Goal: Task Accomplishment & Management: Manage account settings

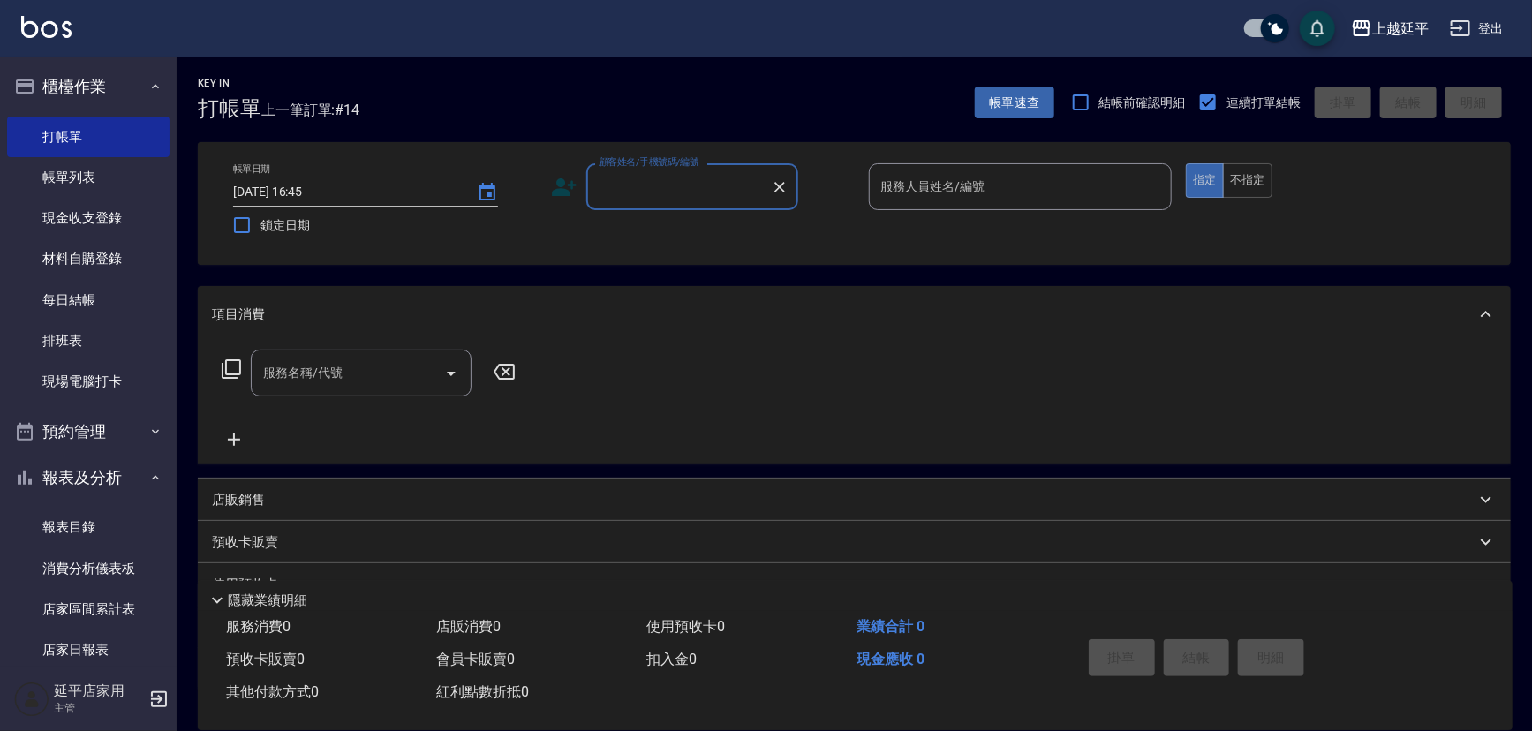
click at [626, 156] on label "顧客姓名/手機號碼/編號" at bounding box center [649, 161] width 101 height 13
click at [626, 171] on input "顧客姓名/手機號碼/編號" at bounding box center [679, 186] width 170 height 31
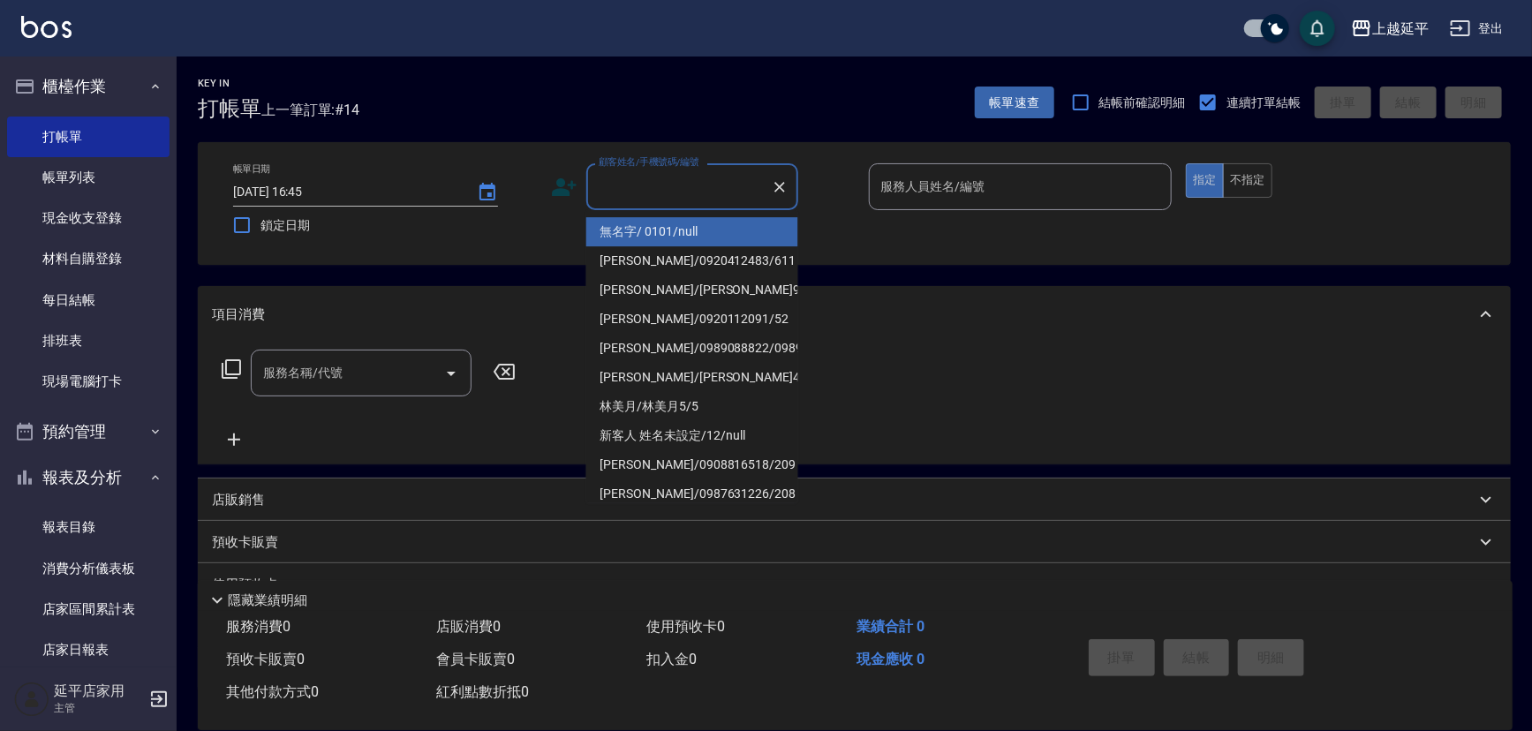
click at [652, 171] on input "顧客姓名/手機號碼/編號" at bounding box center [679, 186] width 170 height 31
click at [686, 230] on li "無名字/ 0101/null" at bounding box center [692, 231] width 212 height 29
type input "無名字/ 0101/null"
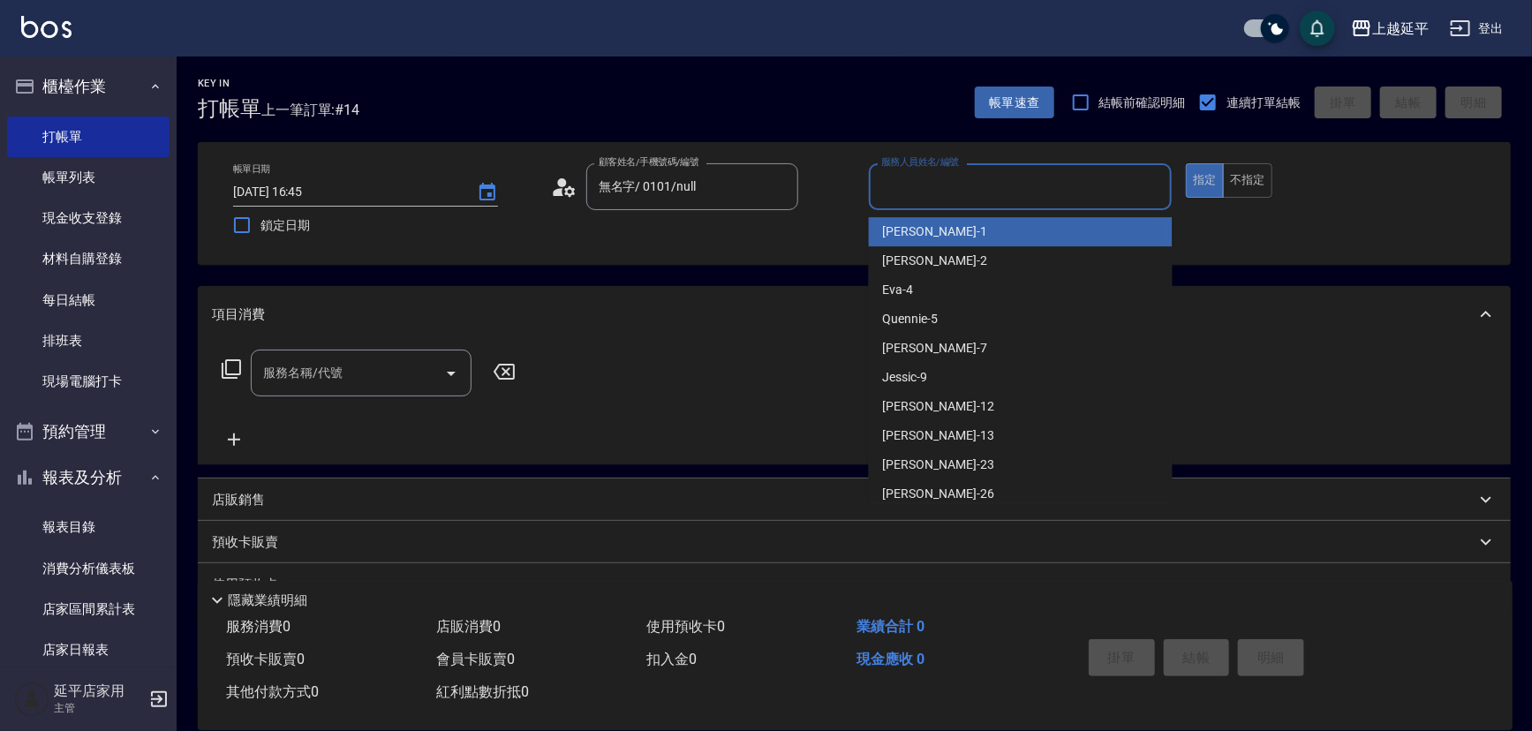
click at [984, 194] on input "服務人員姓名/編號" at bounding box center [1021, 186] width 288 height 31
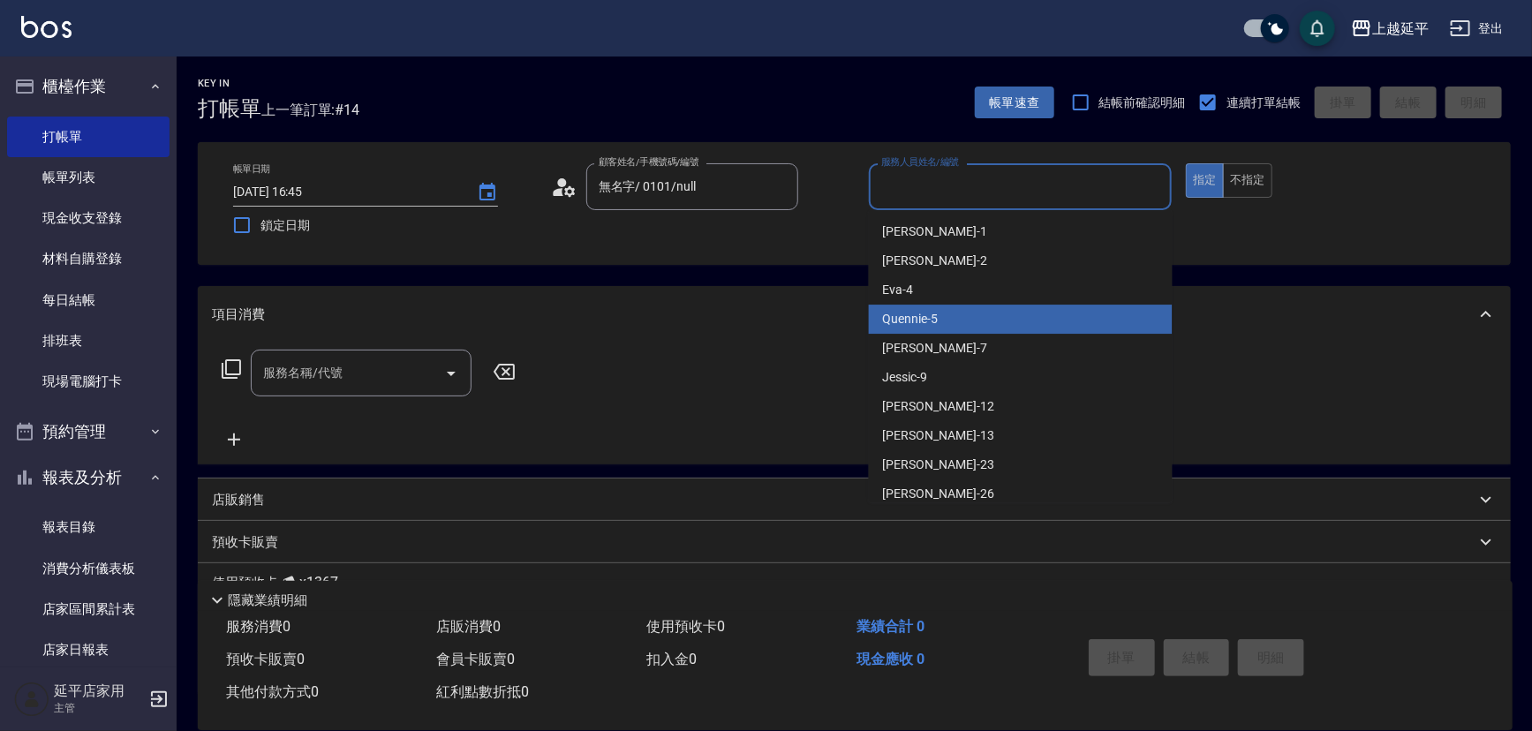
click at [981, 309] on div "Quennie -5" at bounding box center [1021, 319] width 304 height 29
type input "Quennie-5"
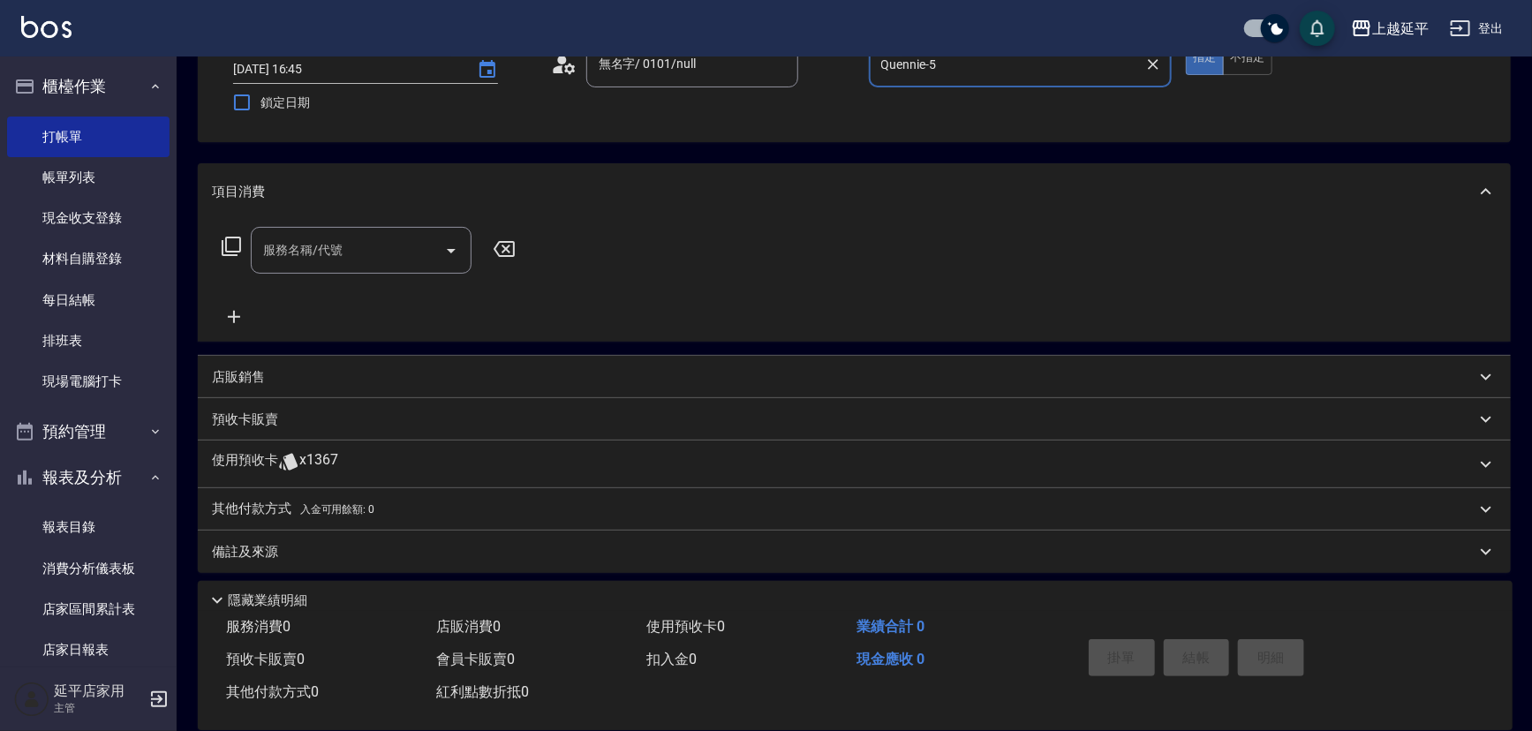
scroll to position [130, 0]
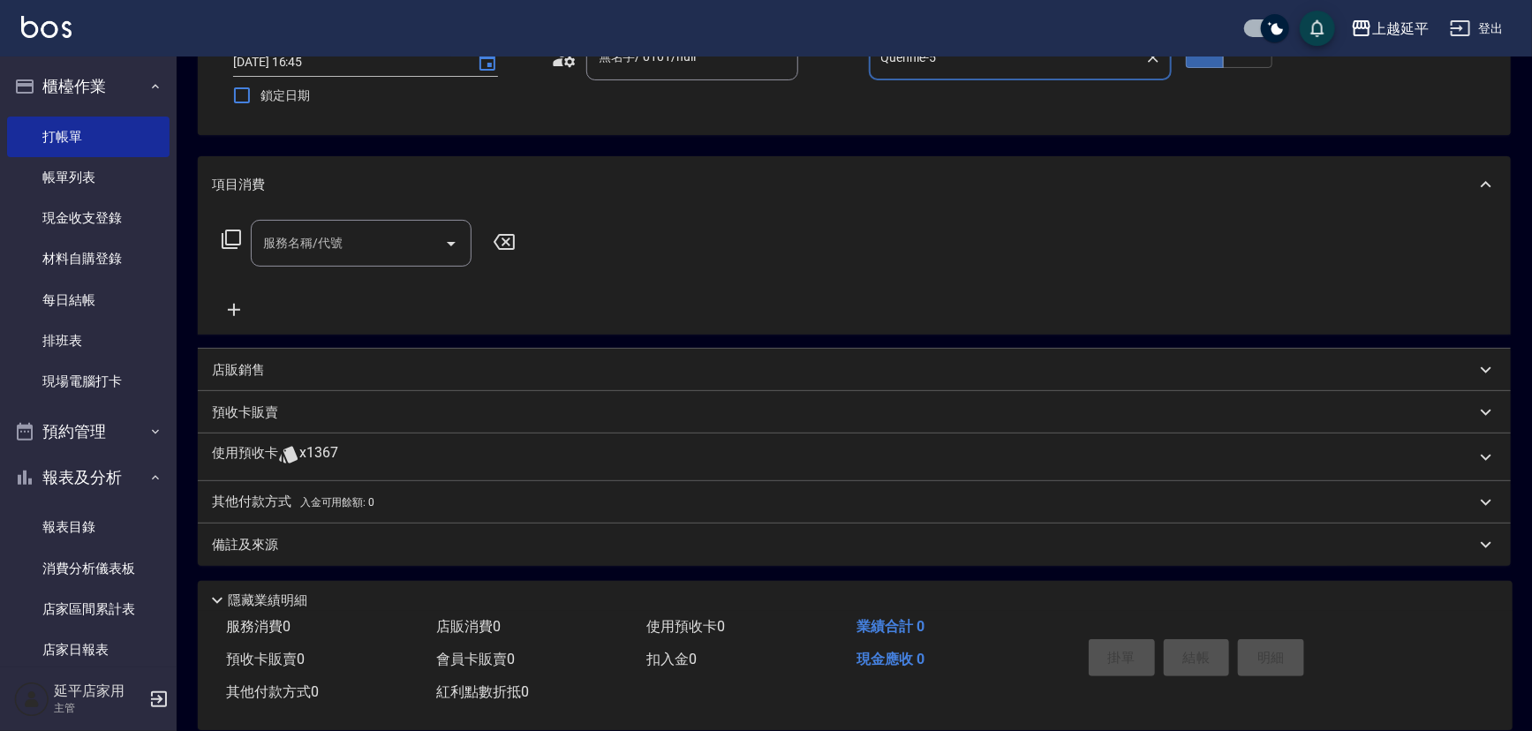
click at [334, 240] on div "服務名稱/代號 服務名稱/代號" at bounding box center [361, 243] width 221 height 47
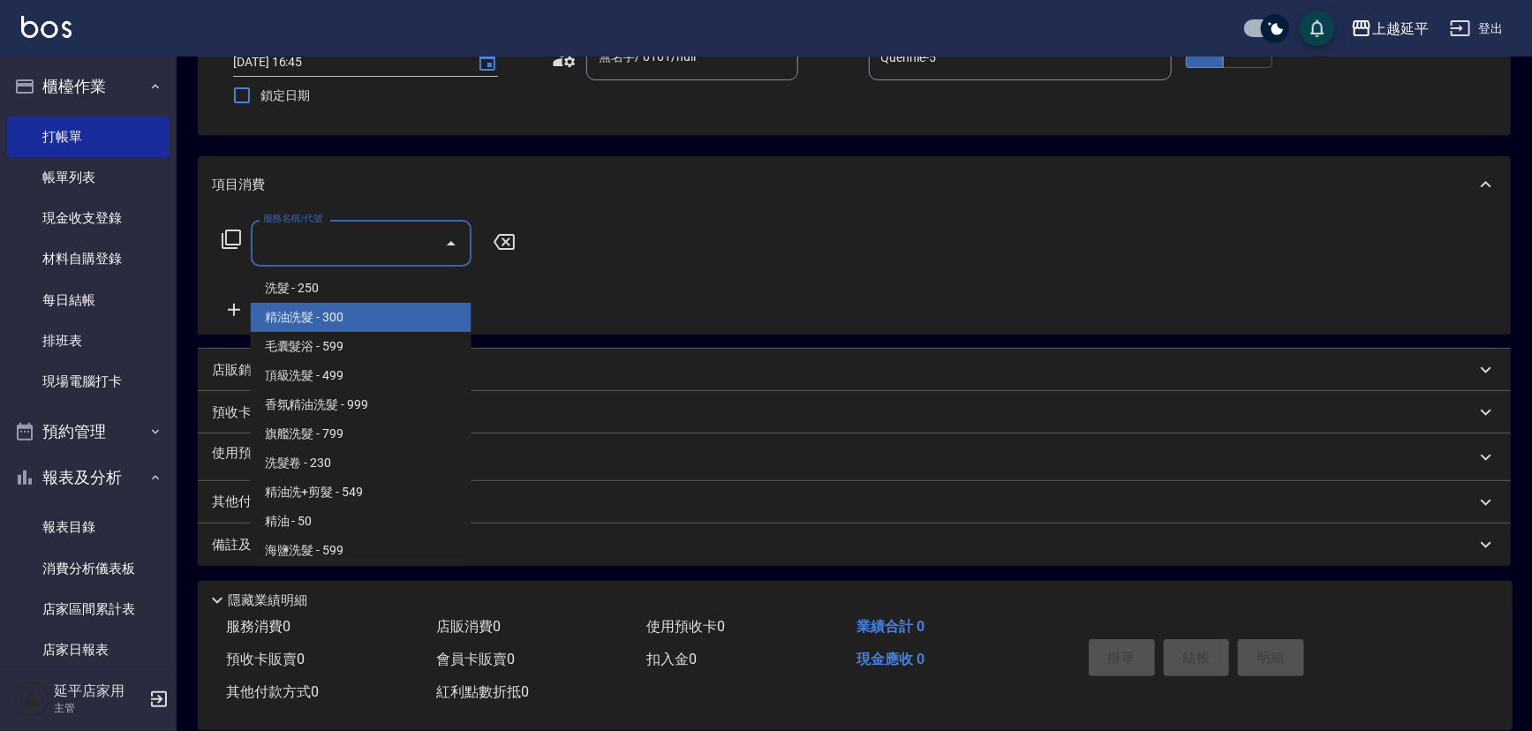
click at [362, 318] on span "精油洗髮 - 300" at bounding box center [361, 317] width 221 height 29
type input "精油洗髮(102)"
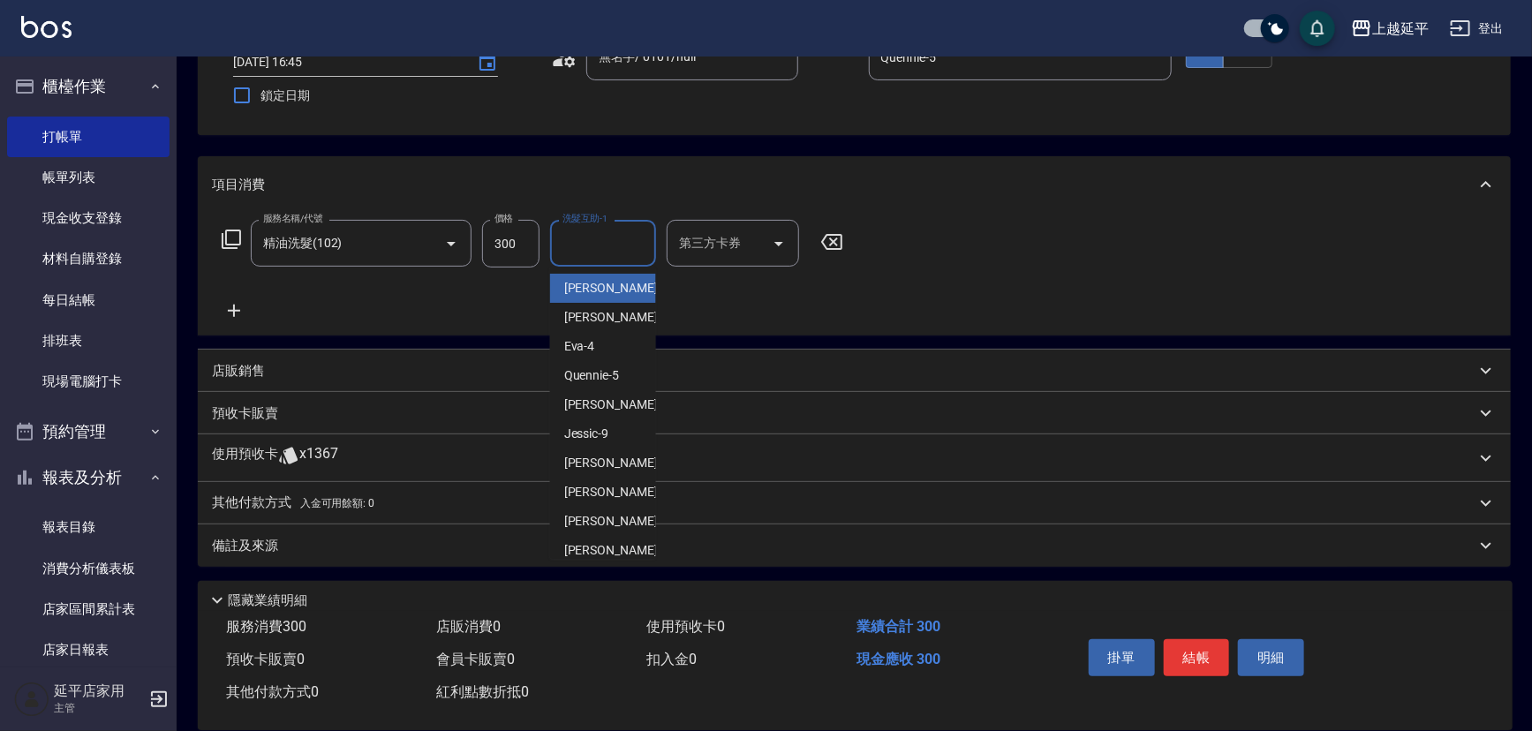
click at [613, 245] on input "洗髮互助-1" at bounding box center [603, 243] width 90 height 31
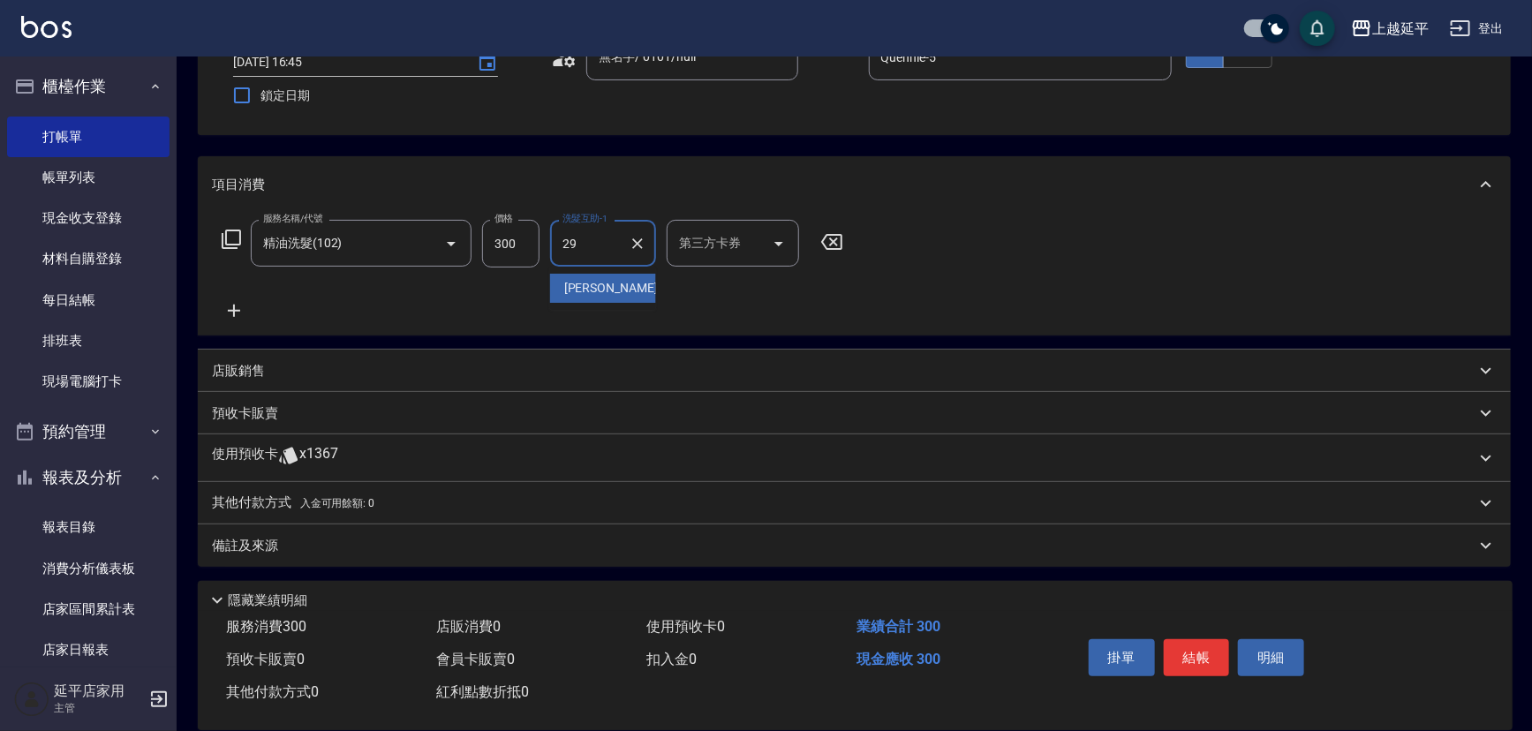
type input "丞宗-29"
click at [1192, 658] on button "結帳" at bounding box center [1197, 657] width 66 height 37
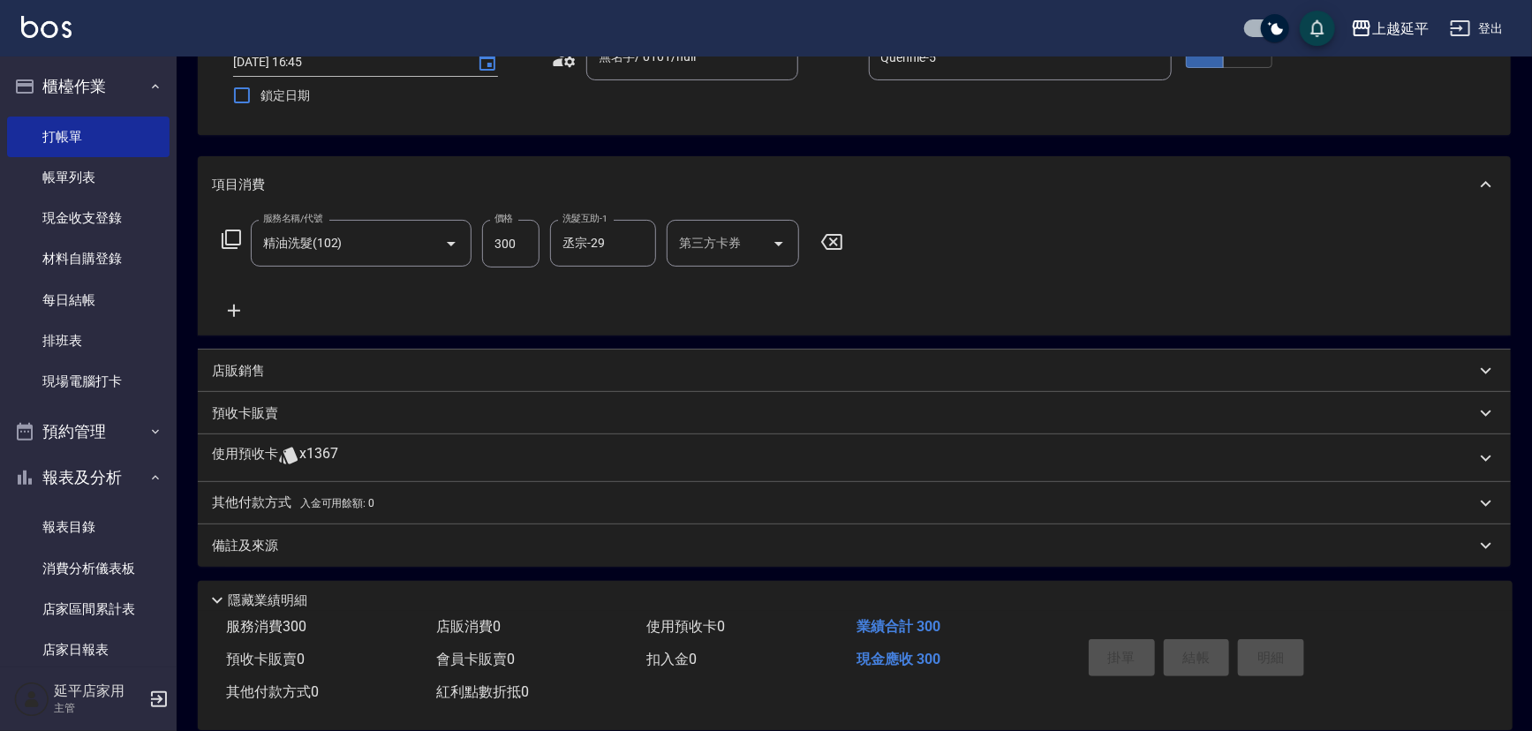
type input "[DATE] 18:33"
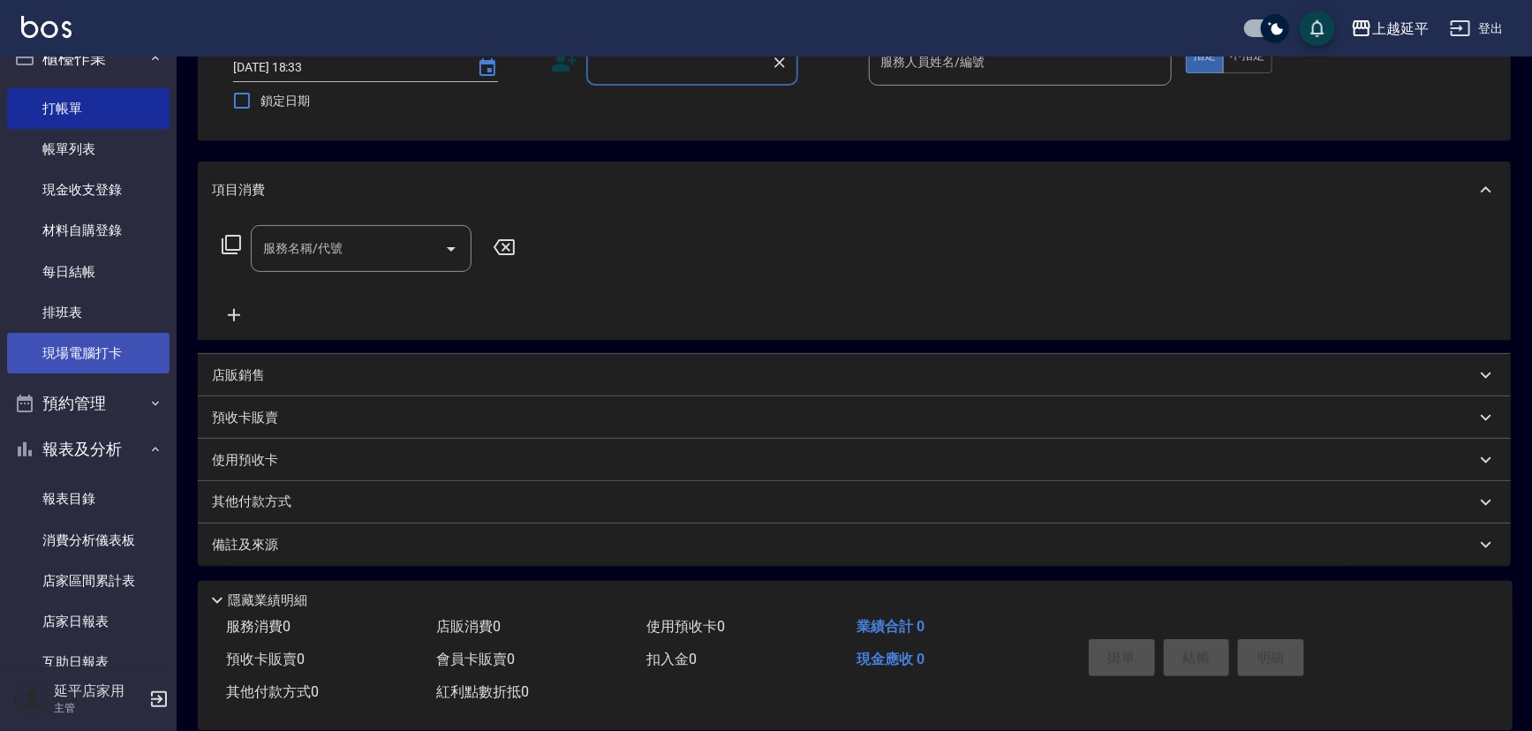
scroll to position [0, 0]
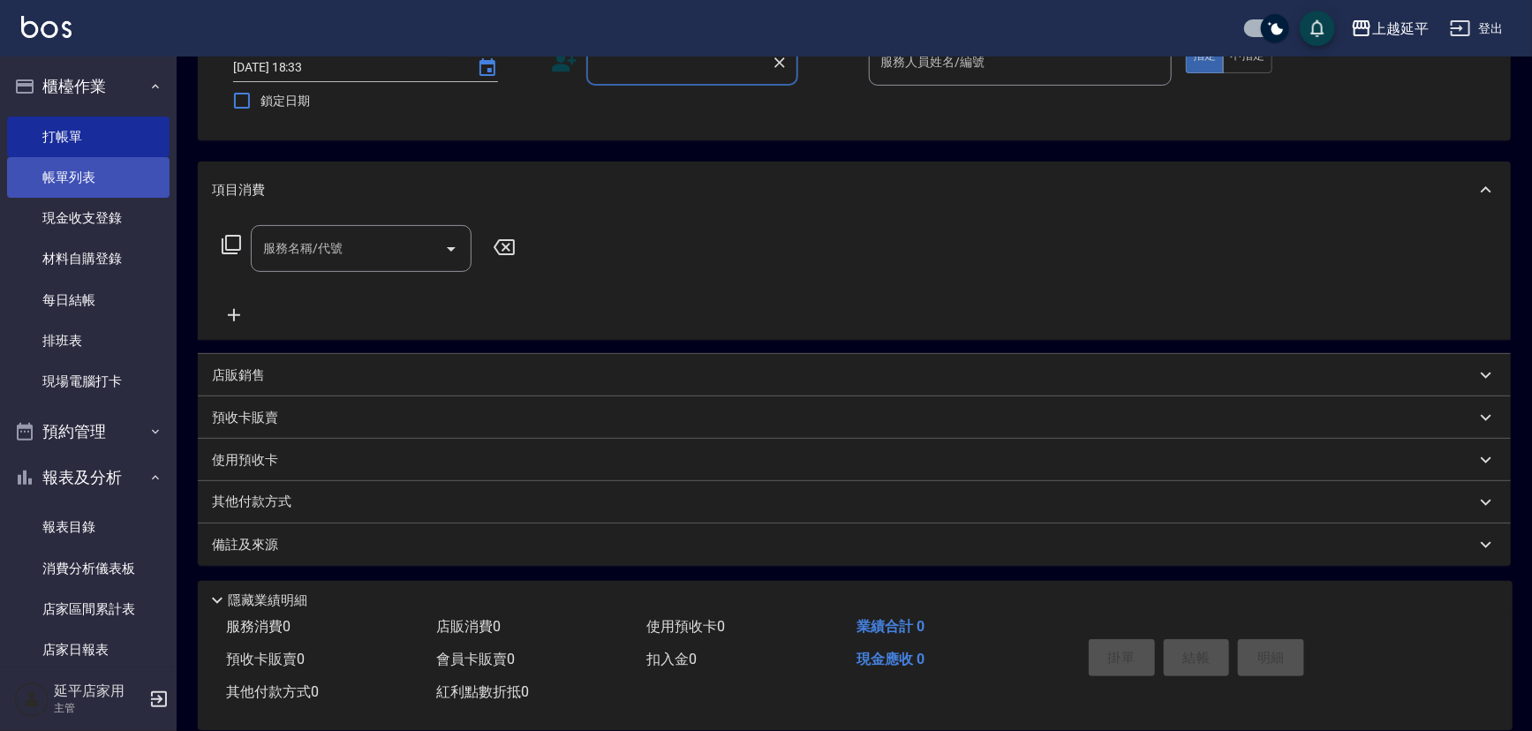
click at [110, 183] on link "帳單列表" at bounding box center [88, 177] width 163 height 41
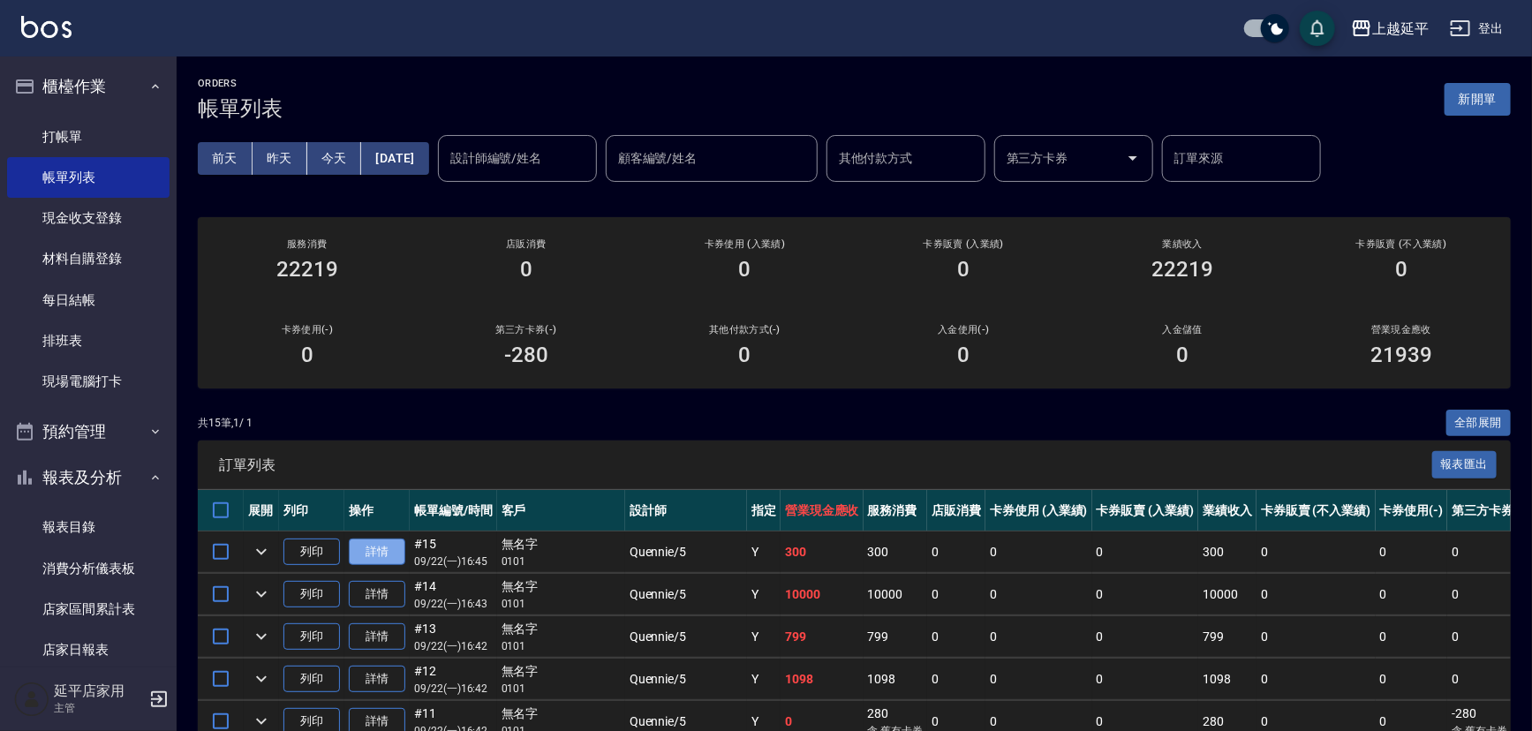
click at [387, 556] on link "詳情" at bounding box center [377, 552] width 57 height 27
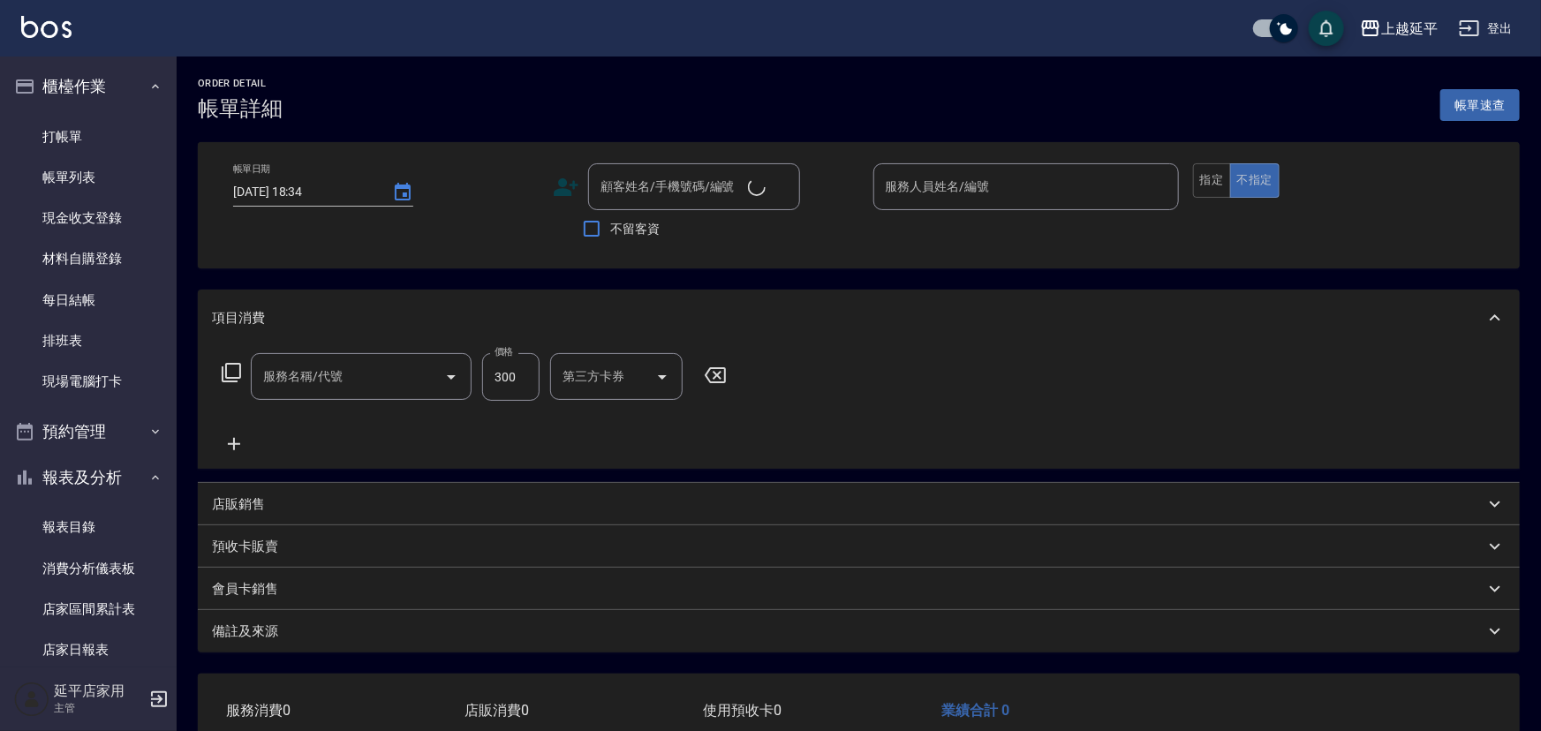
type input "[DATE] 16:45"
type input "Quennie-5"
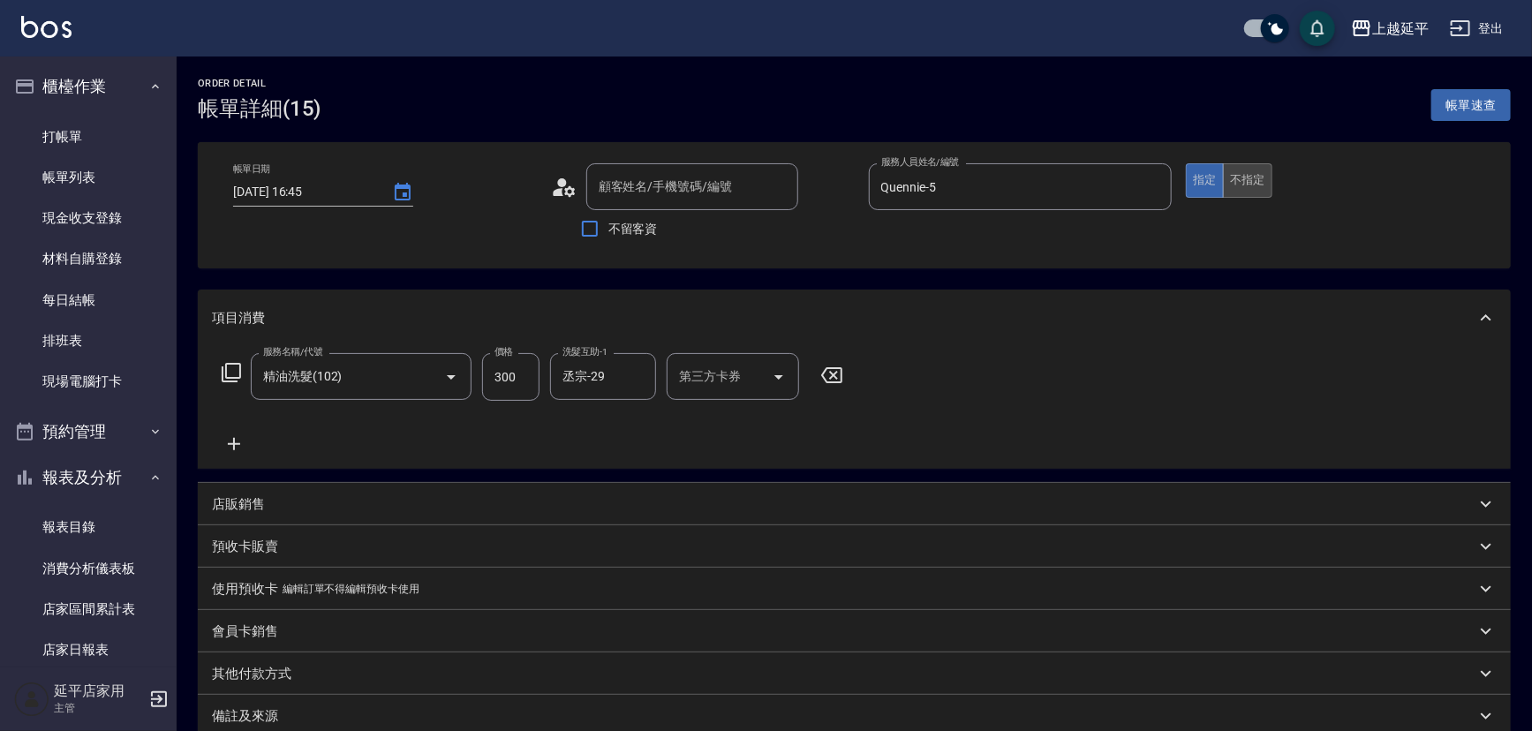
type input "精油洗髮(102)"
type input "無名字/ 0101/null"
click at [1254, 181] on button "不指定" at bounding box center [1247, 180] width 49 height 34
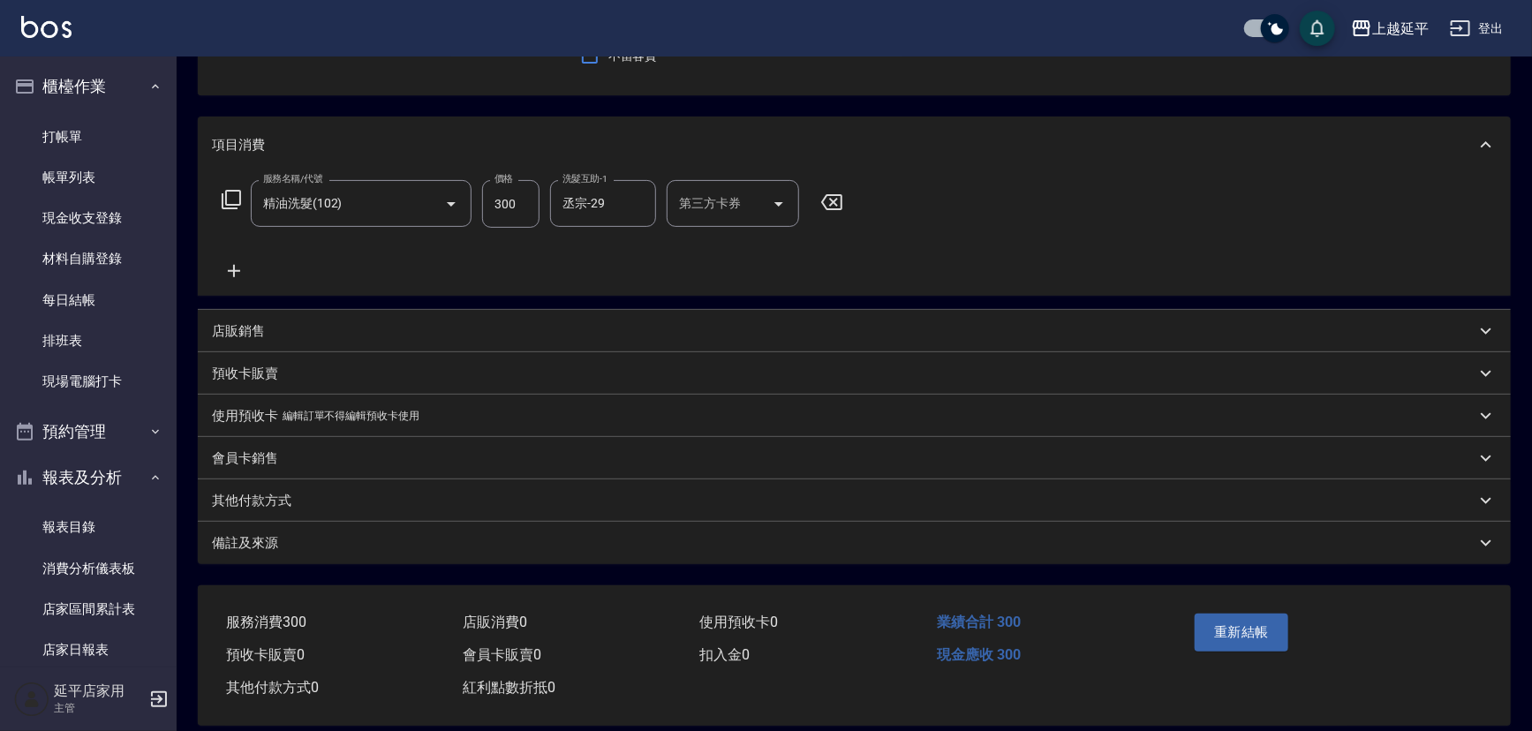
scroll to position [193, 0]
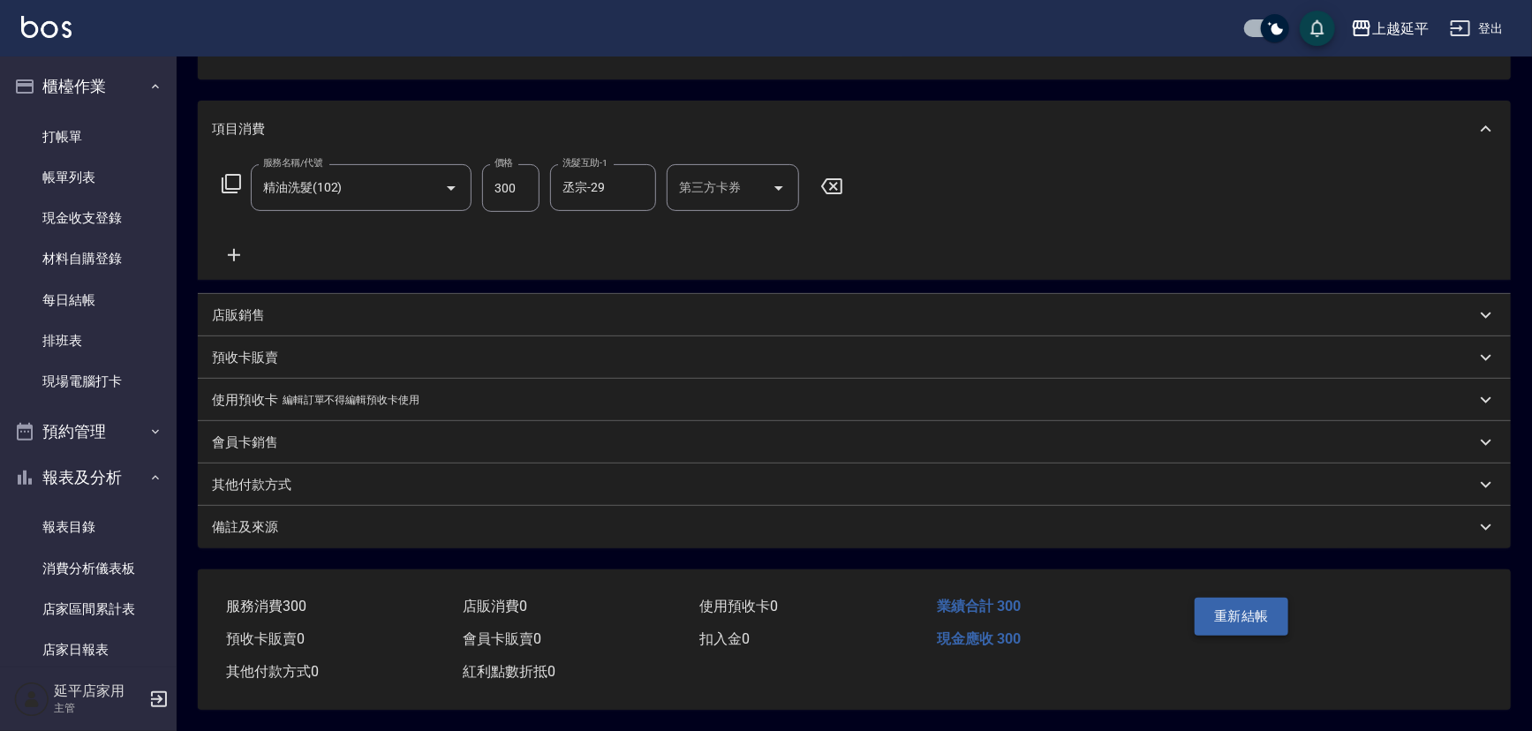
click at [1246, 605] on button "重新結帳" at bounding box center [1242, 616] width 94 height 37
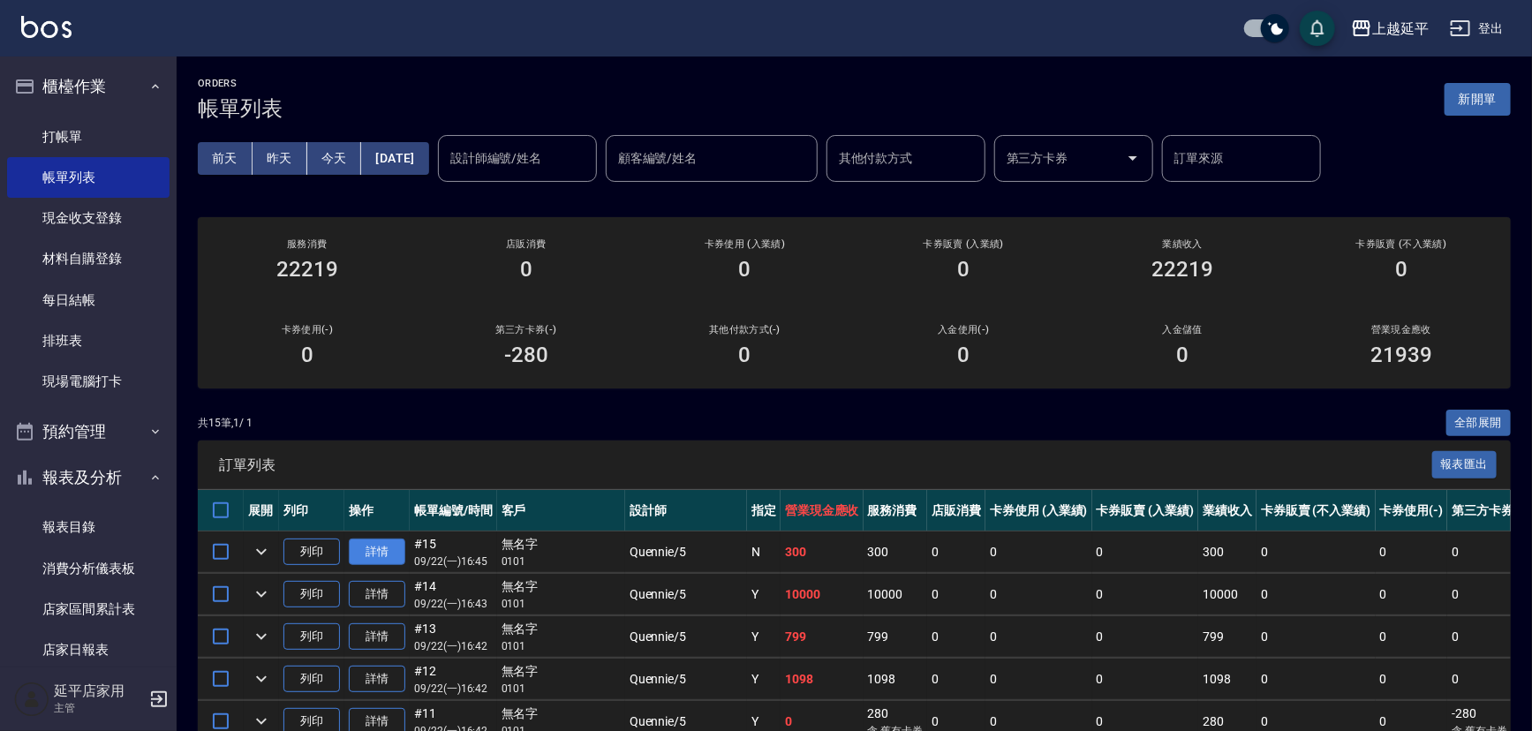
click at [388, 556] on link "詳情" at bounding box center [377, 552] width 57 height 27
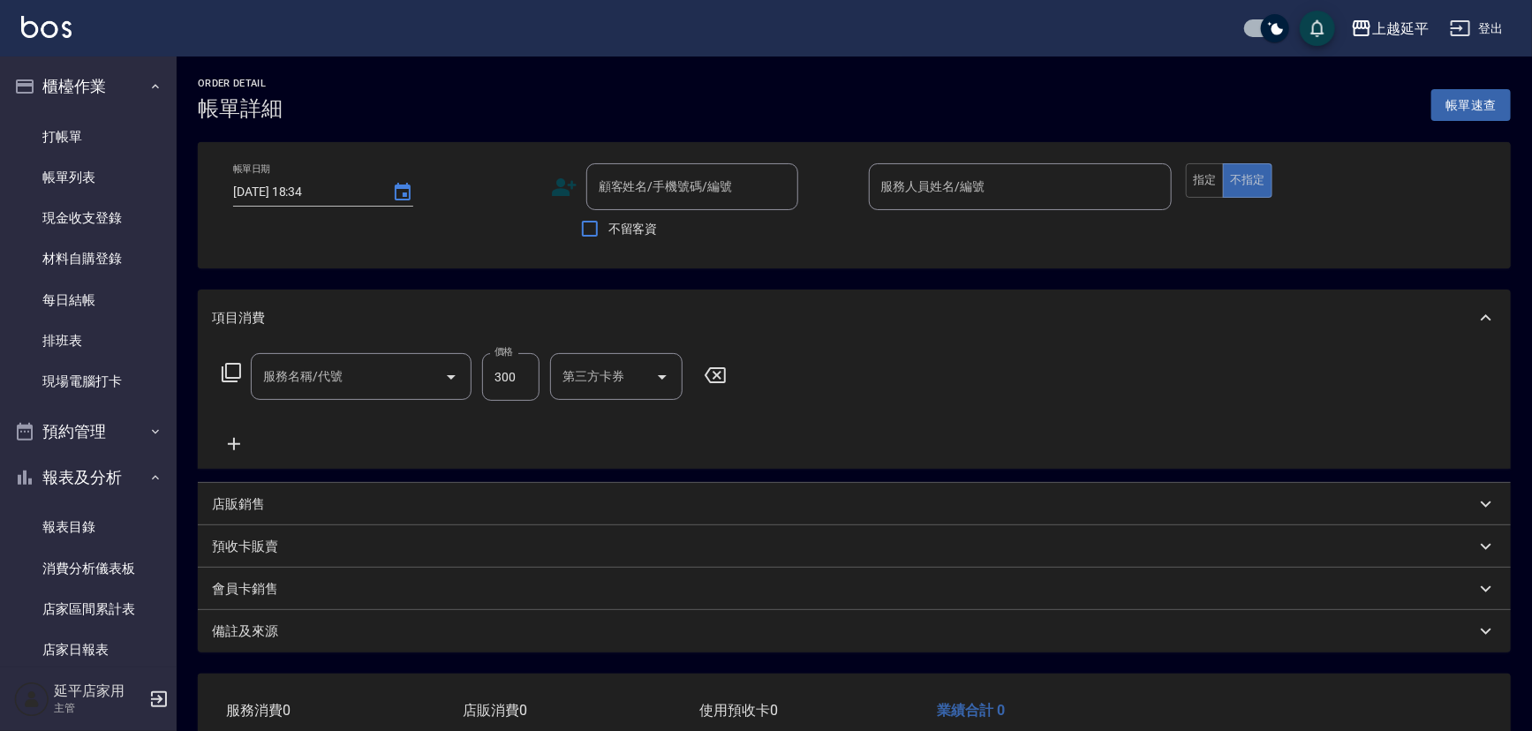
type input "[DATE] 16:45"
type input "Quennie-5"
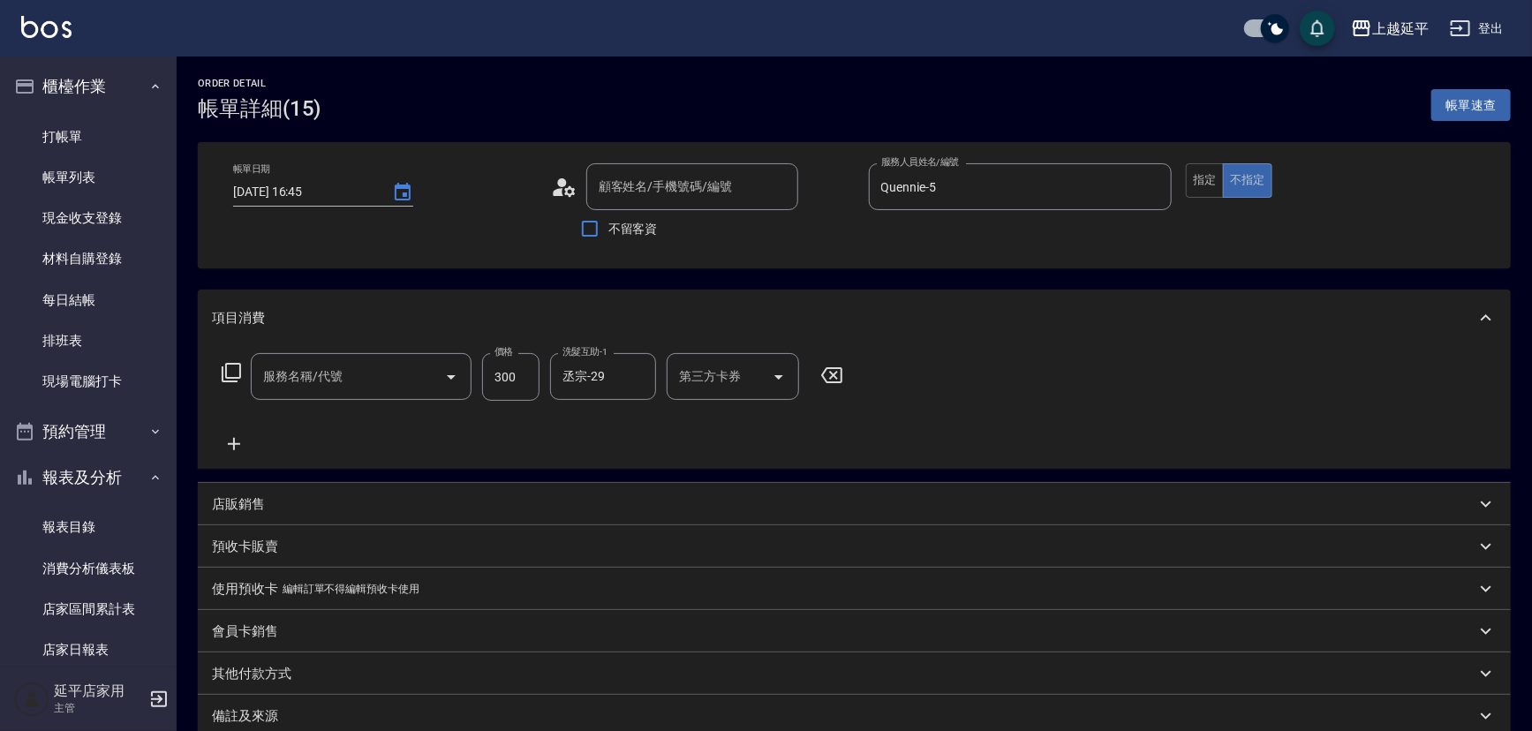
type input "無名字/ 0101/null"
type input "精油洗髮(102)"
click at [517, 376] on input "300" at bounding box center [510, 377] width 57 height 48
type input "499"
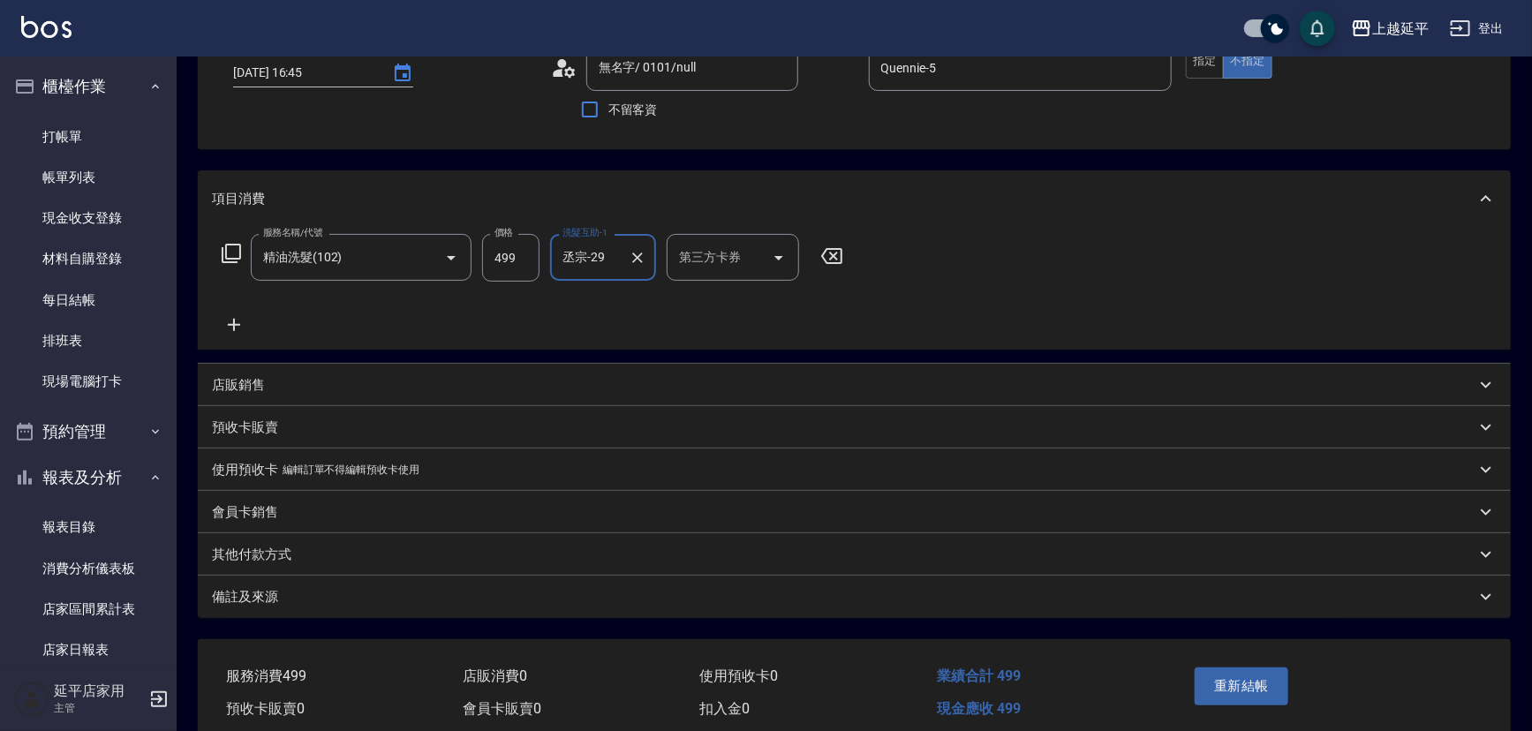
scroll to position [193, 0]
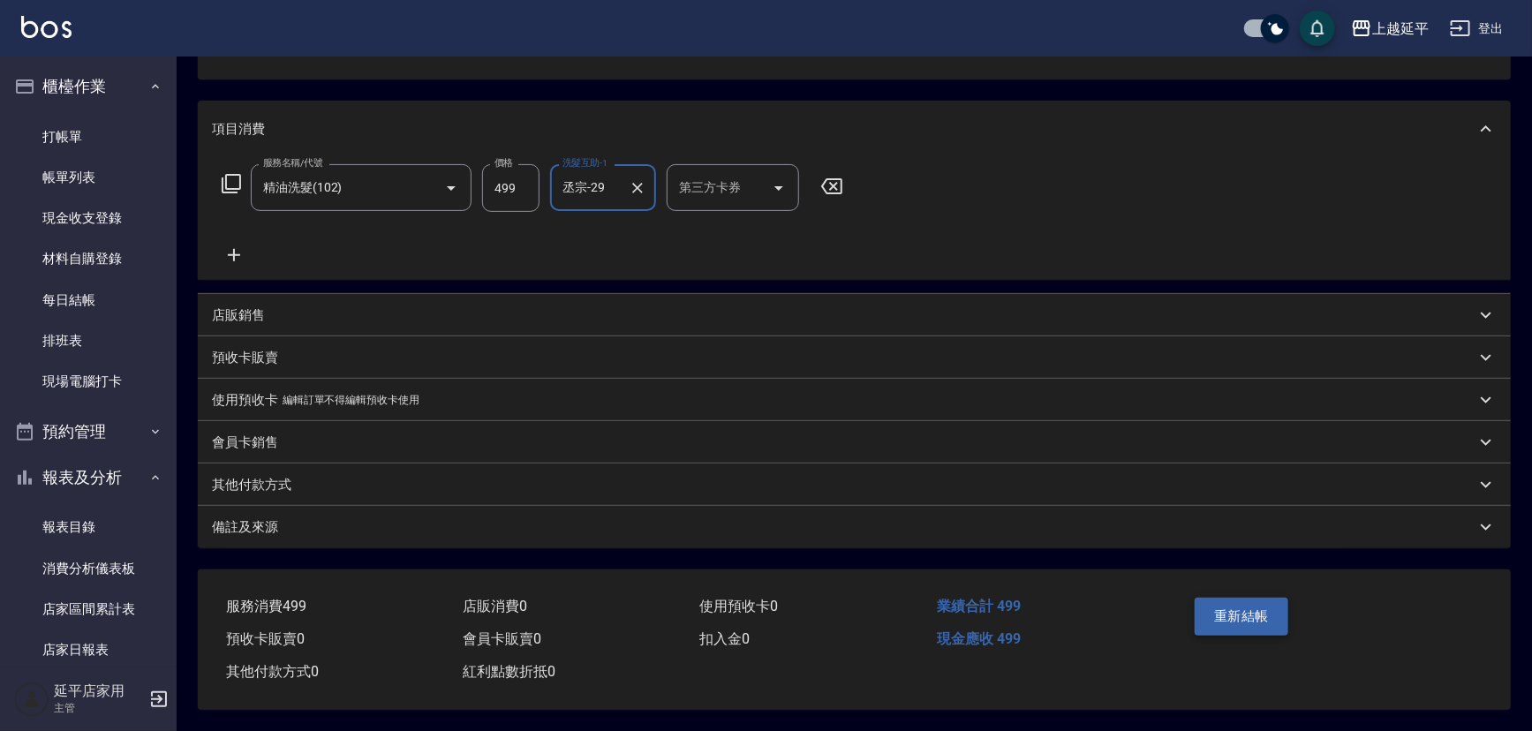
click at [1265, 620] on button "重新結帳" at bounding box center [1242, 616] width 94 height 37
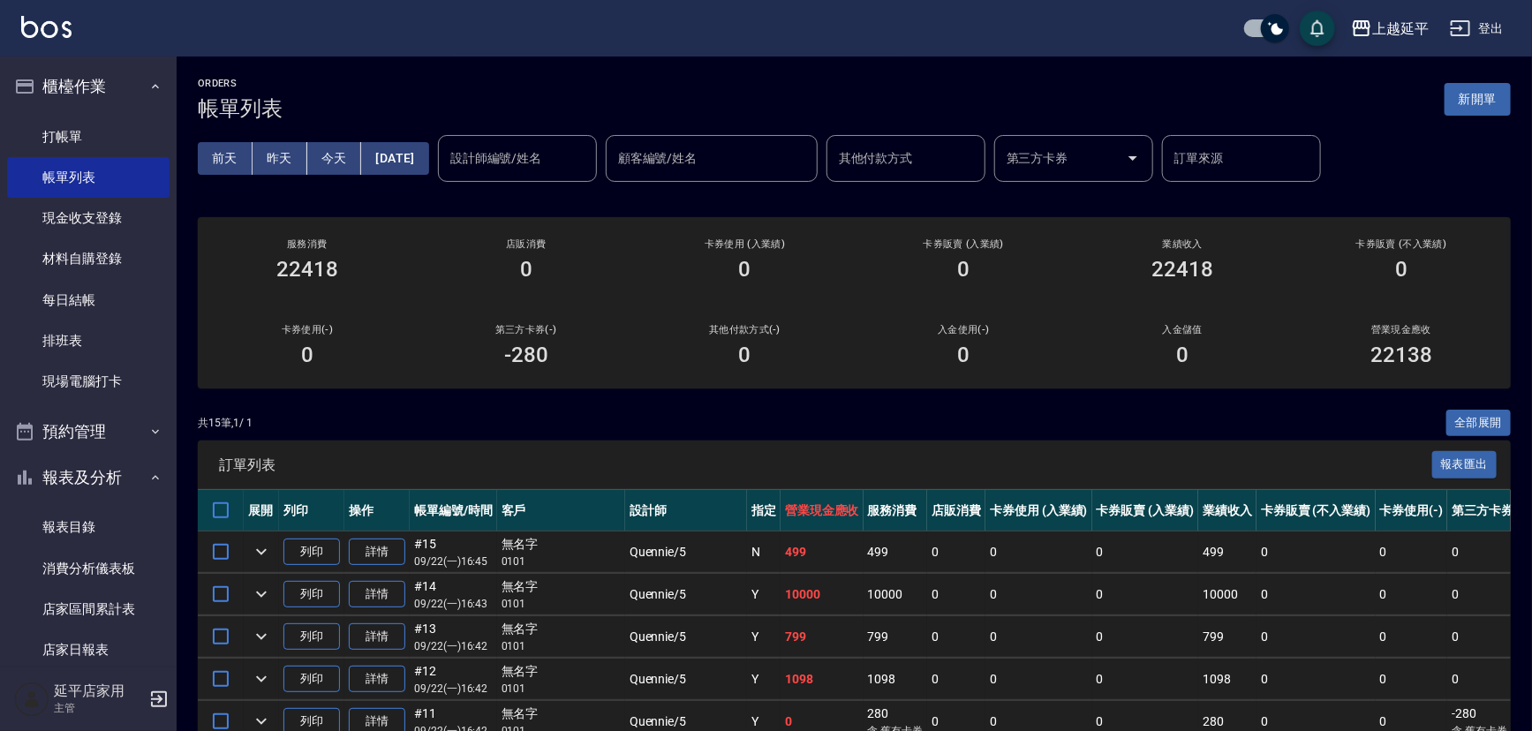
drag, startPoint x: 498, startPoint y: 9, endPoint x: 503, endPoint y: 84, distance: 75.3
click at [499, 18] on div "[PERSON_NAME]出" at bounding box center [766, 28] width 1532 height 57
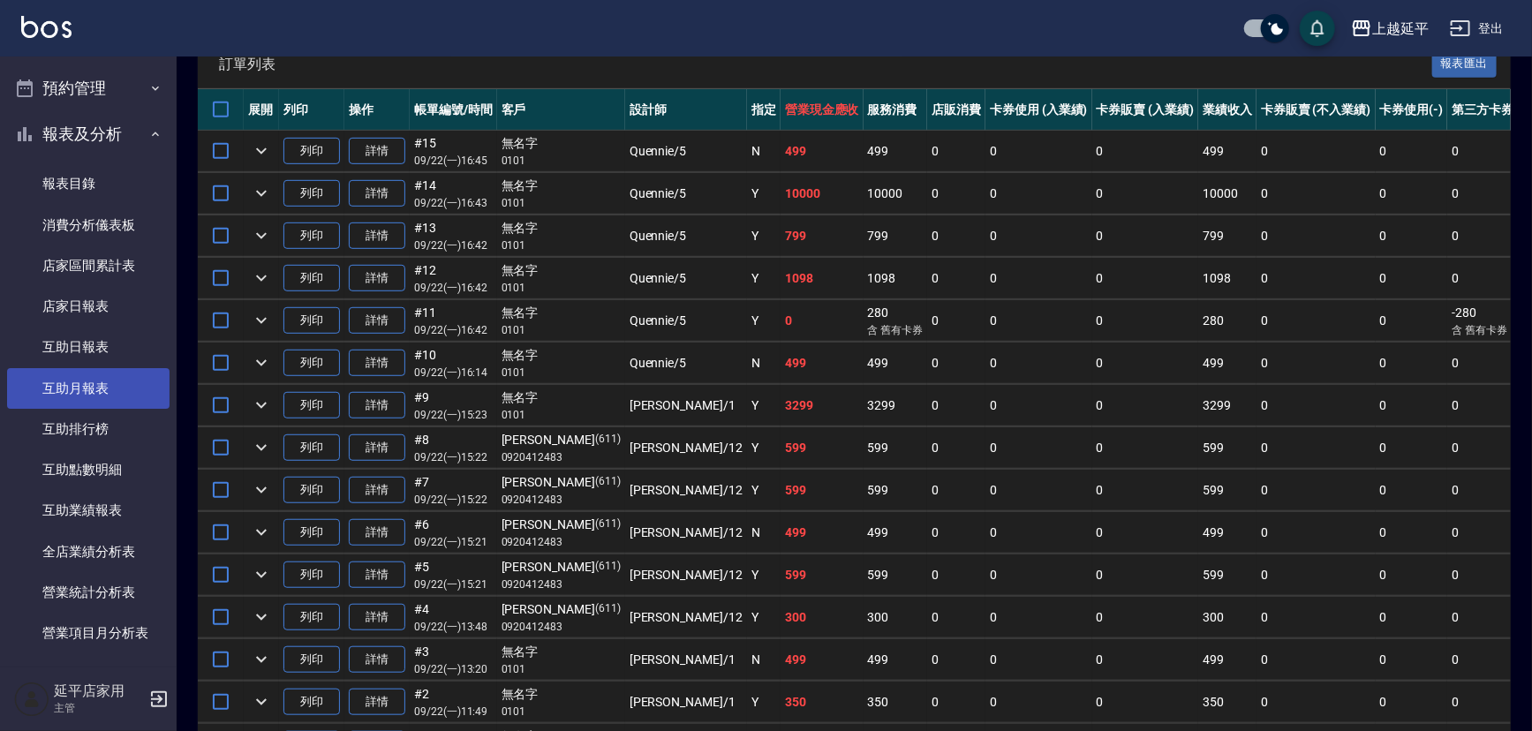
scroll to position [273, 0]
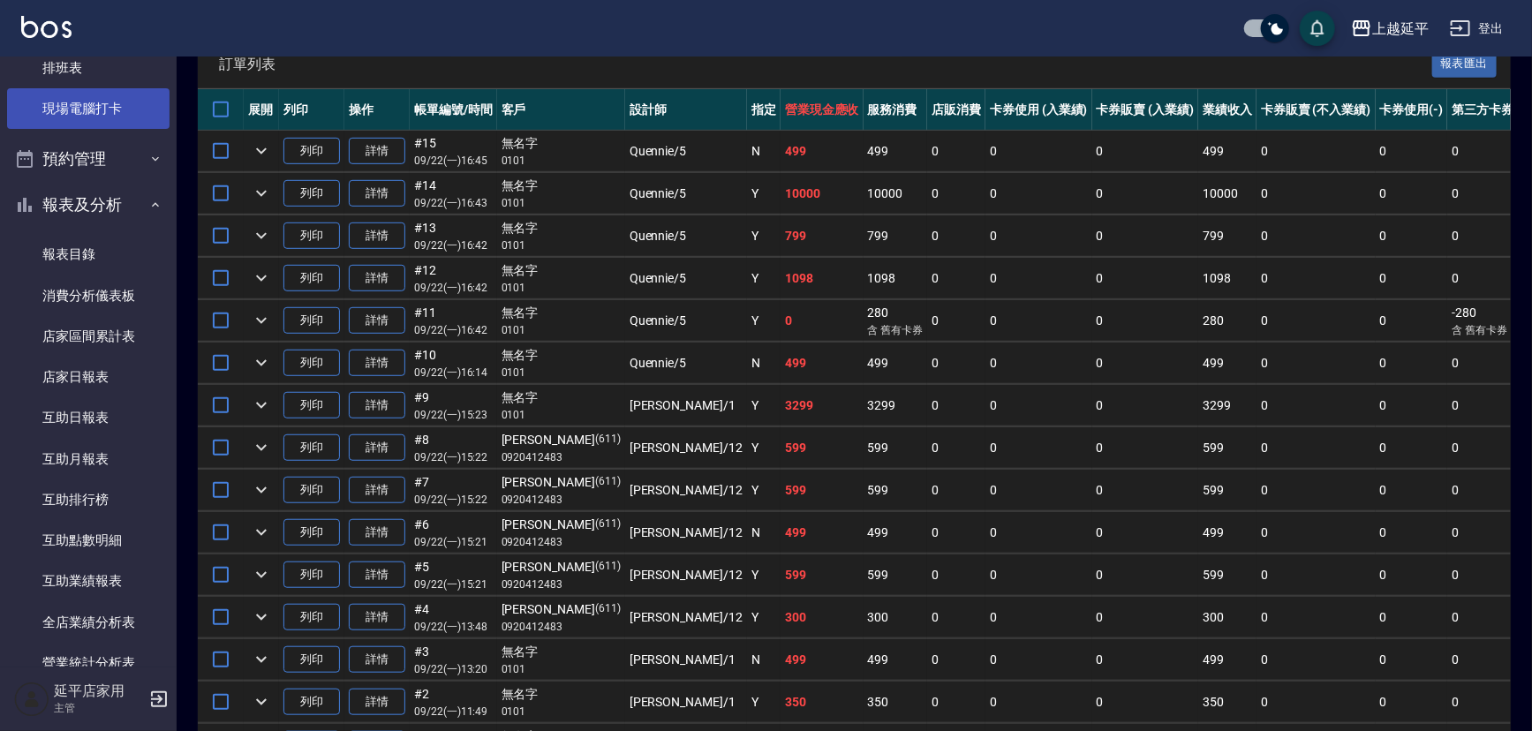
click at [89, 109] on link "現場電腦打卡" at bounding box center [88, 108] width 163 height 41
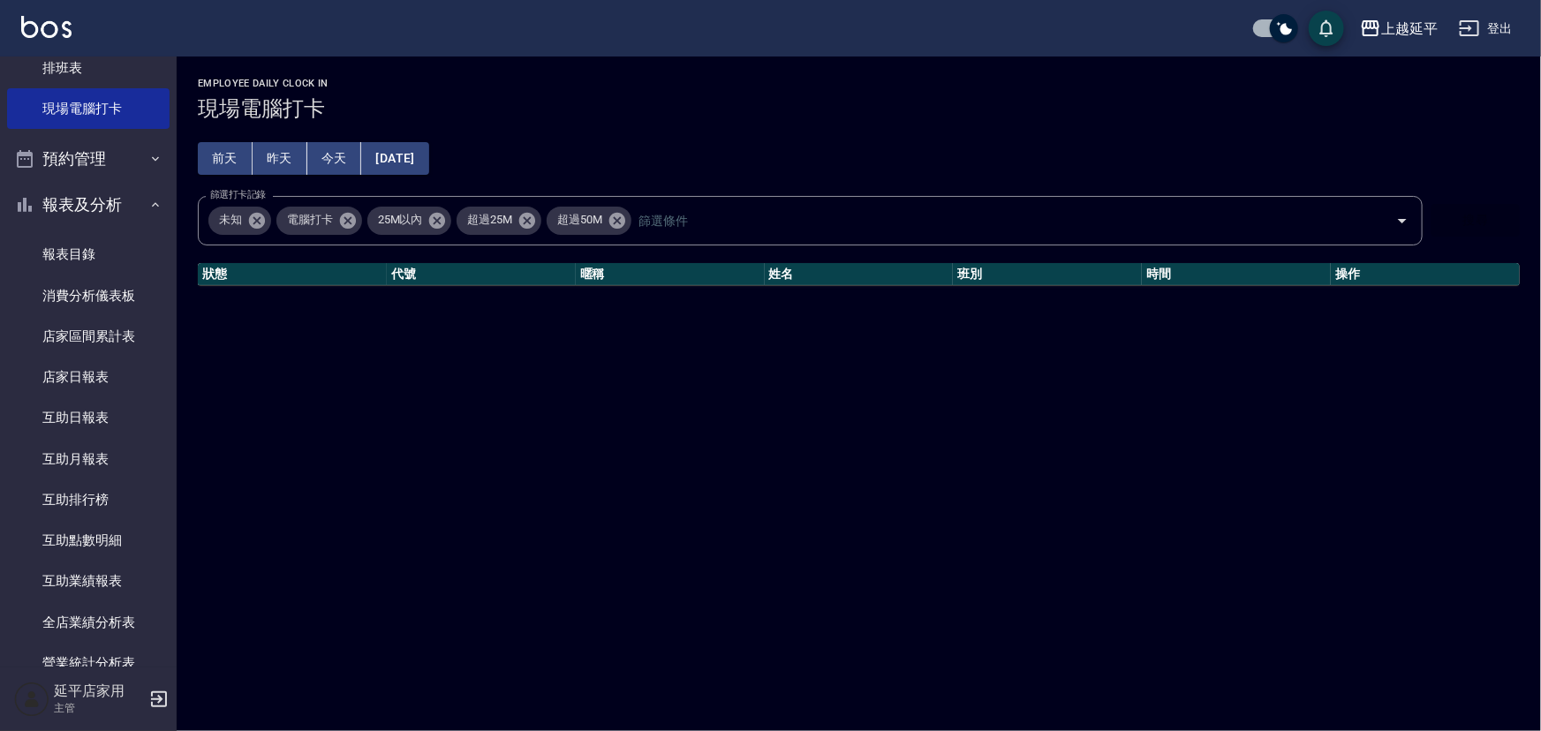
click at [427, 140] on div "Employee Daily Clock In 現場電腦打卡 [DATE] [DATE] [DATE] [DATE] 篩選打卡記錄 未知 電腦打卡 25M以內…" at bounding box center [859, 182] width 1365 height 251
click at [428, 158] on button "[DATE]" at bounding box center [394, 158] width 67 height 33
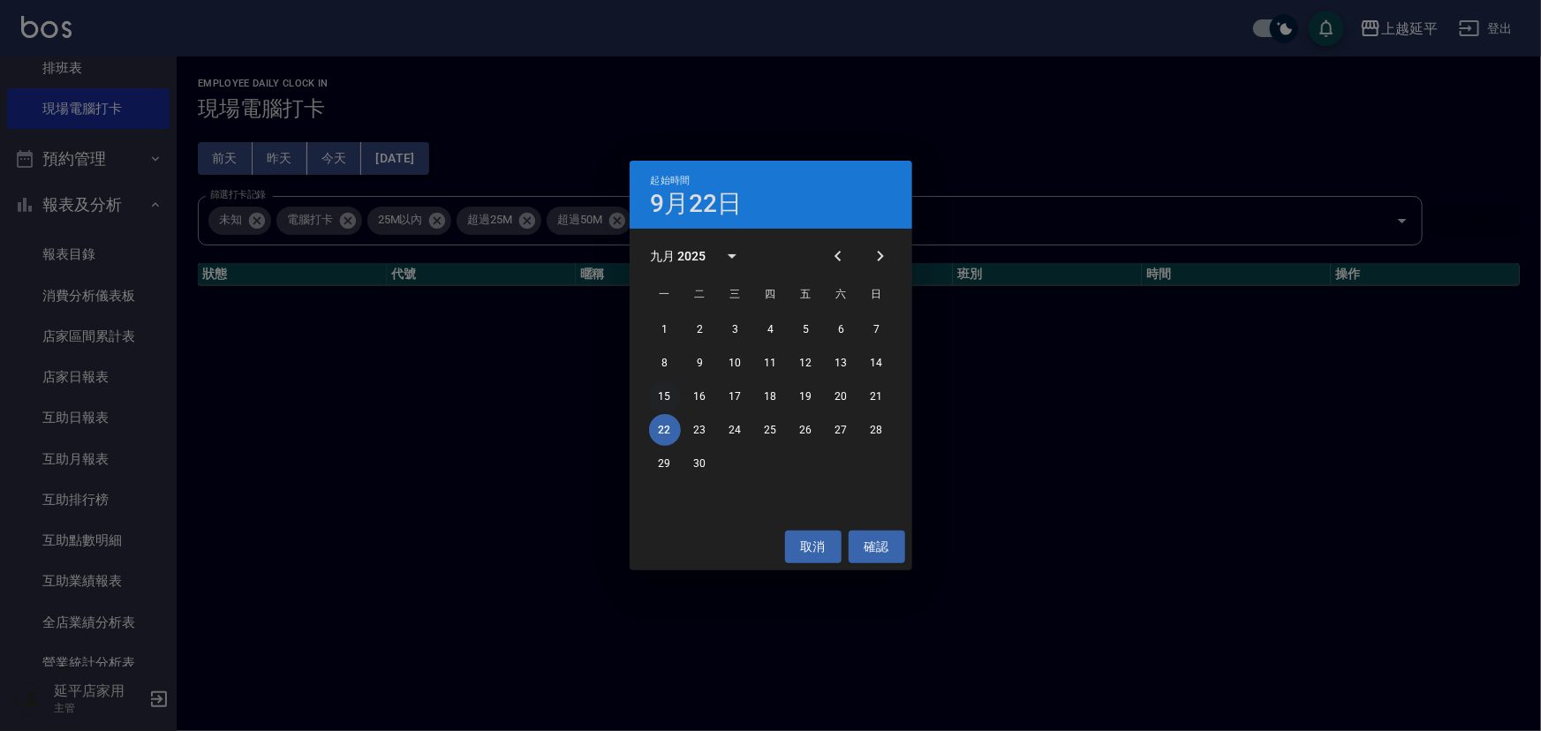
click at [662, 393] on button "15" at bounding box center [665, 397] width 32 height 32
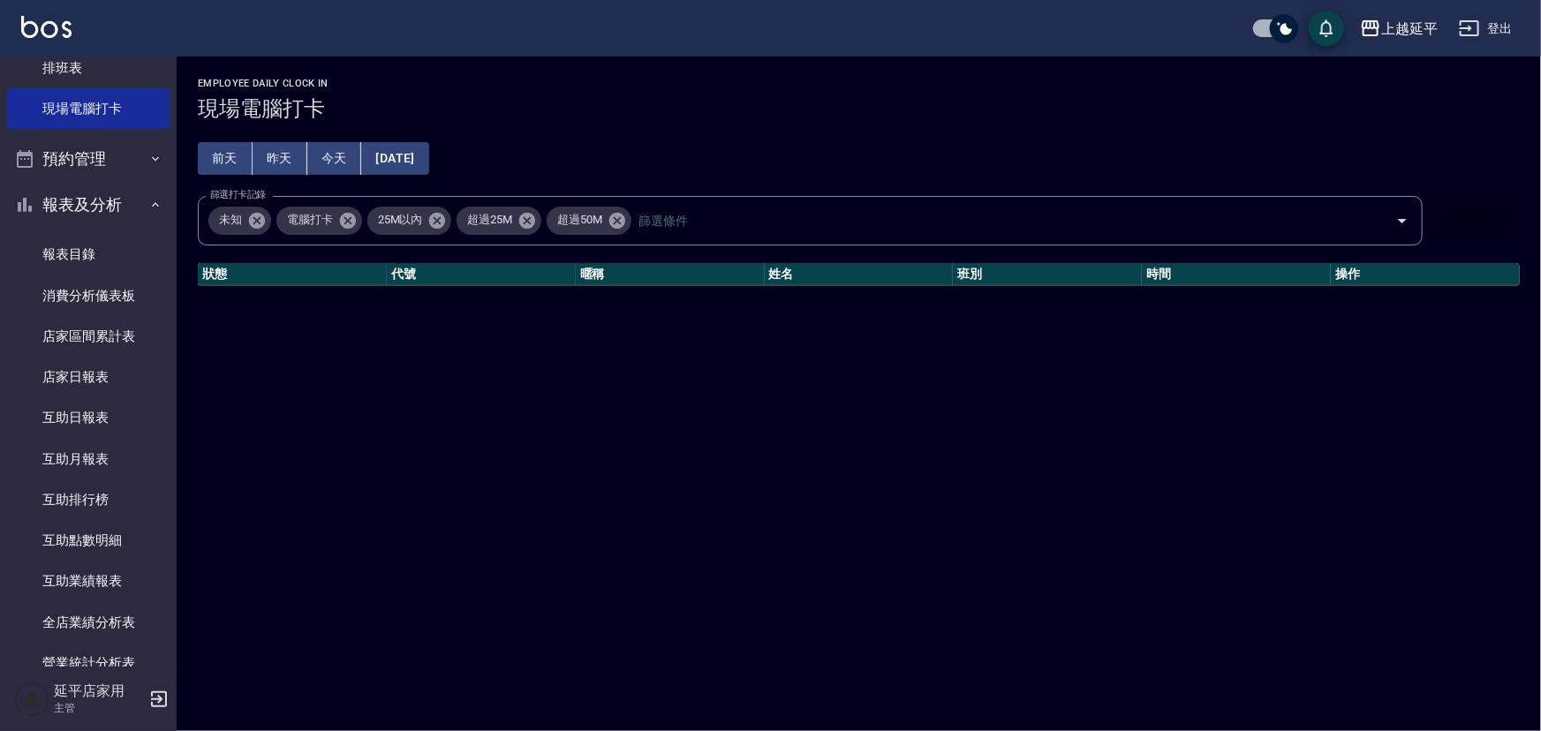
click at [497, 362] on div "Employee Daily Clock In 現場電腦打卡 [DATE] [DATE] [DATE] [DATE] 篩選打卡記錄 未知 電腦打卡 25M以內…" at bounding box center [770, 365] width 1541 height 731
click at [412, 160] on button "[DATE]" at bounding box center [394, 158] width 67 height 33
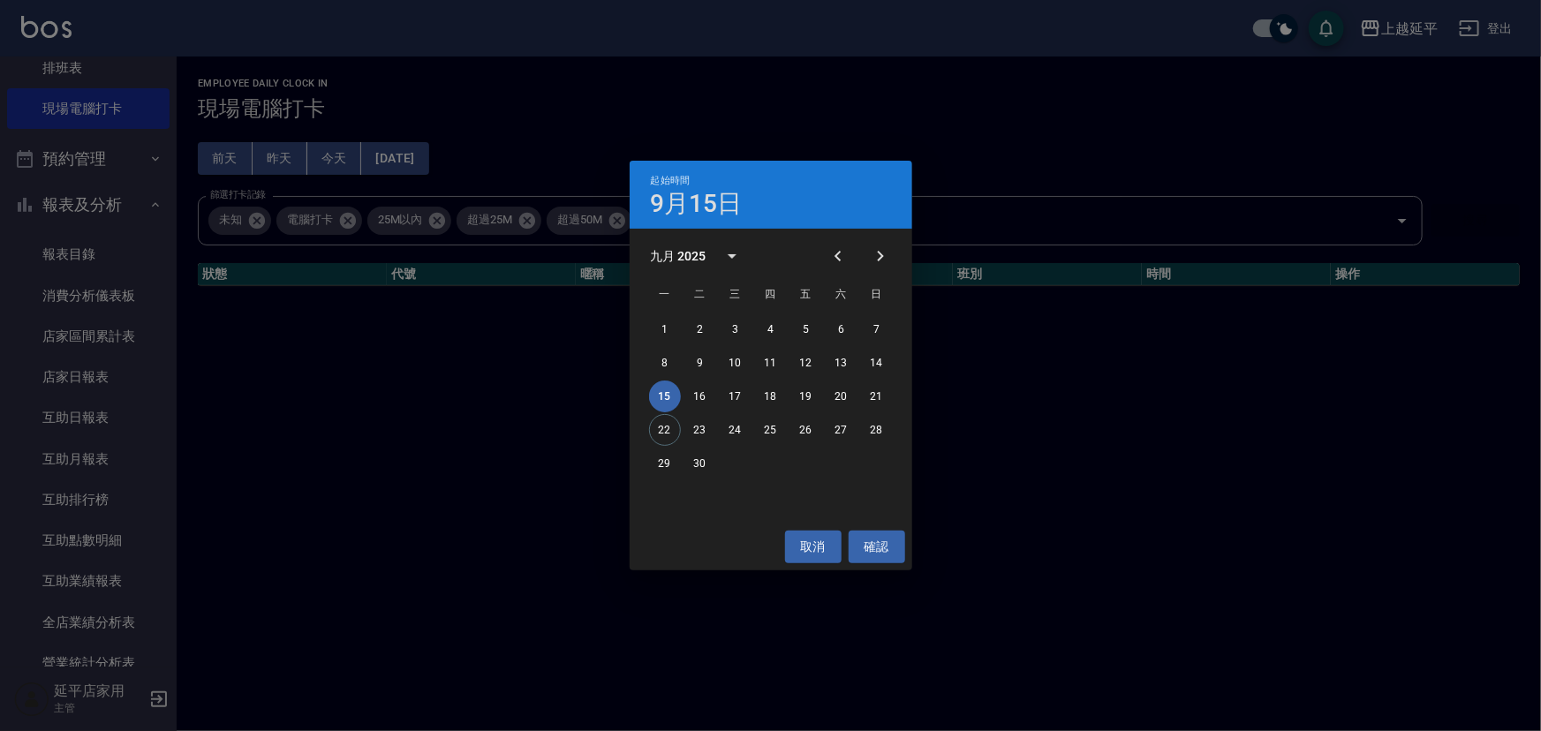
click at [662, 403] on button "15" at bounding box center [665, 397] width 32 height 32
click at [899, 560] on button "確認" at bounding box center [877, 547] width 57 height 33
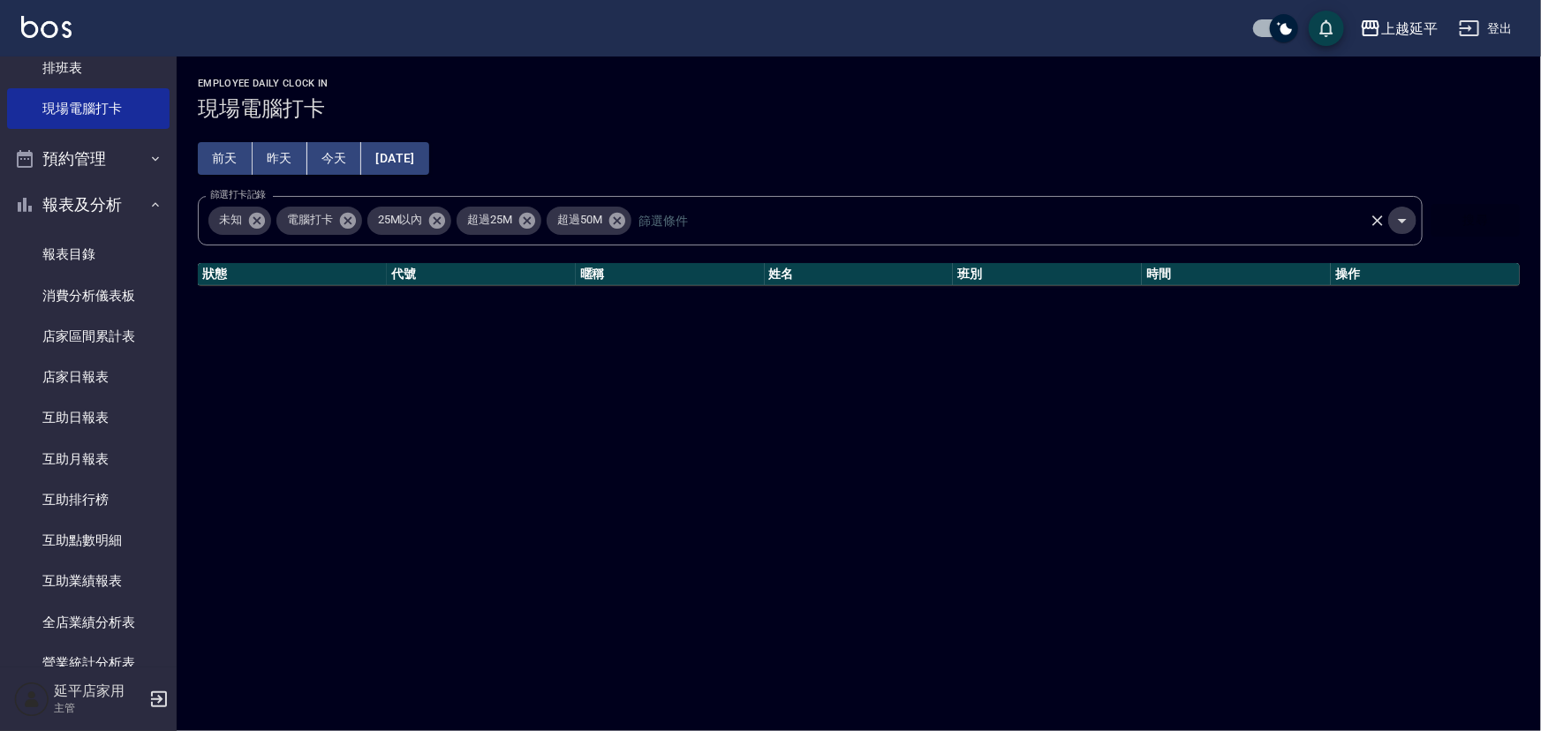
click at [1405, 225] on icon "Open" at bounding box center [1402, 220] width 21 height 21
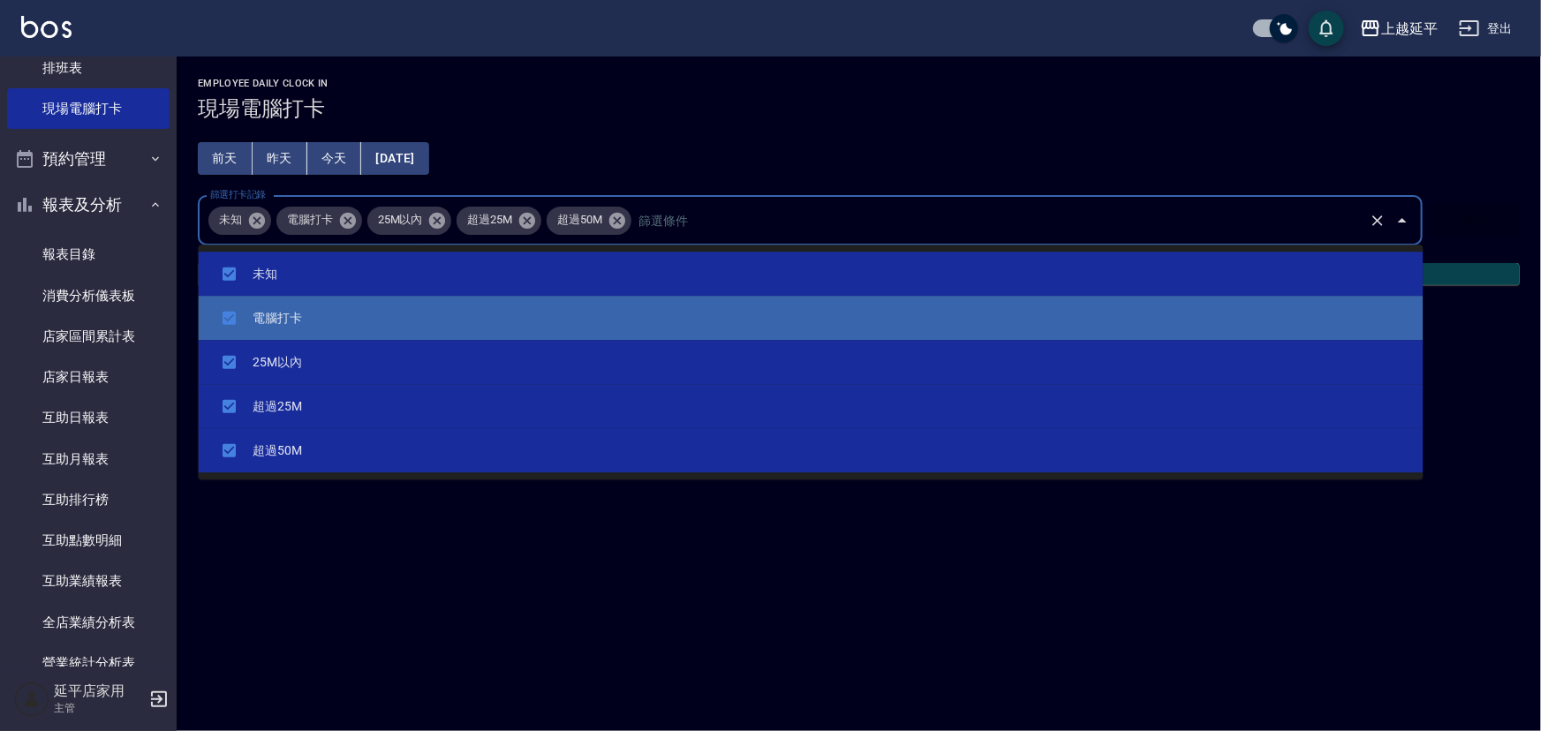
click at [514, 327] on li "電腦打卡" at bounding box center [811, 318] width 1225 height 44
checkbox input "true"
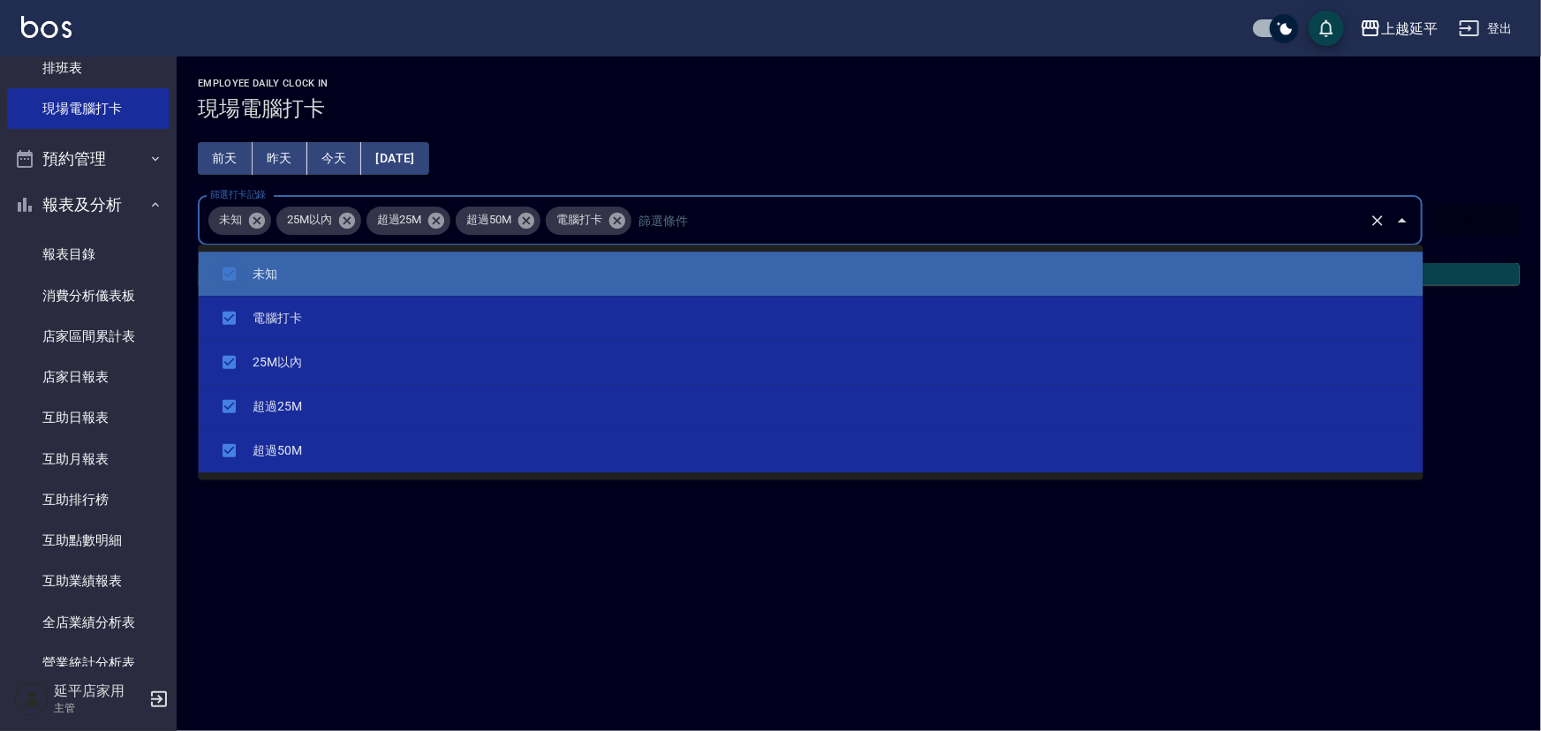
click at [231, 275] on input "checkbox" at bounding box center [230, 274] width 34 height 34
checkbox input "false"
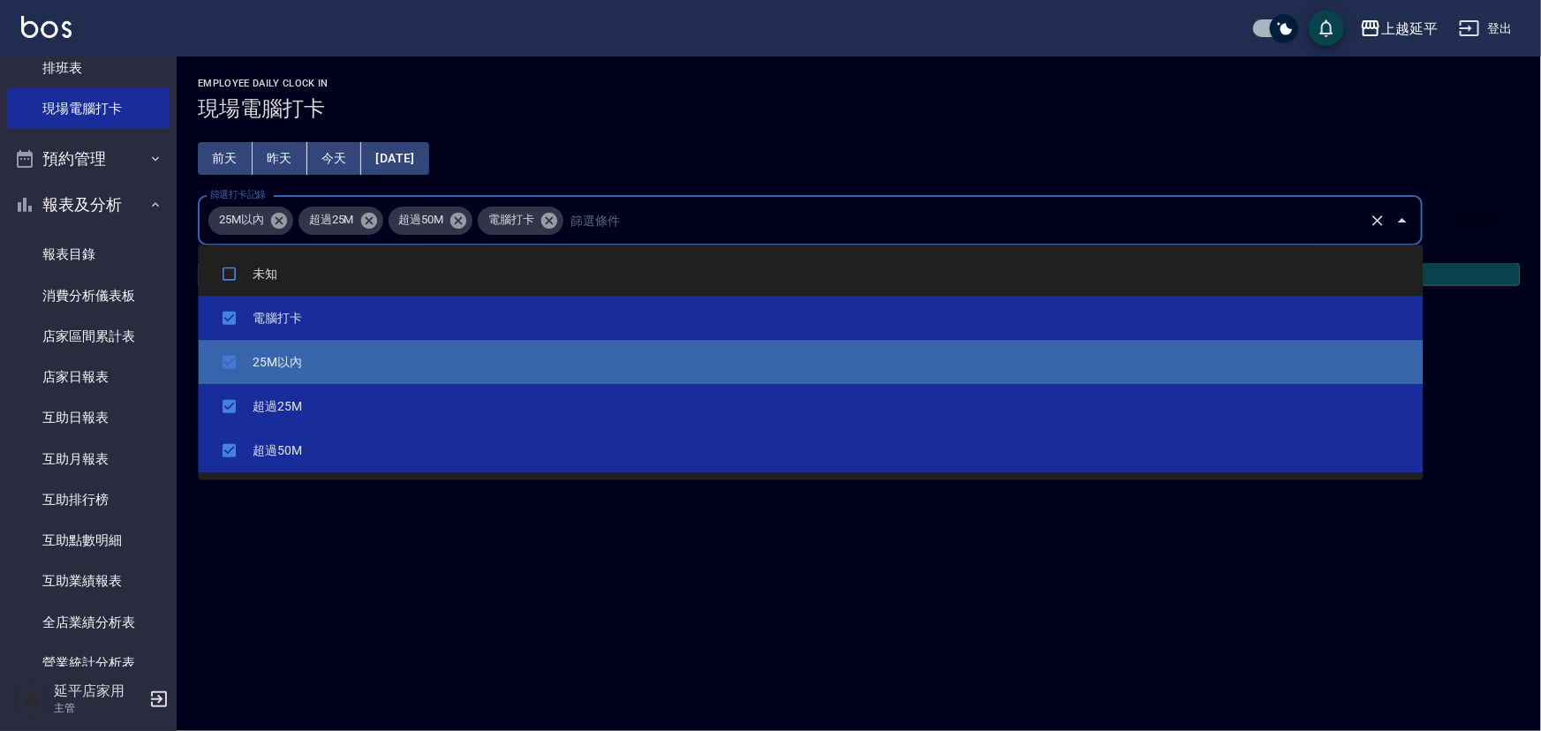
click at [233, 350] on input "checkbox" at bounding box center [230, 362] width 34 height 34
checkbox input "false"
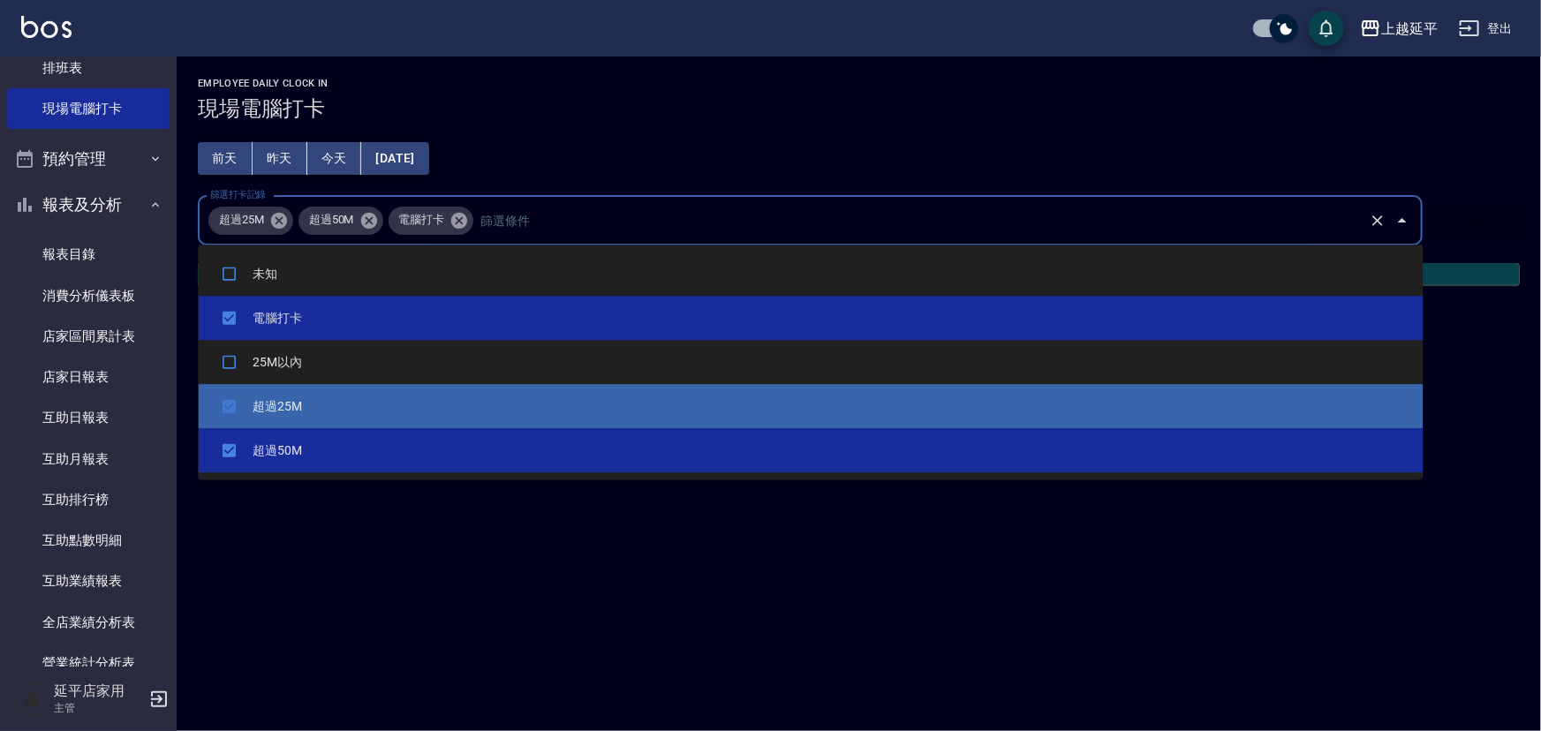
click at [229, 409] on input "checkbox" at bounding box center [230, 407] width 34 height 34
checkbox input "false"
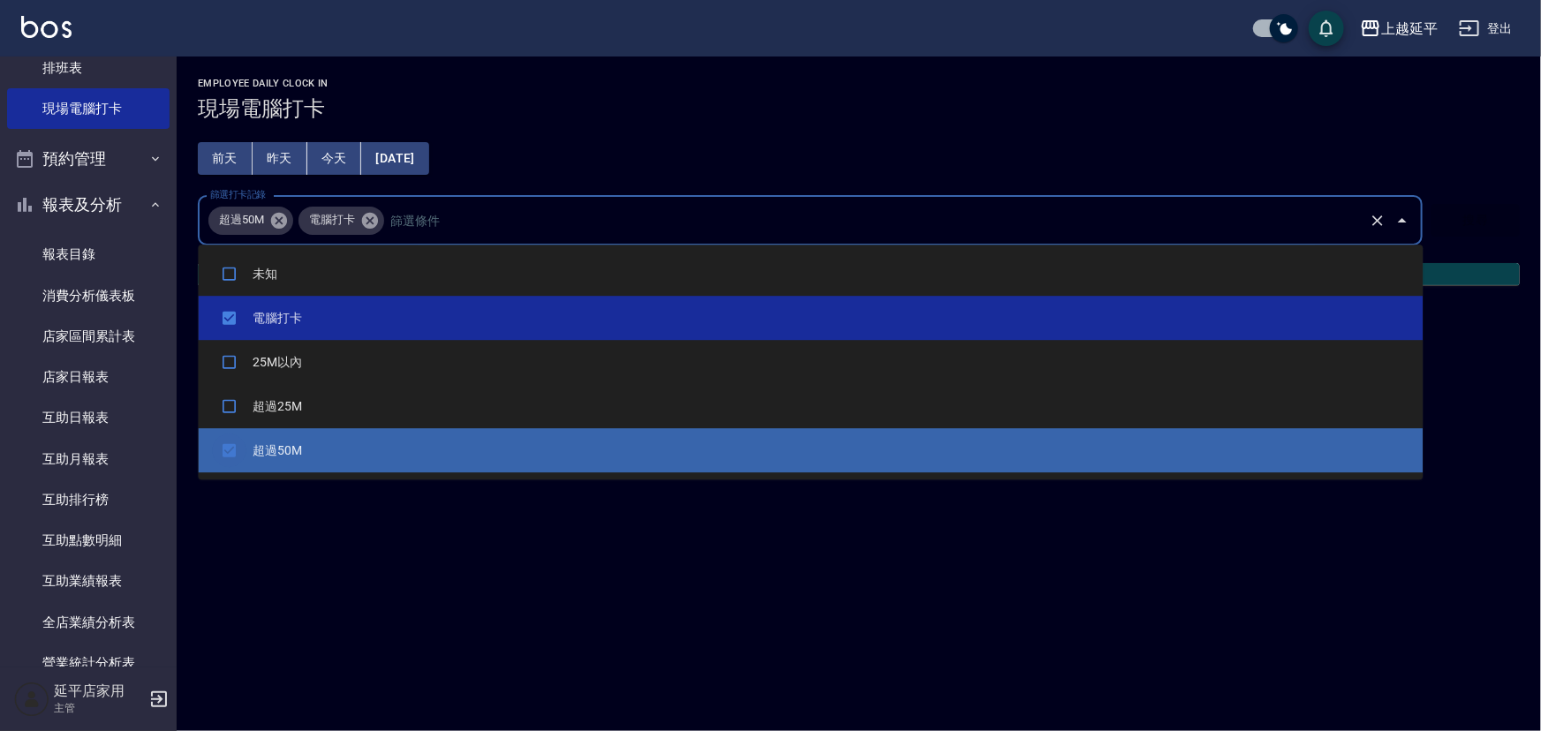
drag, startPoint x: 231, startPoint y: 450, endPoint x: 238, endPoint y: 456, distance: 9.4
click at [232, 450] on input "checkbox" at bounding box center [230, 451] width 34 height 34
checkbox input "false"
click at [371, 539] on div "Employee Daily Clock In 現場電腦打卡 [DATE] [DATE] [DATE] [DATE] 篩選打卡記錄 電腦打卡 篩選打卡記錄 搜…" at bounding box center [770, 365] width 1541 height 731
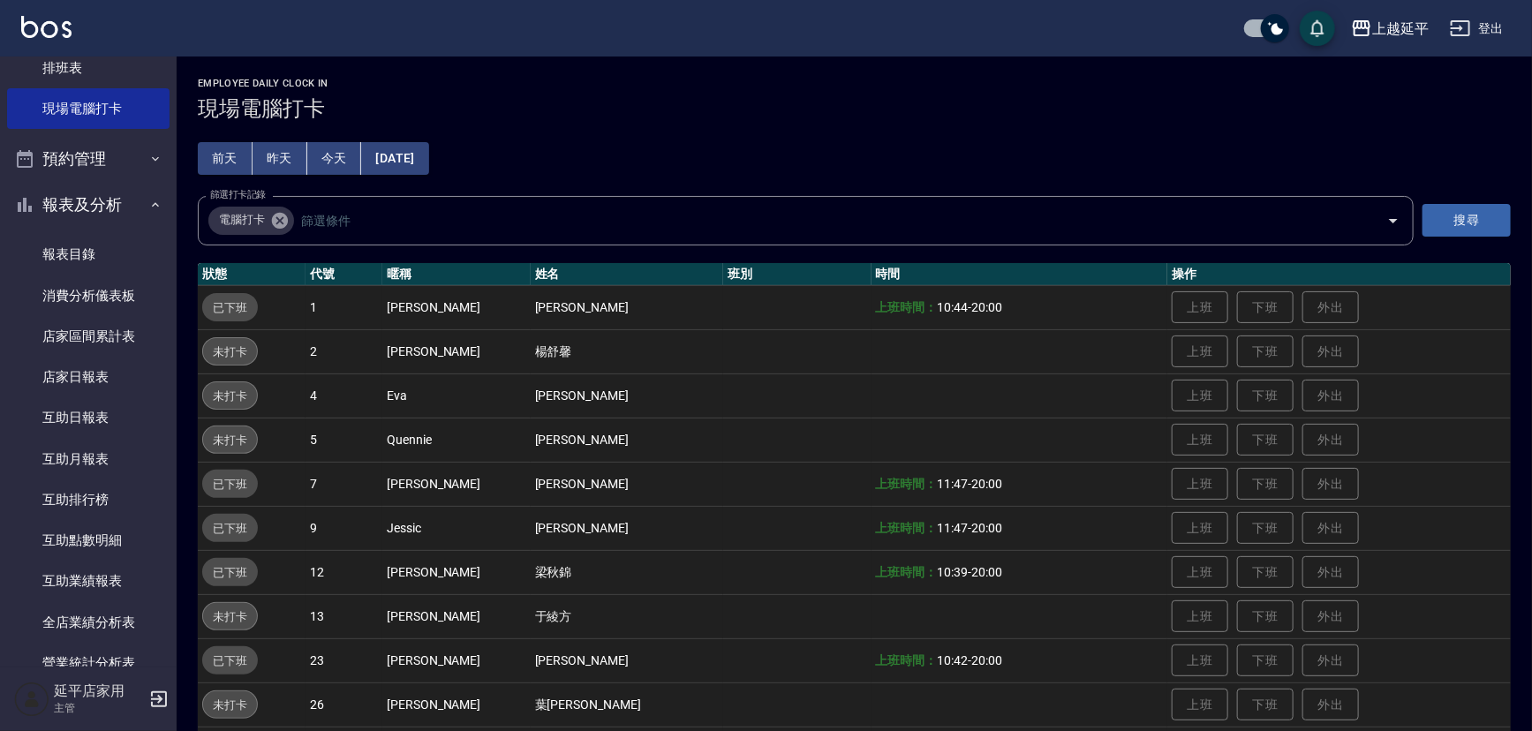
click at [391, 155] on button "[DATE]" at bounding box center [394, 158] width 67 height 33
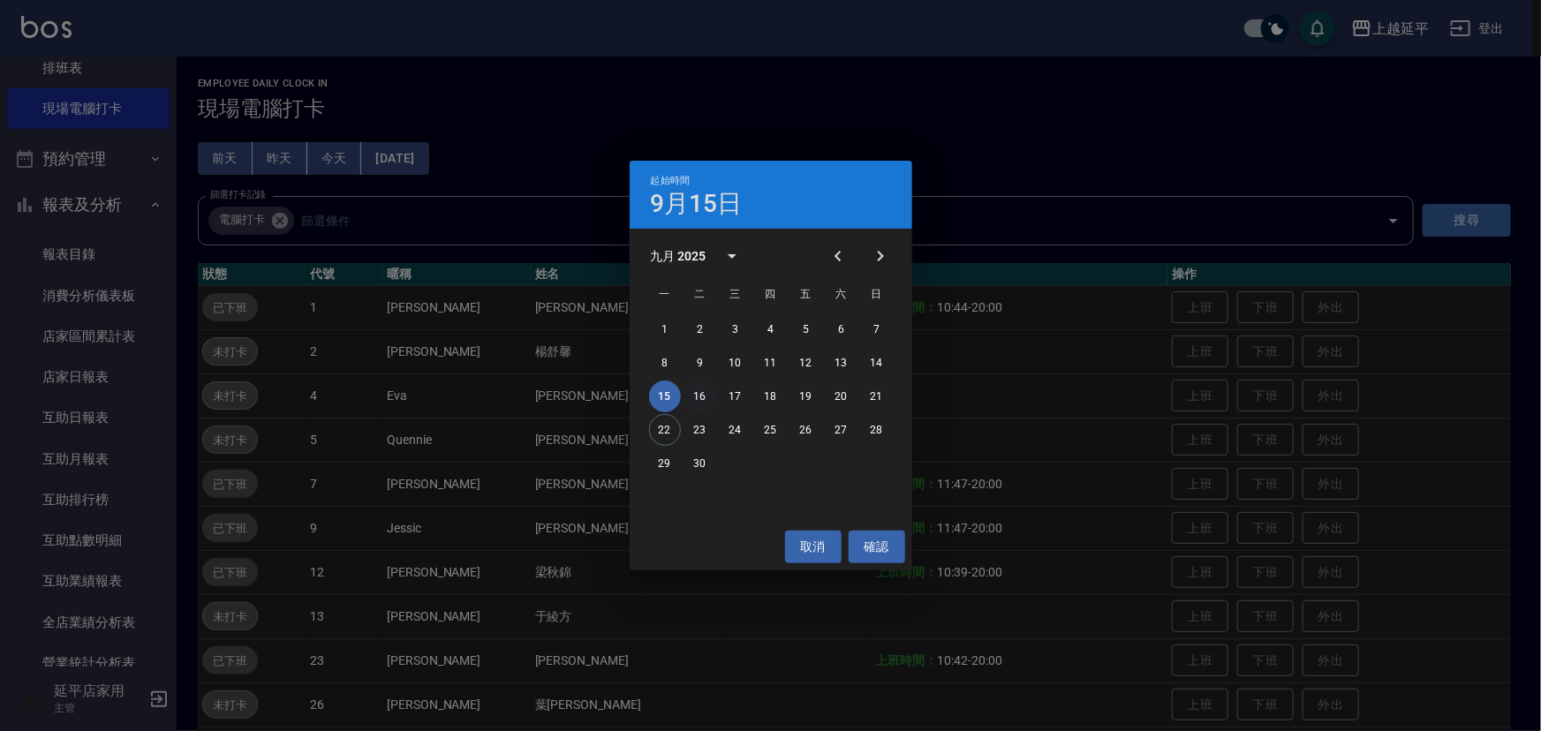
click at [702, 403] on button "16" at bounding box center [701, 397] width 32 height 32
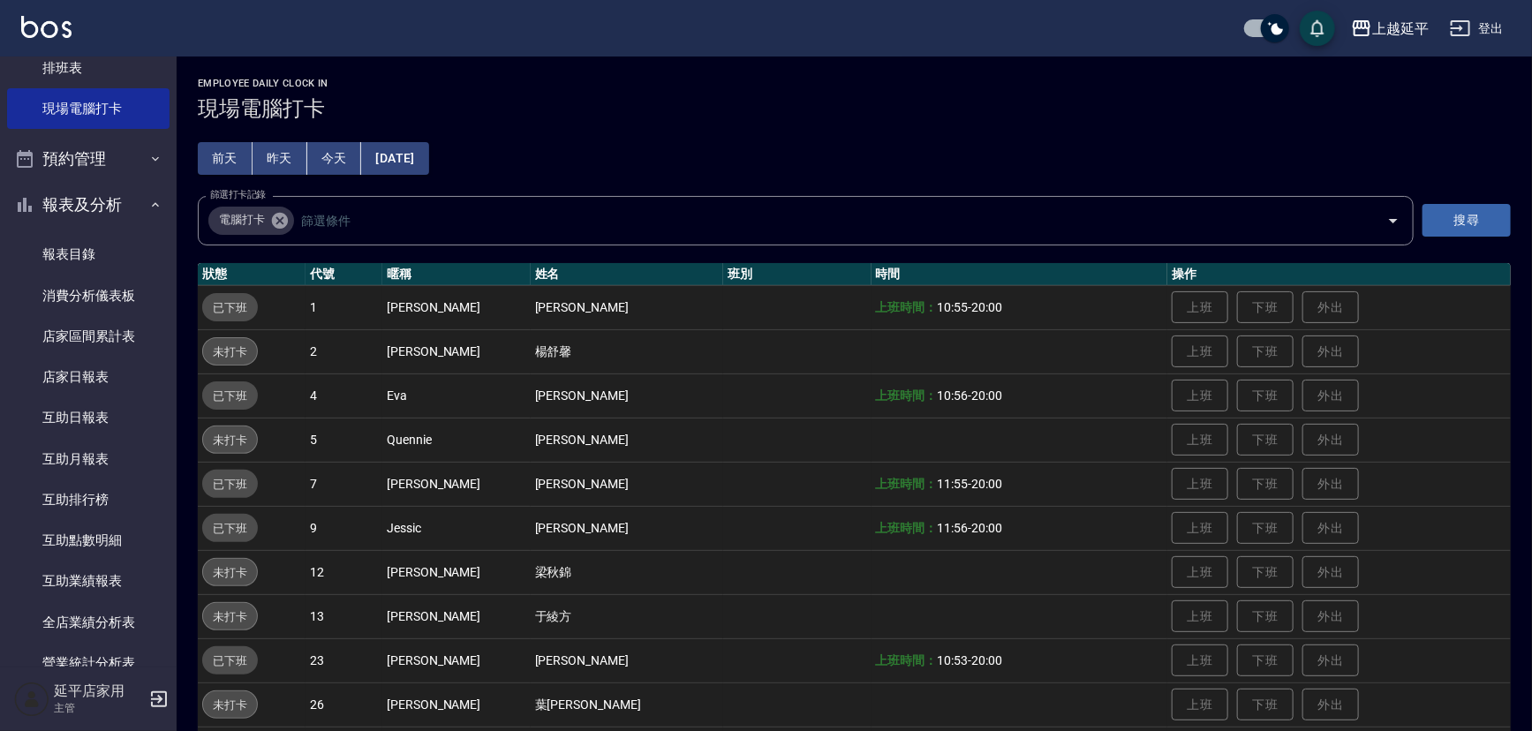
click at [423, 159] on button "[DATE]" at bounding box center [394, 158] width 67 height 33
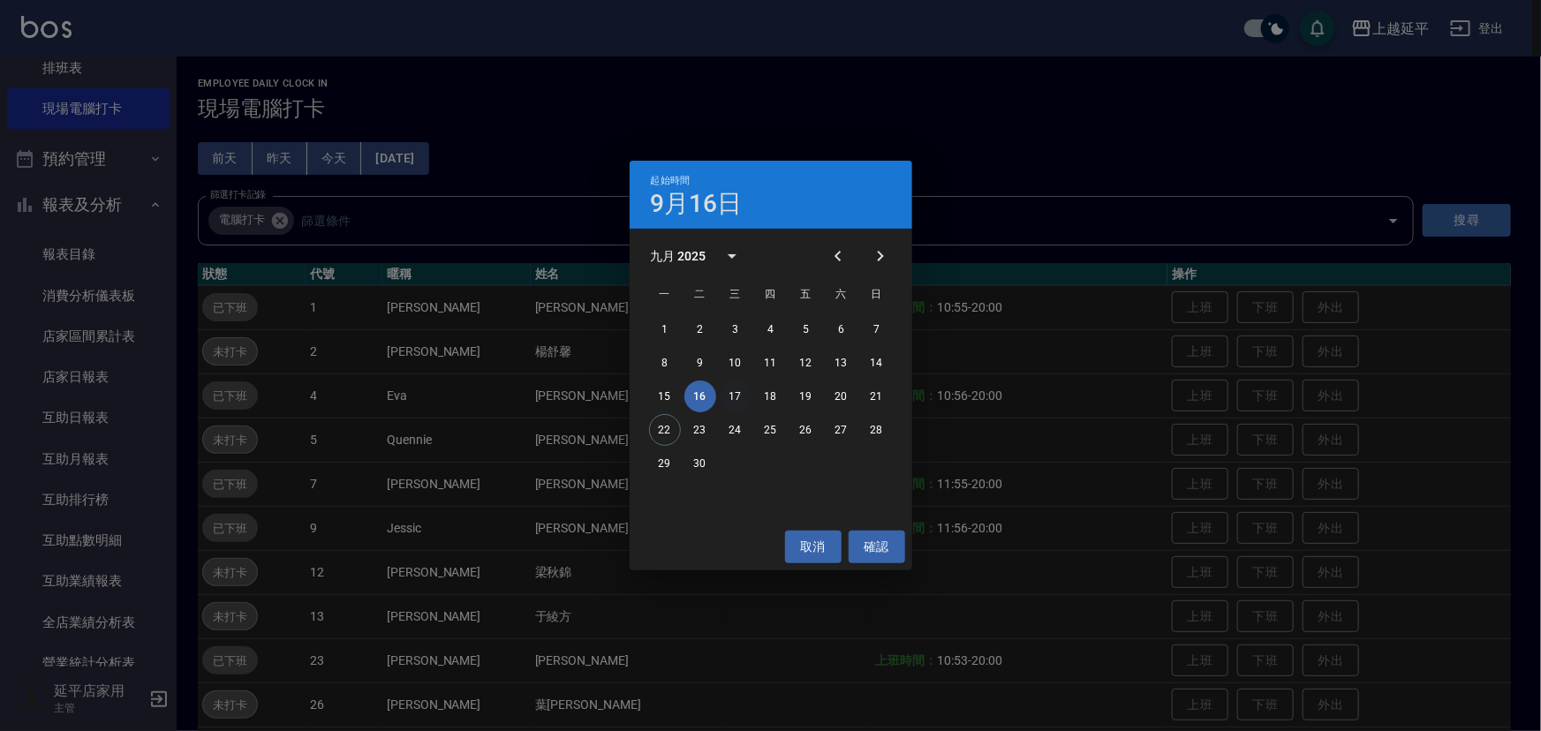
click at [742, 395] on button "17" at bounding box center [736, 397] width 32 height 32
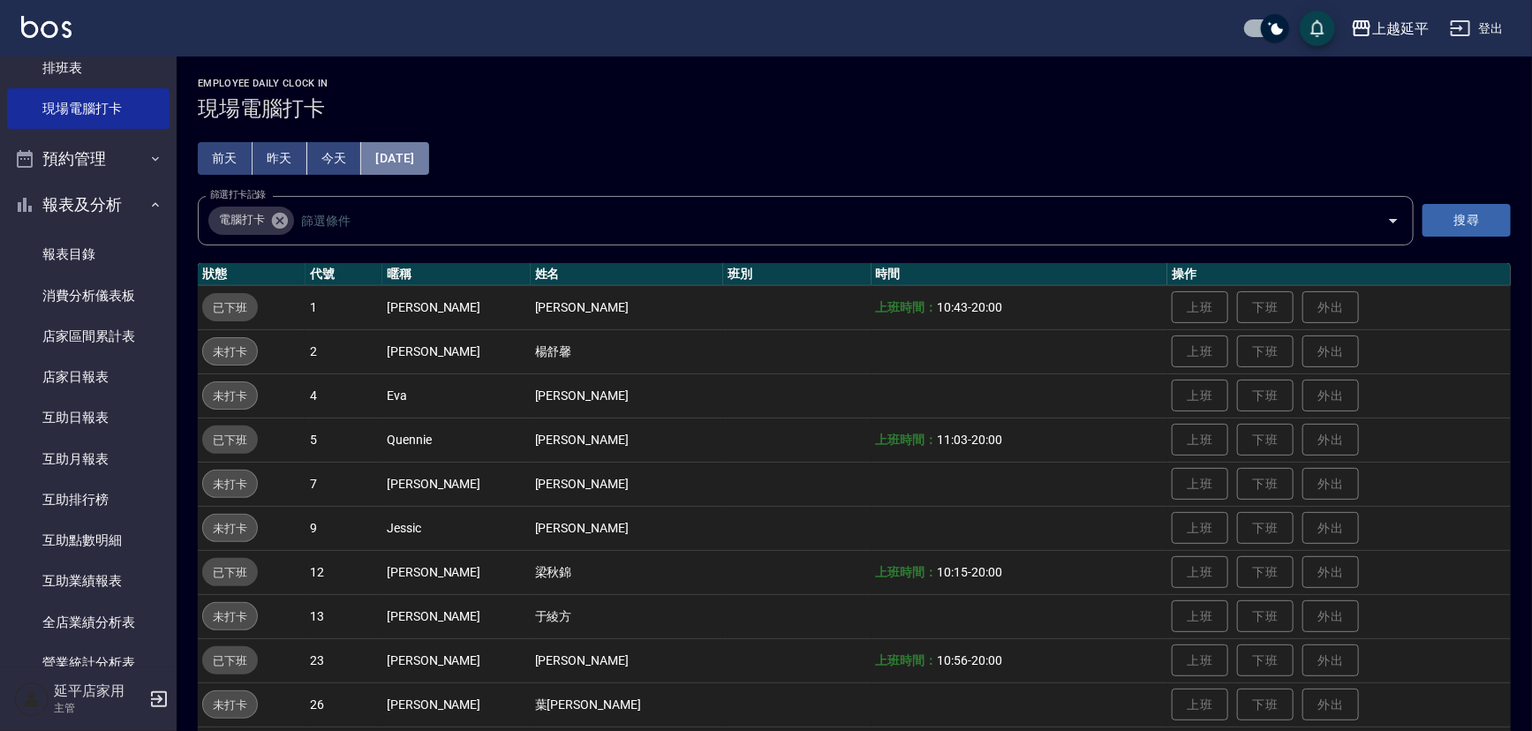
click at [428, 155] on button "[DATE]" at bounding box center [394, 158] width 67 height 33
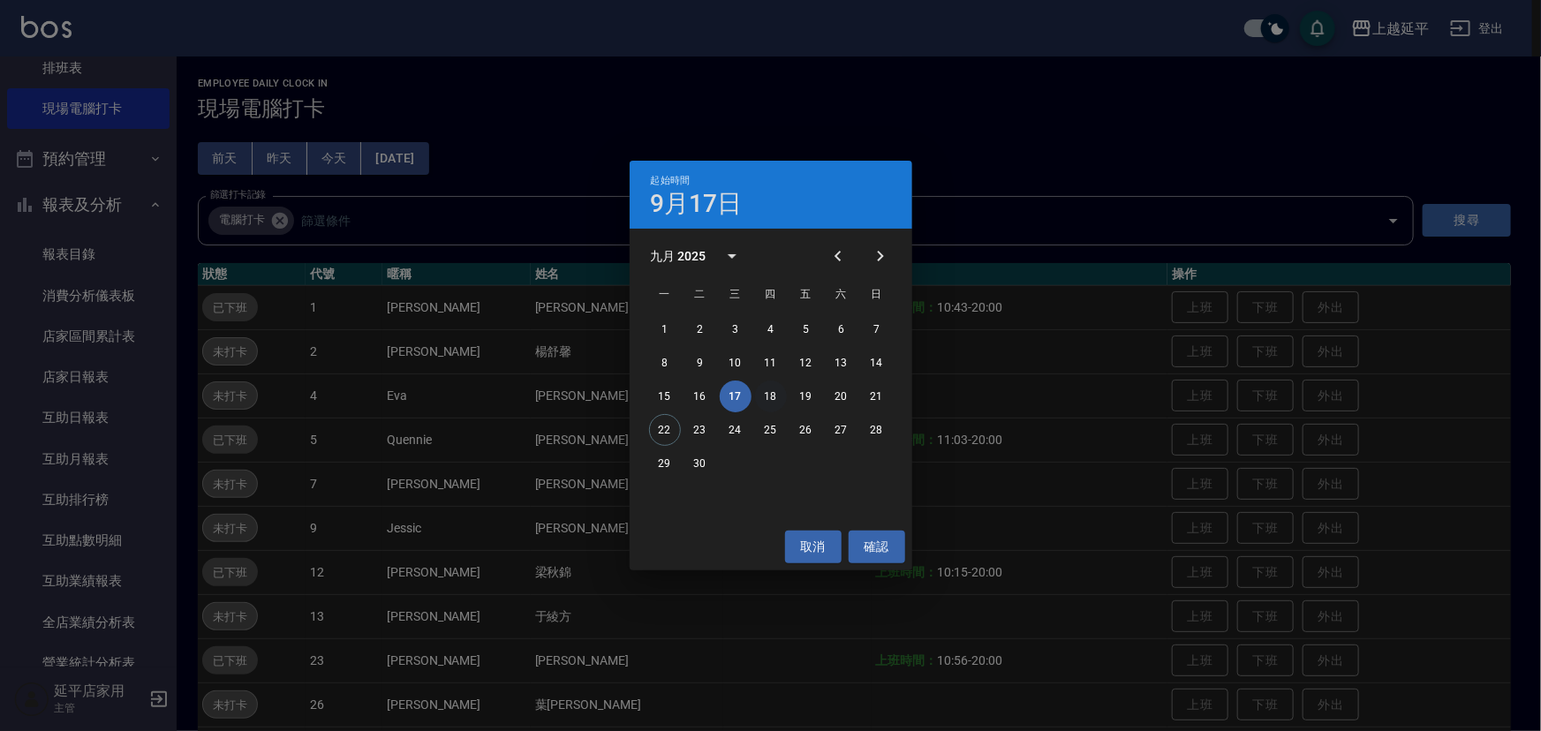
click at [770, 395] on button "18" at bounding box center [771, 397] width 32 height 32
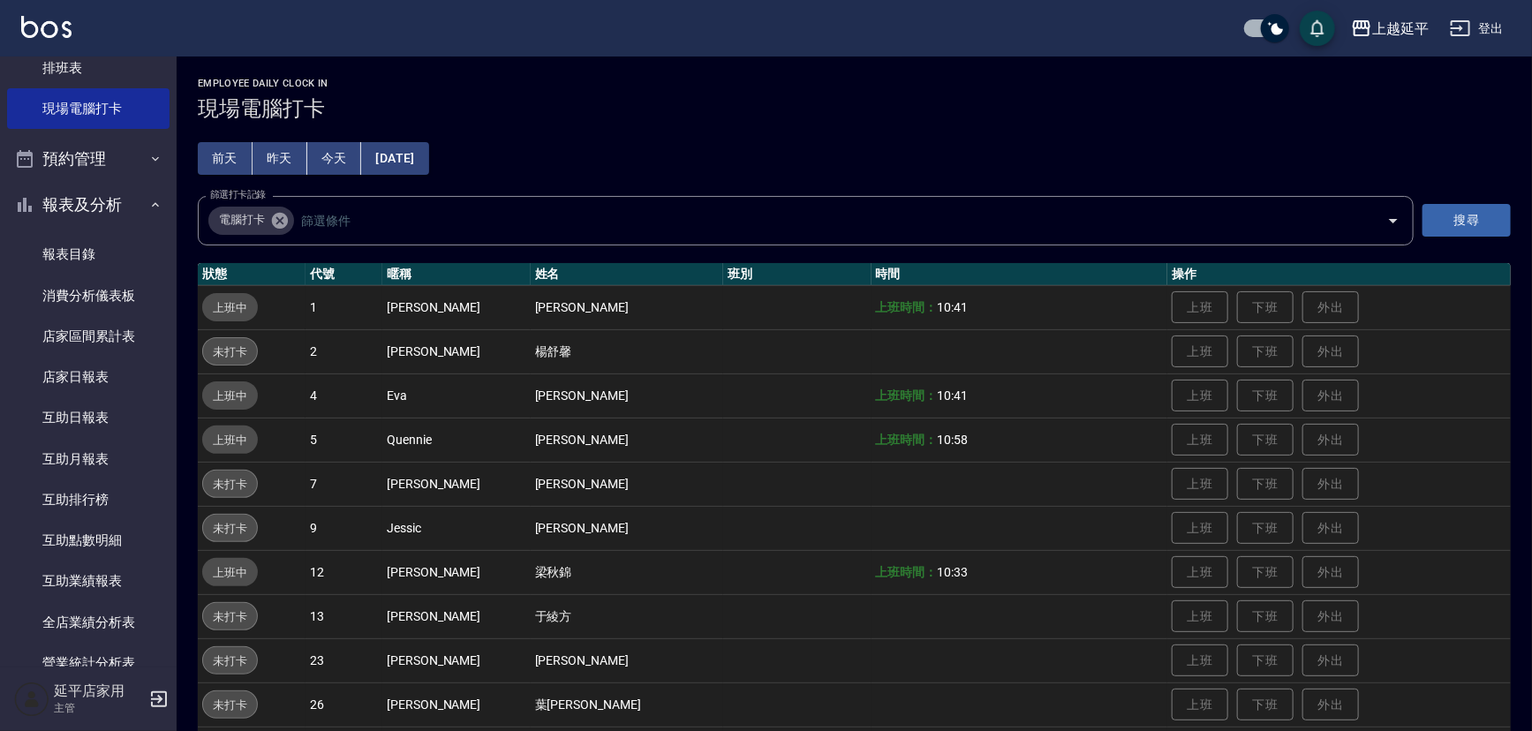
click at [420, 155] on button "[DATE]" at bounding box center [394, 158] width 67 height 33
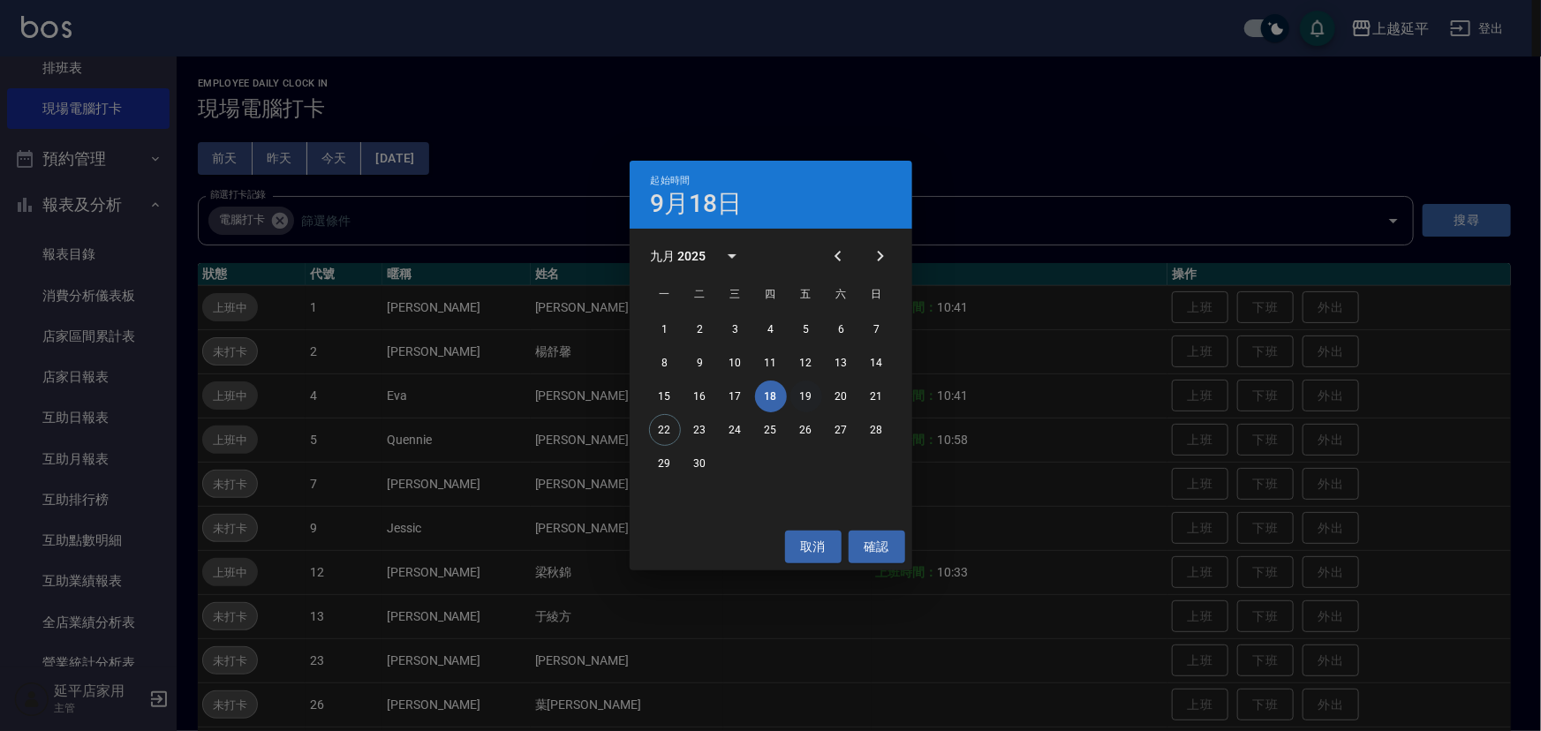
click at [802, 384] on button "19" at bounding box center [807, 397] width 32 height 32
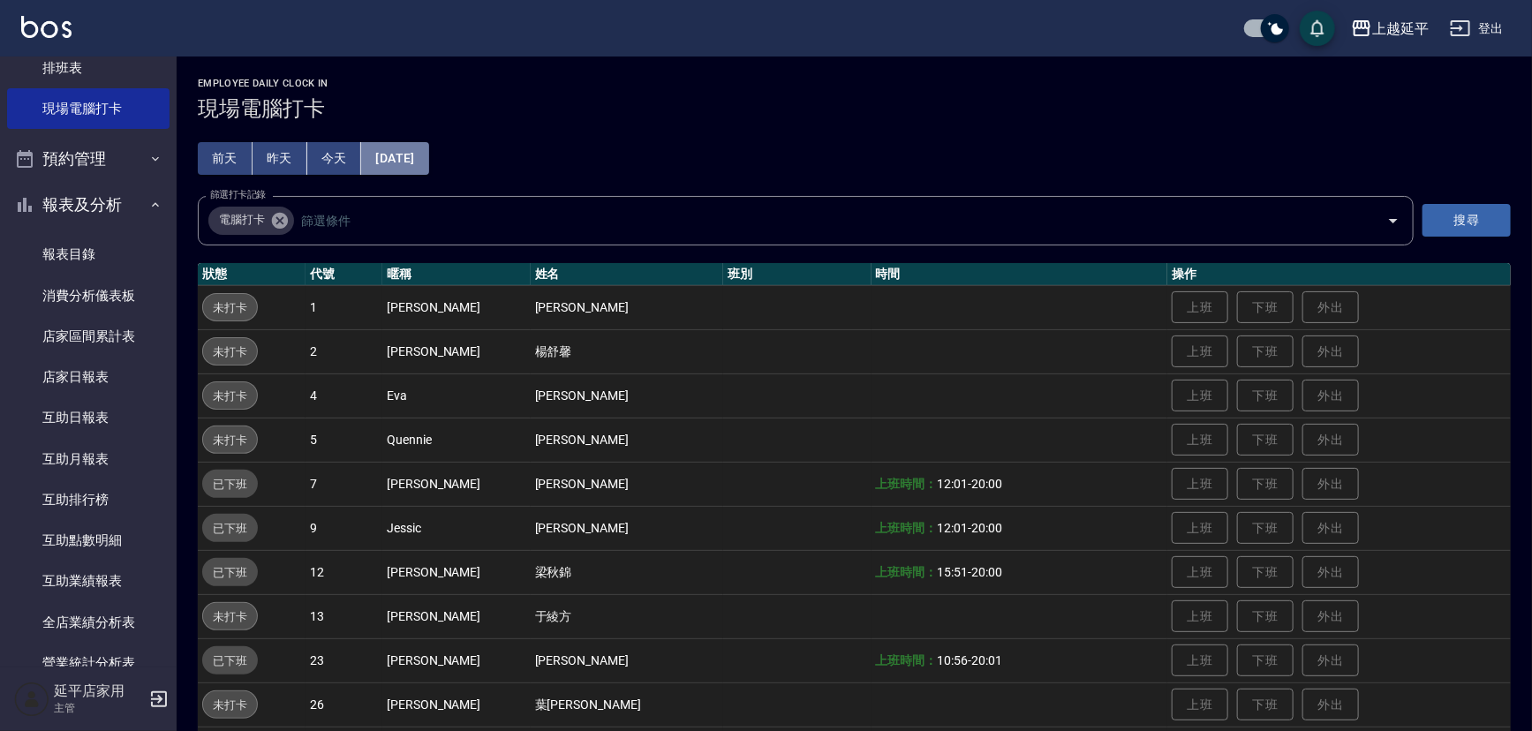
click at [421, 155] on button "[DATE]" at bounding box center [394, 158] width 67 height 33
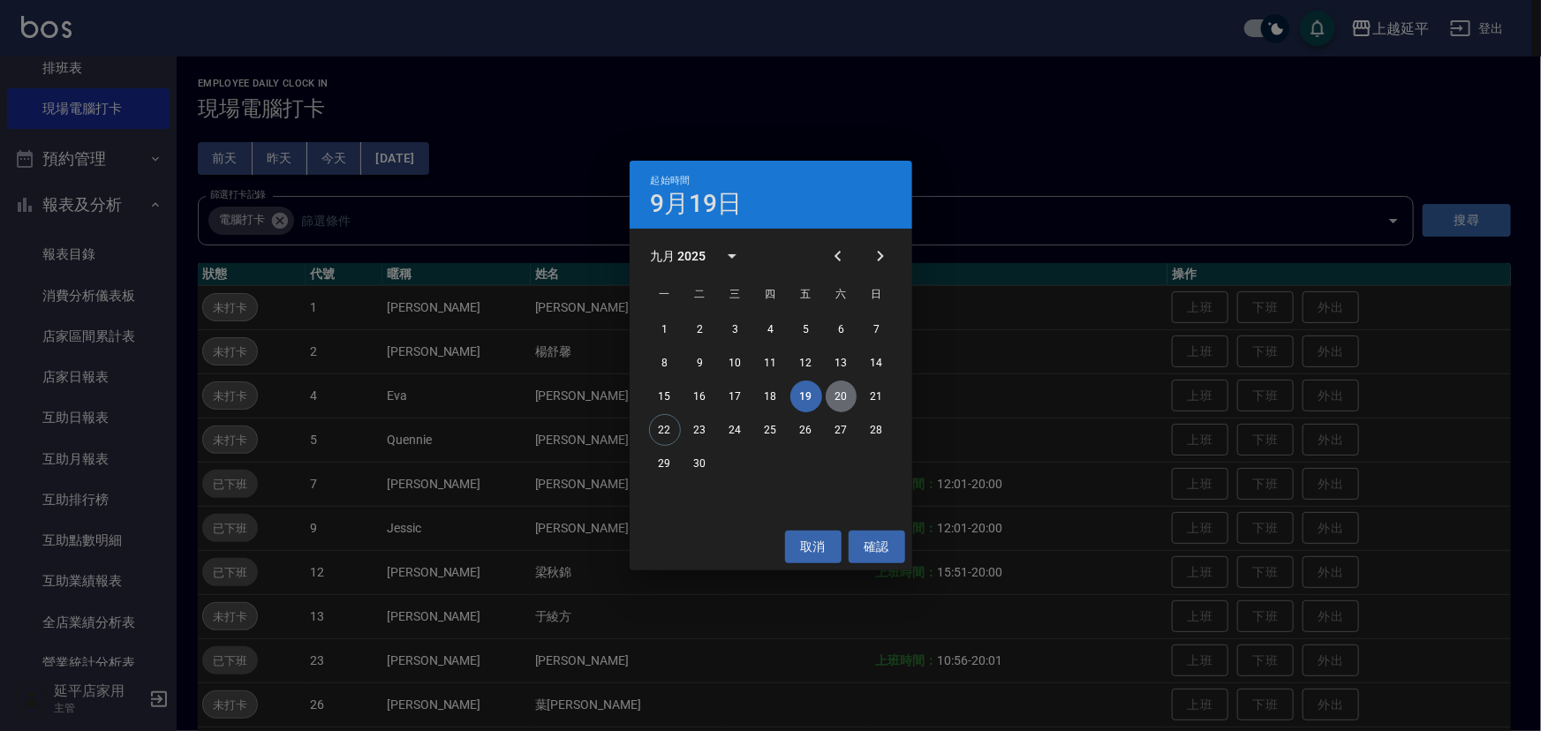
click at [853, 396] on button "20" at bounding box center [842, 397] width 32 height 32
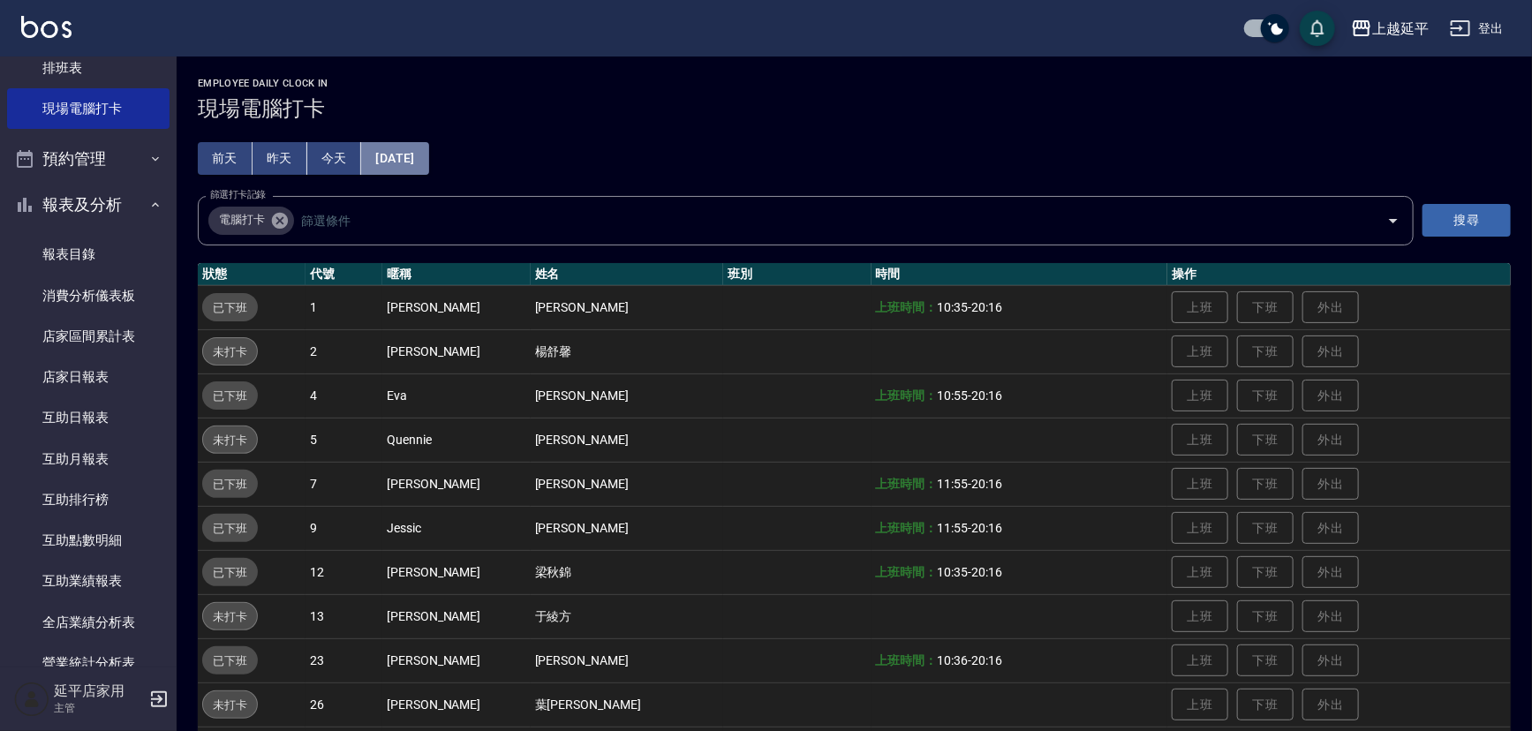
click at [428, 155] on button "[DATE]" at bounding box center [394, 158] width 67 height 33
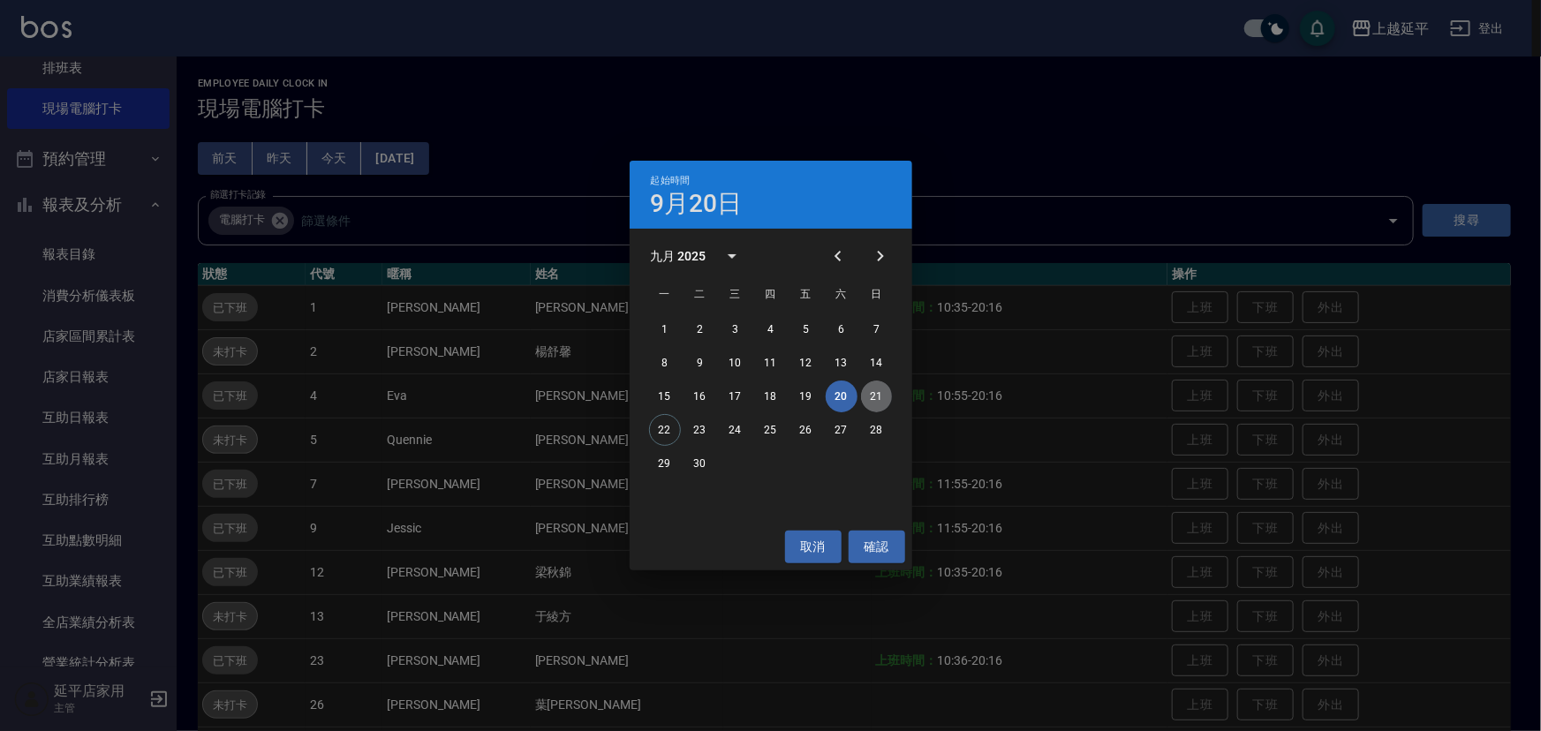
click at [874, 390] on button "21" at bounding box center [877, 397] width 32 height 32
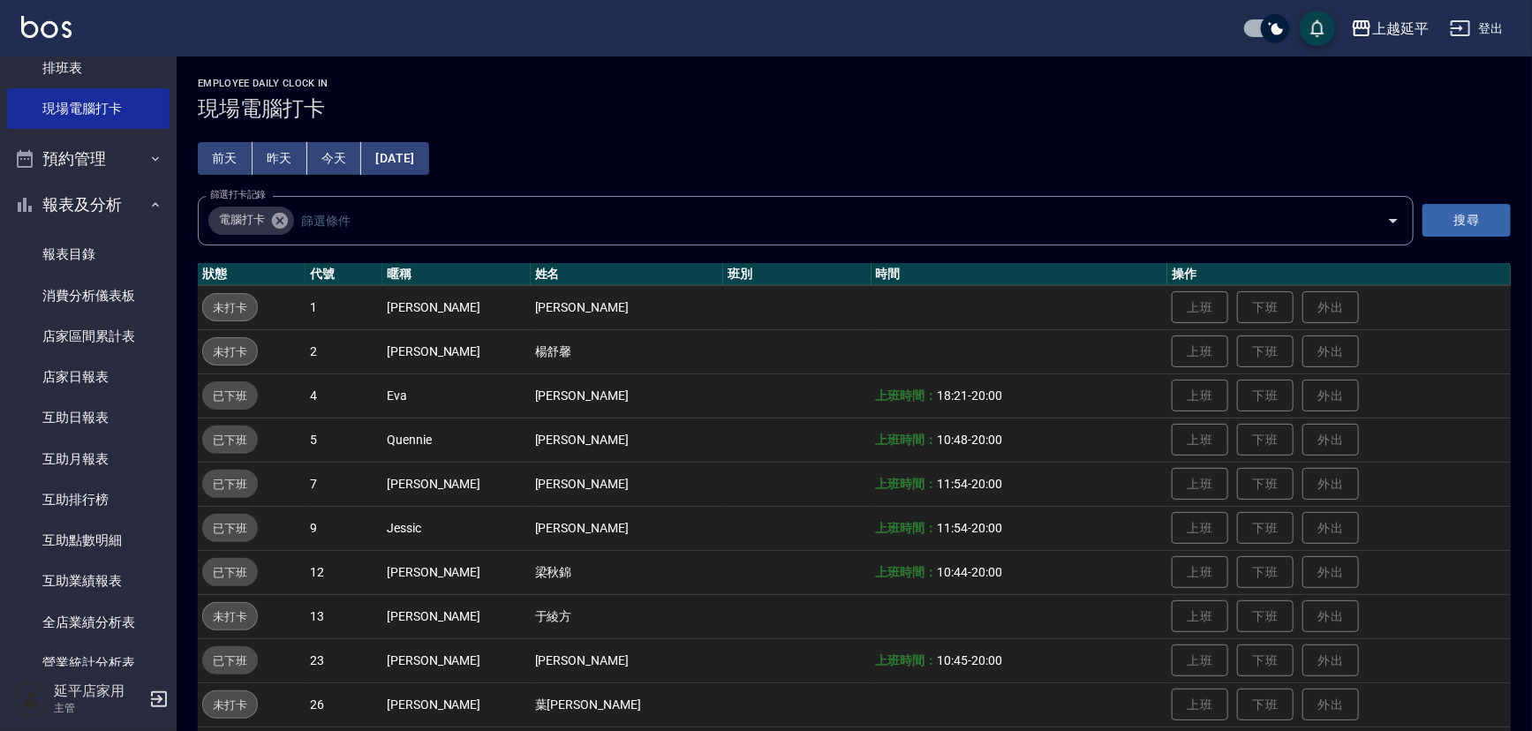
click at [424, 148] on button "[DATE]" at bounding box center [394, 158] width 67 height 33
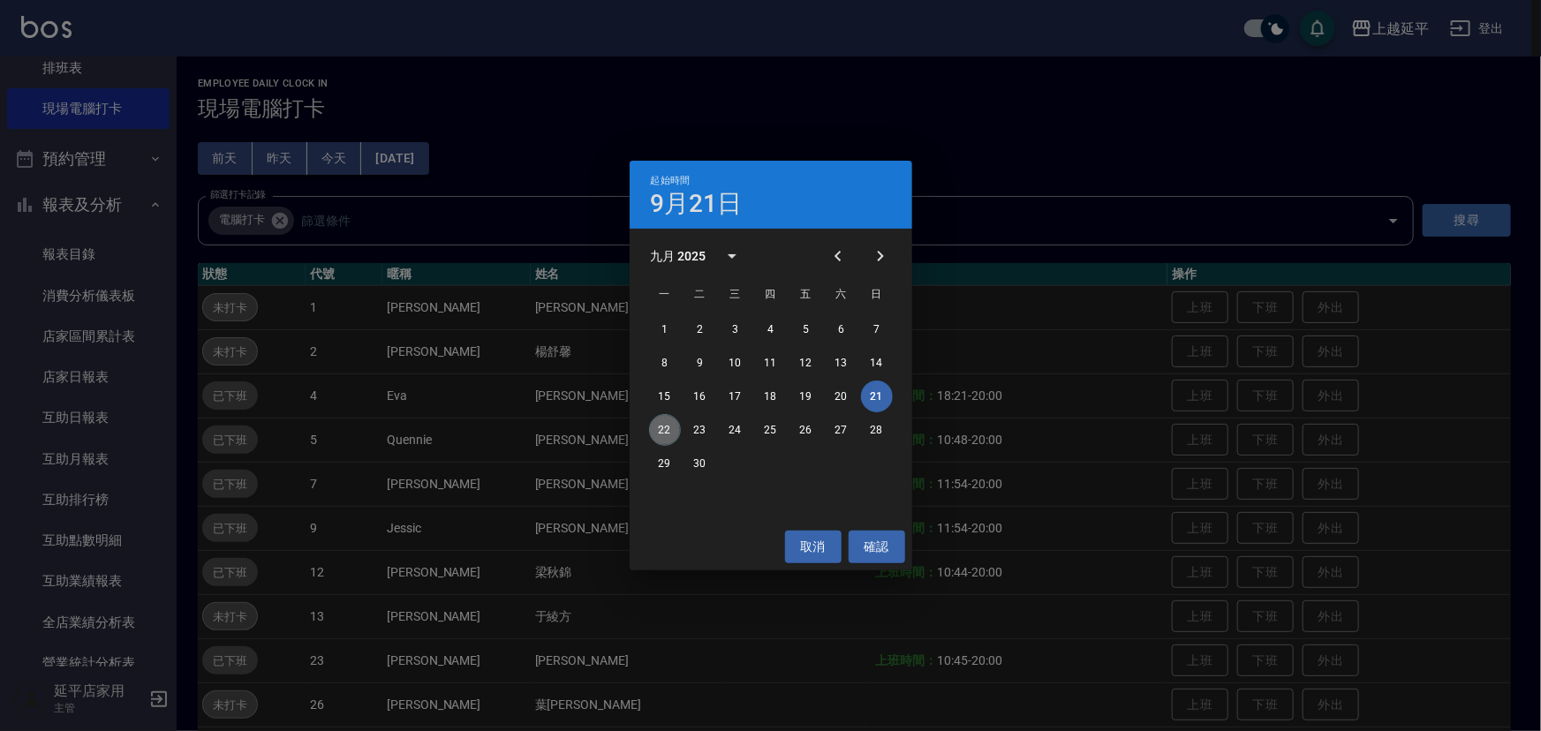
click at [674, 435] on button "22" at bounding box center [665, 430] width 32 height 32
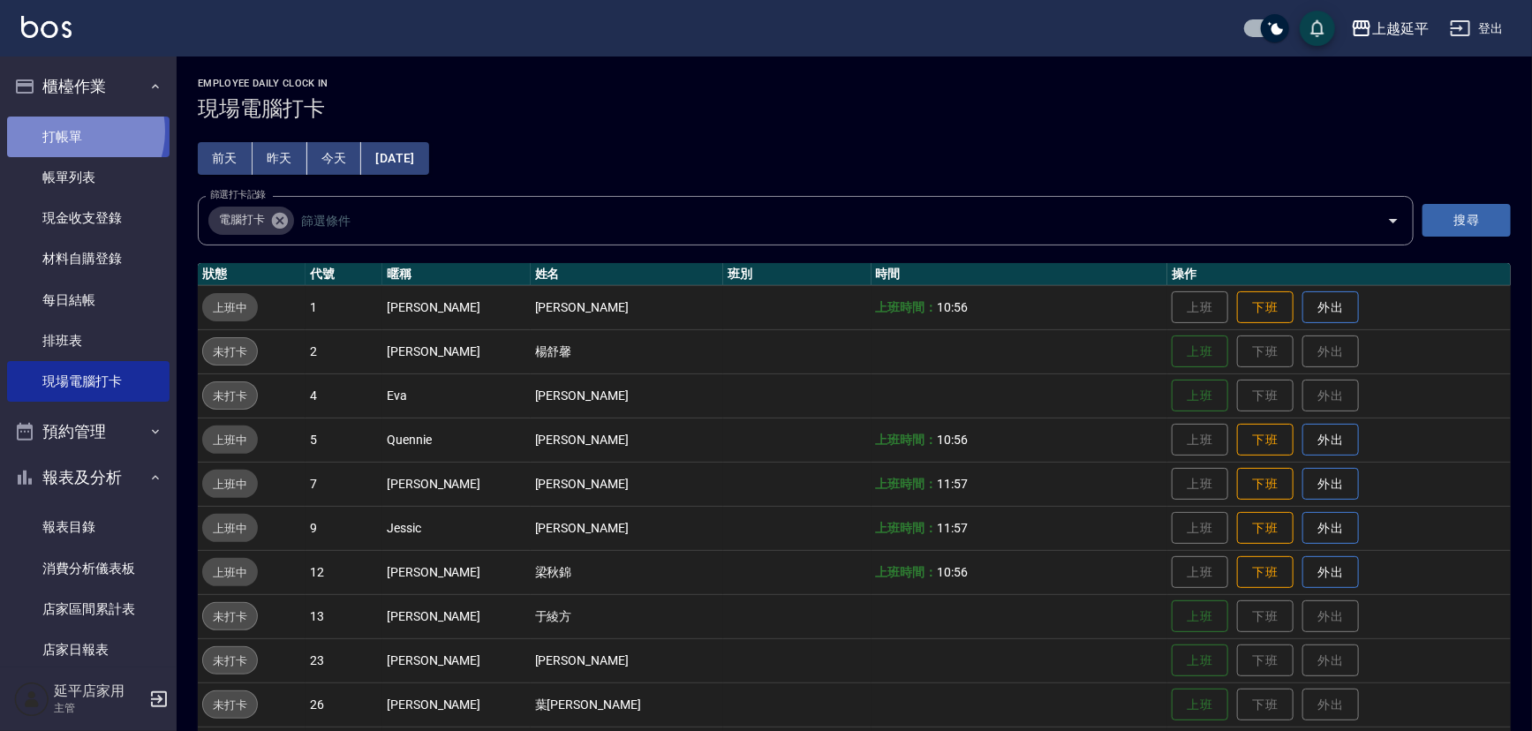
click at [74, 131] on link "打帳單" at bounding box center [88, 137] width 163 height 41
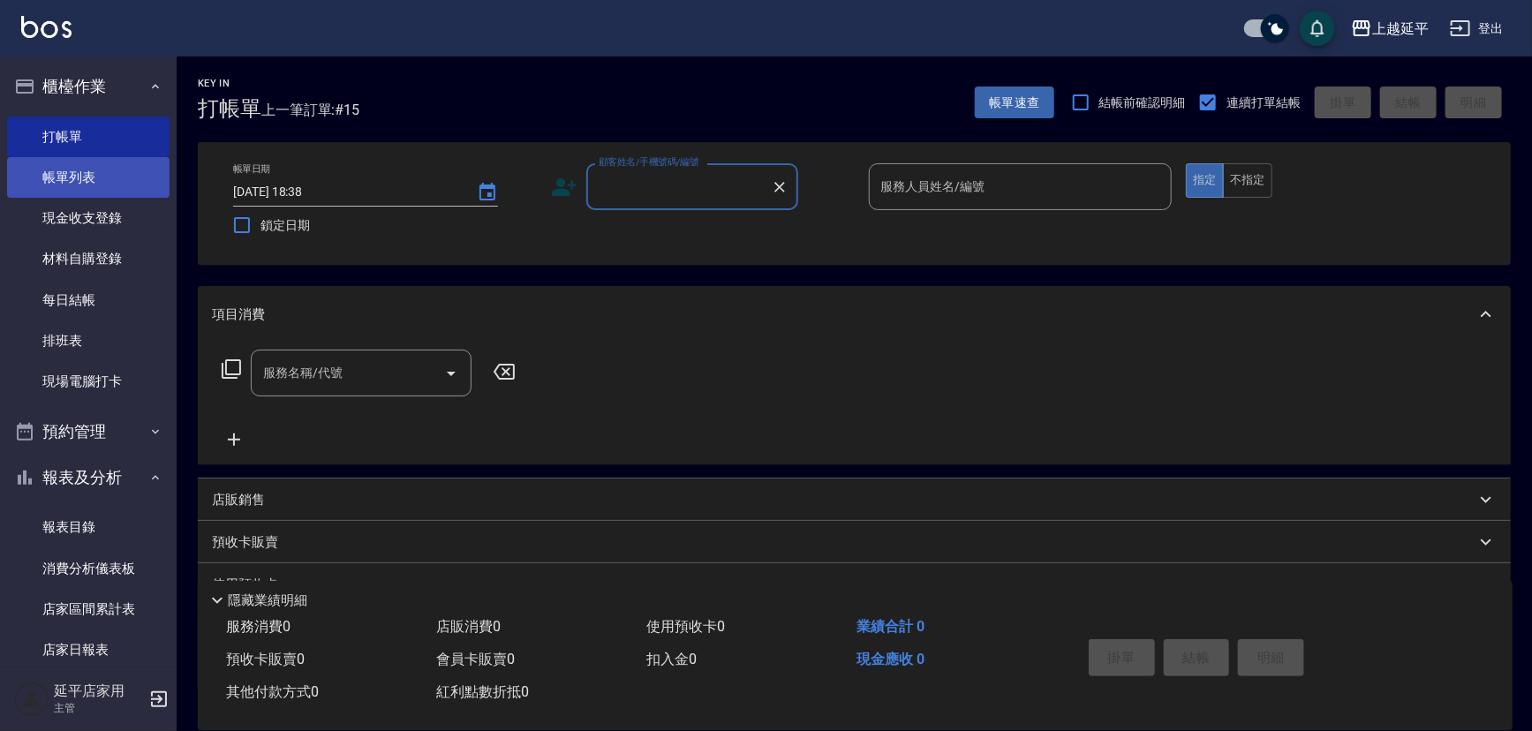
click at [93, 182] on link "帳單列表" at bounding box center [88, 177] width 163 height 41
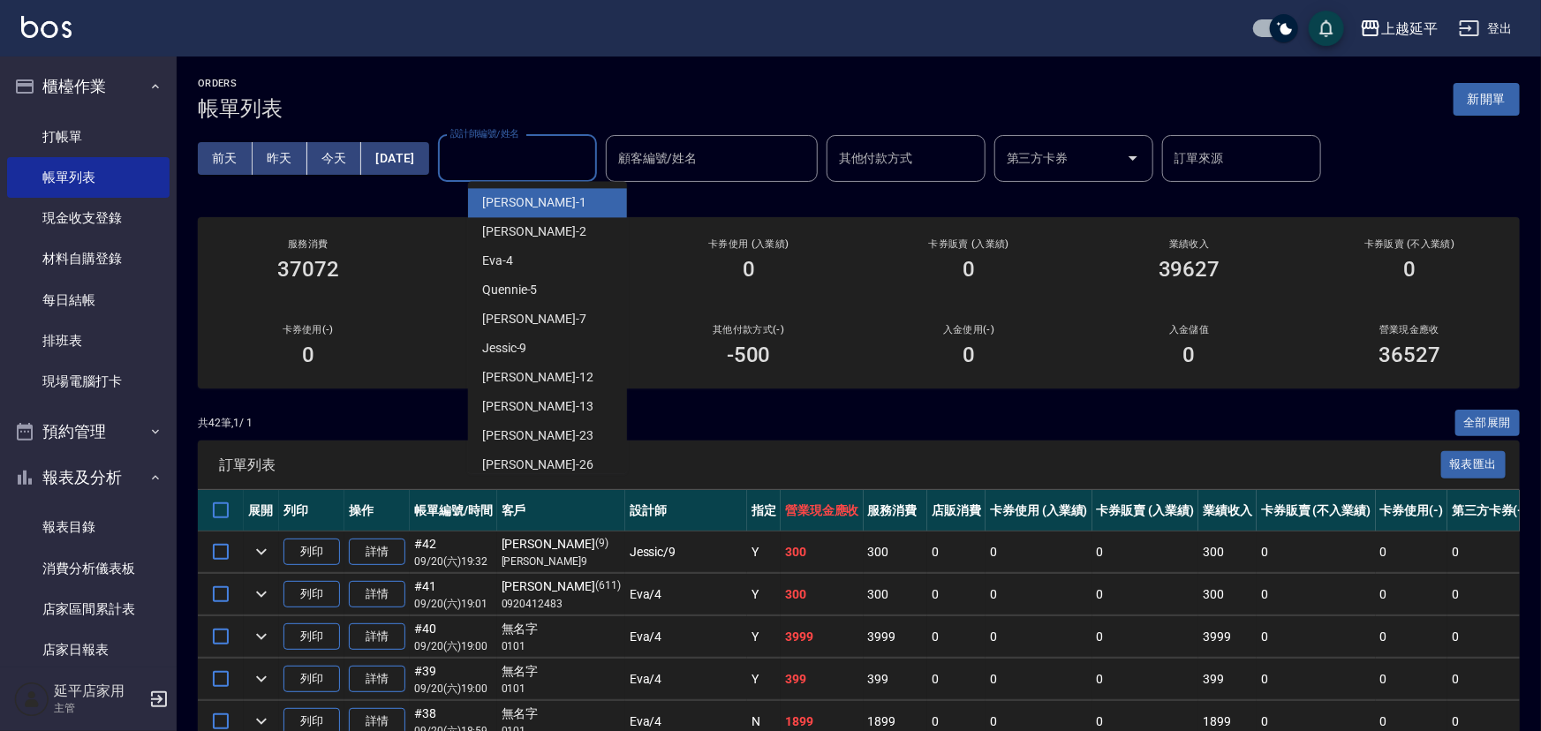
click at [516, 159] on input "設計師編號/姓名" at bounding box center [517, 158] width 143 height 31
click at [510, 207] on span "[PERSON_NAME]-1" at bounding box center [534, 202] width 104 height 19
type input "[PERSON_NAME]-1"
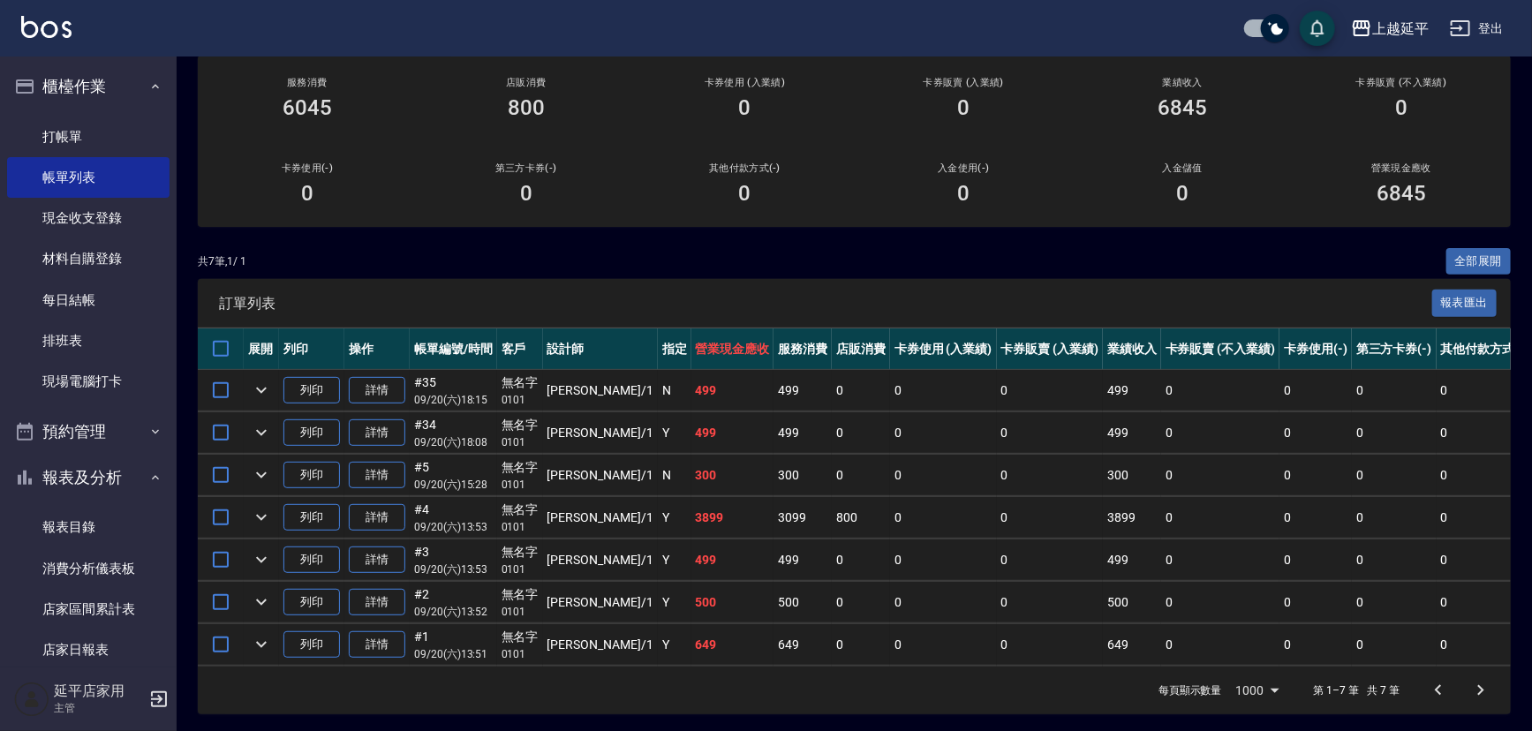
scroll to position [177, 0]
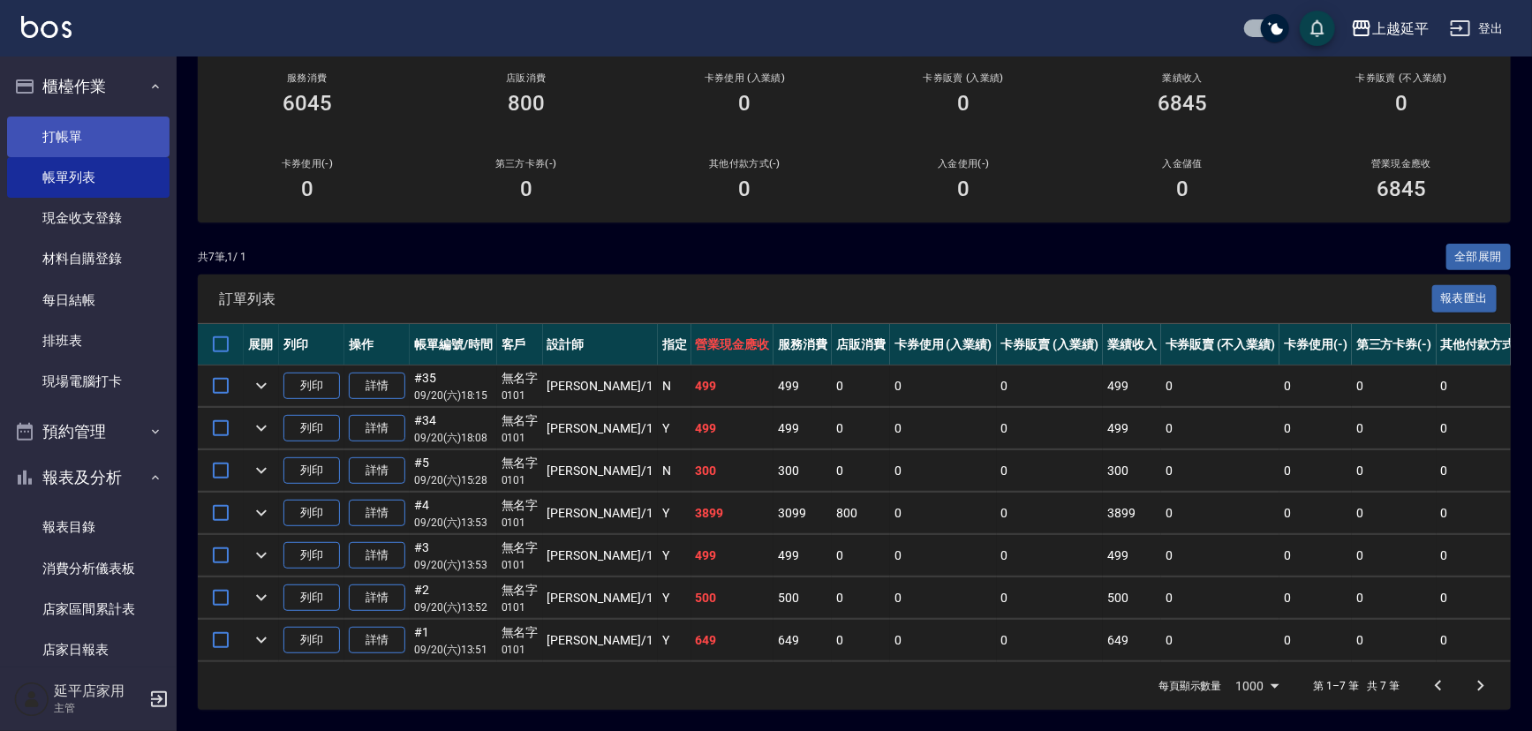
click at [61, 135] on link "打帳單" at bounding box center [88, 137] width 163 height 41
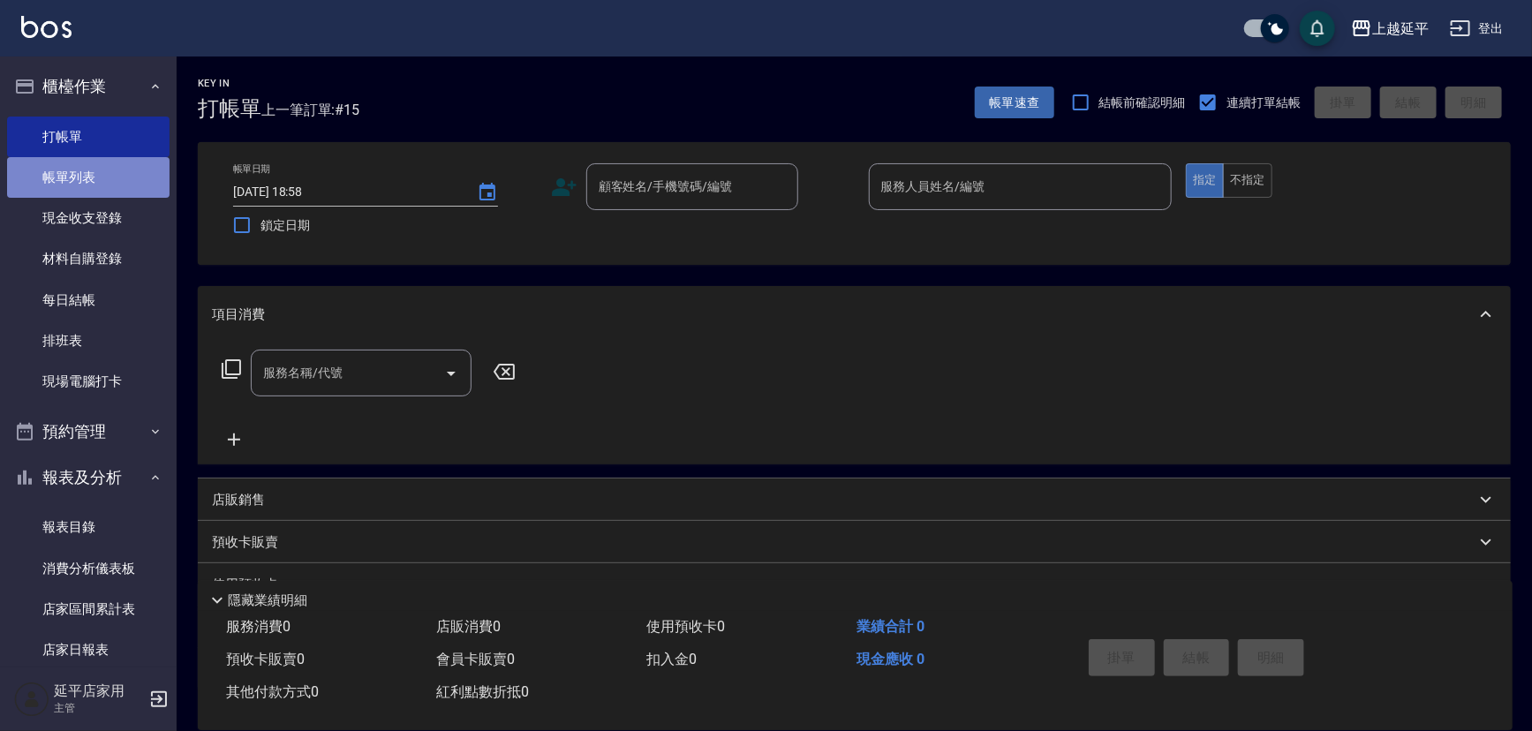
click at [96, 185] on link "帳單列表" at bounding box center [88, 177] width 163 height 41
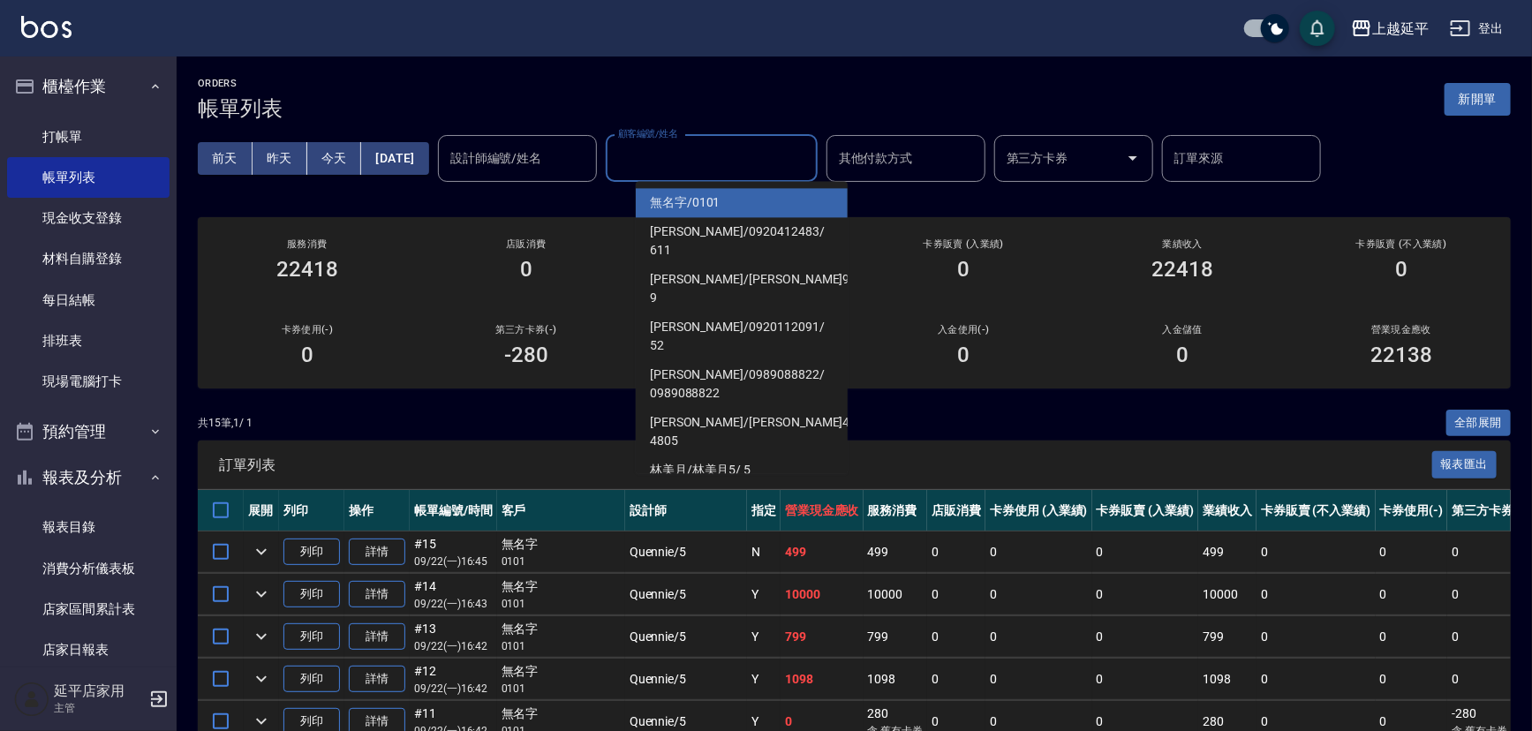
click at [738, 155] on input "顧客編號/姓名" at bounding box center [712, 158] width 196 height 31
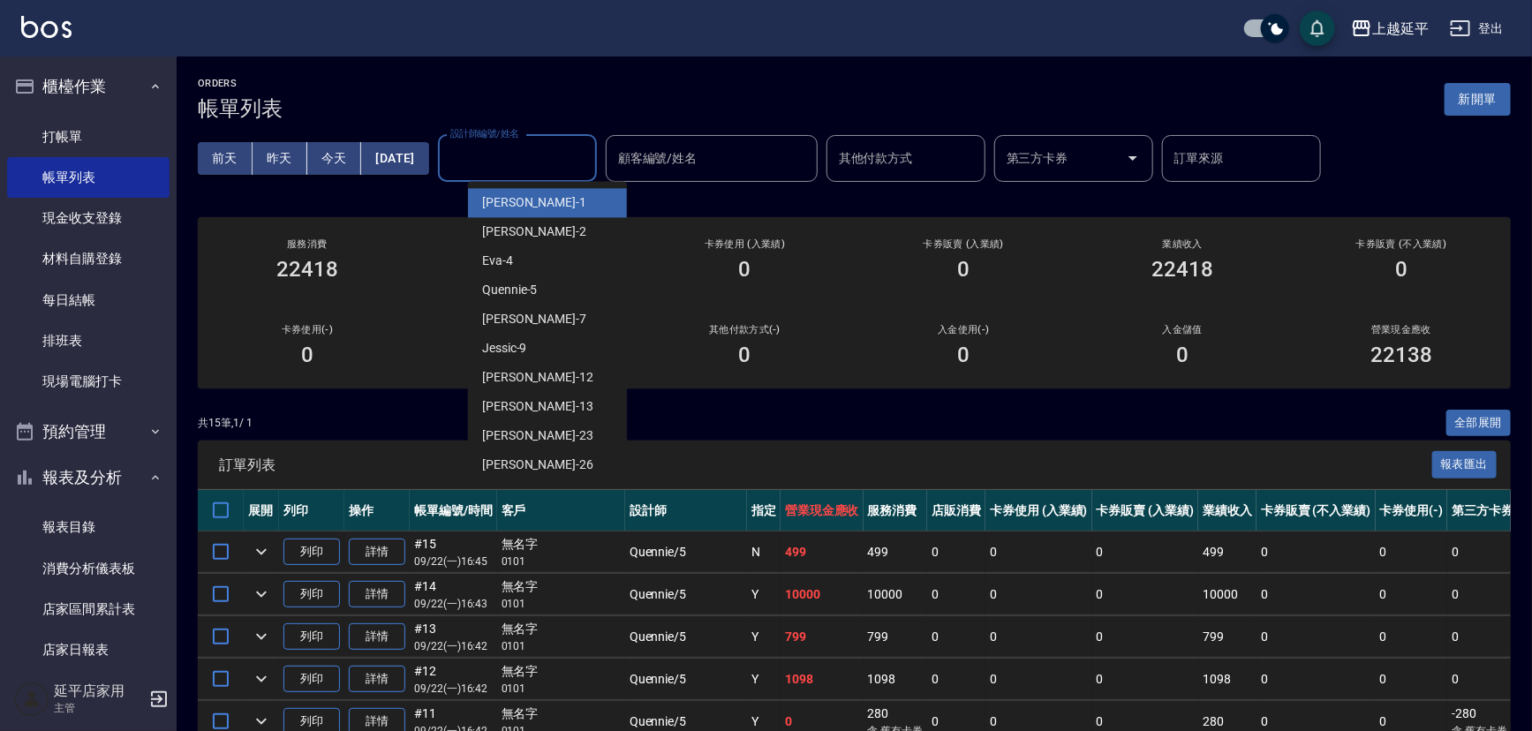
click at [561, 155] on input "設計師編號/姓名" at bounding box center [517, 158] width 143 height 31
click at [535, 201] on div "[PERSON_NAME]-1" at bounding box center [547, 202] width 159 height 29
type input "[PERSON_NAME]-1"
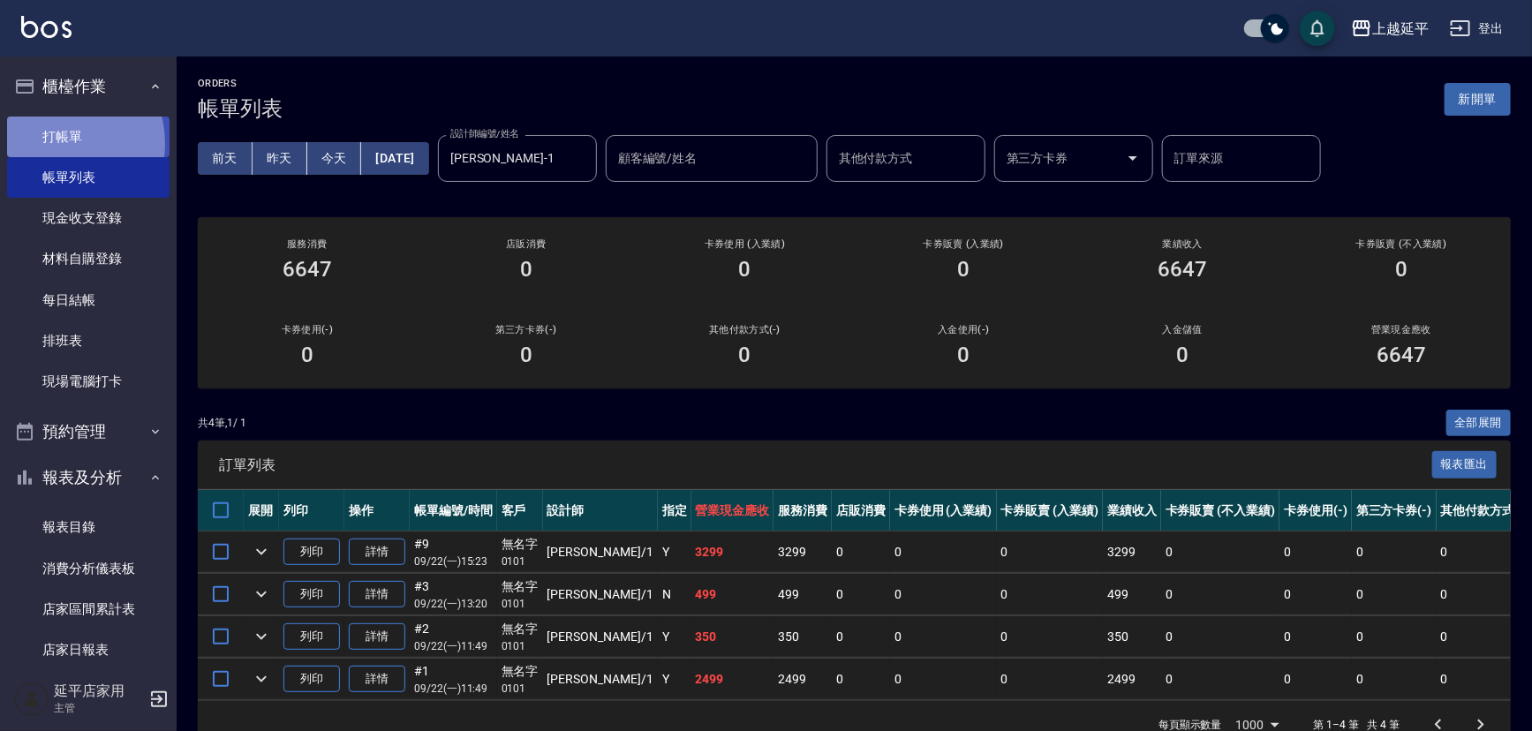
click at [57, 143] on link "打帳單" at bounding box center [88, 137] width 163 height 41
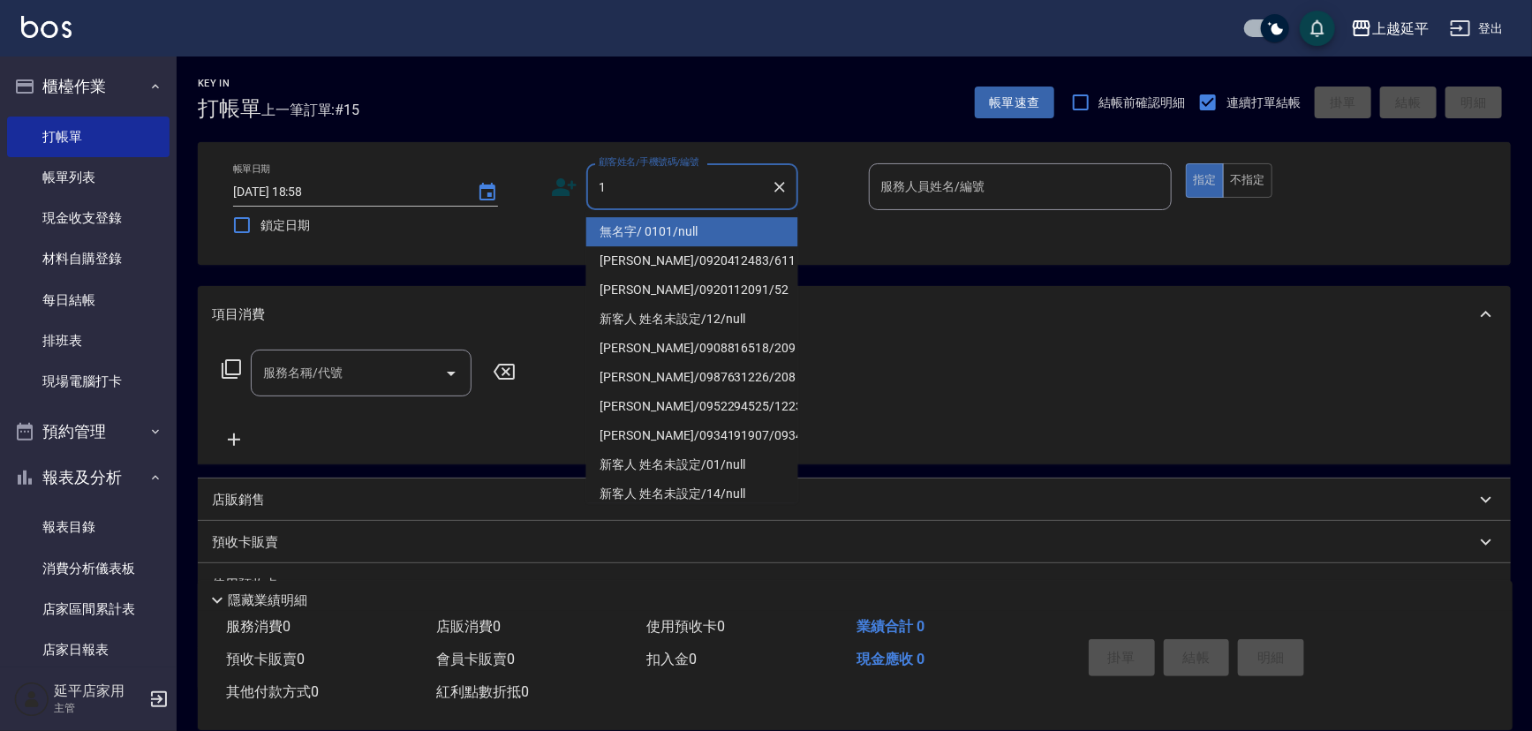
click at [625, 226] on li "無名字/ 0101/null" at bounding box center [692, 231] width 212 height 29
type input "無名字/ 0101/null"
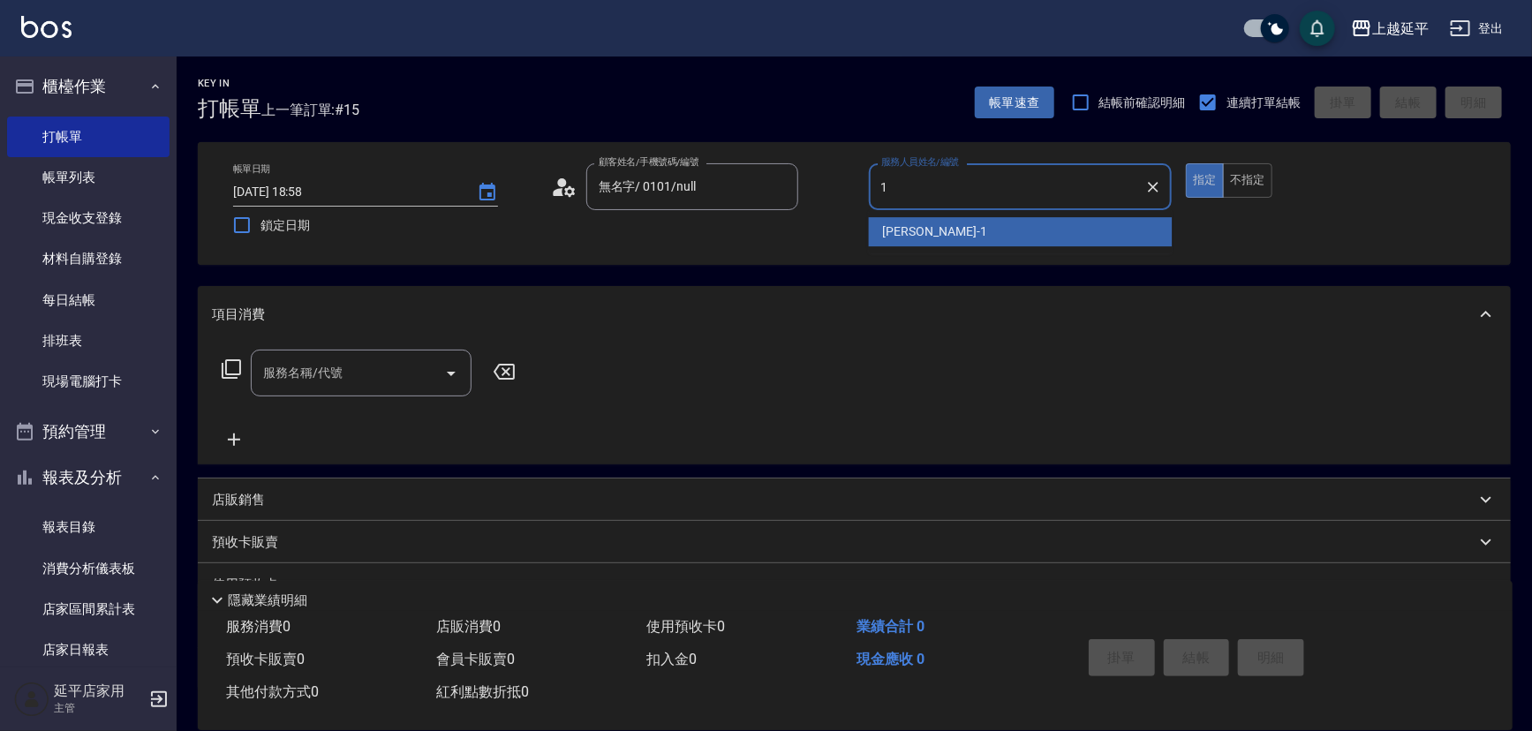
click at [886, 233] on span "[PERSON_NAME]-1" at bounding box center [935, 232] width 104 height 19
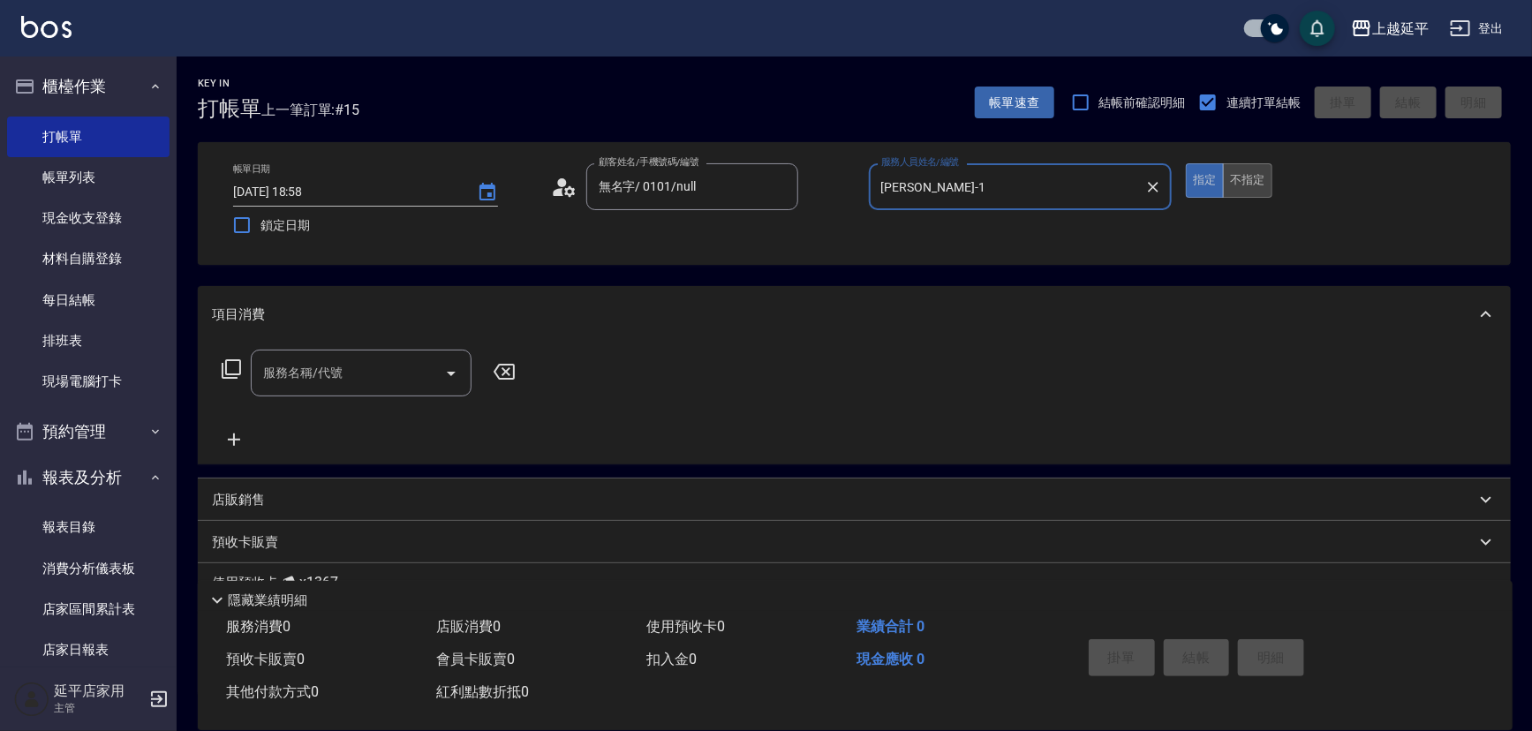
type input "[PERSON_NAME]-1"
drag, startPoint x: 1237, startPoint y: 185, endPoint x: 1199, endPoint y: 190, distance: 38.2
click at [1228, 188] on button "不指定" at bounding box center [1247, 180] width 49 height 34
click at [442, 376] on icon "Open" at bounding box center [451, 373] width 21 height 21
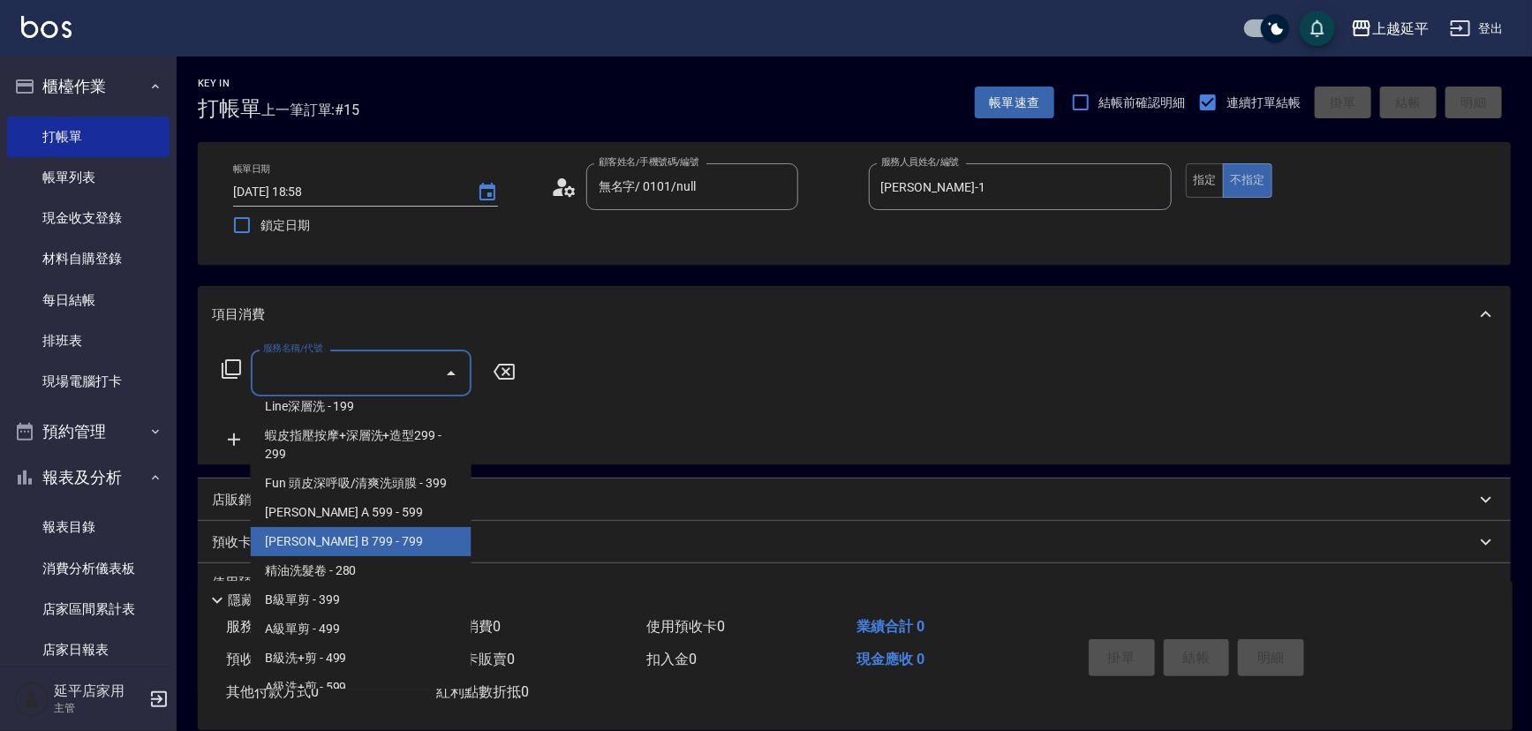
scroll to position [481, 0]
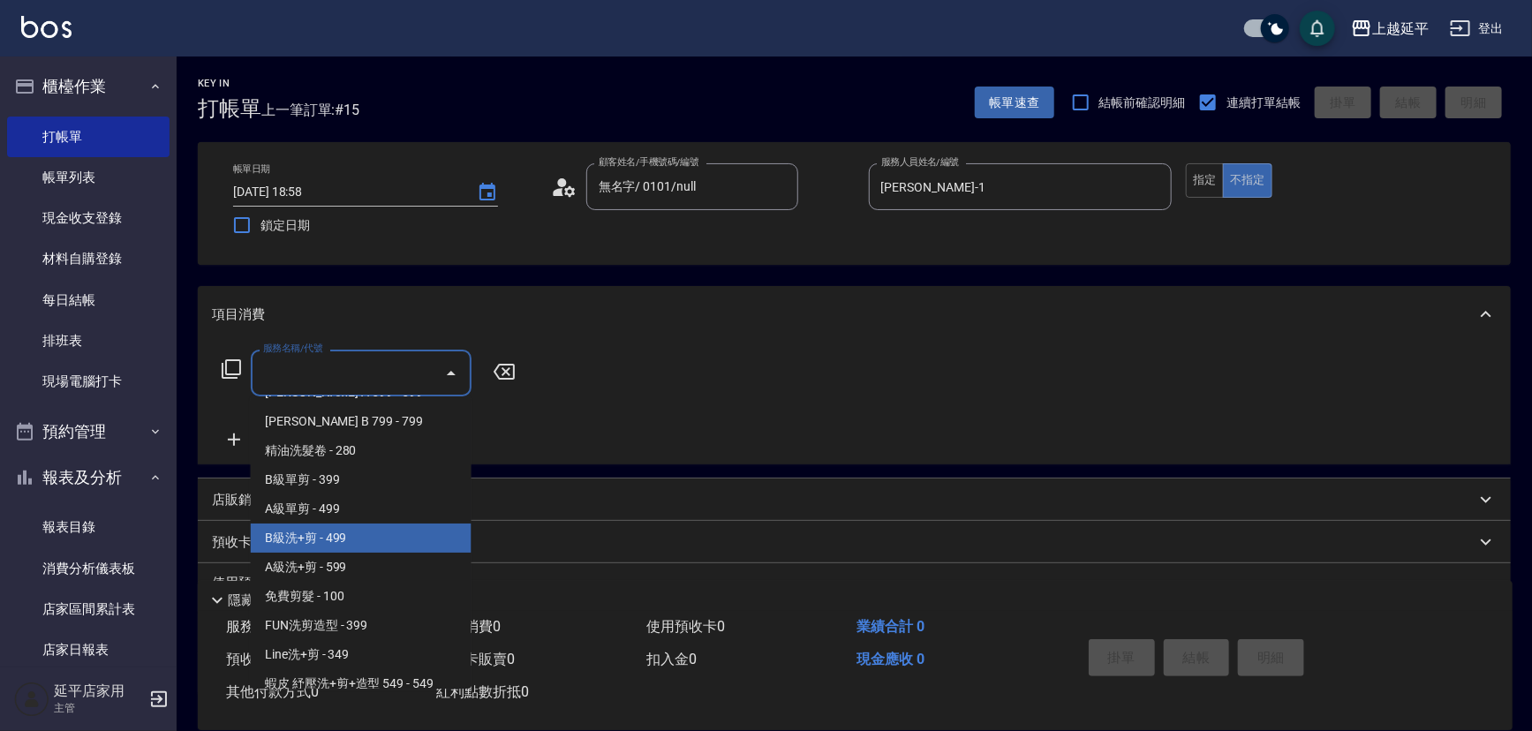
click at [333, 541] on span "B級洗+剪 - 499" at bounding box center [361, 538] width 221 height 29
type input "B級洗+剪(203)"
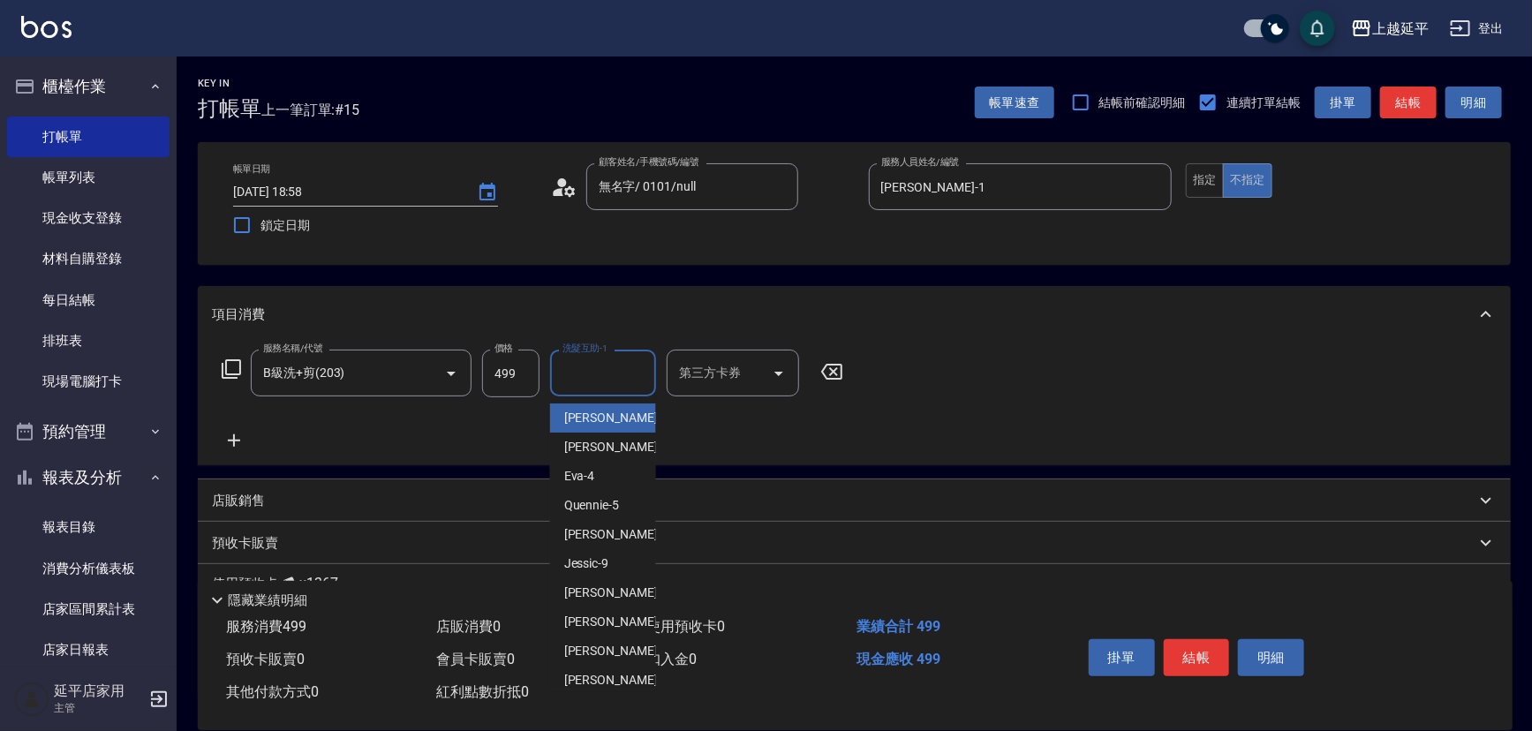
click at [591, 365] on div "洗髮互助-1 洗髮互助-1" at bounding box center [603, 373] width 106 height 47
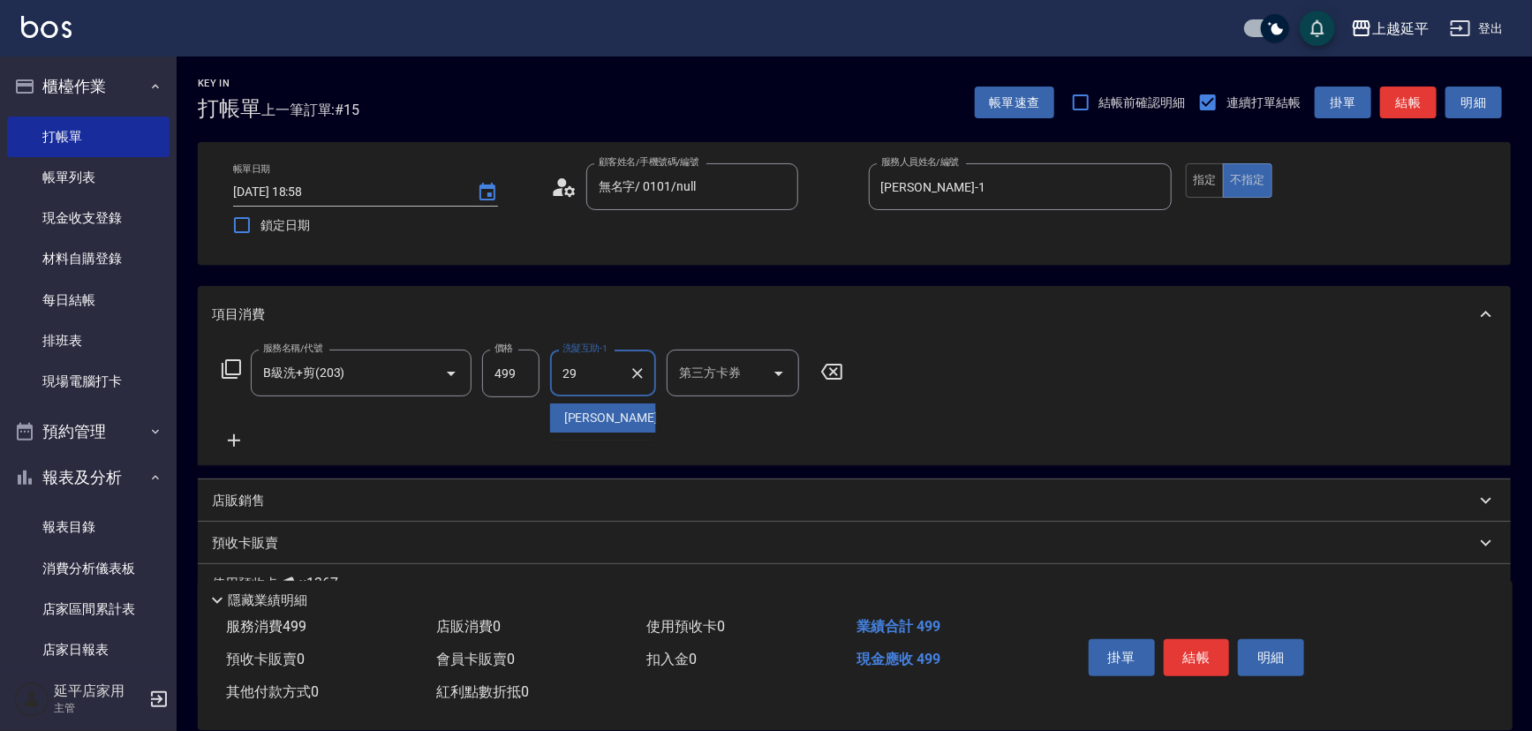
click at [607, 423] on div "丞宗 -29" at bounding box center [603, 418] width 106 height 29
type input "丞宗-29"
click at [1192, 645] on button "結帳" at bounding box center [1197, 657] width 66 height 37
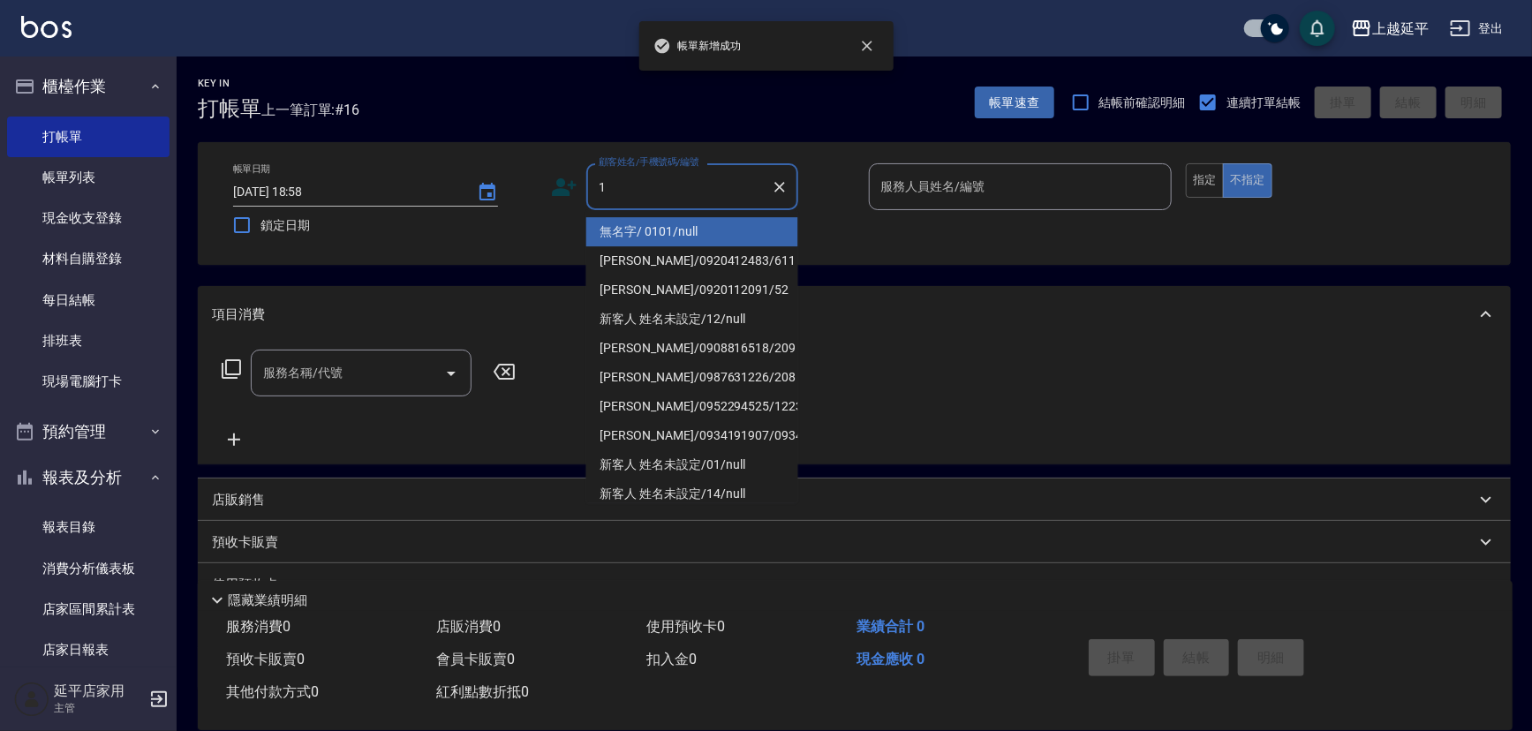
click at [715, 230] on li "無名字/ 0101/null" at bounding box center [692, 231] width 212 height 29
type input "無名字/ 0101/null"
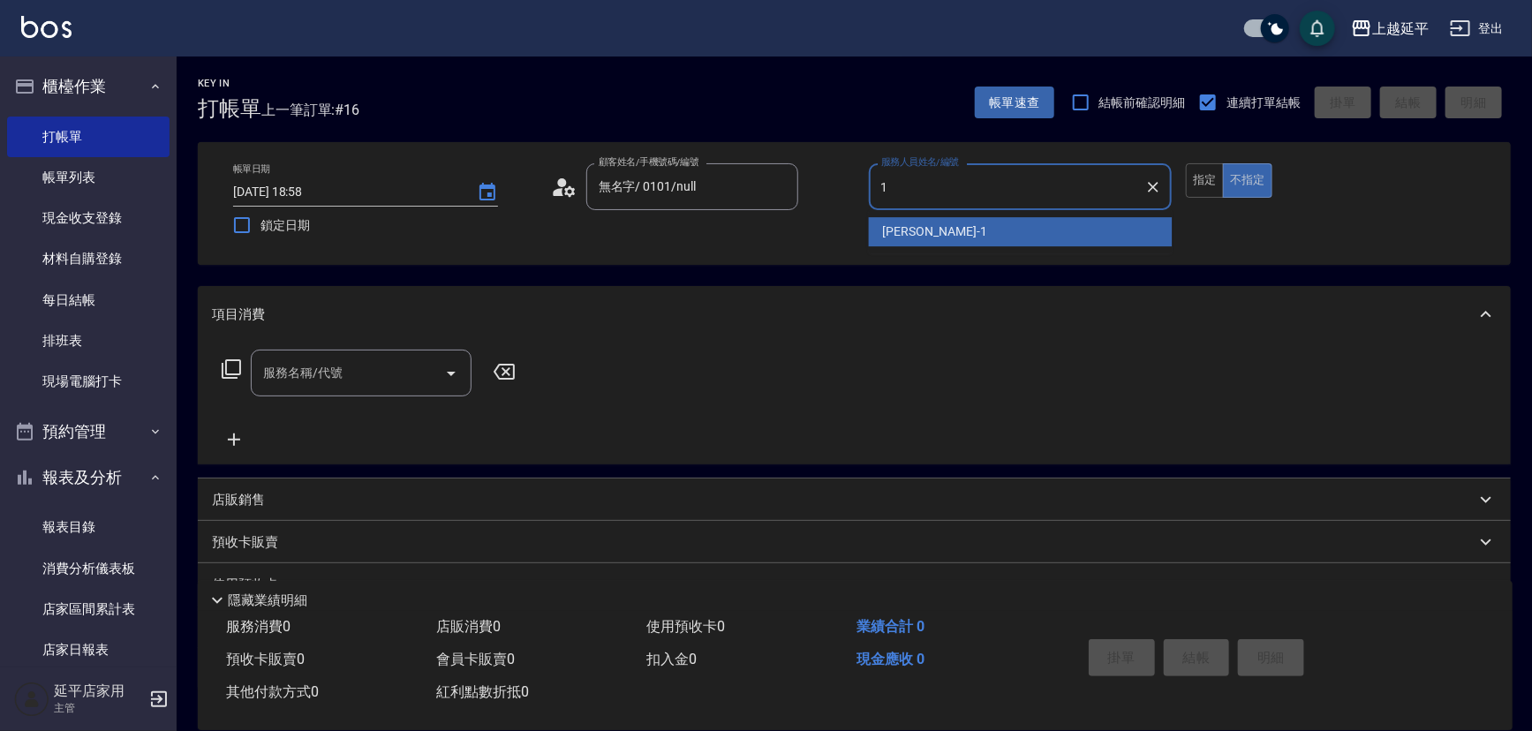
click at [893, 234] on span "[PERSON_NAME]-1" at bounding box center [935, 232] width 104 height 19
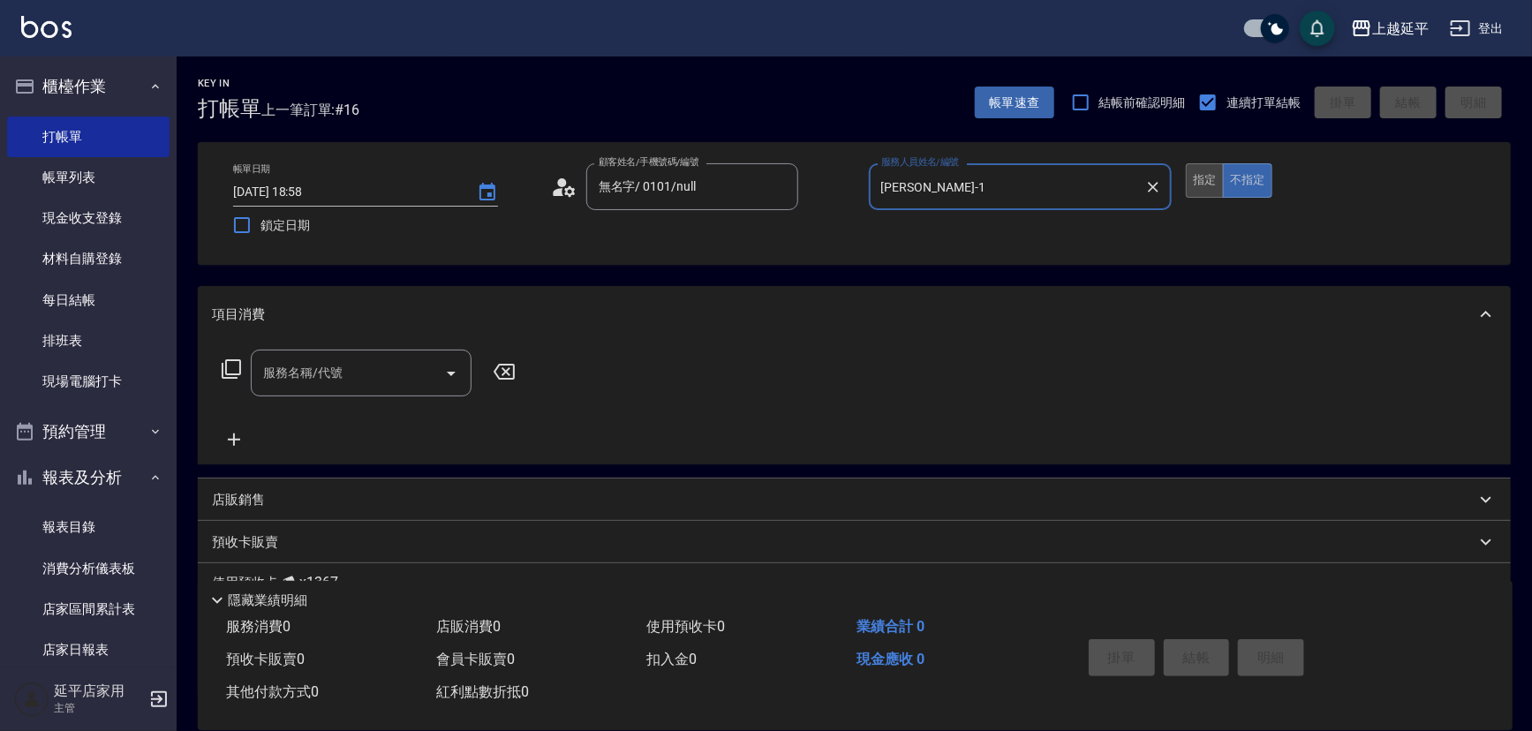
type input "[PERSON_NAME]-1"
drag, startPoint x: 1208, startPoint y: 188, endPoint x: 1192, endPoint y: 183, distance: 17.6
click at [1208, 187] on button "指定" at bounding box center [1205, 180] width 38 height 34
click at [453, 378] on icon "Open" at bounding box center [451, 373] width 21 height 21
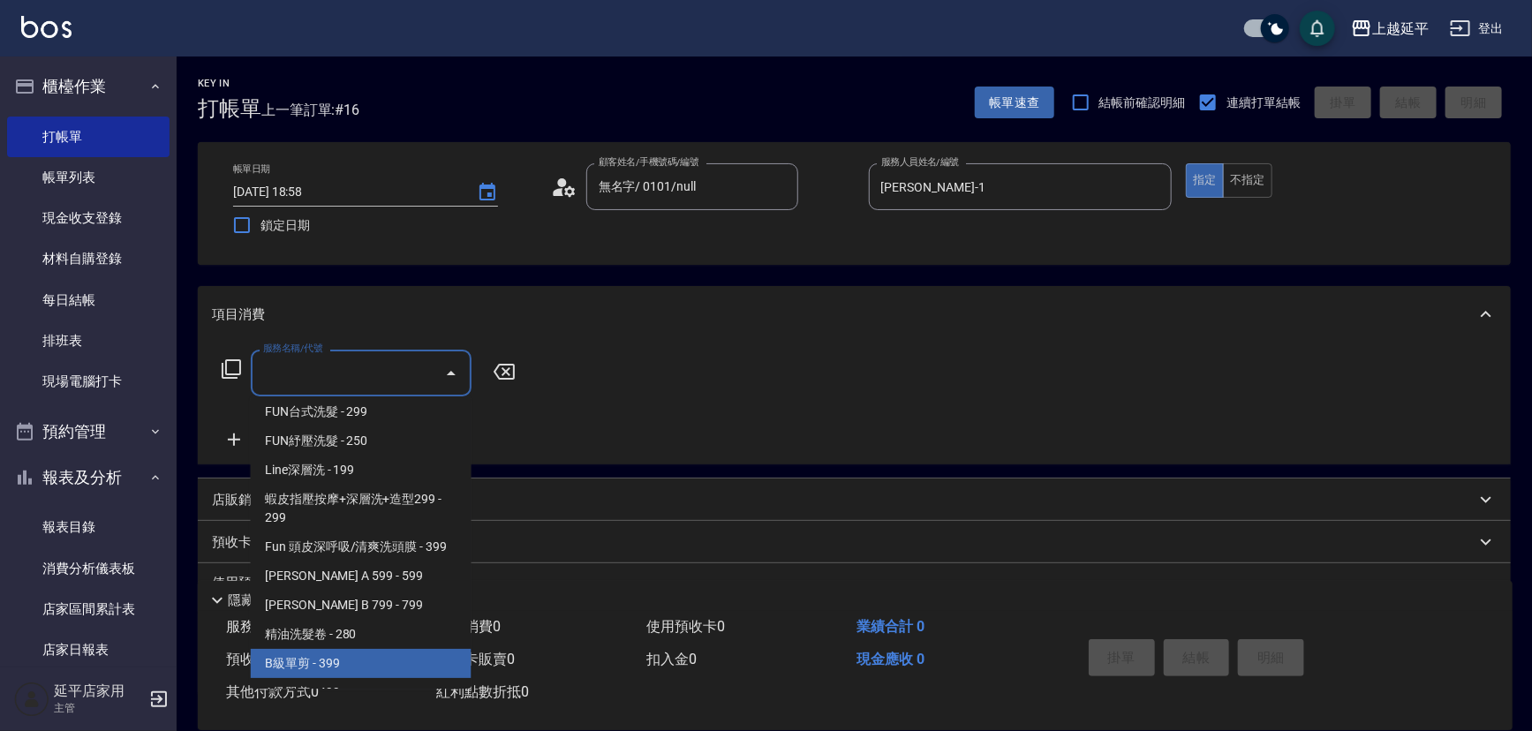
scroll to position [401, 0]
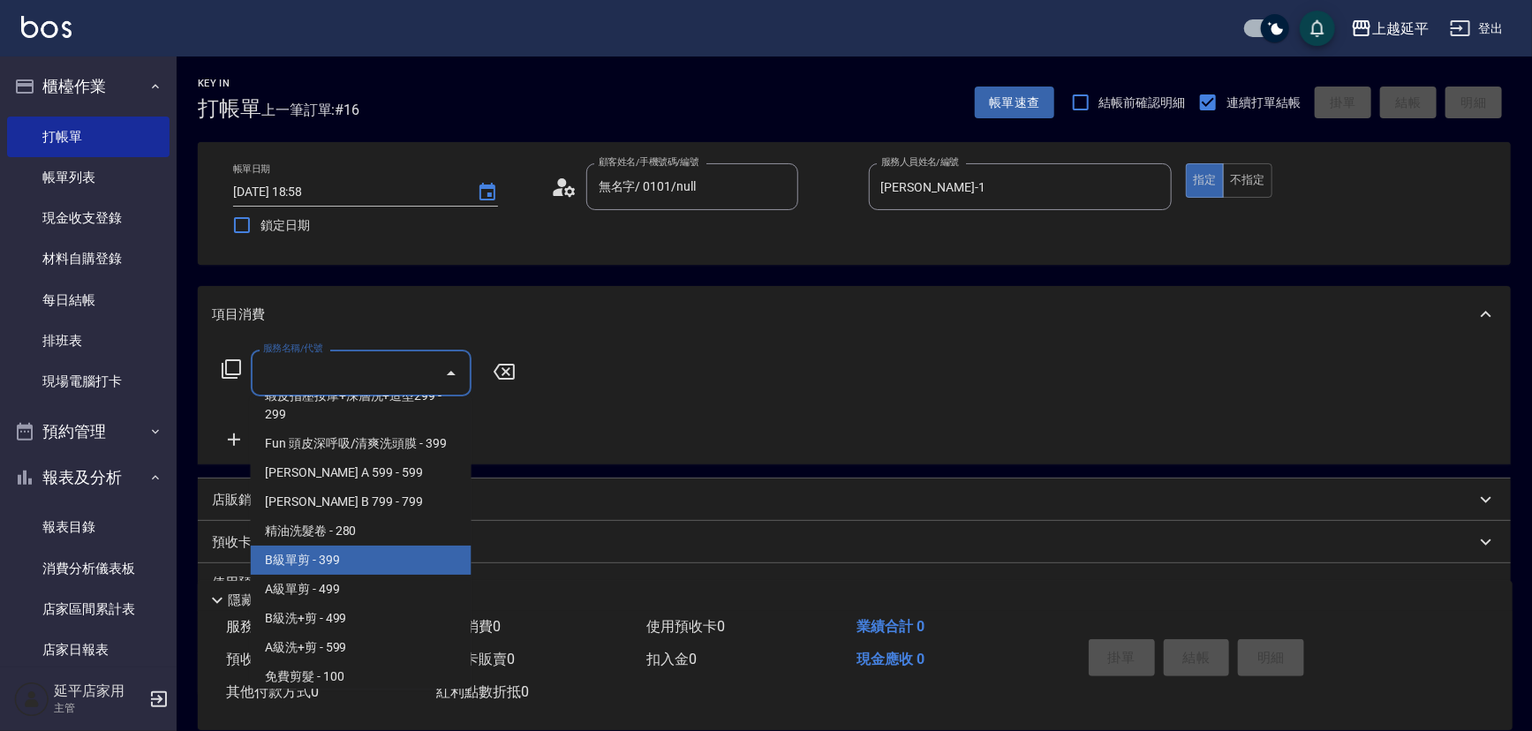
click at [327, 565] on span "B級單剪 - 399" at bounding box center [361, 560] width 221 height 29
type input "B級單剪(201)"
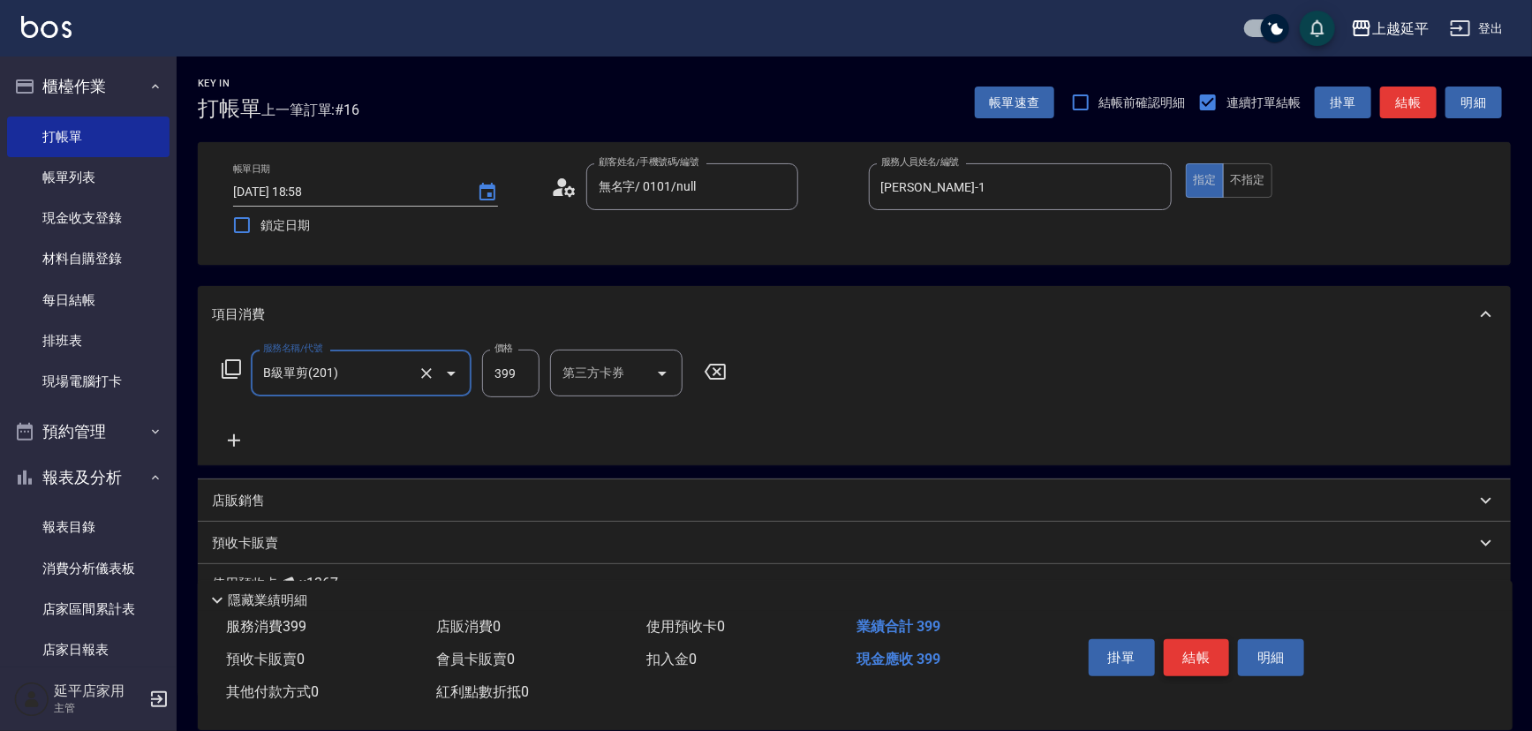
click at [1192, 654] on button "結帳" at bounding box center [1197, 657] width 66 height 37
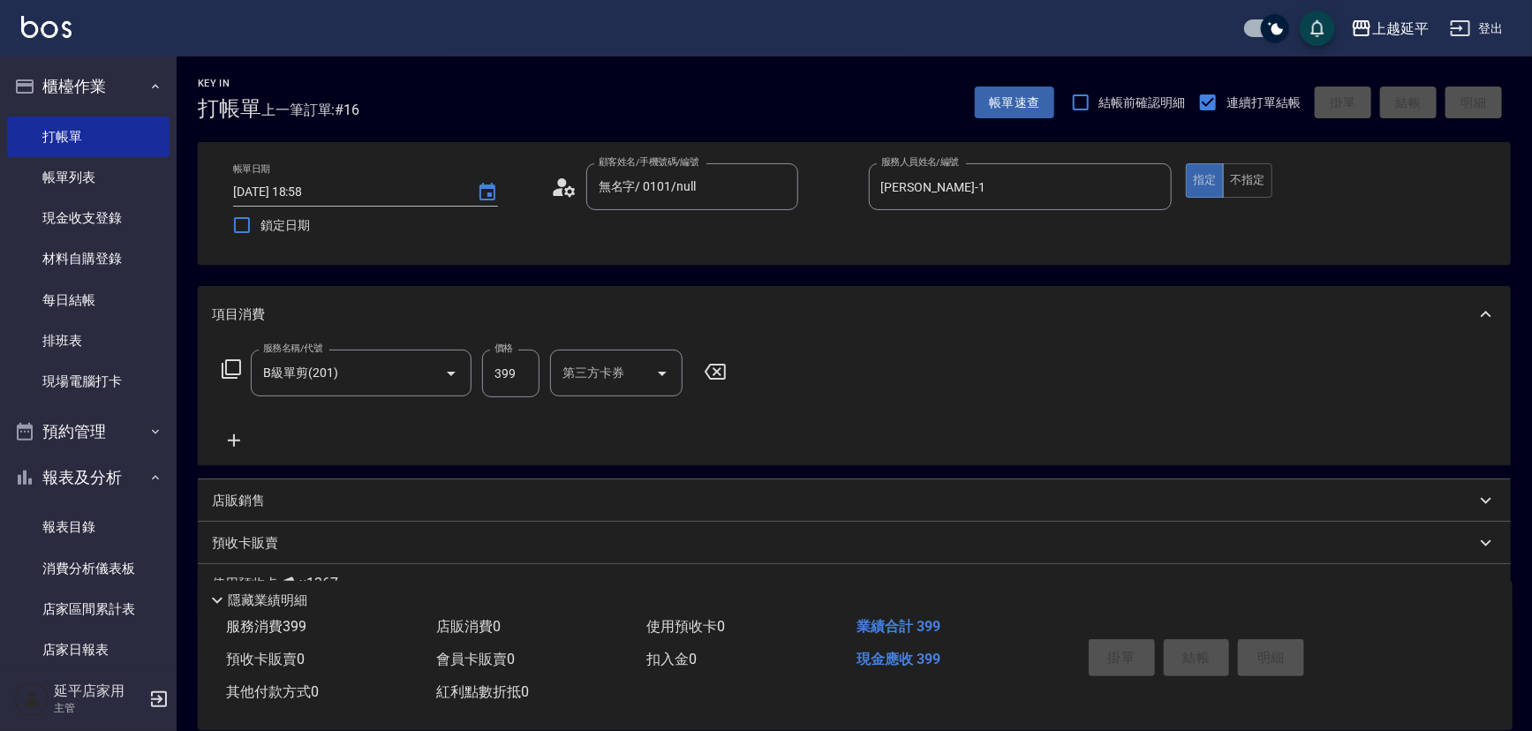
type input "[DATE] 18:59"
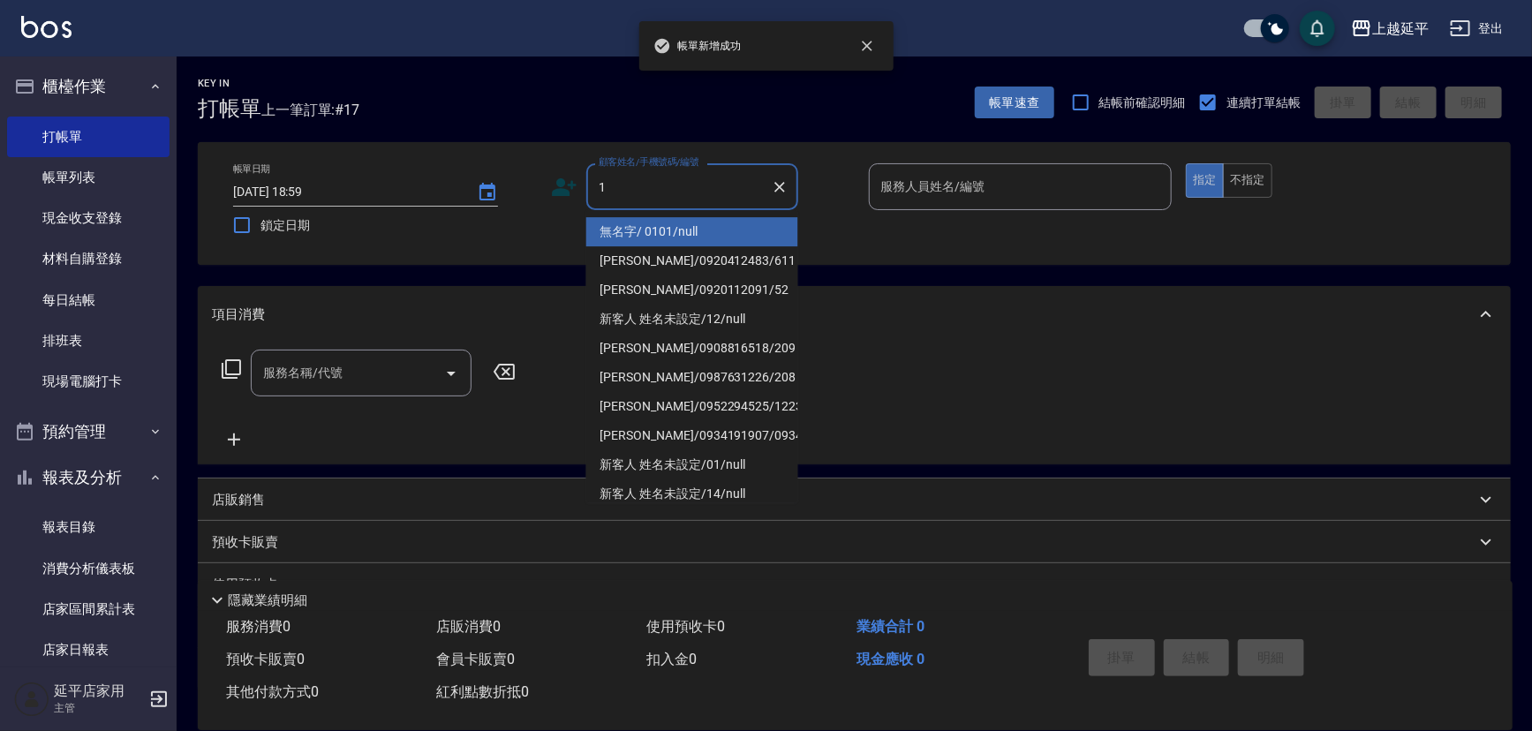
click at [672, 229] on li "無名字/ 0101/null" at bounding box center [692, 231] width 212 height 29
type input "無名字/ 0101/null"
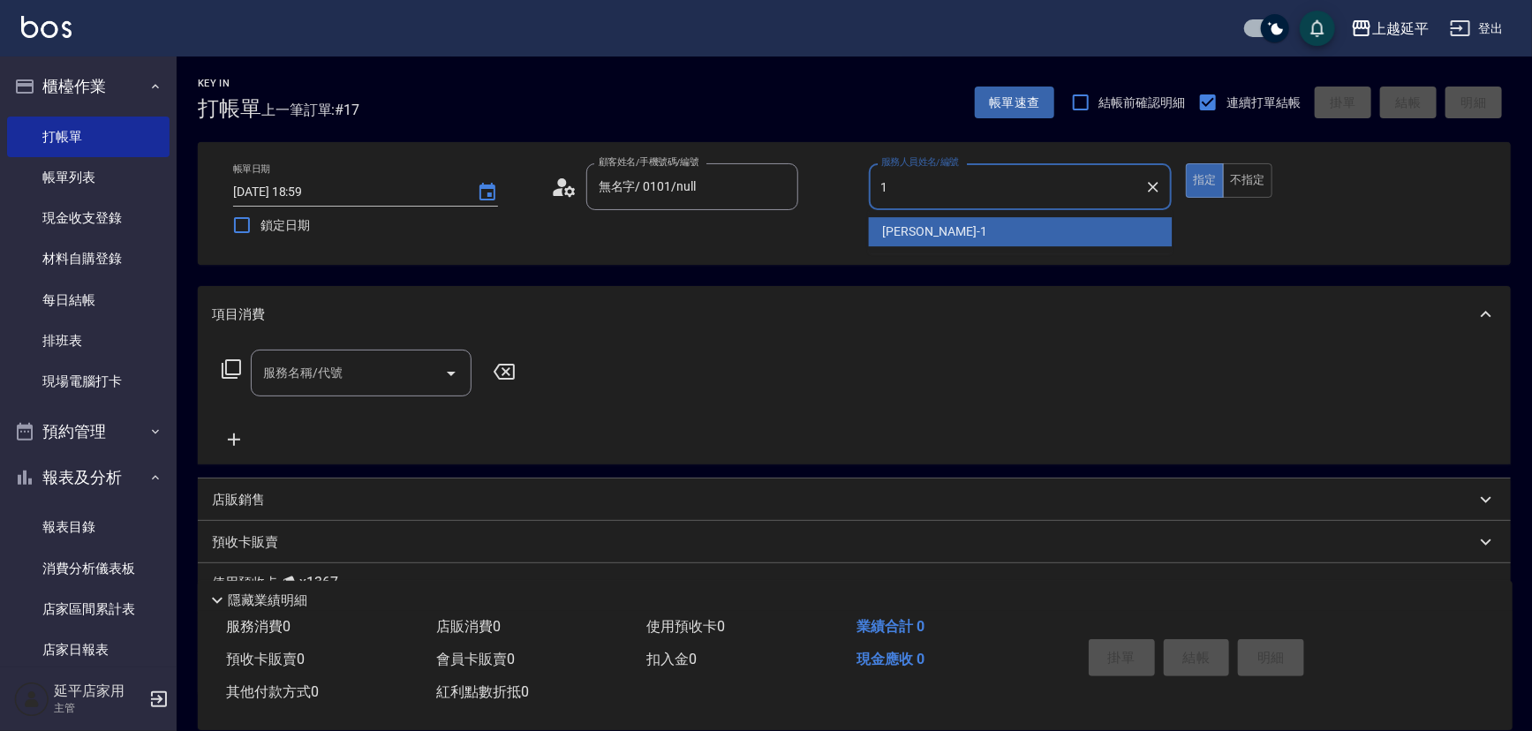
click at [888, 233] on span "[PERSON_NAME]-1" at bounding box center [935, 232] width 104 height 19
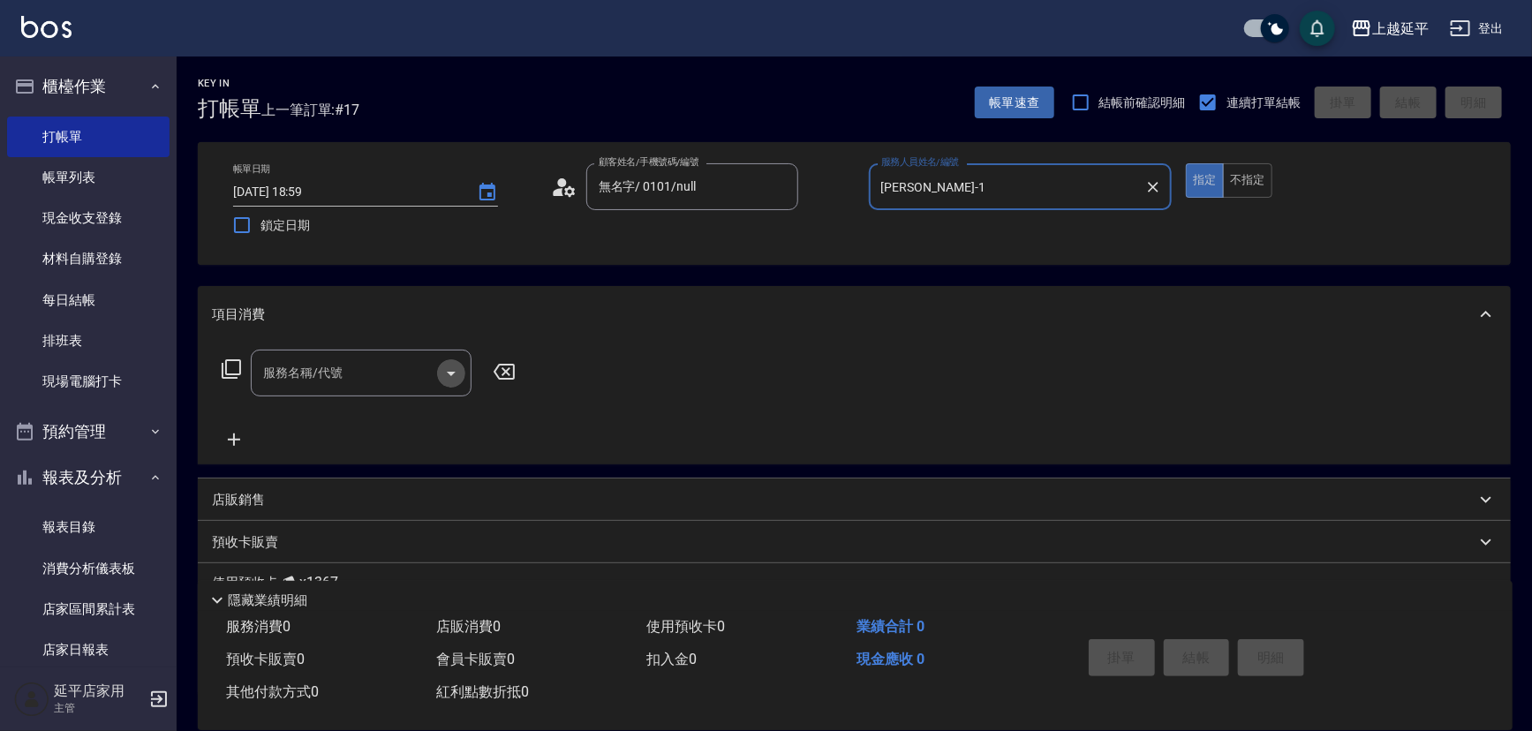
click at [447, 374] on icon "Open" at bounding box center [451, 373] width 21 height 21
type input "[PERSON_NAME]-1"
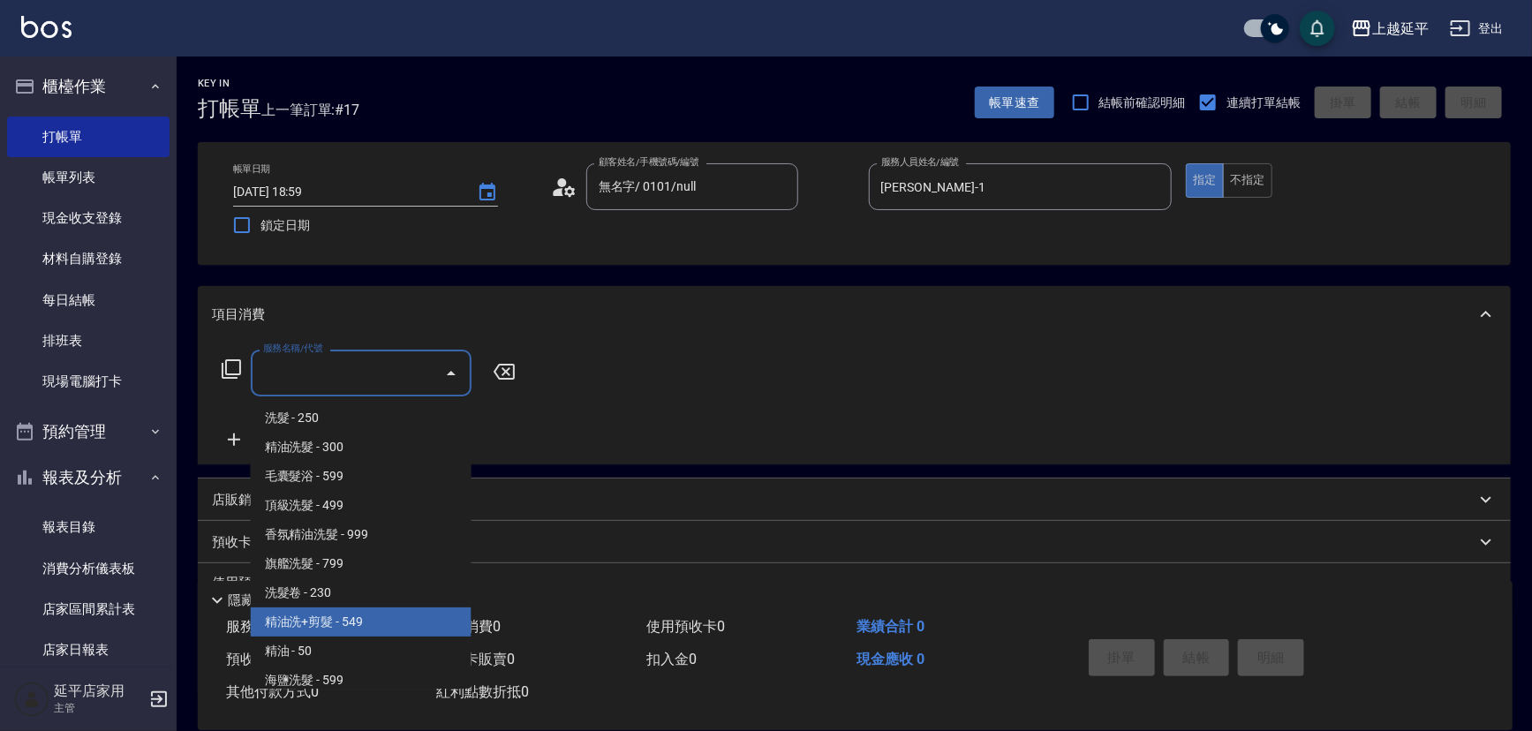
click at [375, 617] on span "精油洗+剪髮 - 549" at bounding box center [361, 622] width 221 height 29
type input "精油洗+剪髮(108)"
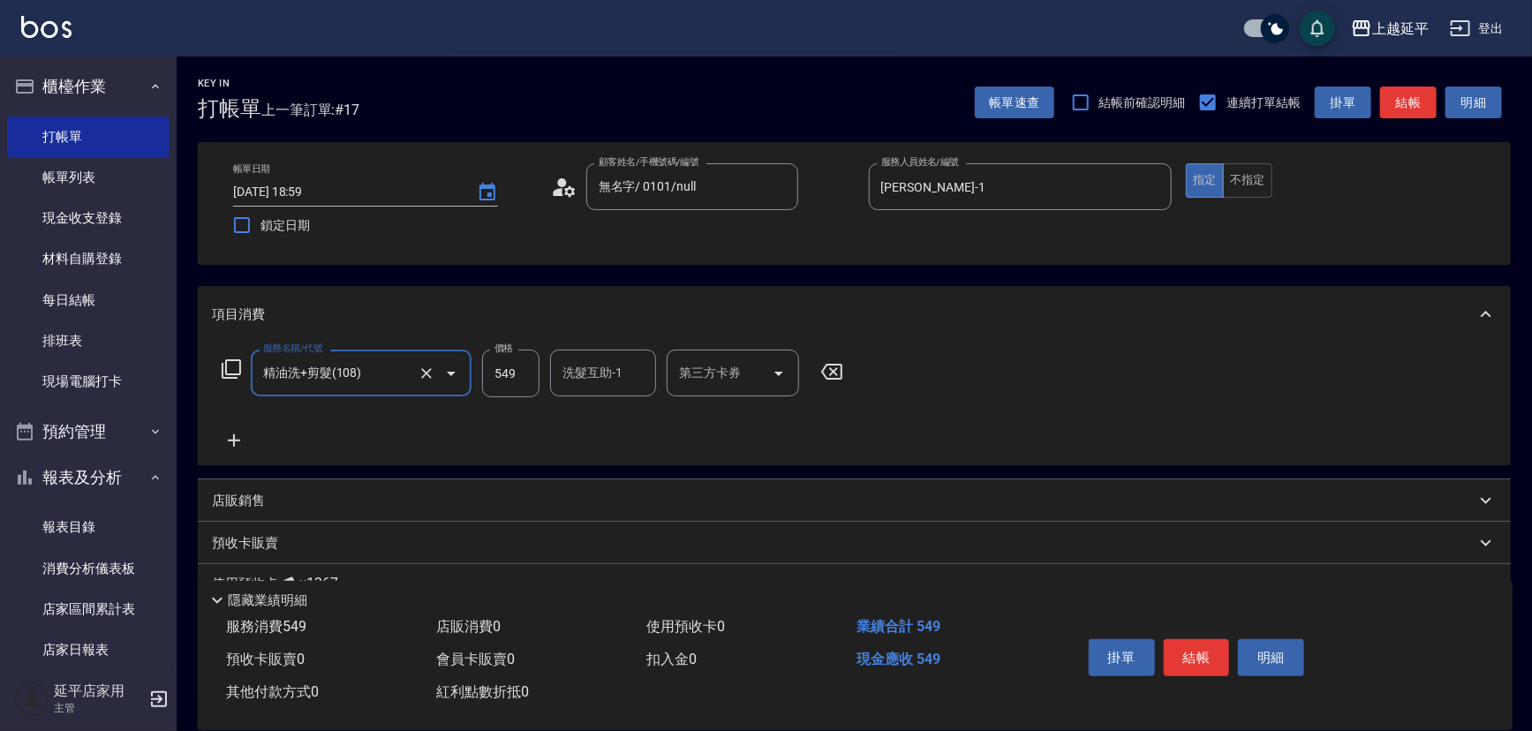
click at [523, 367] on input "549" at bounding box center [510, 374] width 57 height 48
type input "649"
click at [585, 377] on input "洗髮互助-1" at bounding box center [603, 373] width 90 height 31
click at [574, 418] on span "[PERSON_NAME]-34" at bounding box center [591, 418] width 55 height 19
type input "方彩姿-34"
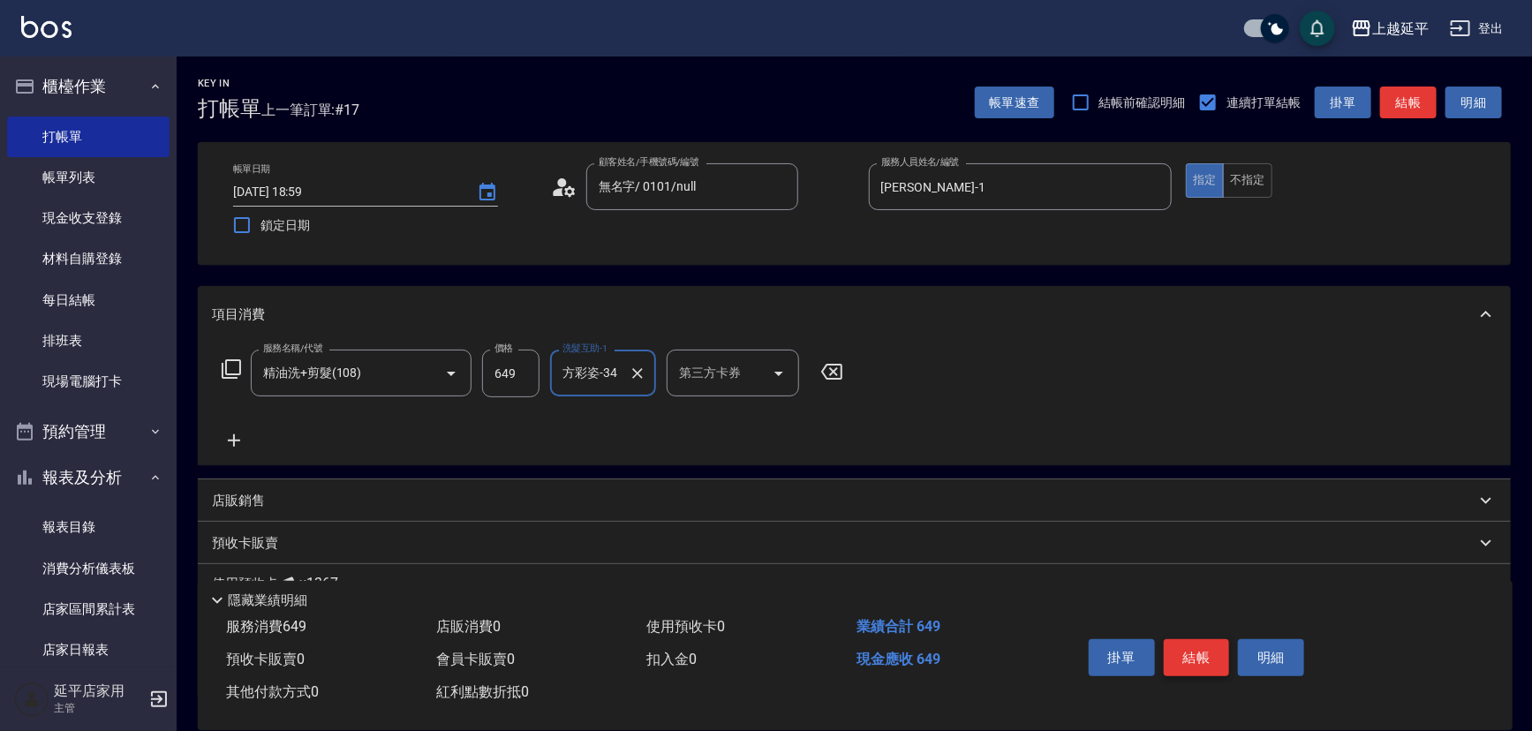
click at [1187, 662] on button "結帳" at bounding box center [1197, 657] width 66 height 37
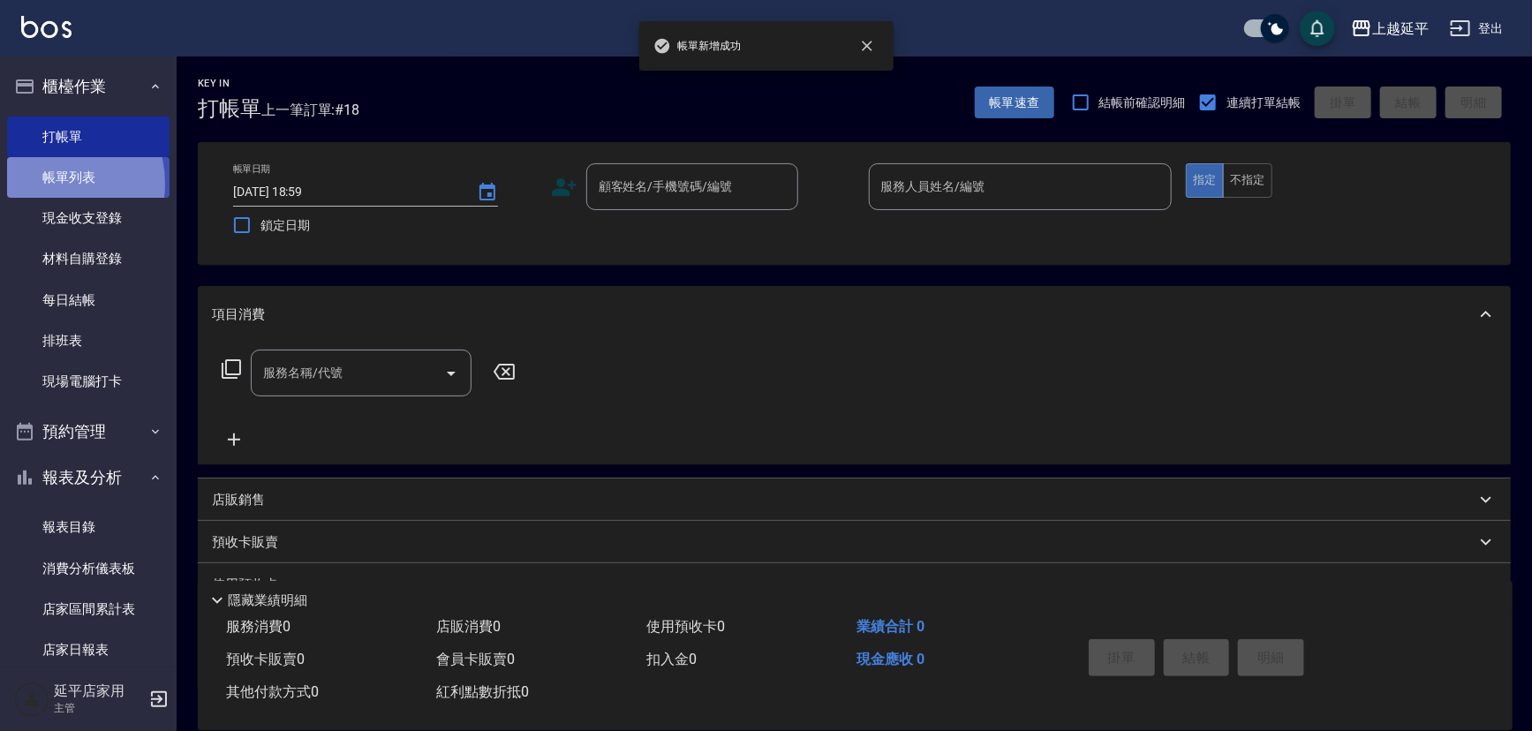
click at [51, 184] on link "帳單列表" at bounding box center [88, 177] width 163 height 41
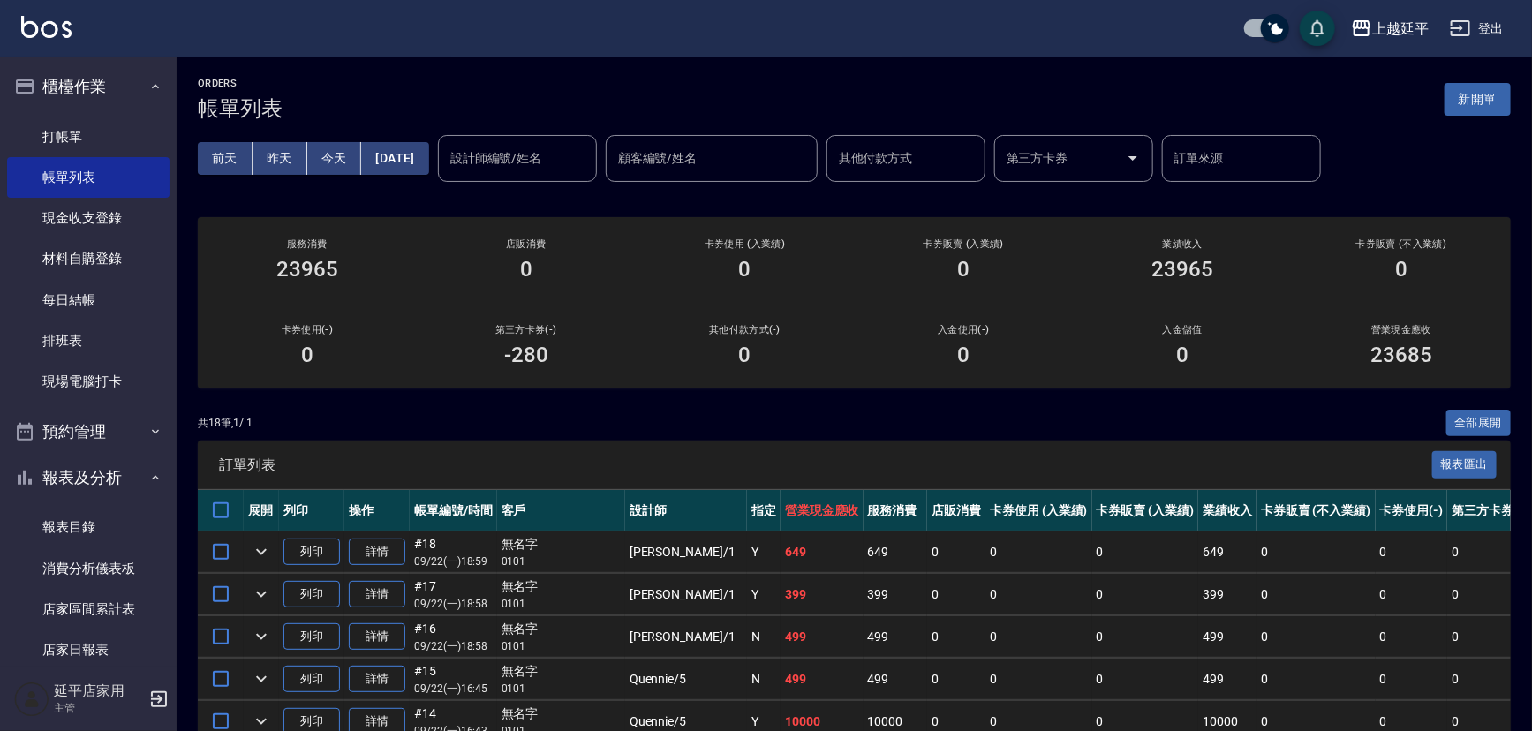
click at [541, 157] on input "設計師編號/姓名" at bounding box center [517, 158] width 143 height 31
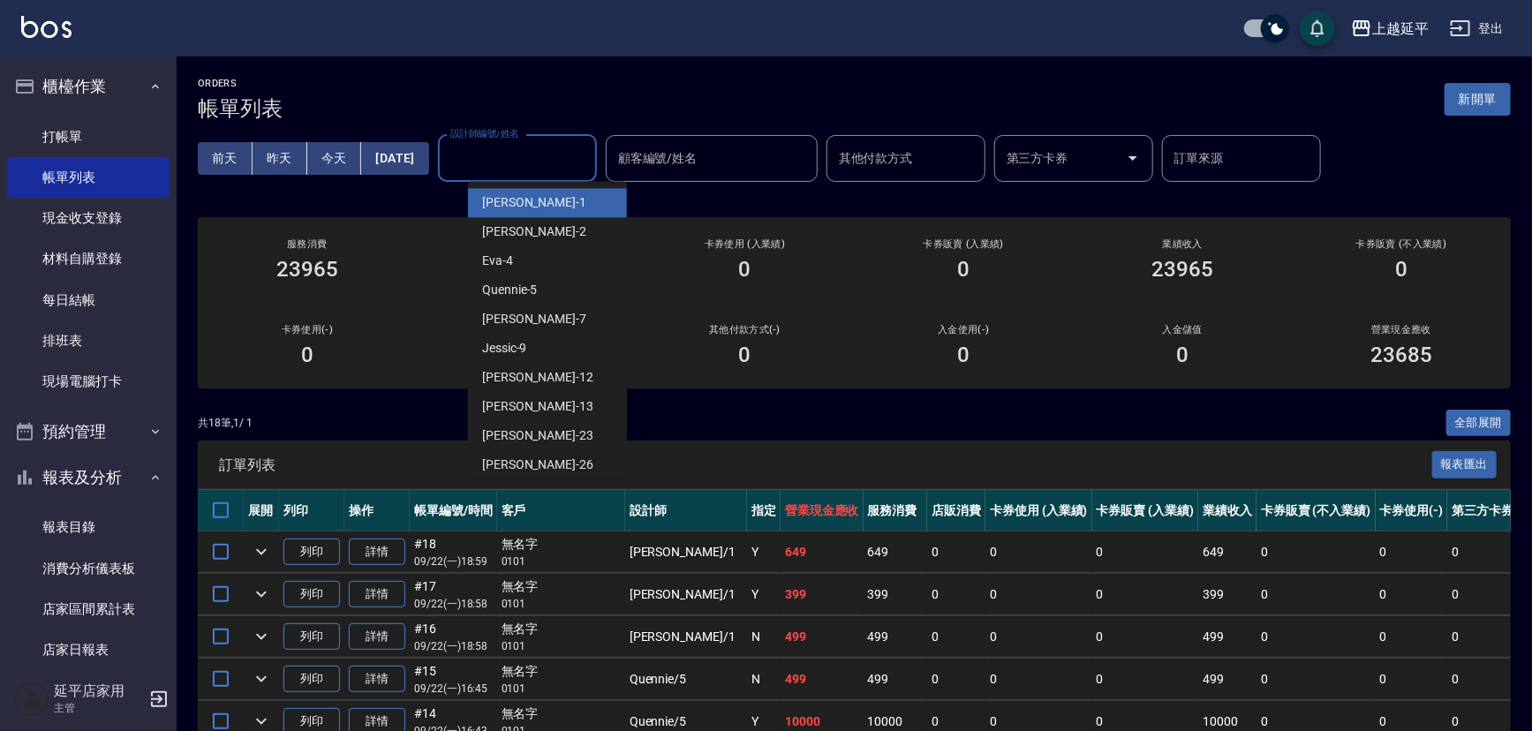
click at [524, 201] on span "[PERSON_NAME]-1" at bounding box center [534, 202] width 104 height 19
type input "[PERSON_NAME]-1"
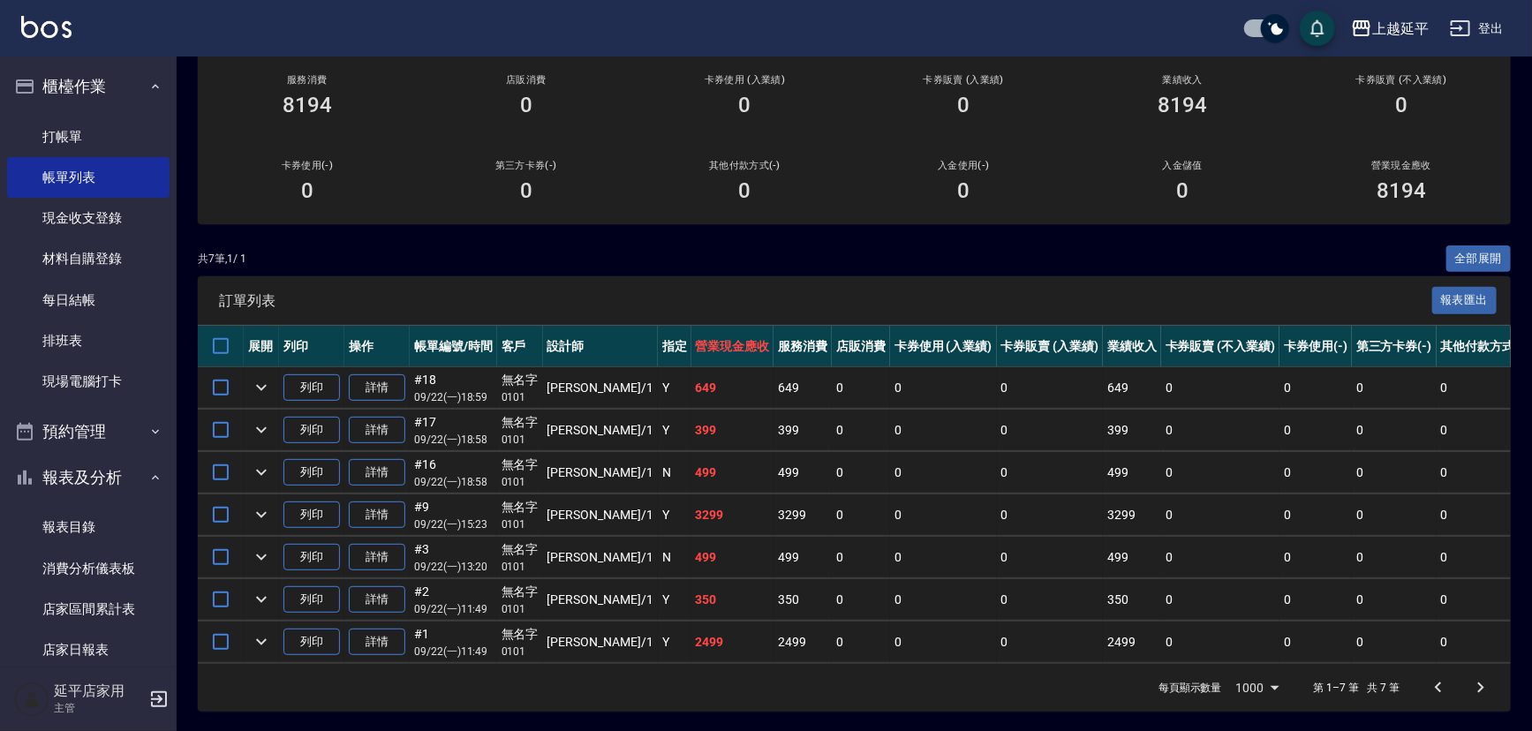
scroll to position [177, 0]
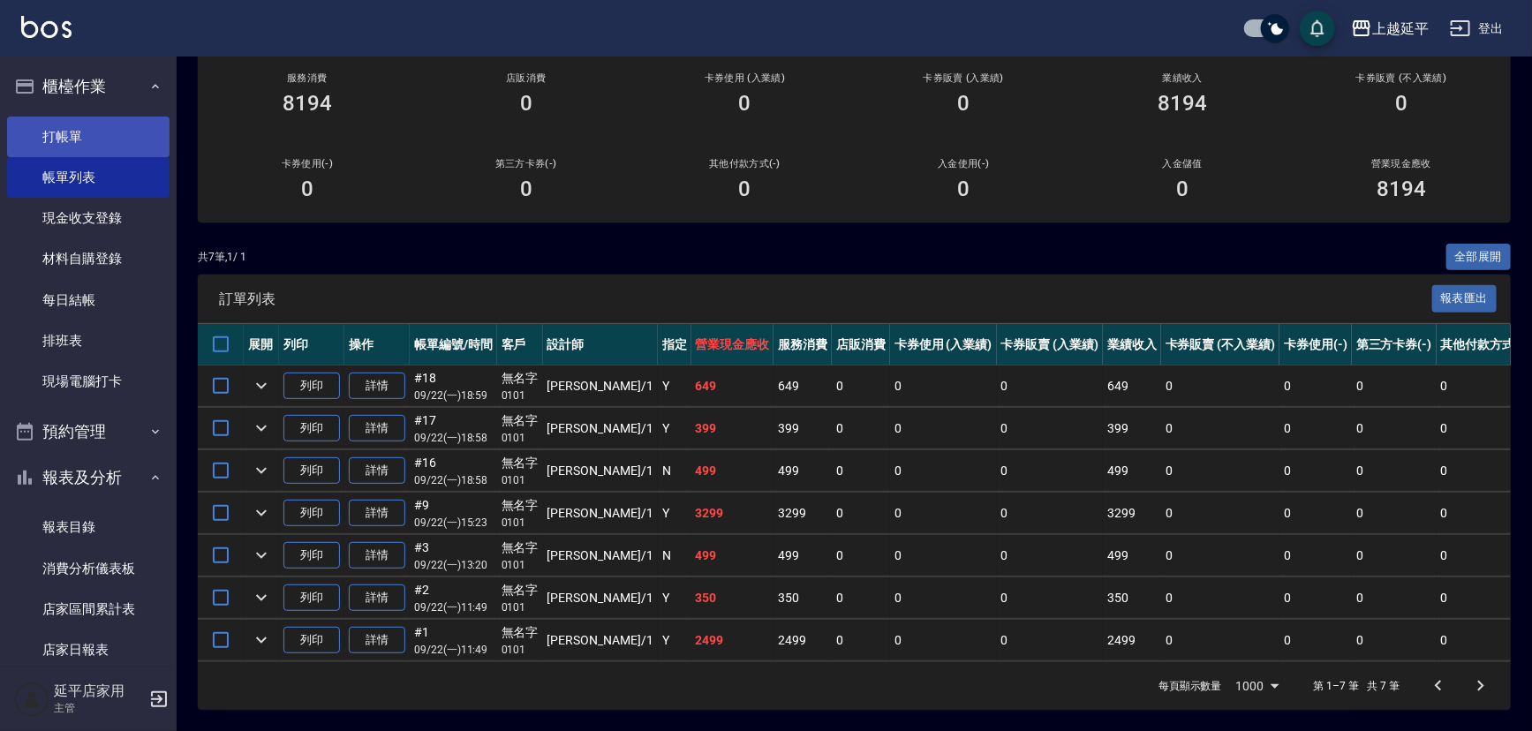
click at [88, 134] on link "打帳單" at bounding box center [88, 137] width 163 height 41
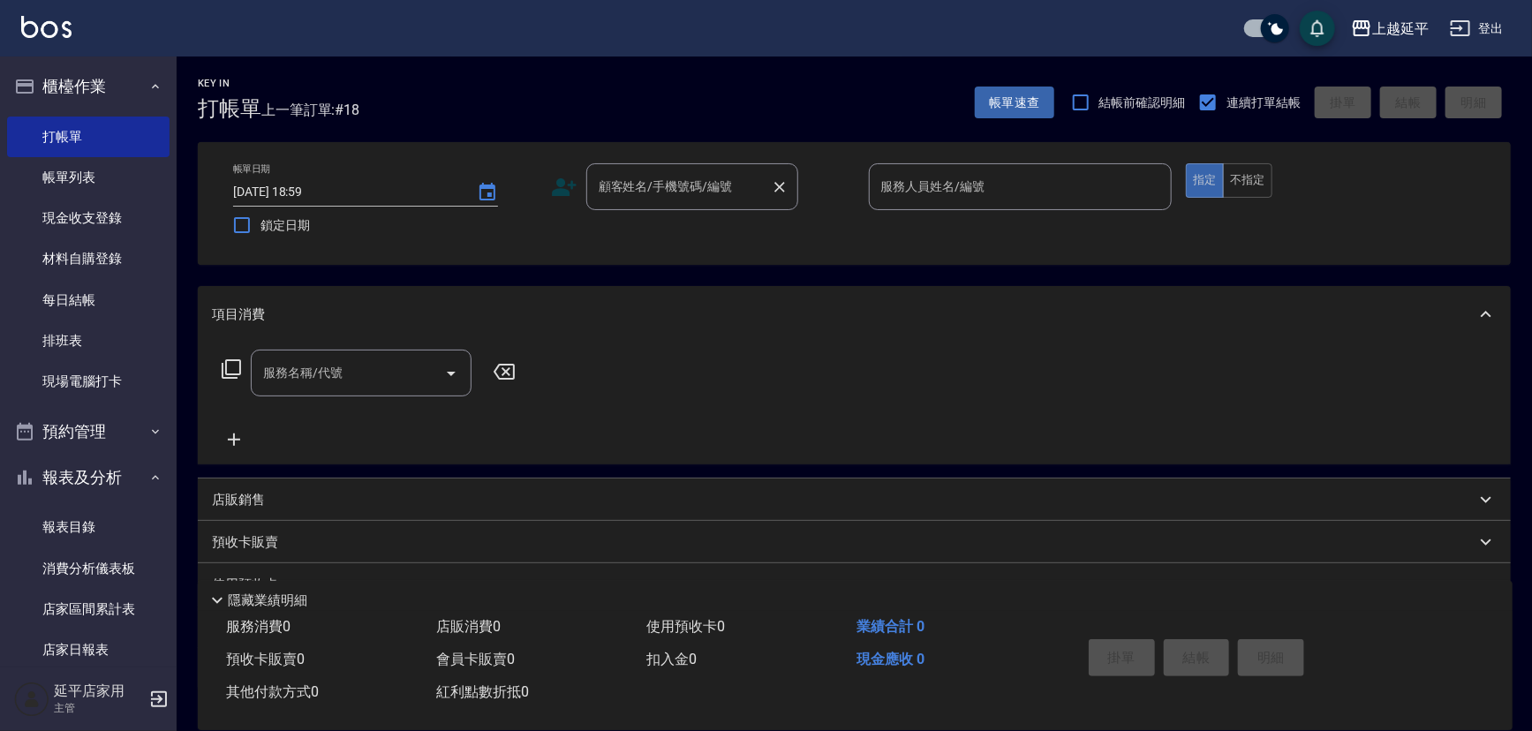
click at [631, 191] on input "顧客姓名/手機號碼/編號" at bounding box center [679, 186] width 170 height 31
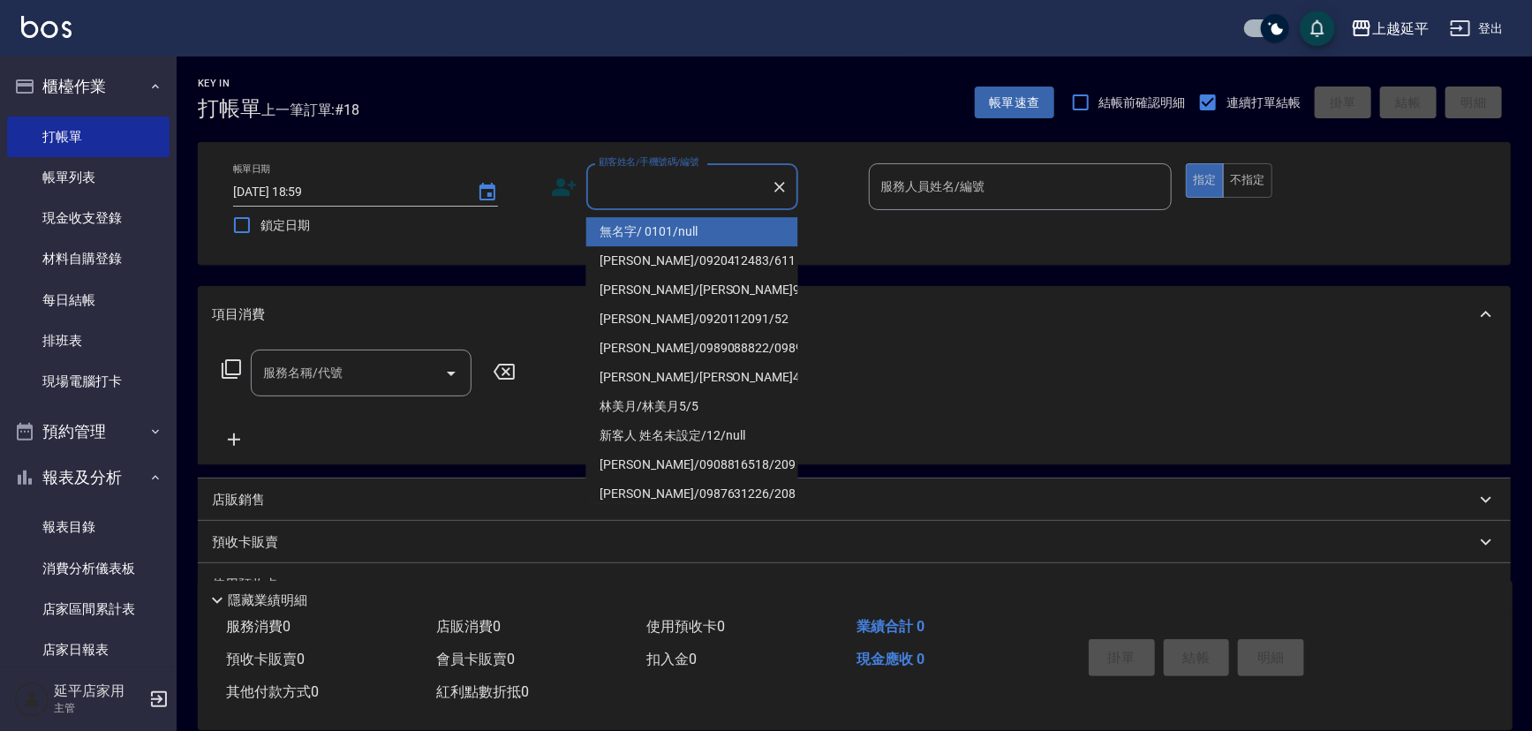
drag, startPoint x: 658, startPoint y: 227, endPoint x: 669, endPoint y: 237, distance: 14.4
click at [662, 223] on li "無名字/ 0101/null" at bounding box center [692, 231] width 212 height 29
type input "無名字/ 0101/null"
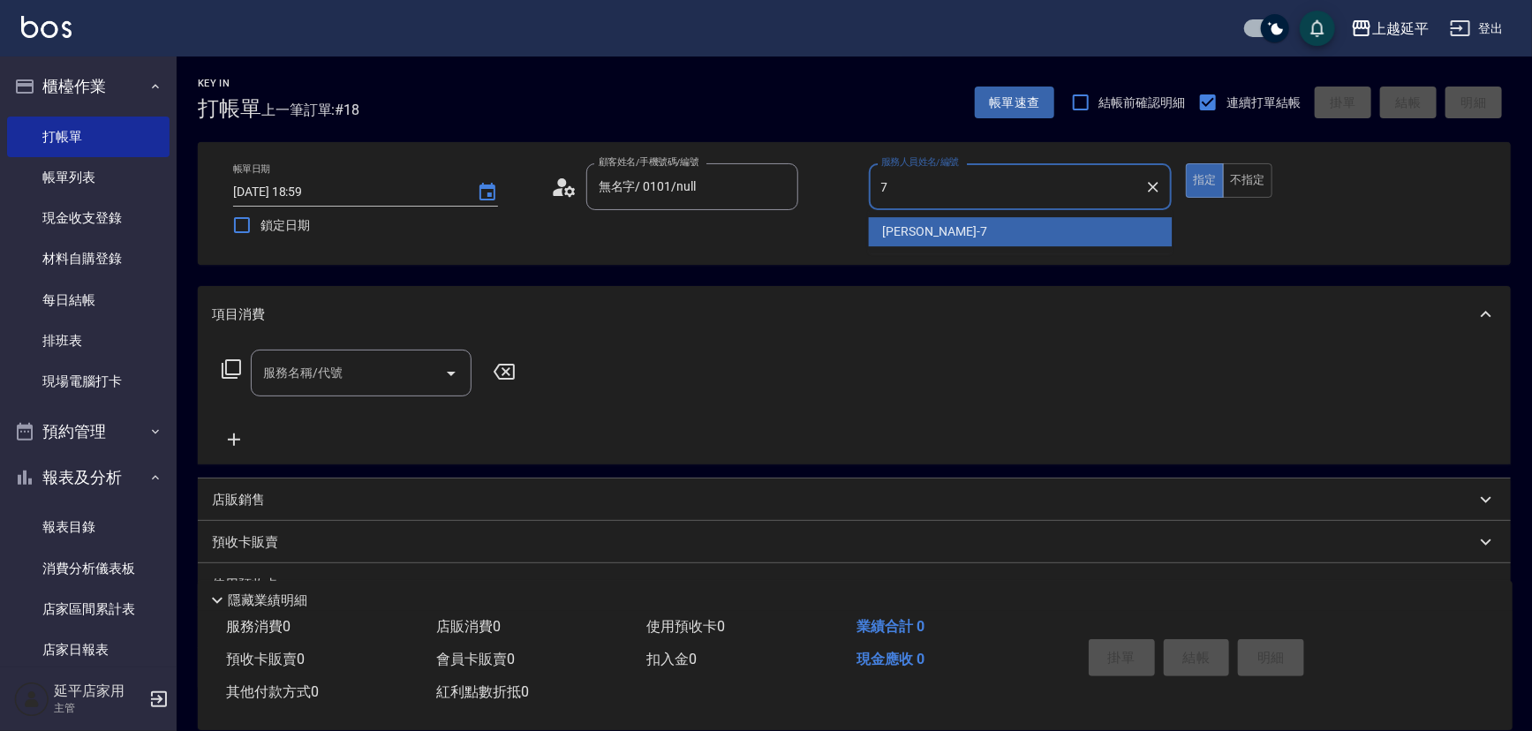
click at [965, 220] on div "[PERSON_NAME] -7" at bounding box center [1021, 231] width 304 height 29
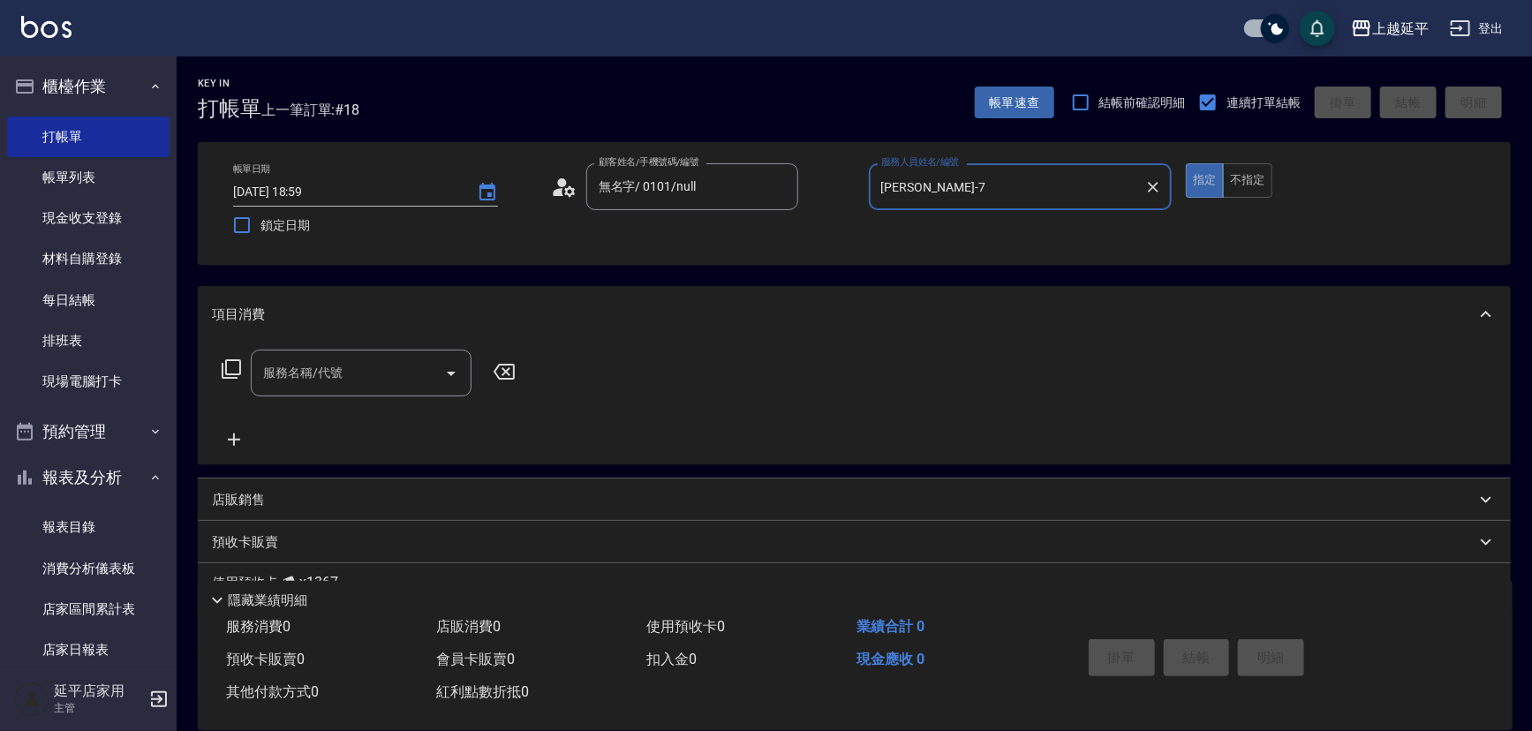
type input "[PERSON_NAME]-7"
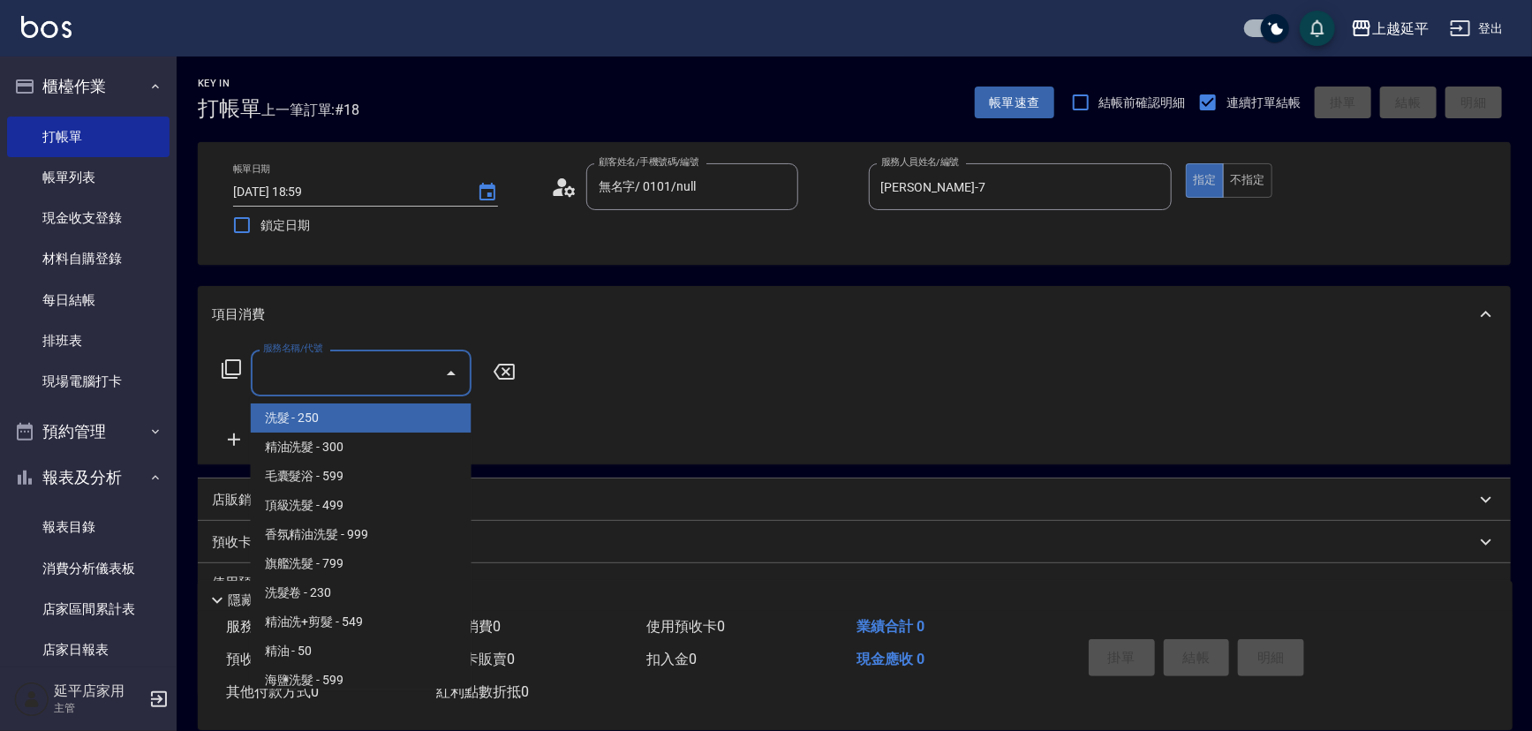
click at [390, 365] on input "服務名稱/代號" at bounding box center [348, 373] width 178 height 31
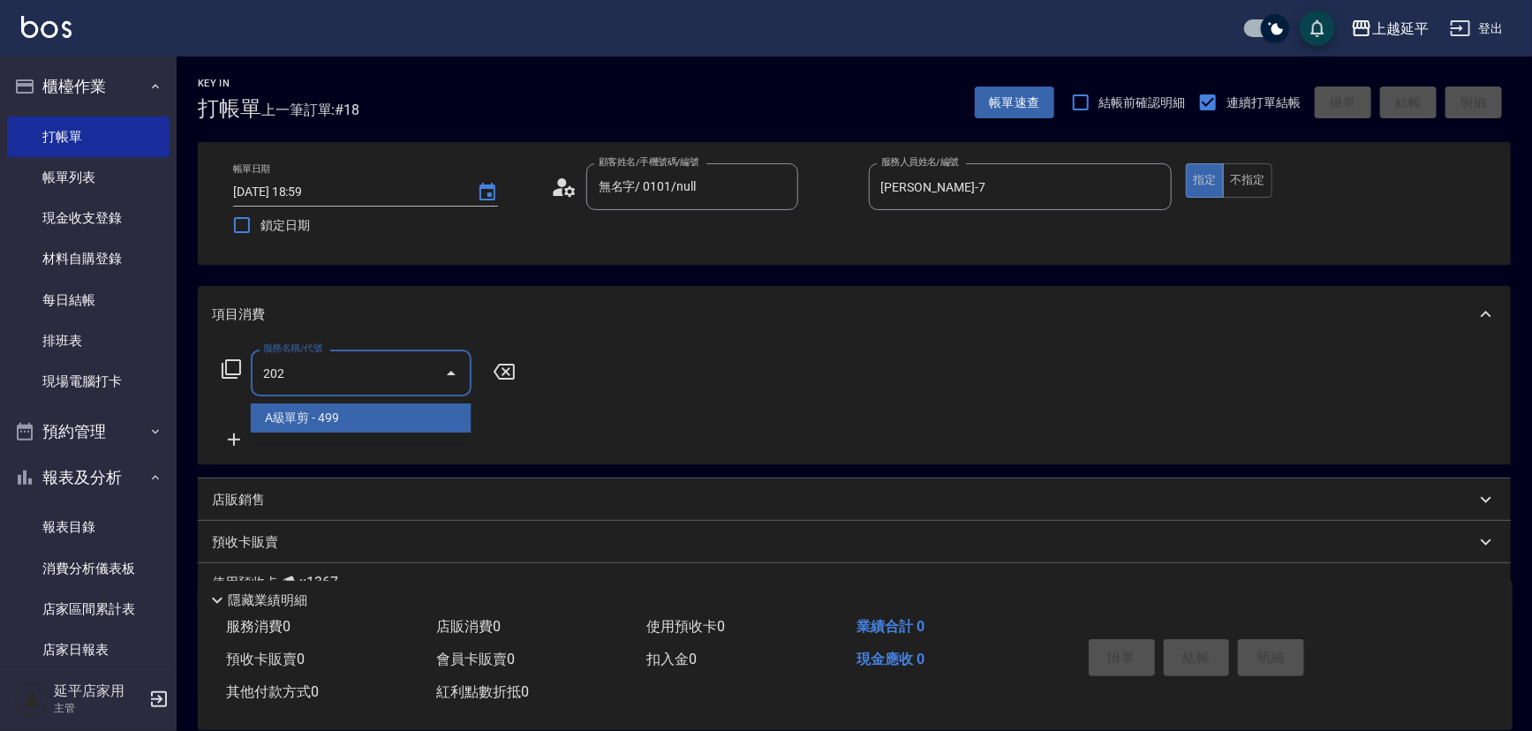
click at [412, 406] on span "A級單剪 - 499" at bounding box center [361, 418] width 221 height 29
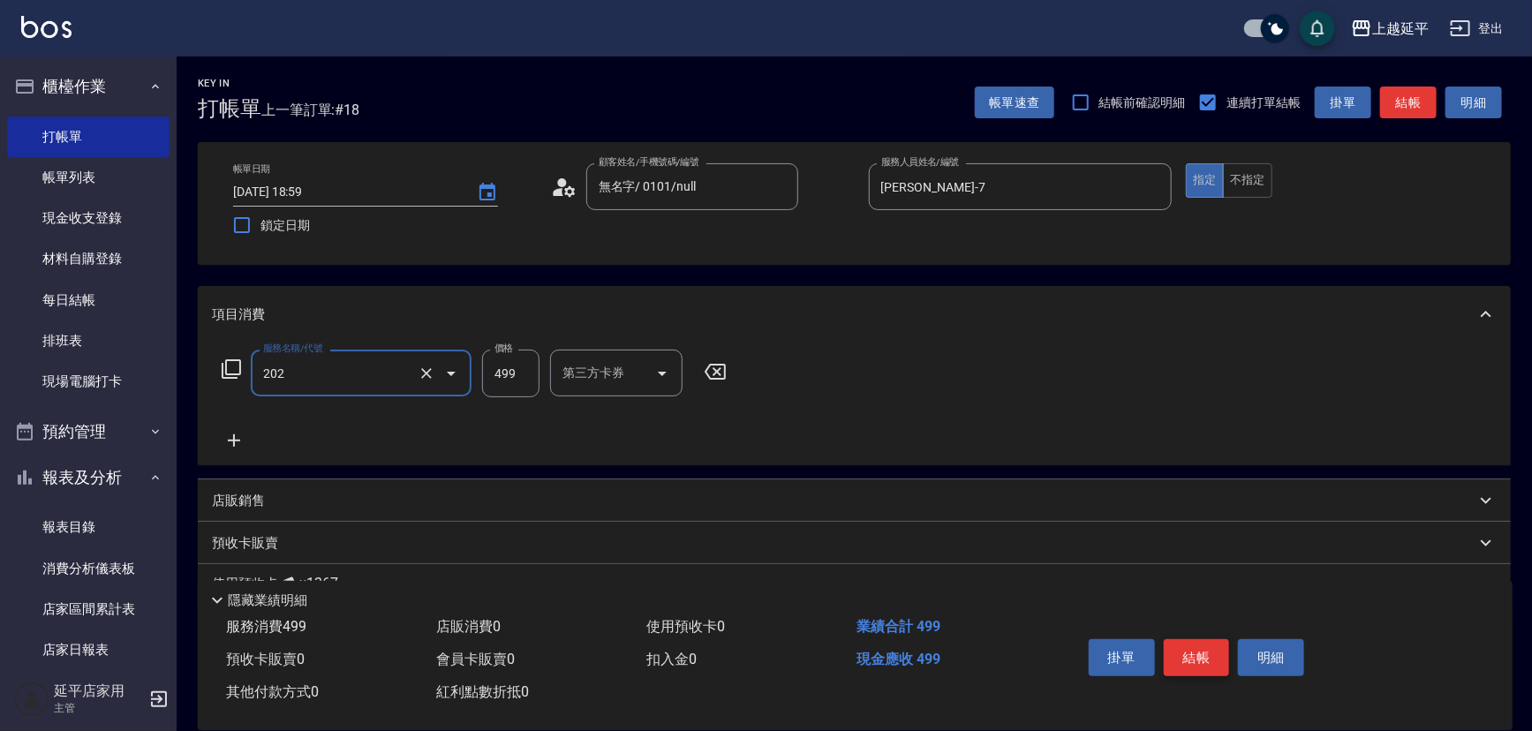
type input "A級單剪(202)"
click at [1215, 661] on button "結帳" at bounding box center [1197, 657] width 66 height 37
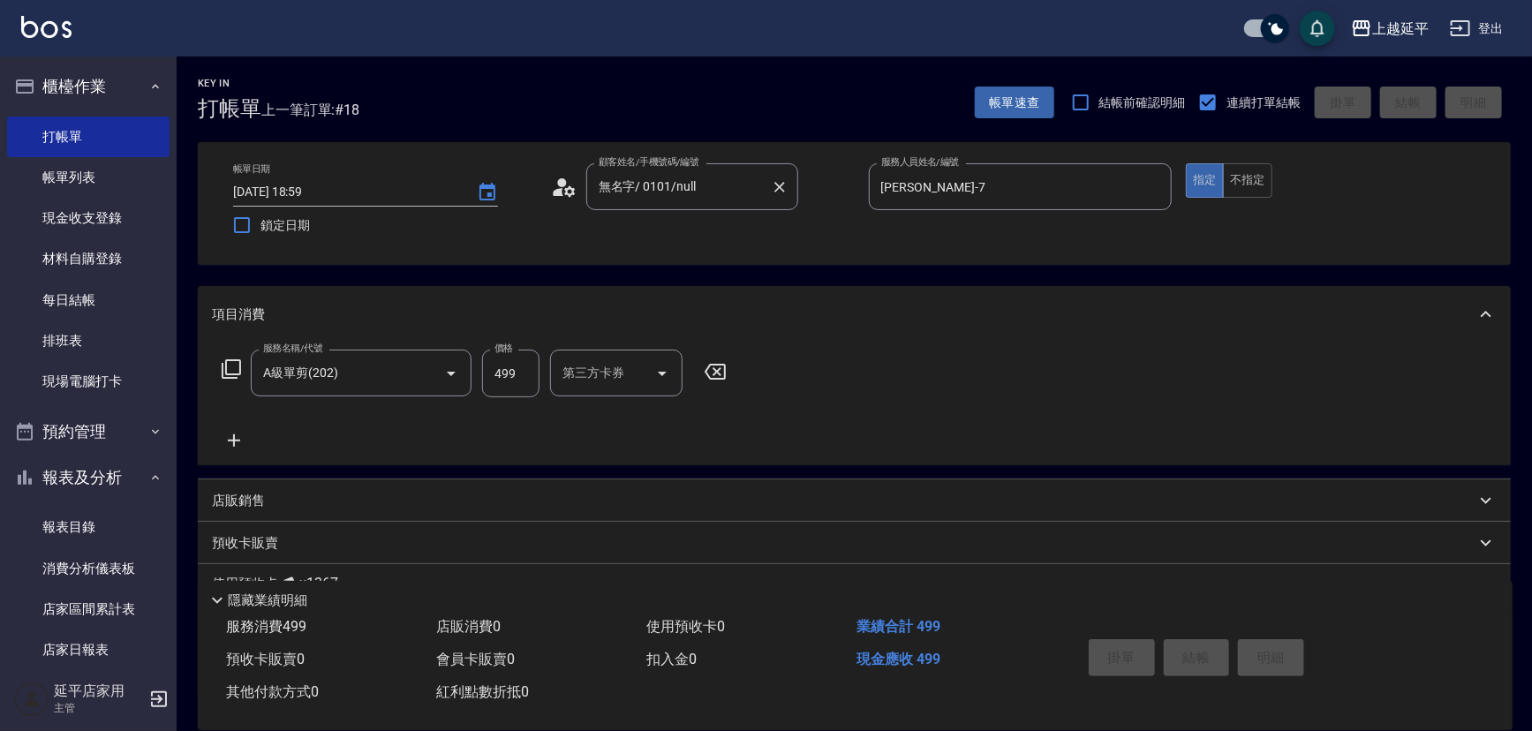
type input "[DATE] 19:08"
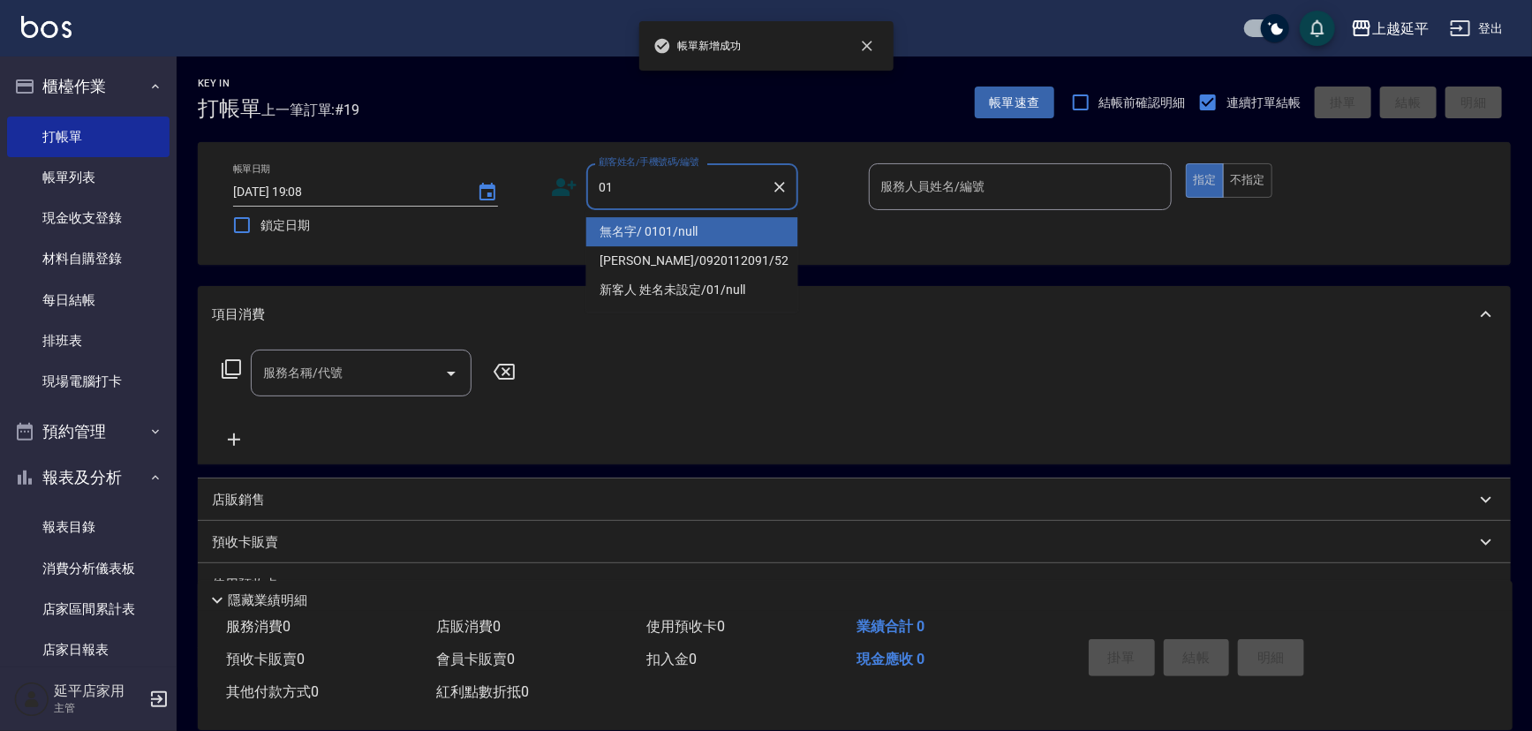
drag, startPoint x: 674, startPoint y: 231, endPoint x: 882, endPoint y: 238, distance: 208.6
click at [677, 230] on li "無名字/ 0101/null" at bounding box center [692, 231] width 212 height 29
type input "無名字/ 0101/null"
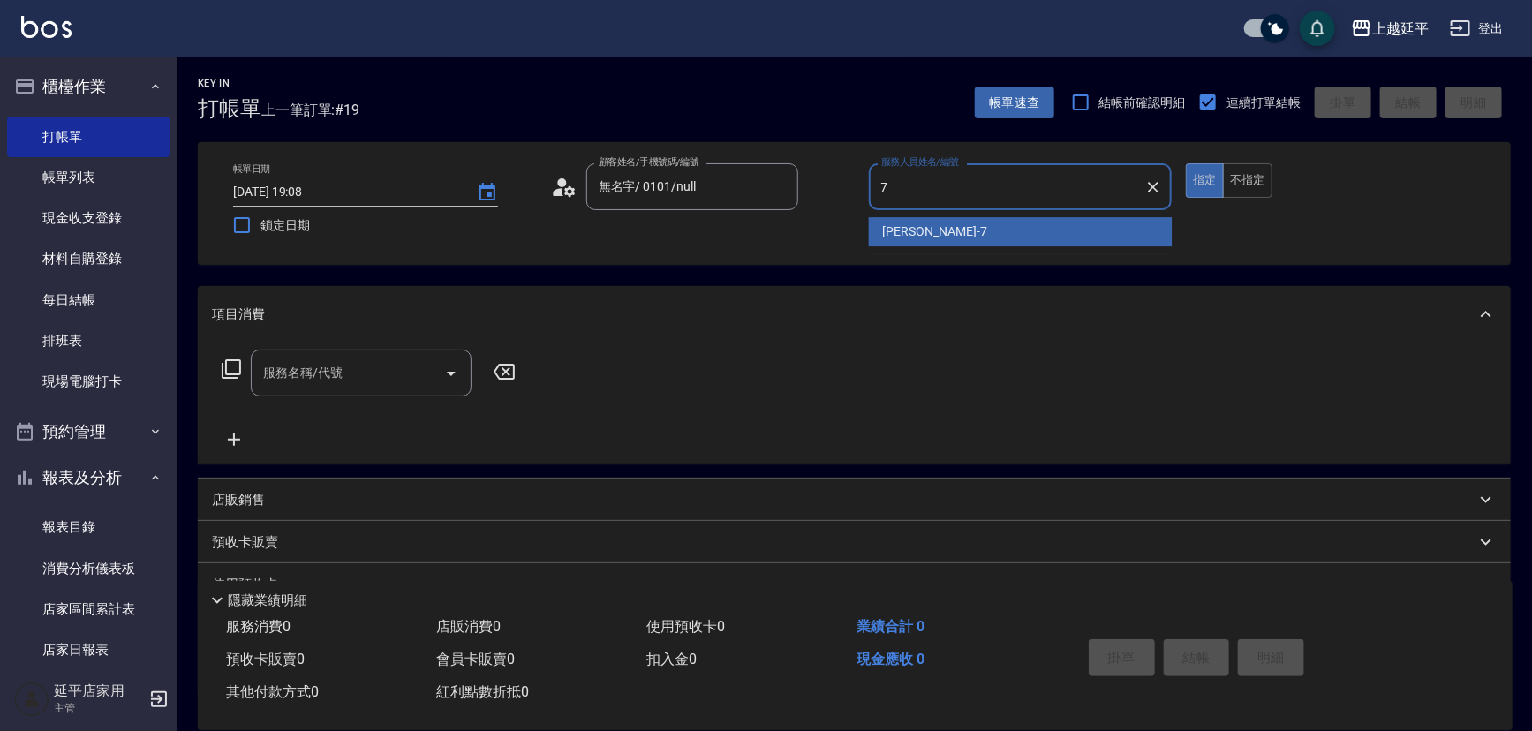
click at [894, 238] on span "[PERSON_NAME] -7" at bounding box center [935, 232] width 104 height 19
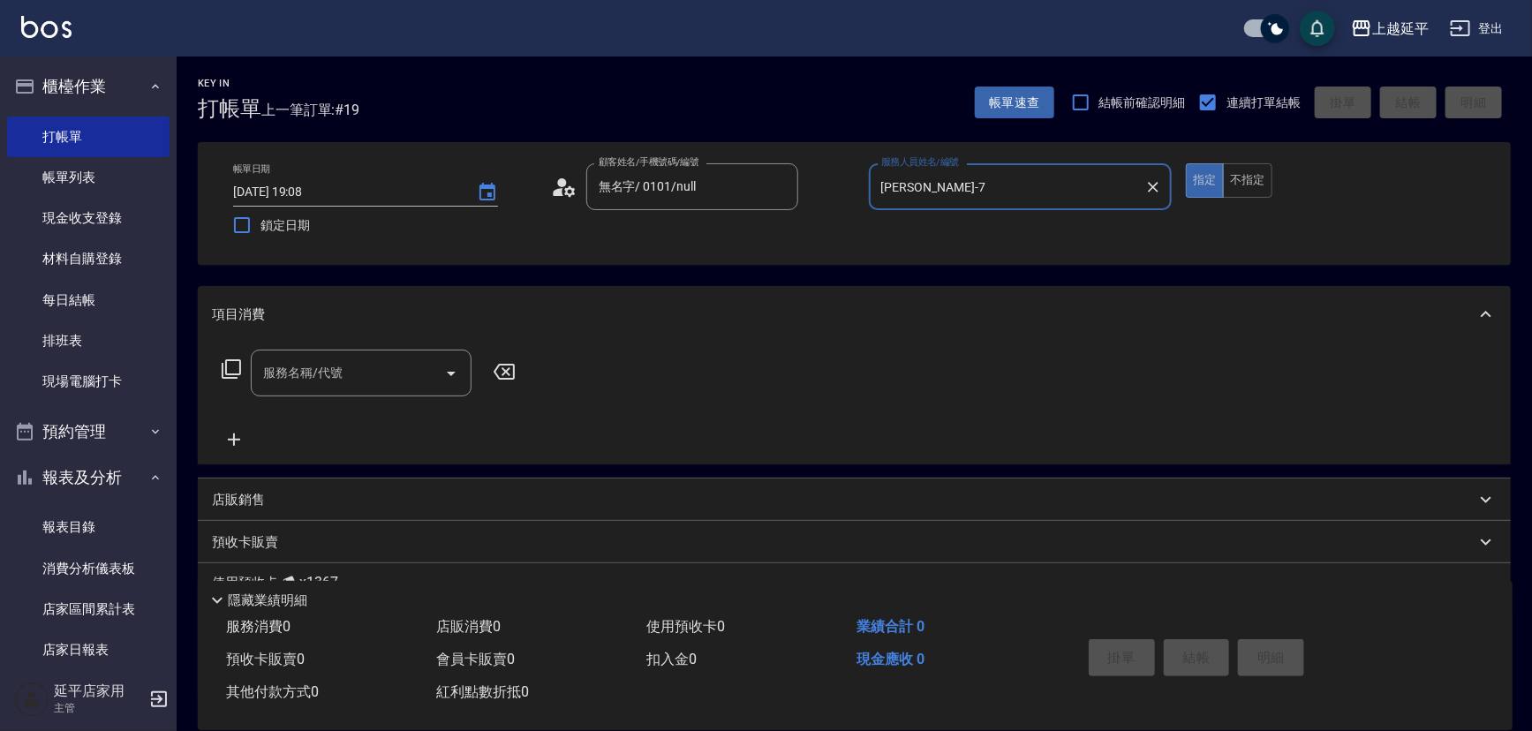
type input "[PERSON_NAME]-7"
click at [306, 368] on div "服務名稱/代號 服務名稱/代號" at bounding box center [361, 373] width 221 height 47
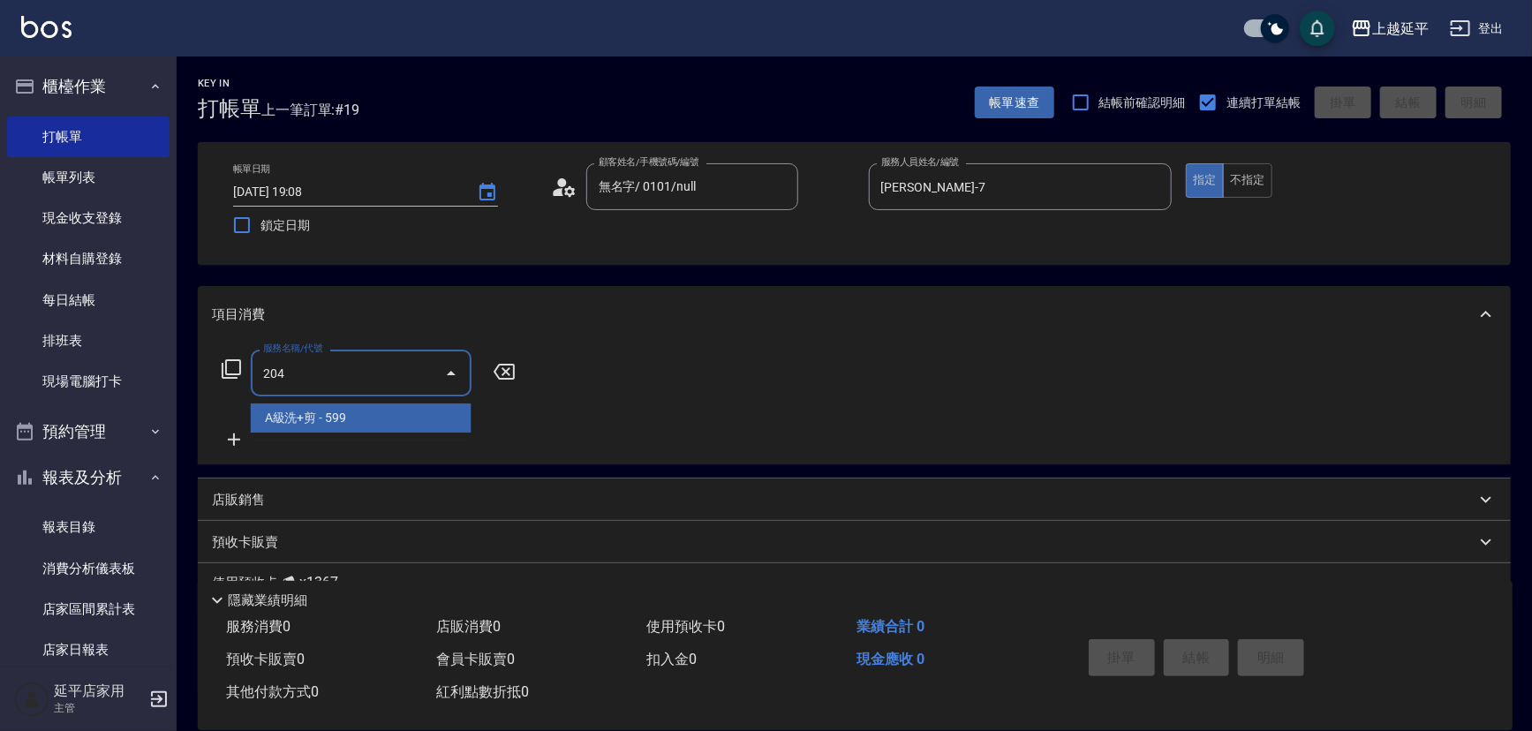
click at [375, 429] on span "A級洗+剪 - 599" at bounding box center [361, 418] width 221 height 29
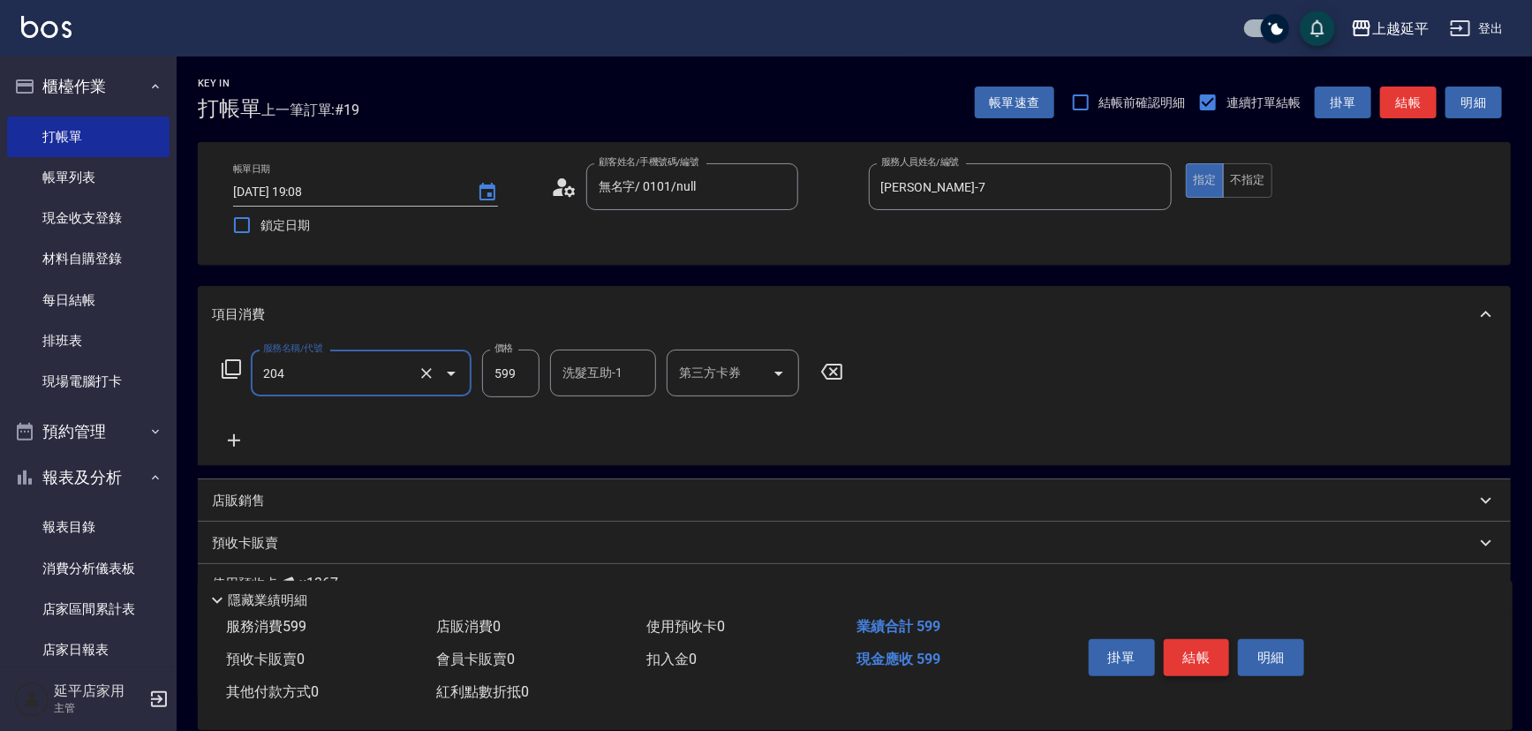
type input "A級洗+剪(204)"
click at [1178, 653] on button "結帳" at bounding box center [1197, 657] width 66 height 37
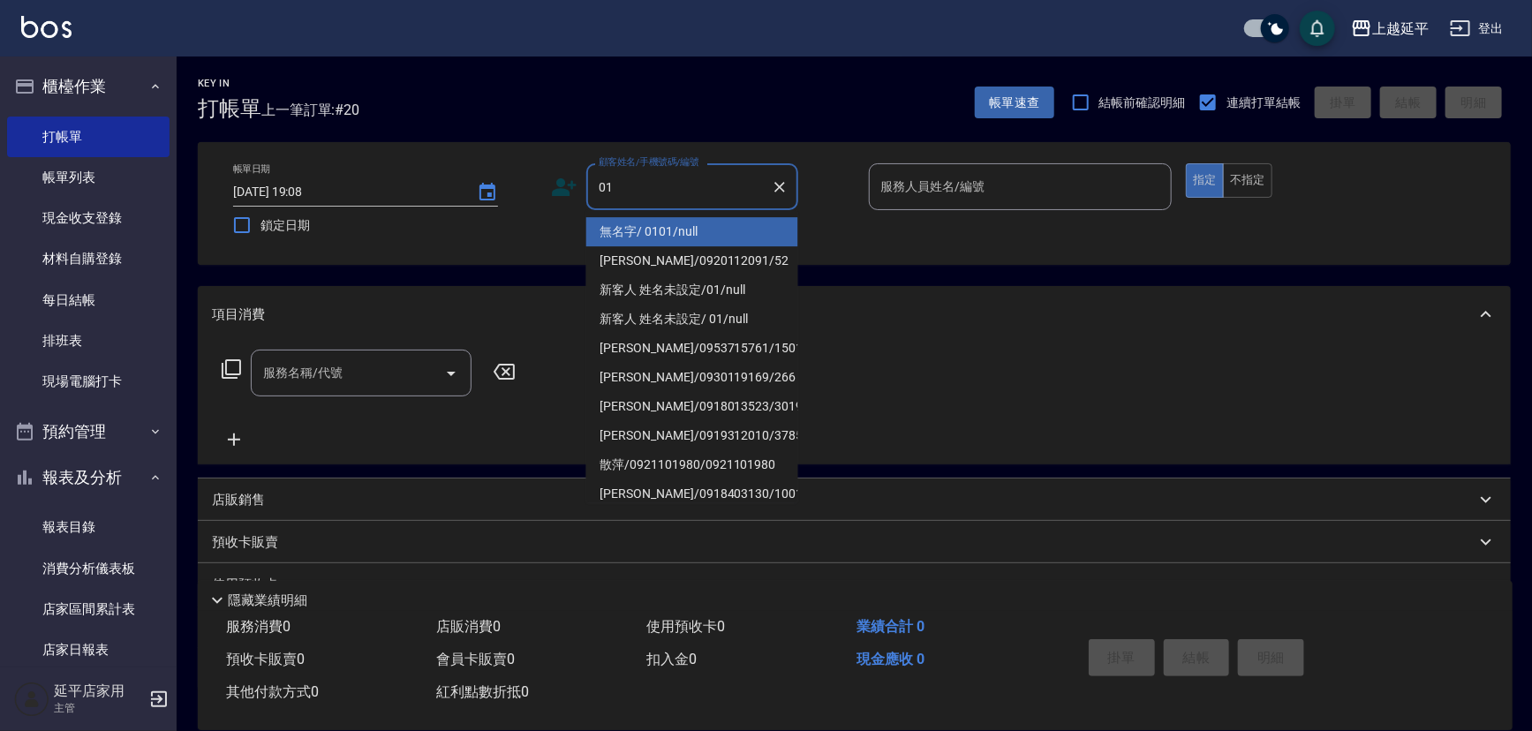
click at [768, 231] on li "無名字/ 0101/null" at bounding box center [692, 231] width 212 height 29
type input "無名字/ 0101/null"
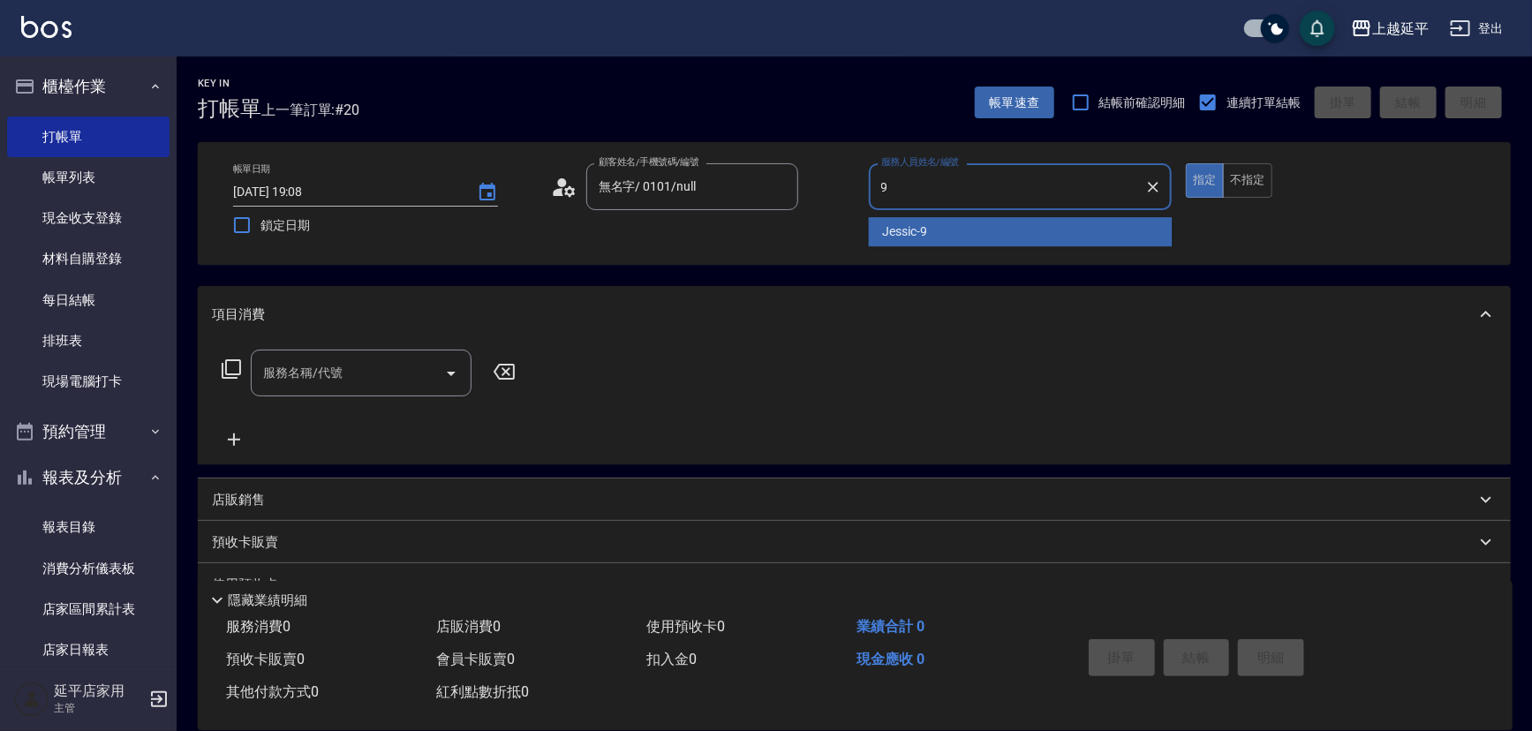
click at [921, 228] on span "Jessic -9" at bounding box center [905, 232] width 45 height 19
type input "Jessic-9"
click at [397, 360] on input "服務名稱/代號" at bounding box center [348, 373] width 178 height 31
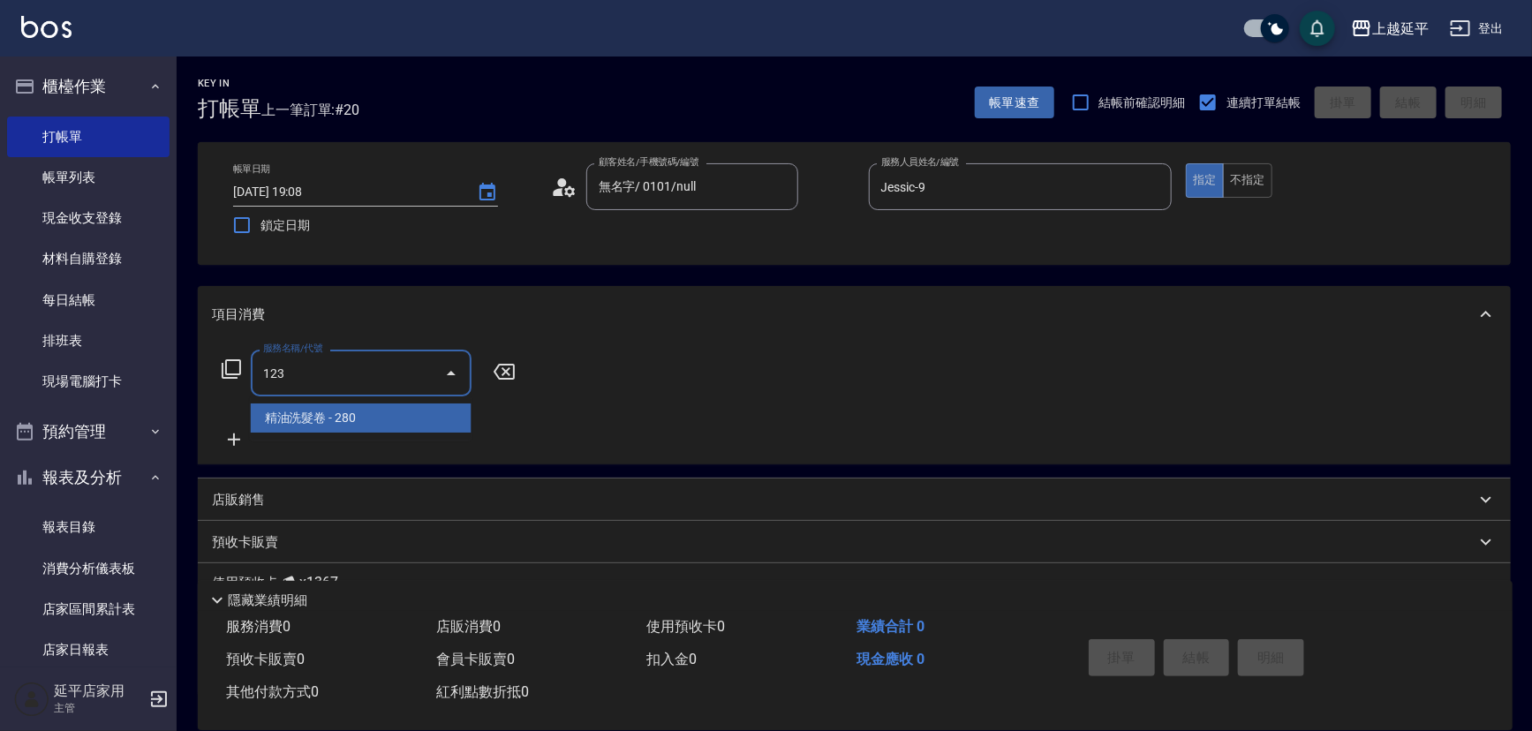
click at [420, 414] on span "精油洗髮卷 - 280" at bounding box center [361, 418] width 221 height 29
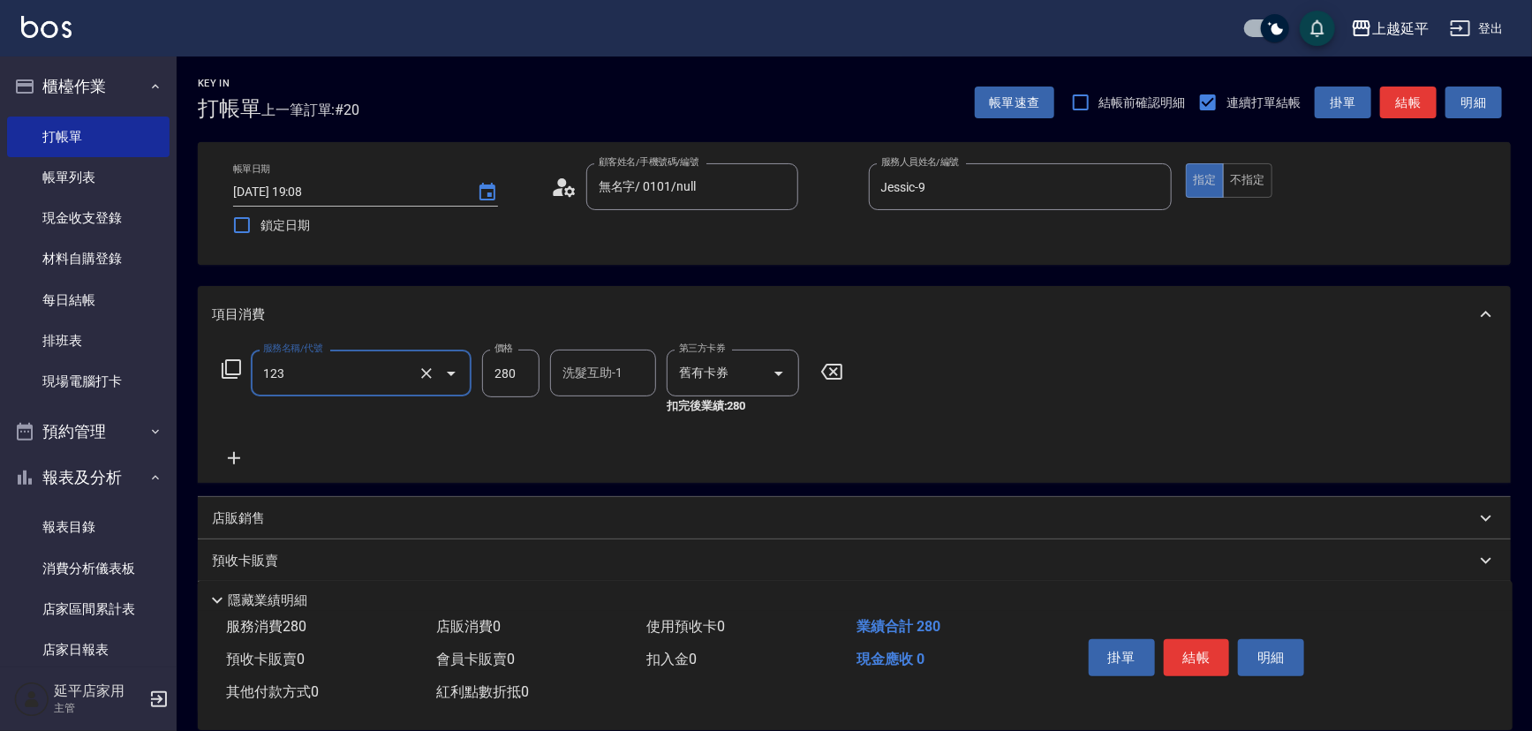
click at [591, 363] on div "洗髮互助-1 洗髮互助-1" at bounding box center [603, 373] width 106 height 47
type input "精油洗髮卷(123)"
click at [620, 420] on div "[PERSON_NAME]-34" at bounding box center [603, 418] width 106 height 29
type input "方彩姿-34"
click at [1205, 659] on button "結帳" at bounding box center [1197, 657] width 66 height 37
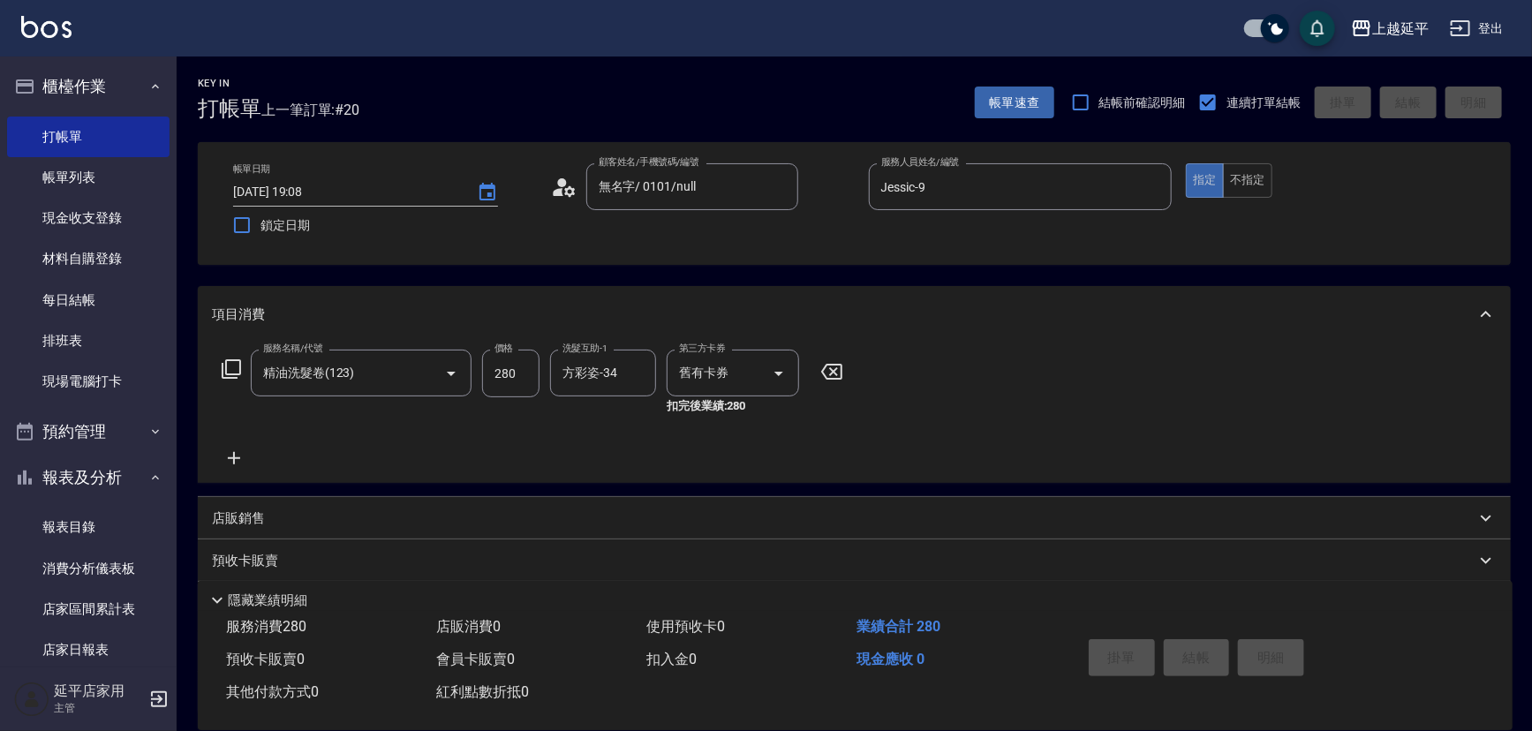
type input "[DATE] 19:09"
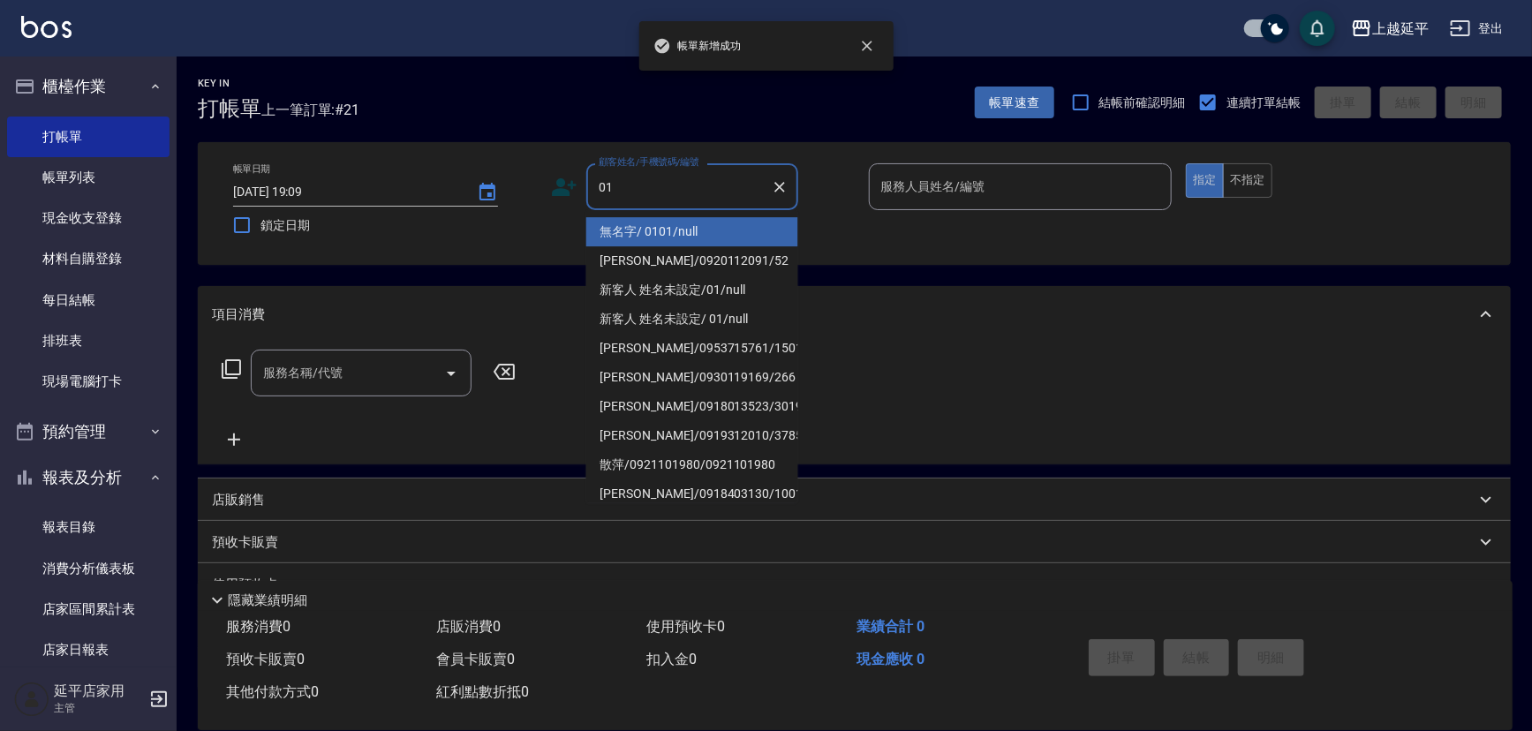
click at [646, 231] on li "無名字/ 0101/null" at bounding box center [692, 231] width 212 height 29
type input "無名字/ 0101/null"
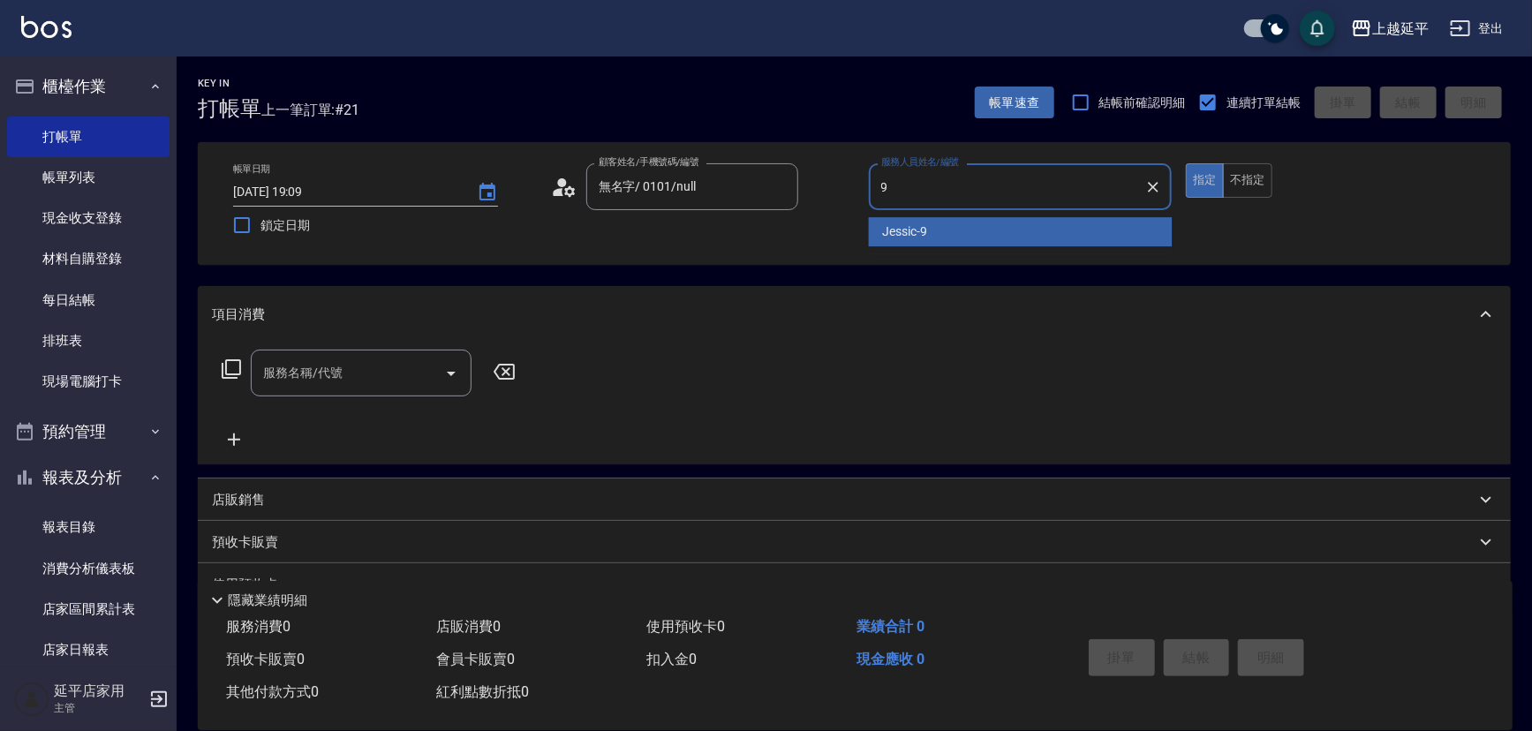
drag, startPoint x: 898, startPoint y: 226, endPoint x: 843, endPoint y: 247, distance: 59.5
click at [898, 228] on span "Jessic -9" at bounding box center [905, 232] width 45 height 19
type input "Jessic-9"
click at [367, 377] on input "服務名稱/代號" at bounding box center [348, 373] width 178 height 31
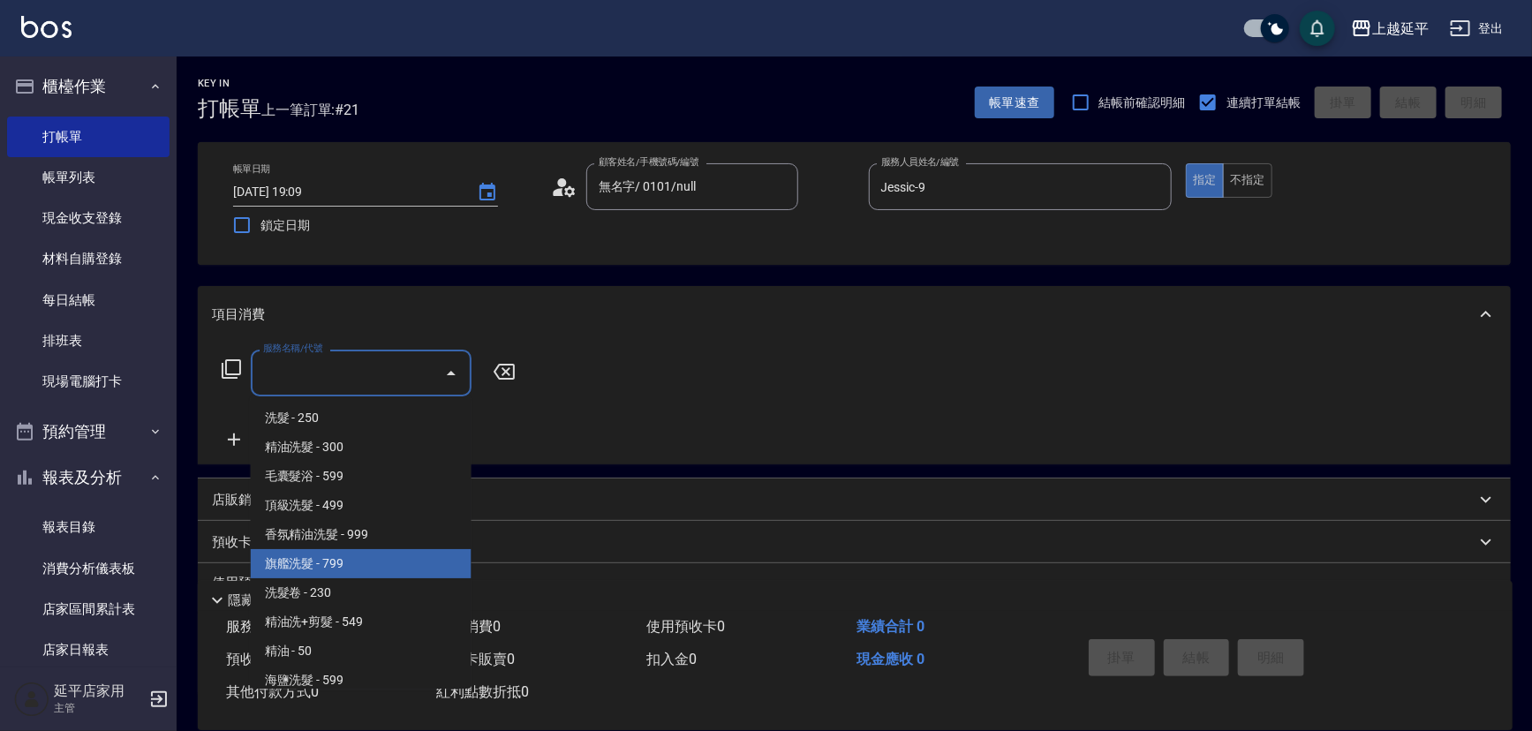
click at [355, 560] on span "旗艦洗髮 - 799" at bounding box center [361, 563] width 221 height 29
type input "旗艦洗髮(106)"
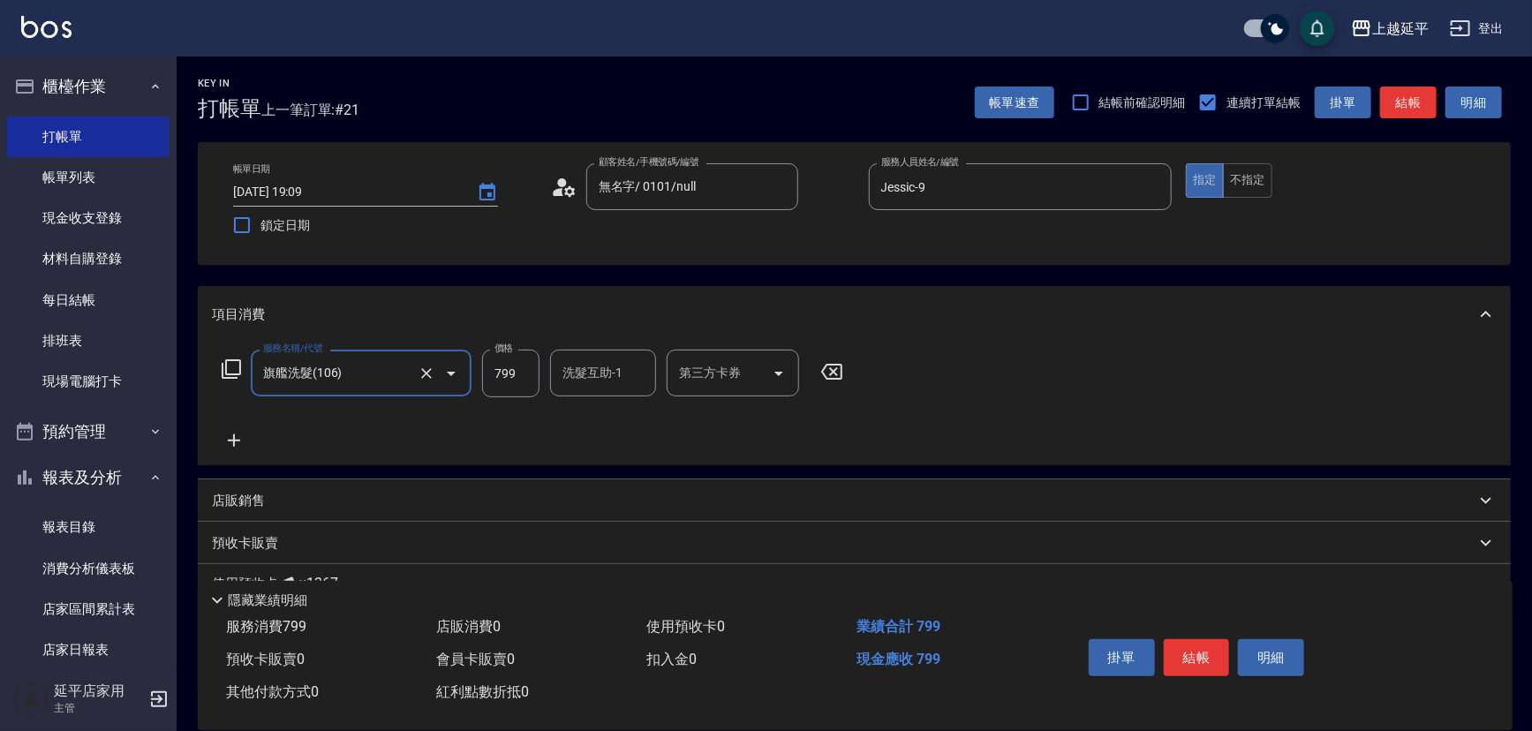
click at [595, 370] on div "洗髮互助-1 洗髮互助-1" at bounding box center [603, 373] width 106 height 47
click at [607, 417] on div "丞宗 -29" at bounding box center [603, 418] width 106 height 29
type input "丞宗-29"
click at [1169, 653] on button "結帳" at bounding box center [1197, 657] width 66 height 37
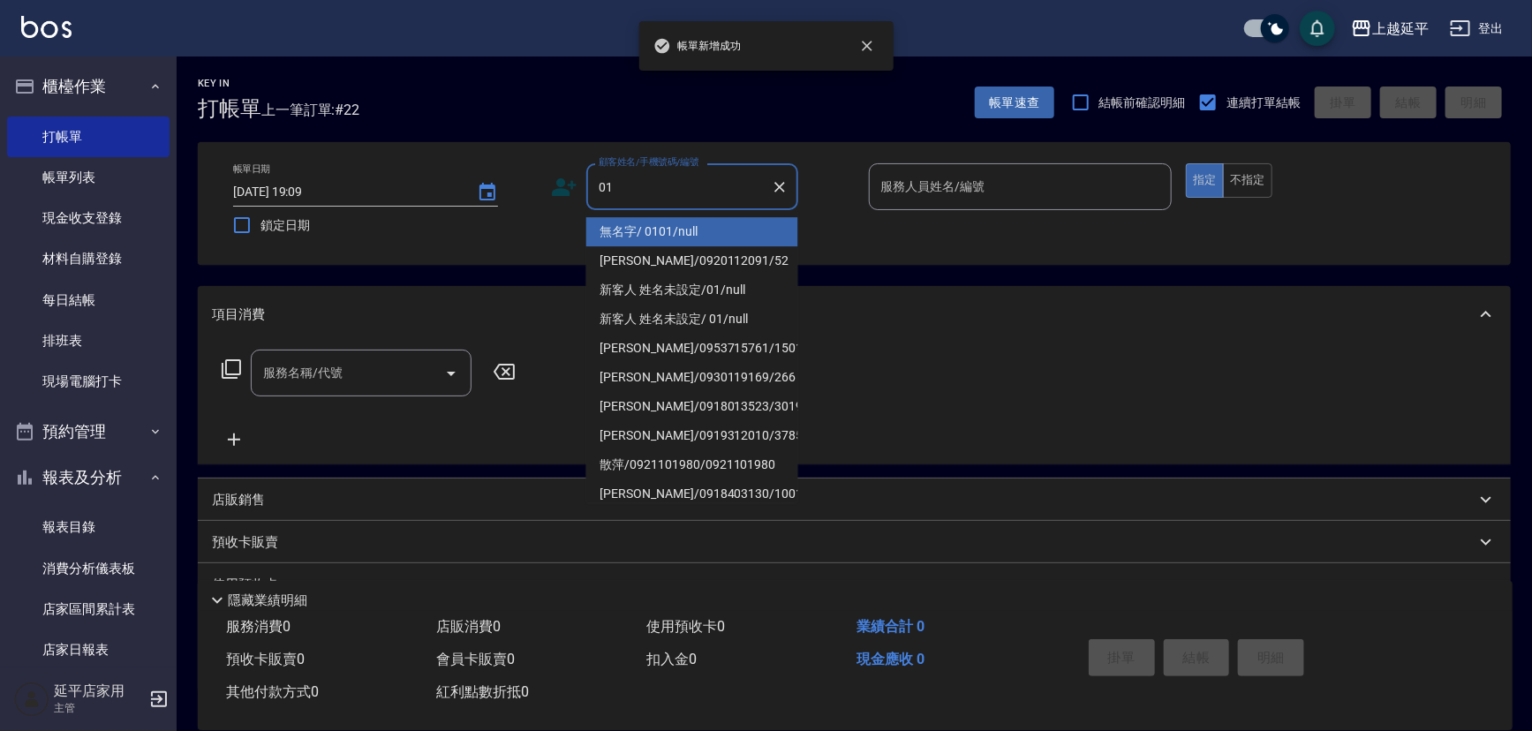
click at [658, 227] on li "無名字/ 0101/null" at bounding box center [692, 231] width 212 height 29
type input "無名字/ 0101/null"
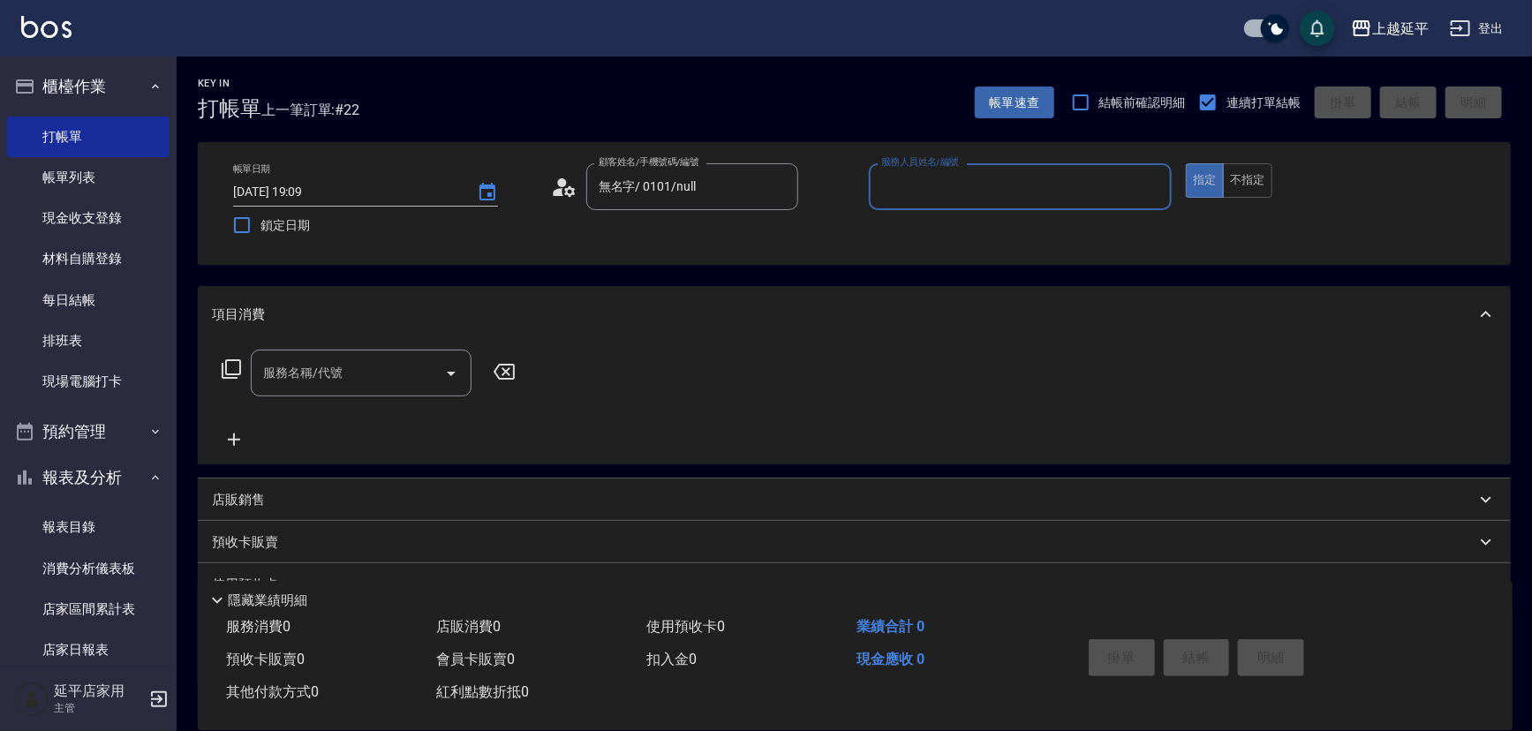
type input "*"
click at [965, 236] on div "Jessic -9" at bounding box center [1021, 231] width 304 height 29
type input "Jessic-9"
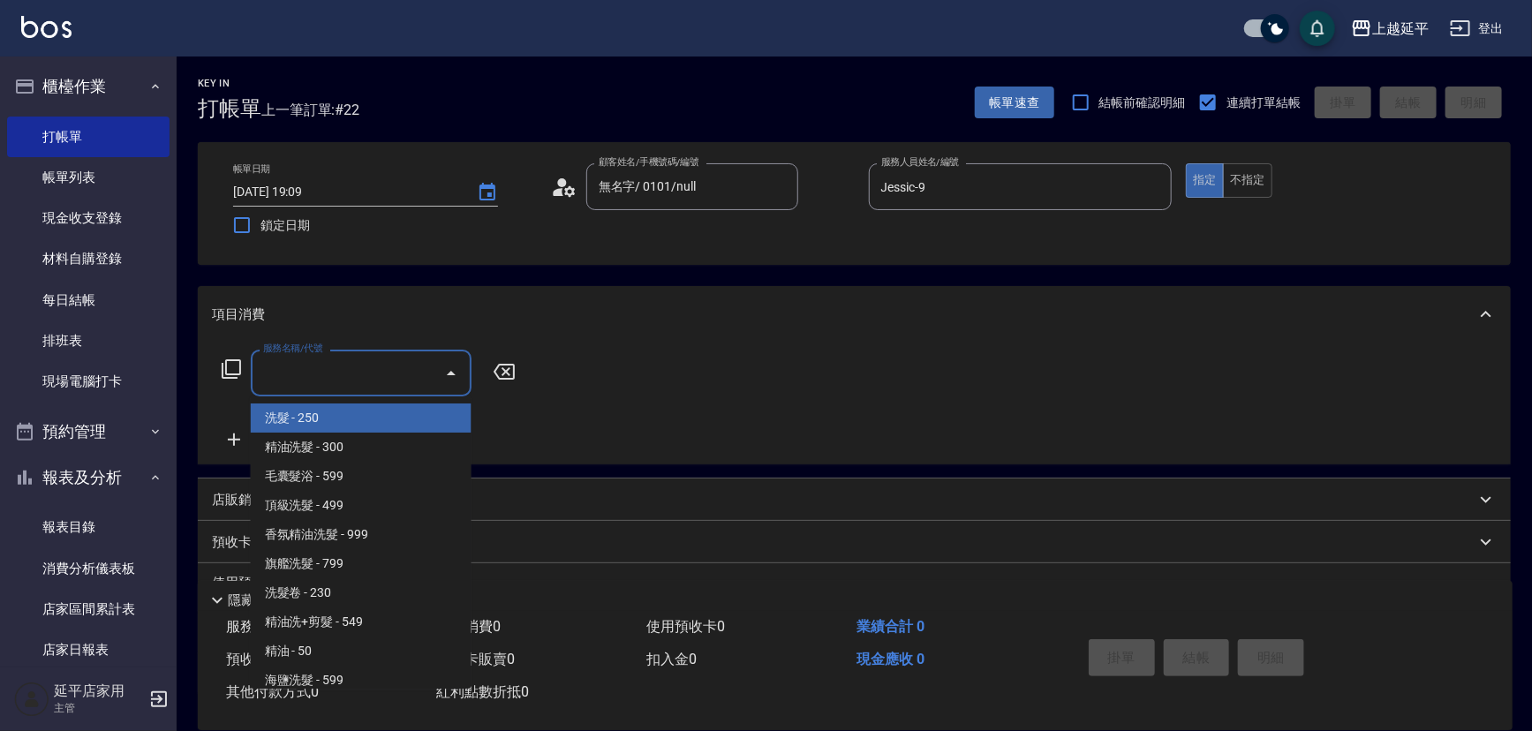
click at [426, 363] on input "服務名稱/代號" at bounding box center [348, 373] width 178 height 31
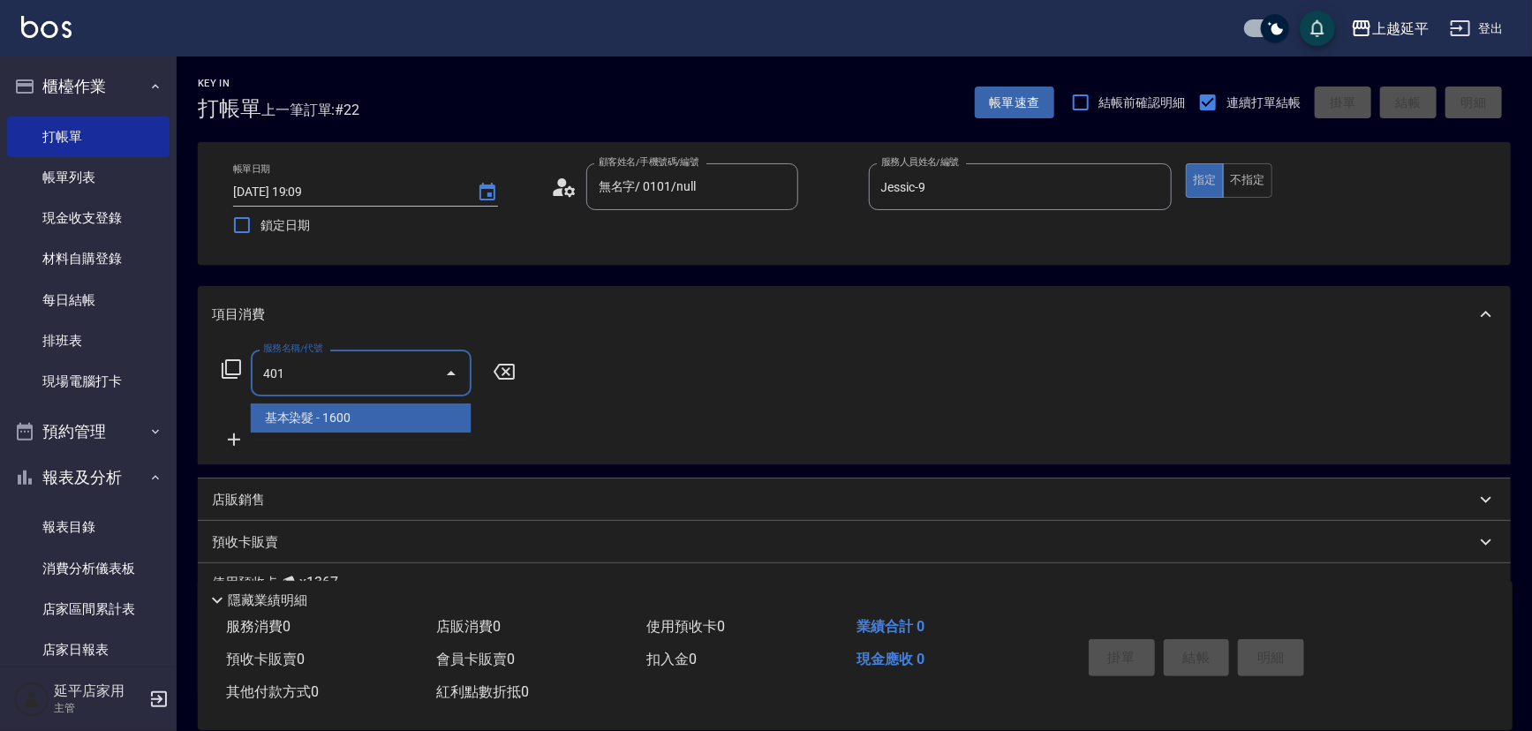
click at [423, 416] on span "基本染髮 - 1600" at bounding box center [361, 418] width 221 height 29
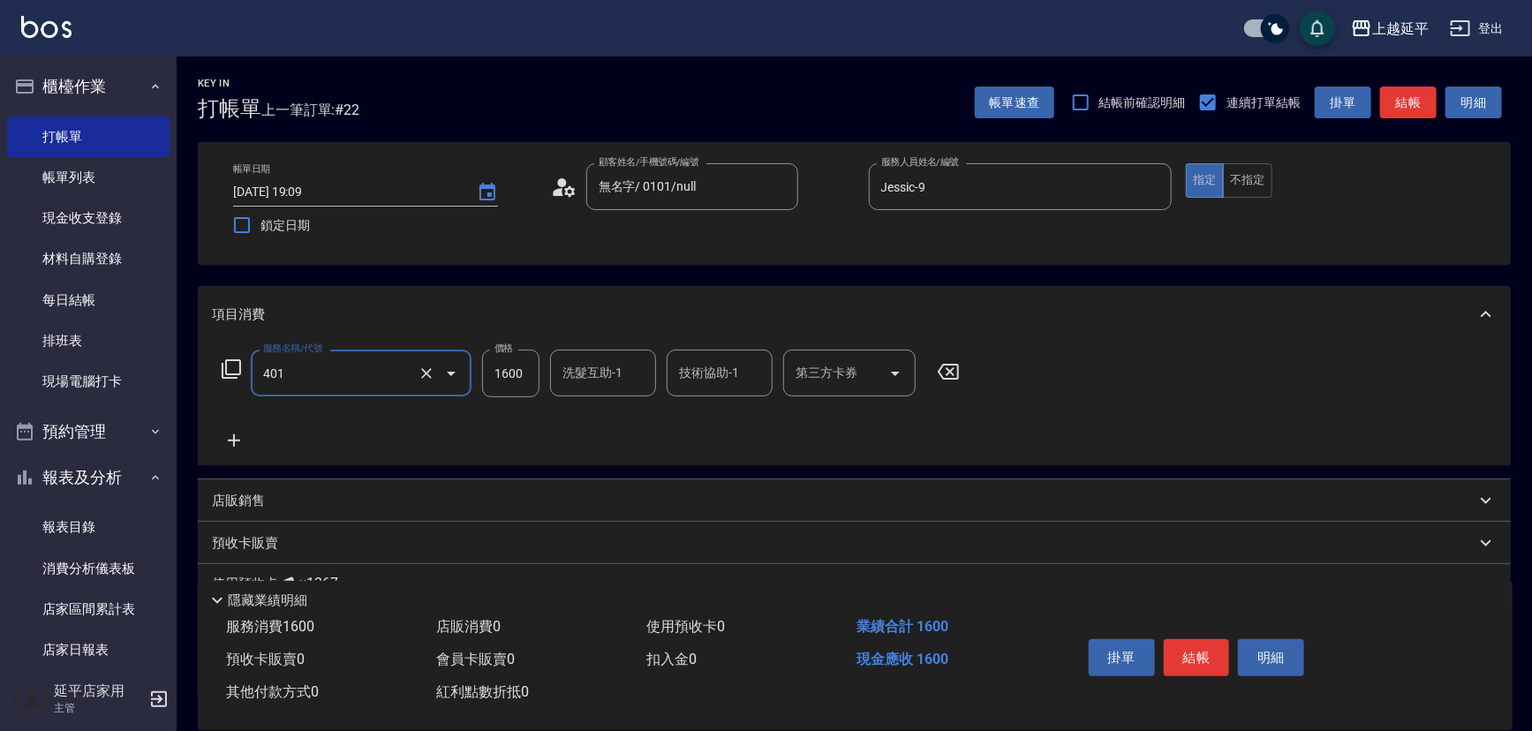
type input "基本染髮(401)"
click at [512, 379] on input "1600" at bounding box center [510, 374] width 57 height 48
type input "1500"
click at [1201, 642] on button "結帳" at bounding box center [1197, 657] width 66 height 37
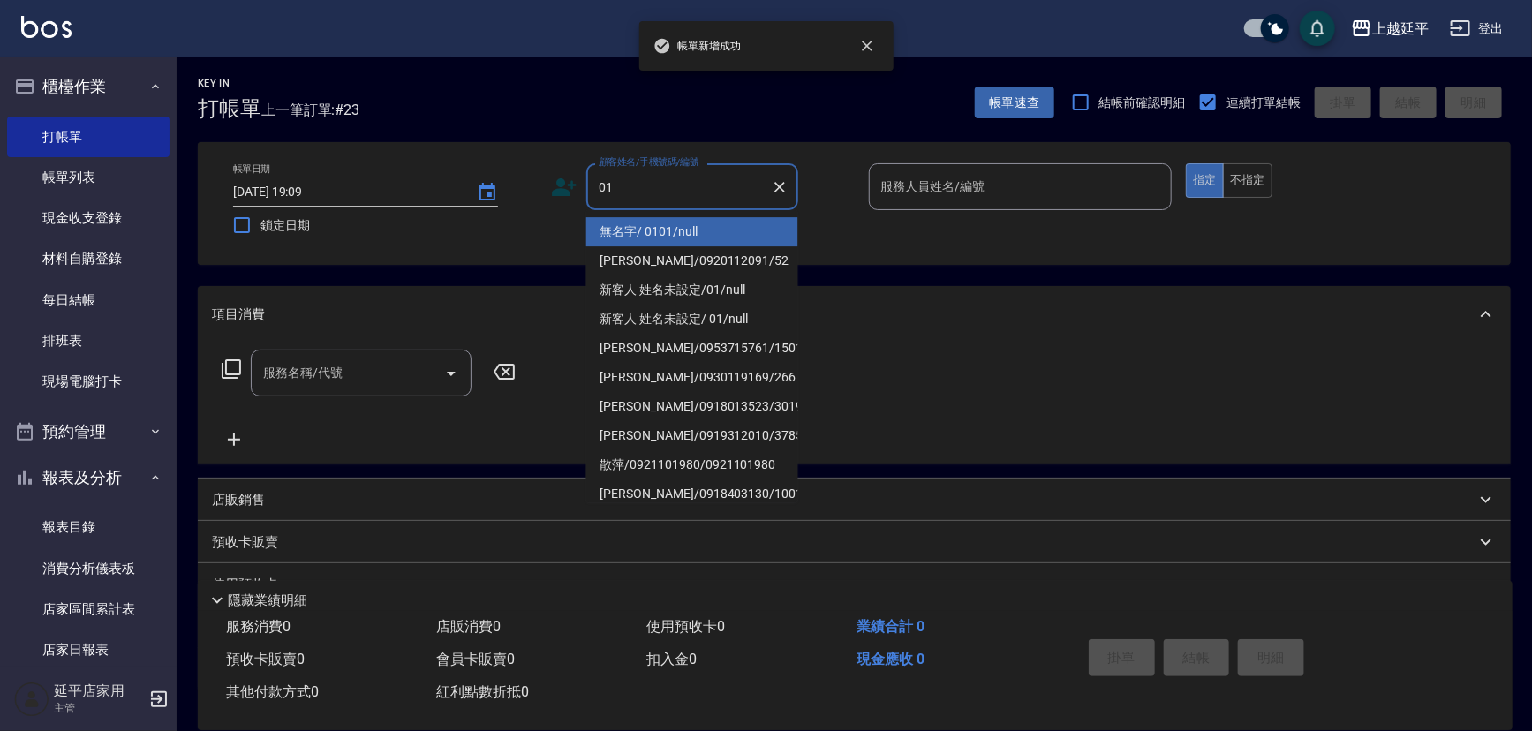
click at [666, 237] on li "無名字/ 0101/null" at bounding box center [692, 231] width 212 height 29
type input "無名字/ 0101/null"
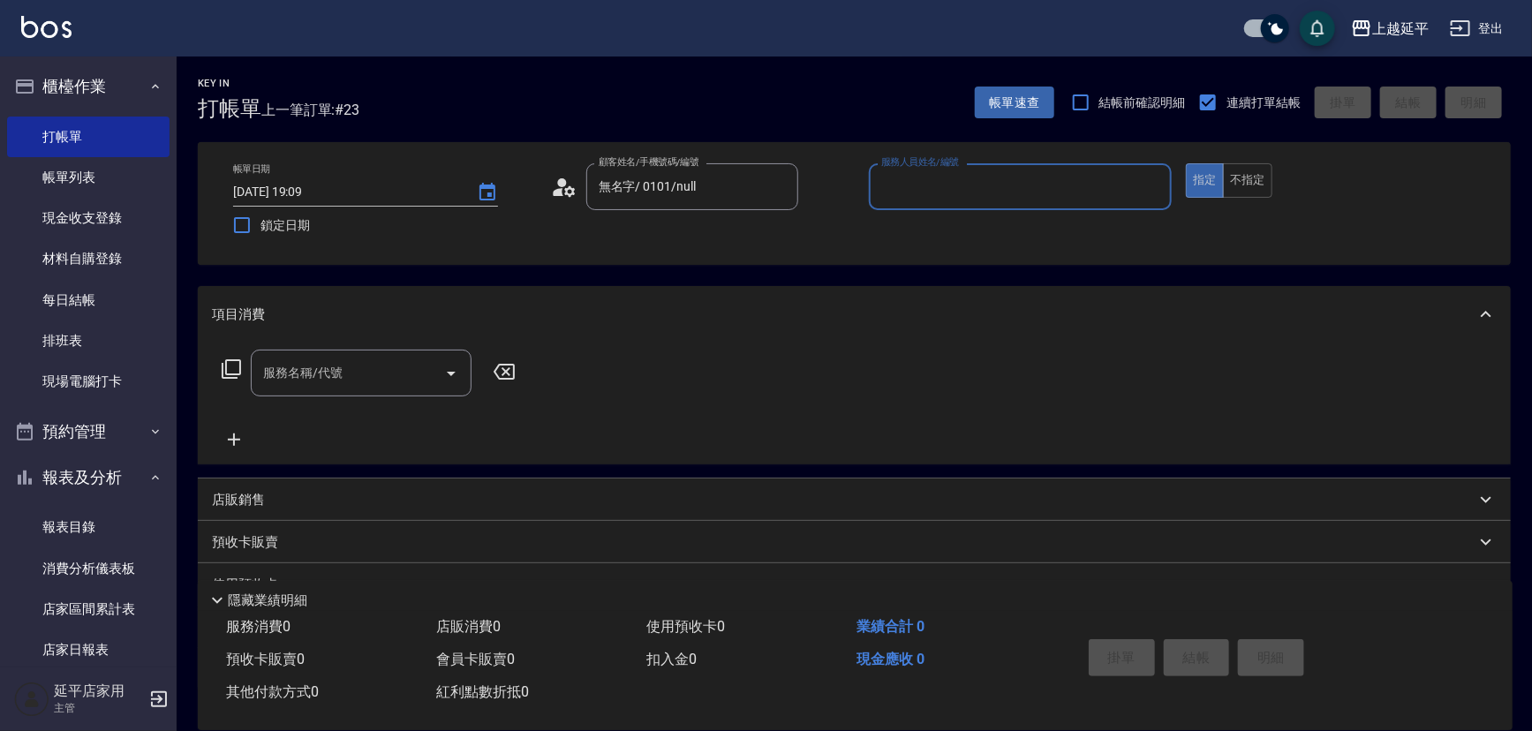
type input "*"
drag, startPoint x: 956, startPoint y: 238, endPoint x: 974, endPoint y: 226, distance: 22.3
click at [957, 238] on div "Jessic -9" at bounding box center [1021, 231] width 304 height 29
type input "Jessic-9"
click at [1237, 177] on button "不指定" at bounding box center [1247, 180] width 49 height 34
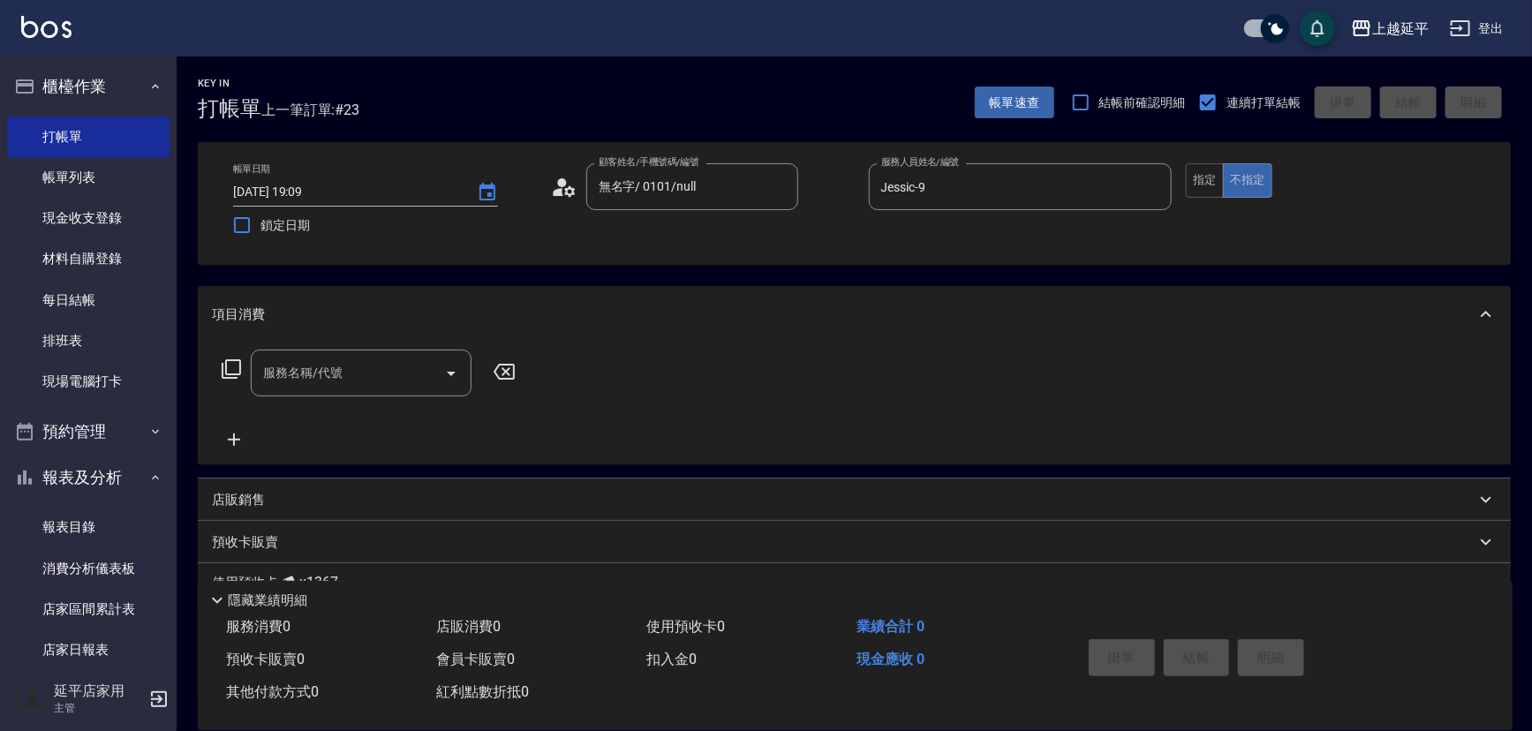
click at [371, 371] on input "服務名稱/代號" at bounding box center [348, 373] width 178 height 31
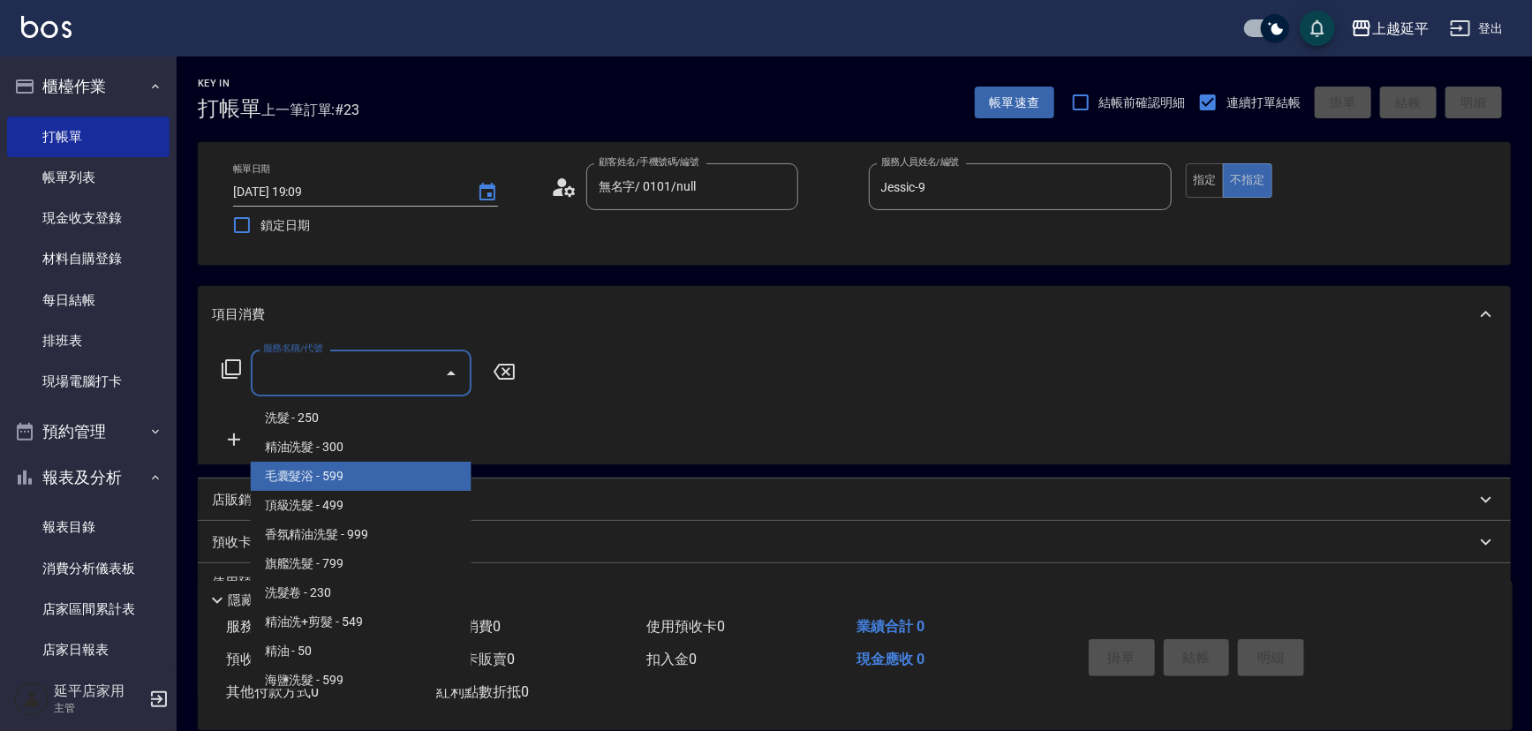
click at [342, 476] on span "毛囊髮浴 - 599" at bounding box center [361, 476] width 221 height 29
type input "毛囊髮浴(103)"
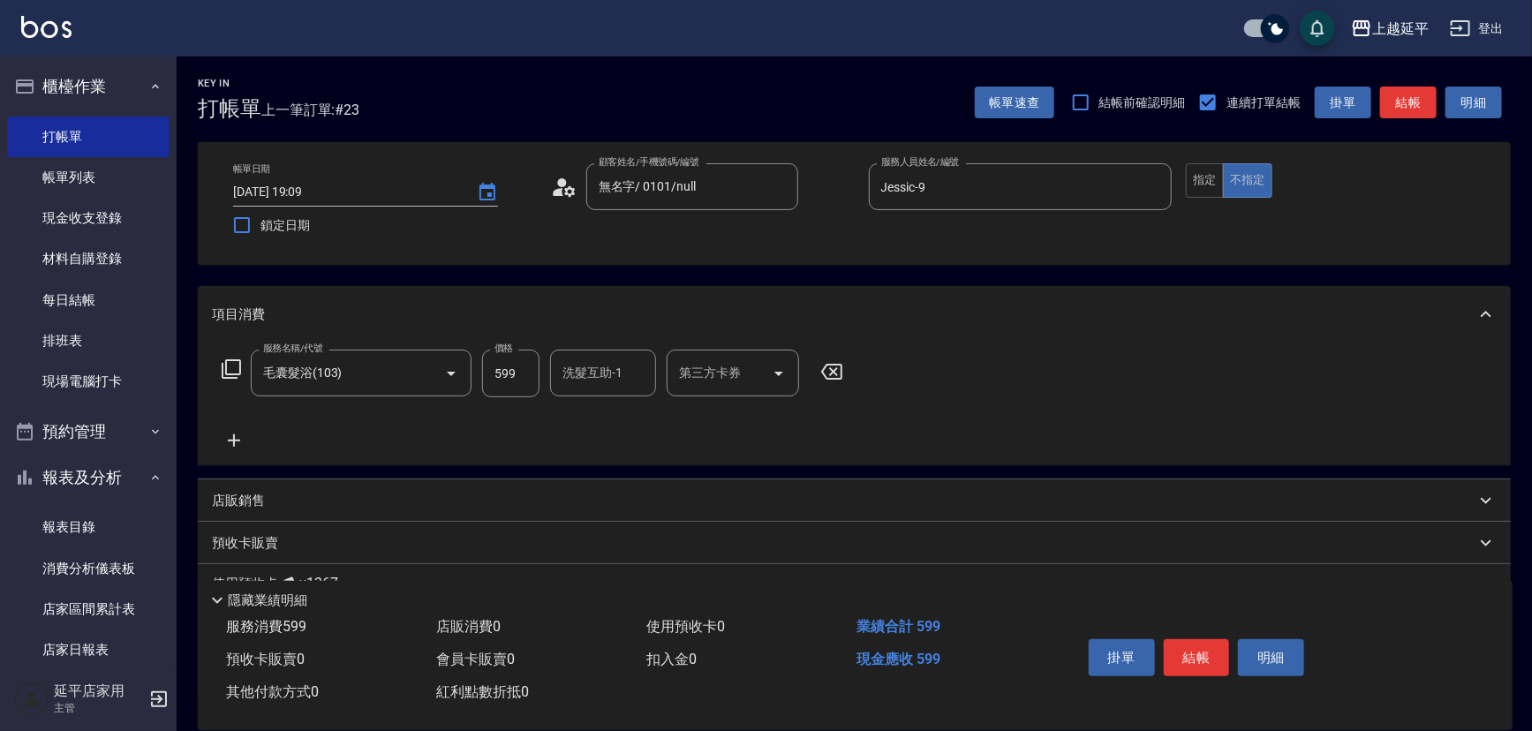
click at [232, 437] on icon at bounding box center [234, 440] width 44 height 21
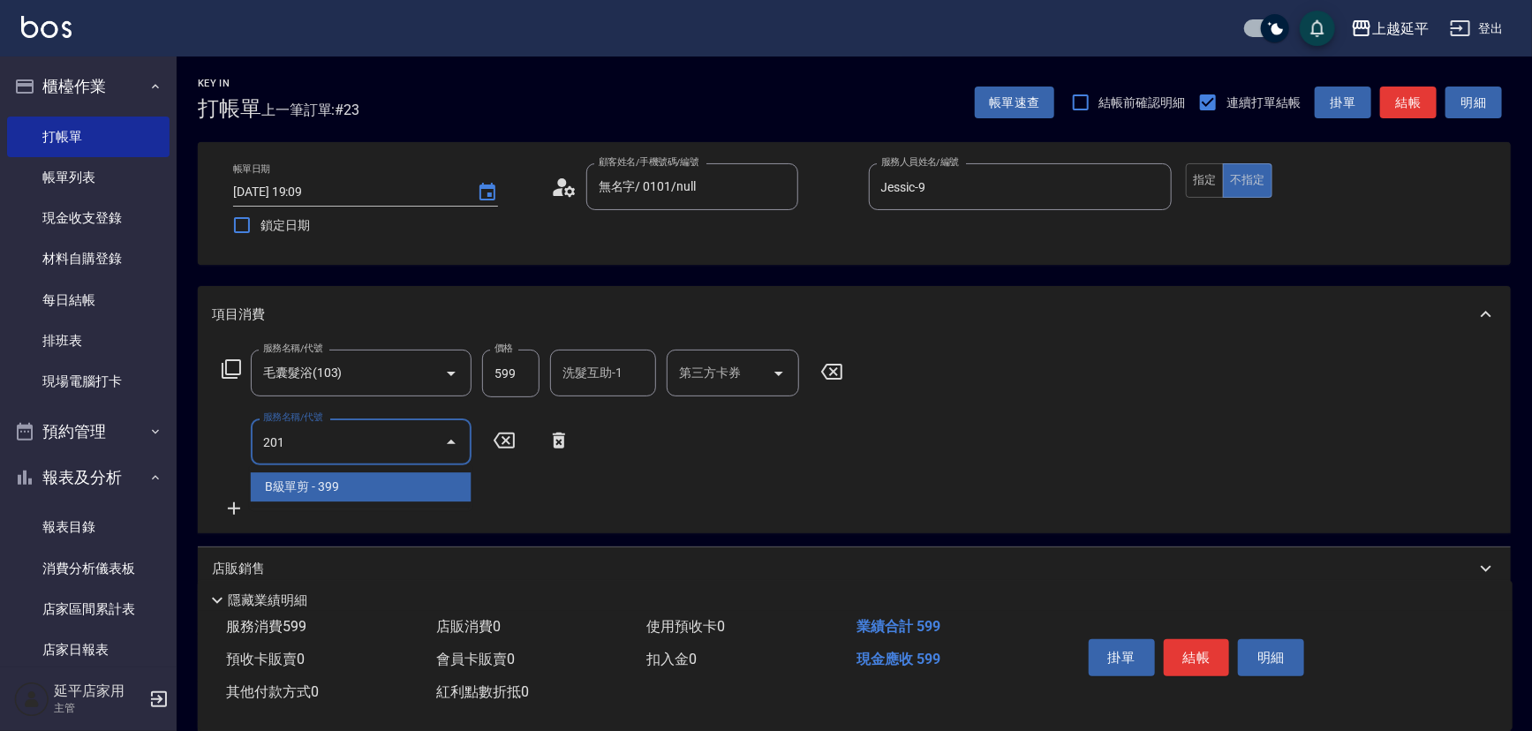
click at [320, 488] on span "B級單剪 - 399" at bounding box center [361, 487] width 221 height 29
type input "B級單剪(201)"
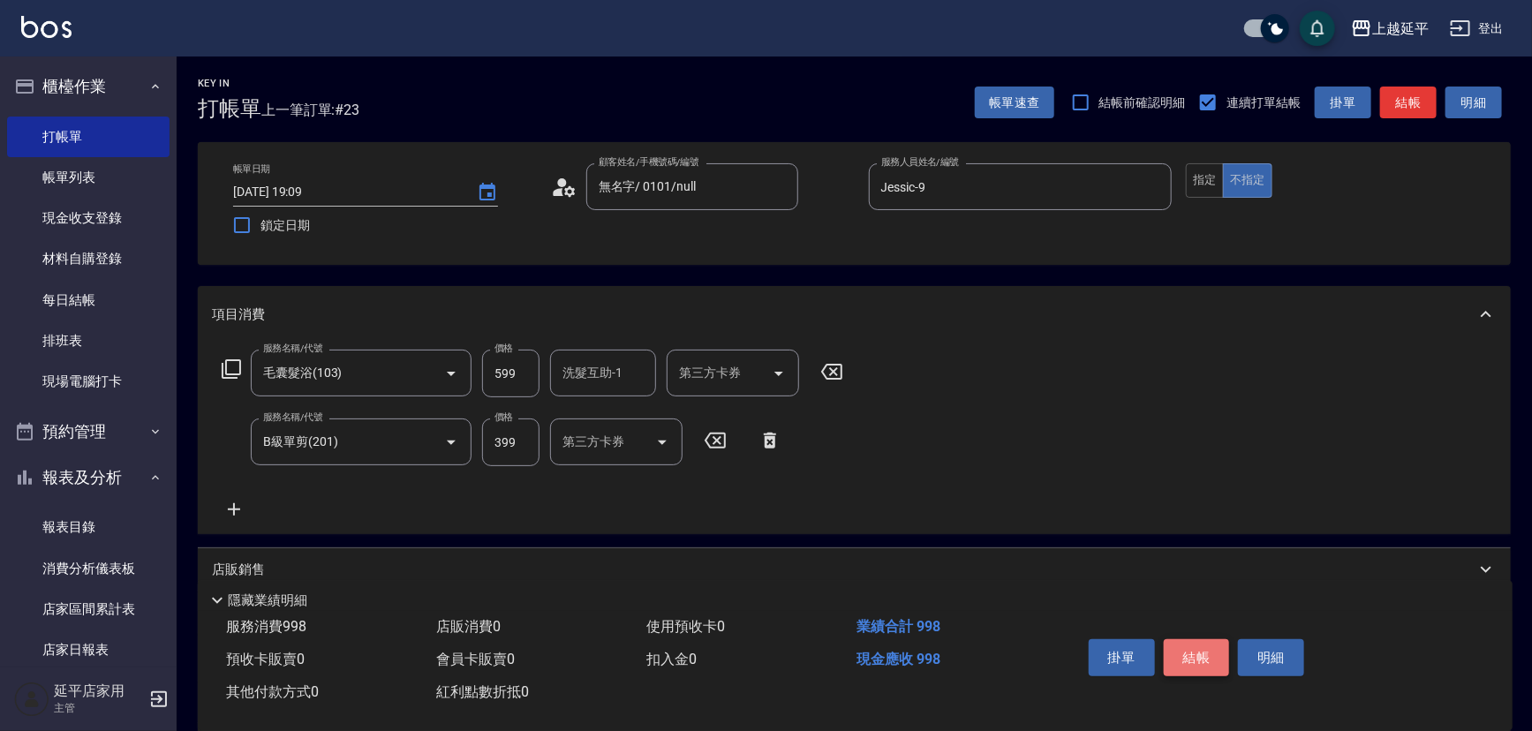
click at [1199, 654] on button "結帳" at bounding box center [1197, 657] width 66 height 37
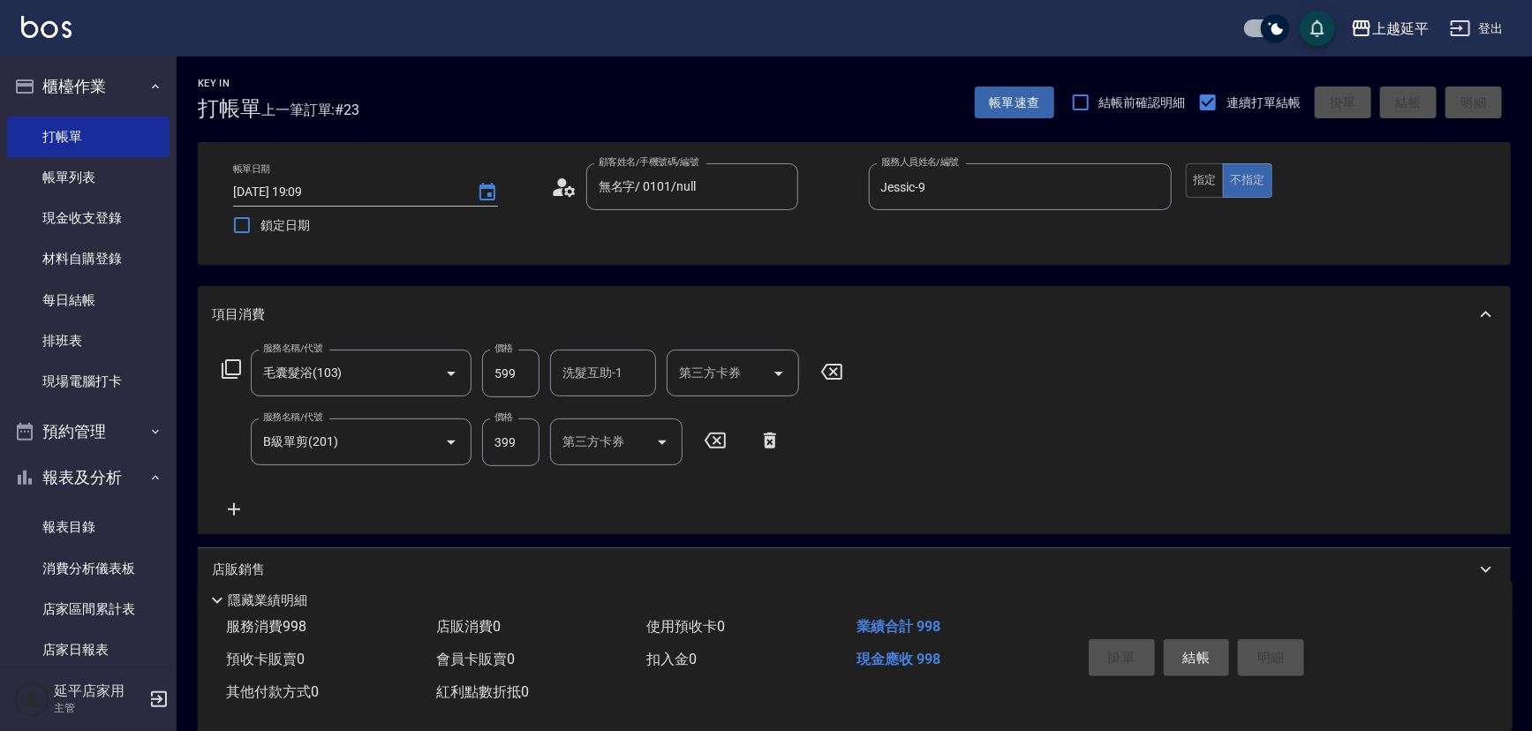
type input "[DATE] 19:10"
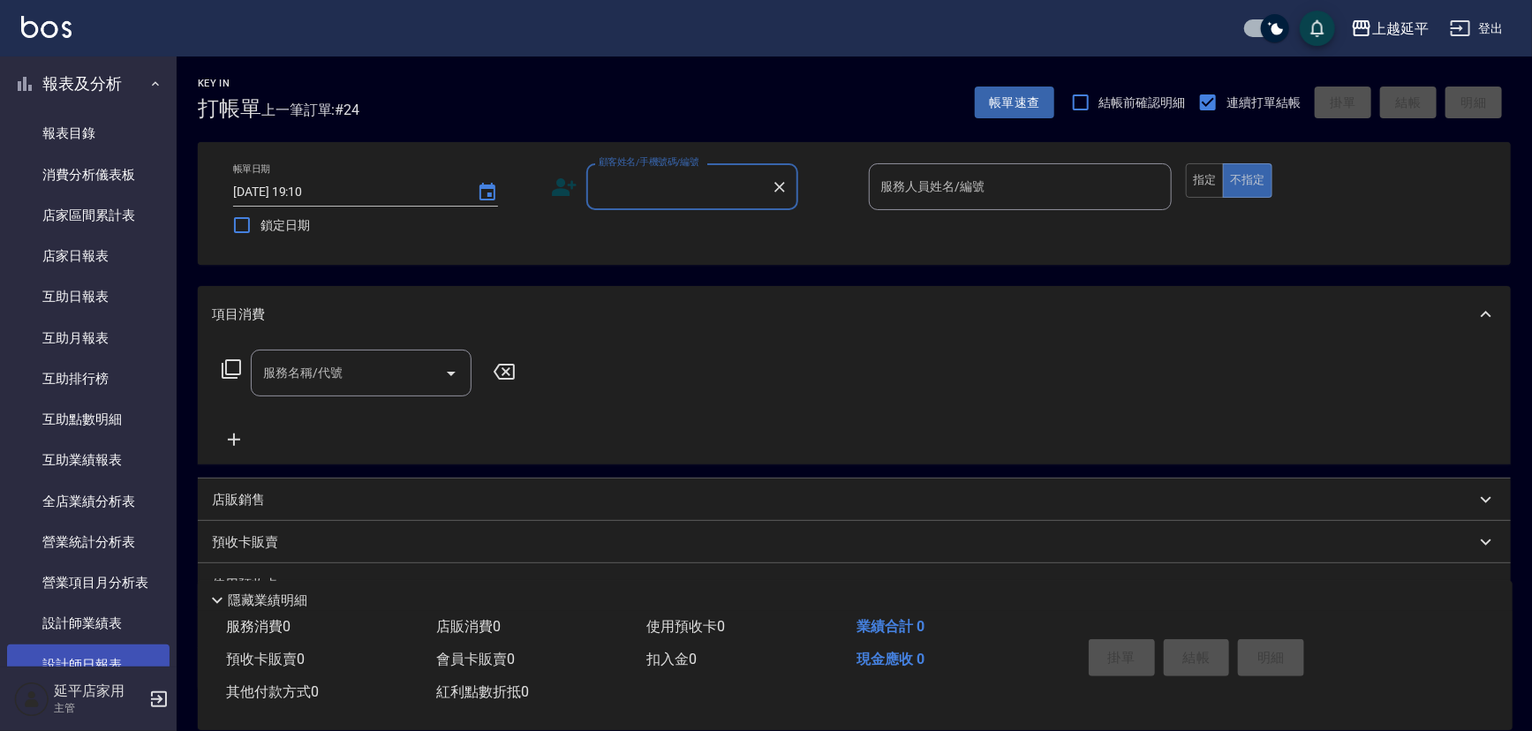
scroll to position [481, 0]
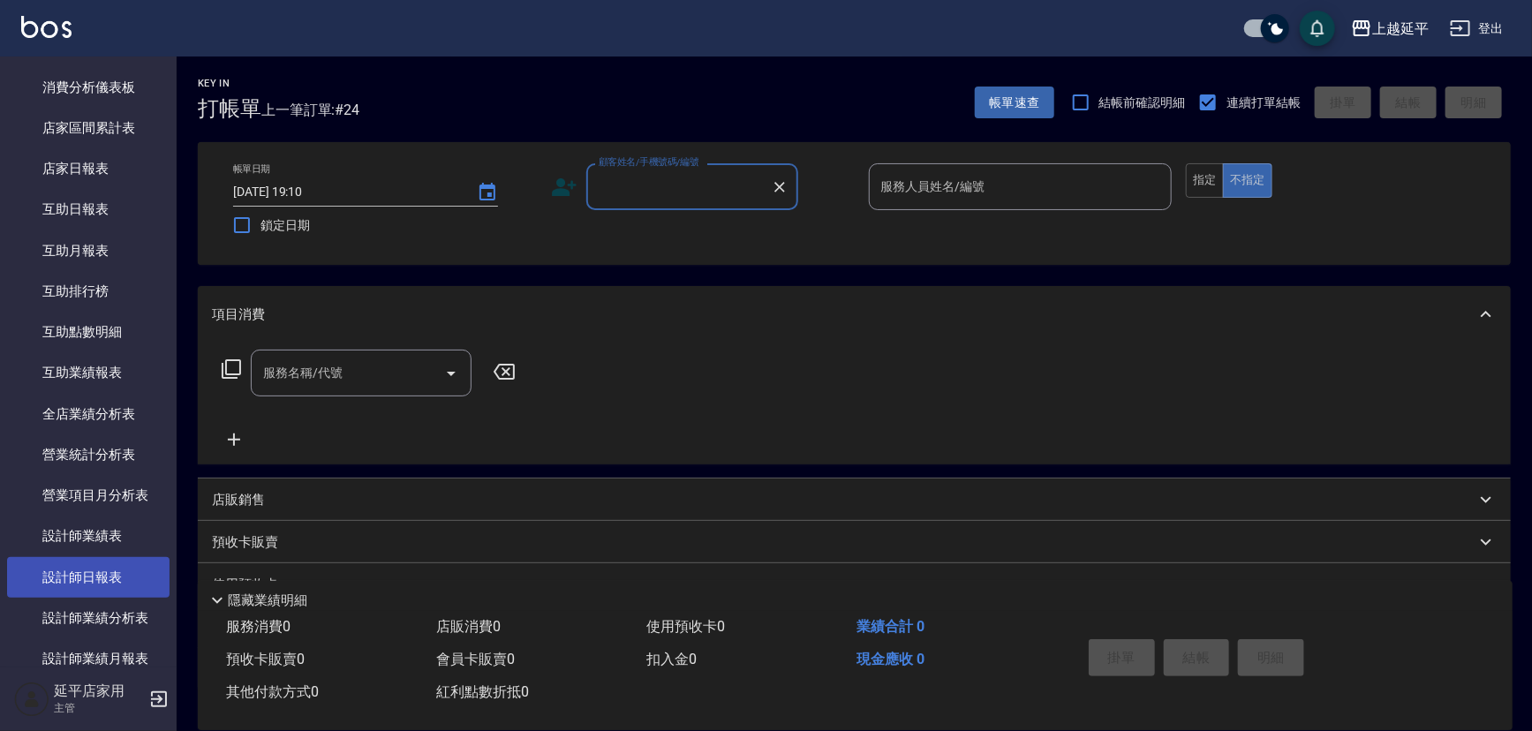
click at [116, 582] on link "設計師日報表" at bounding box center [88, 577] width 163 height 41
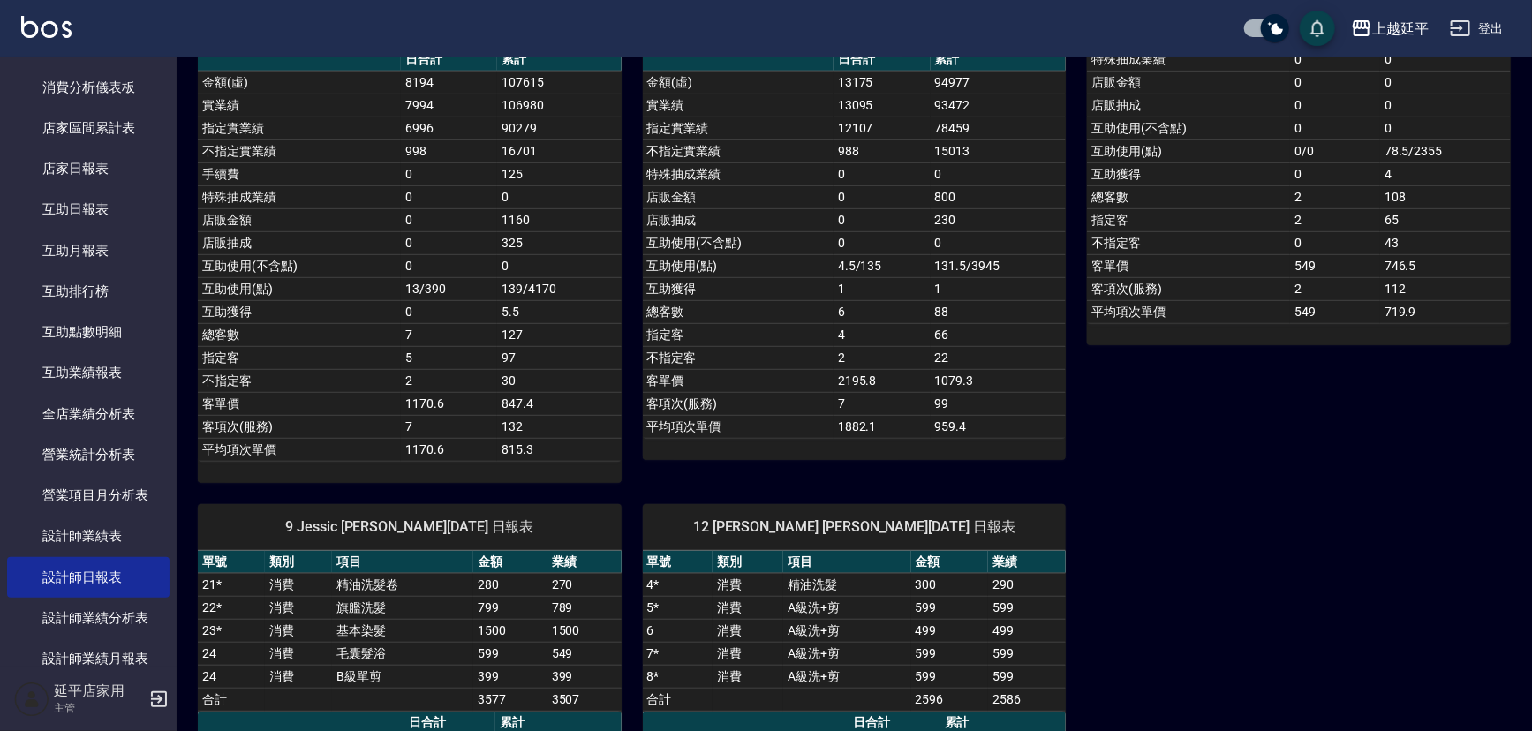
scroll to position [562, 0]
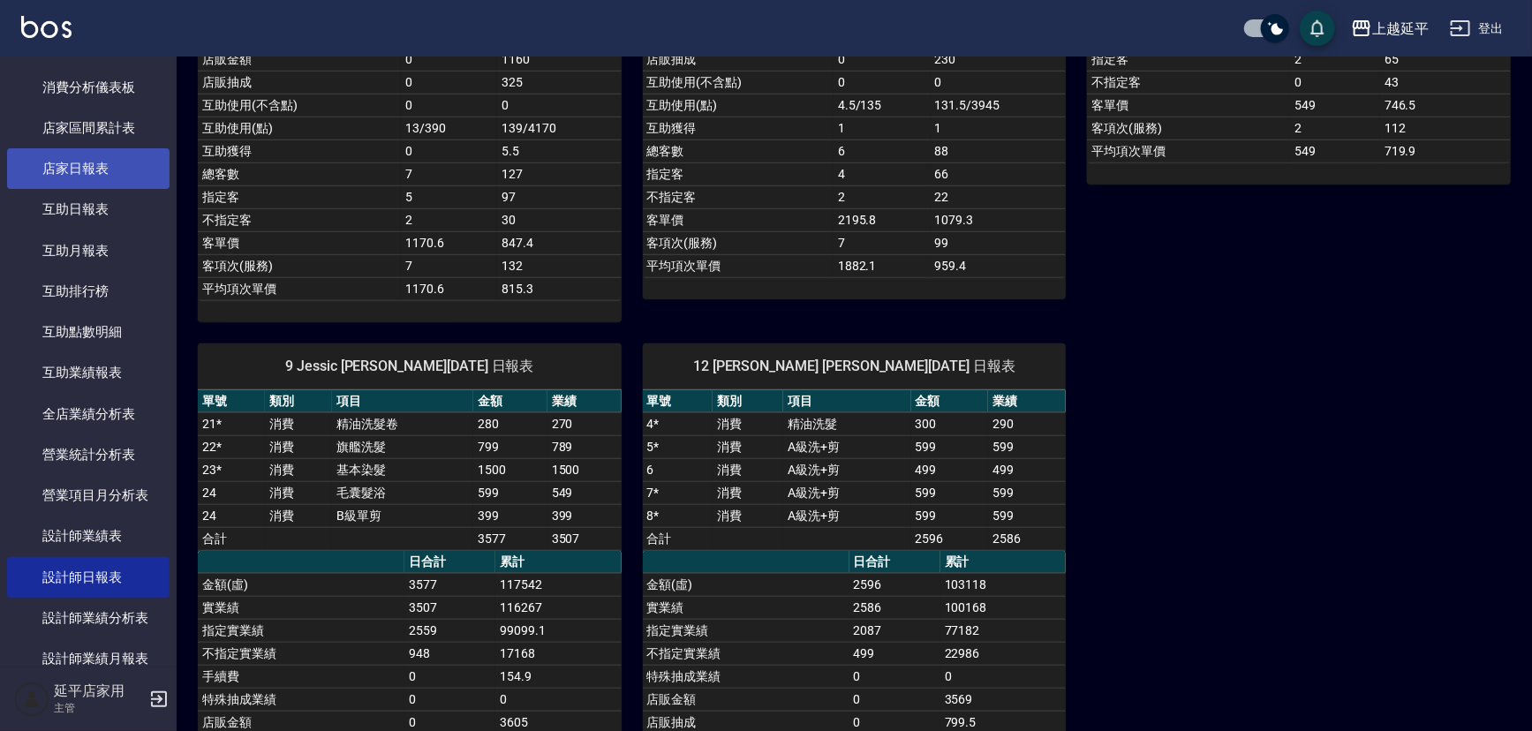
click at [95, 163] on link "店家日報表" at bounding box center [88, 168] width 163 height 41
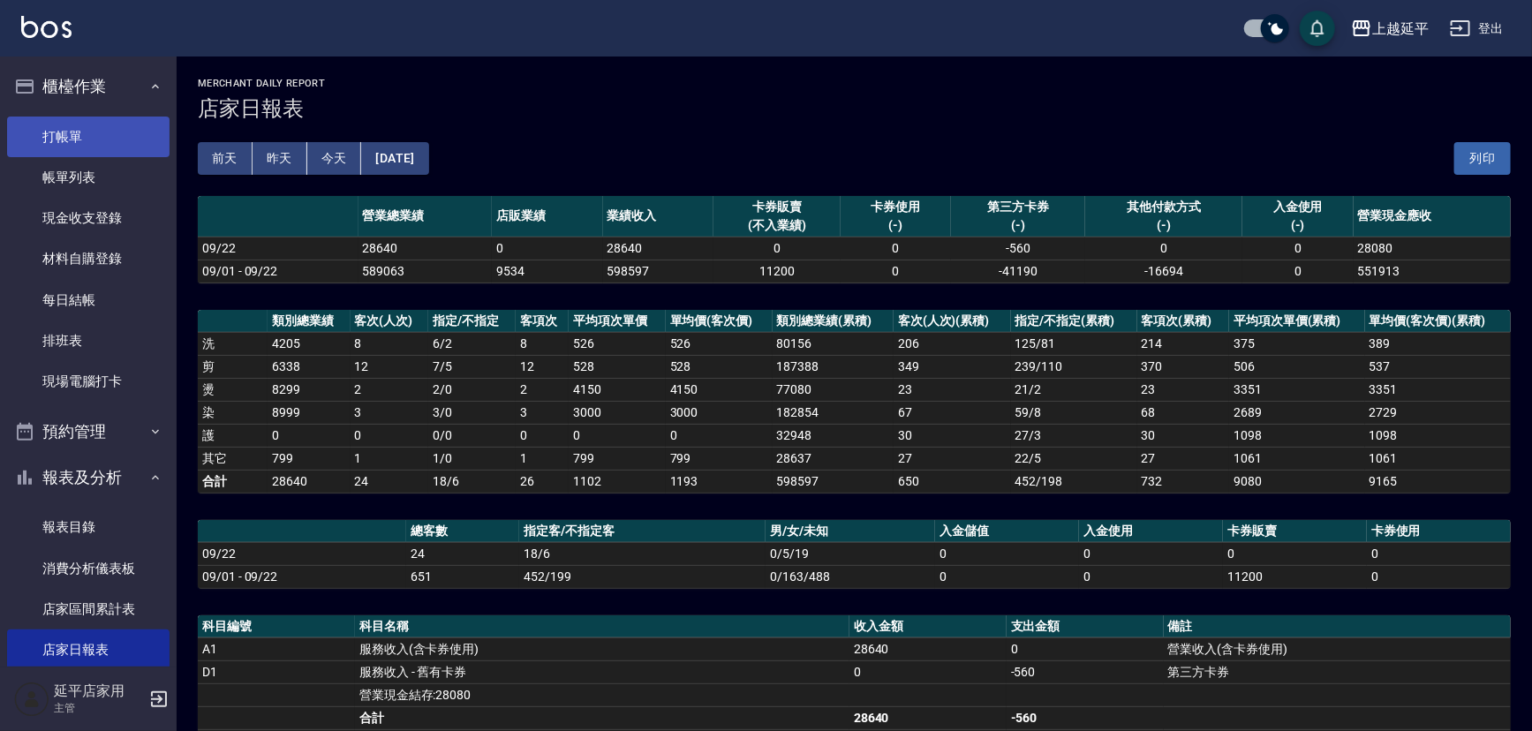
click at [71, 132] on link "打帳單" at bounding box center [88, 137] width 163 height 41
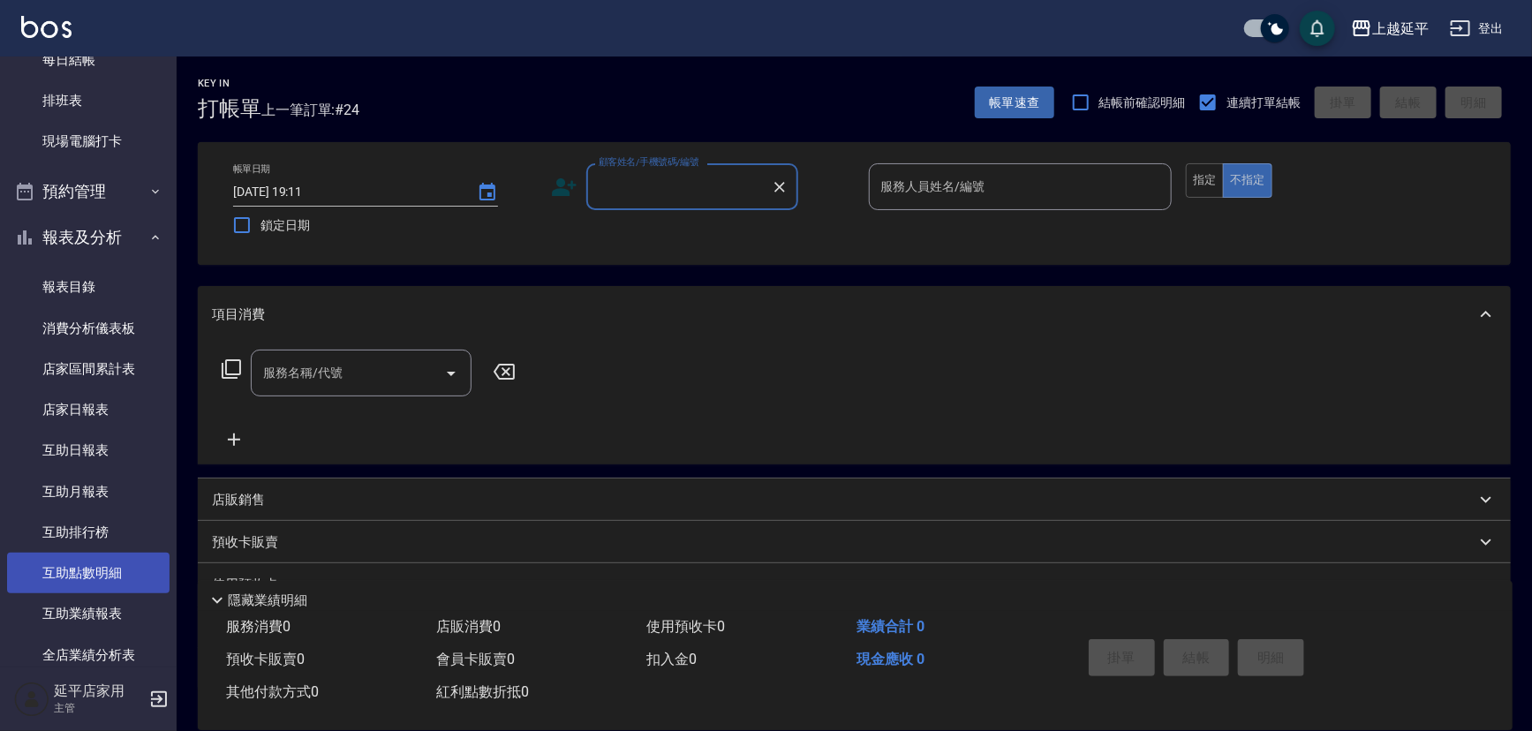
scroll to position [481, 0]
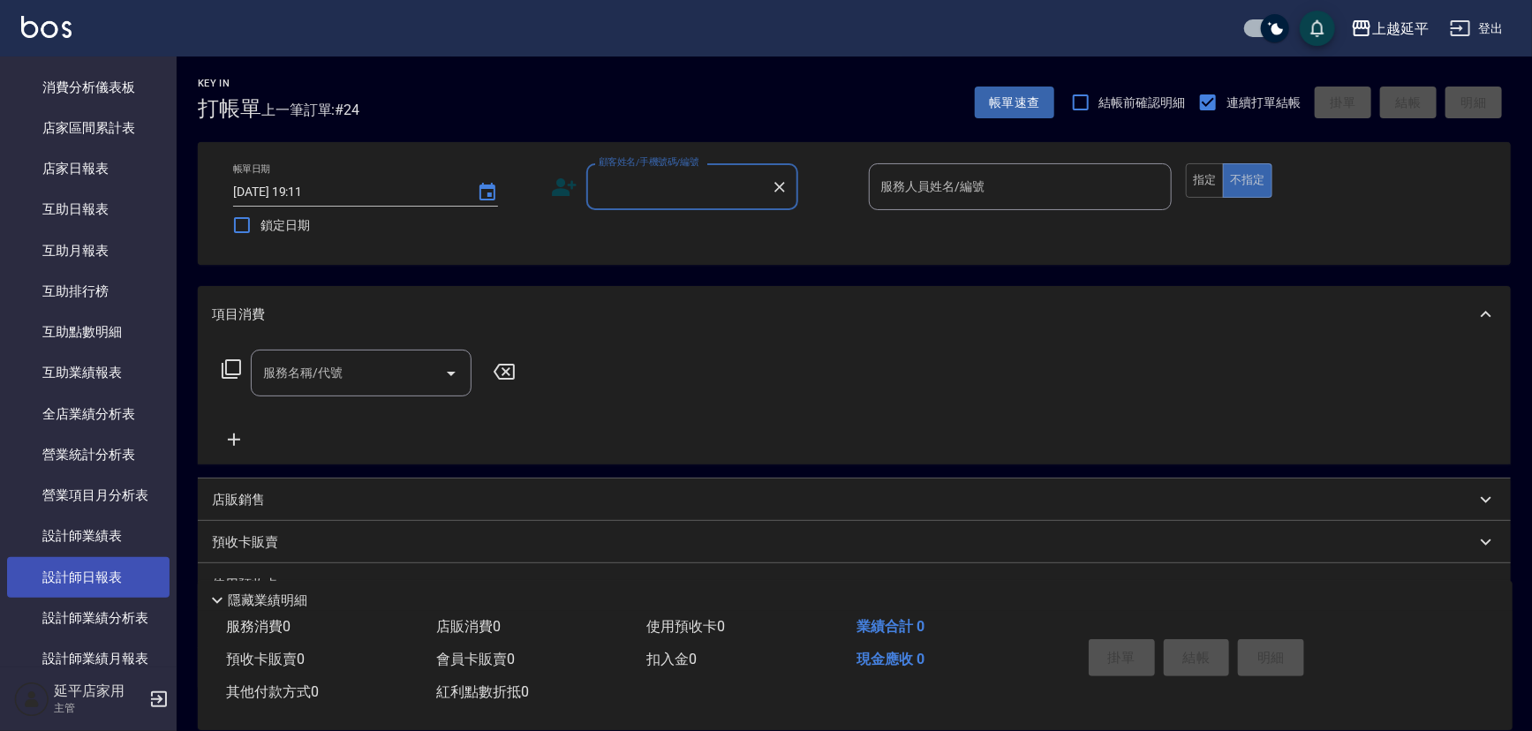
click at [90, 575] on link "設計師日報表" at bounding box center [88, 577] width 163 height 41
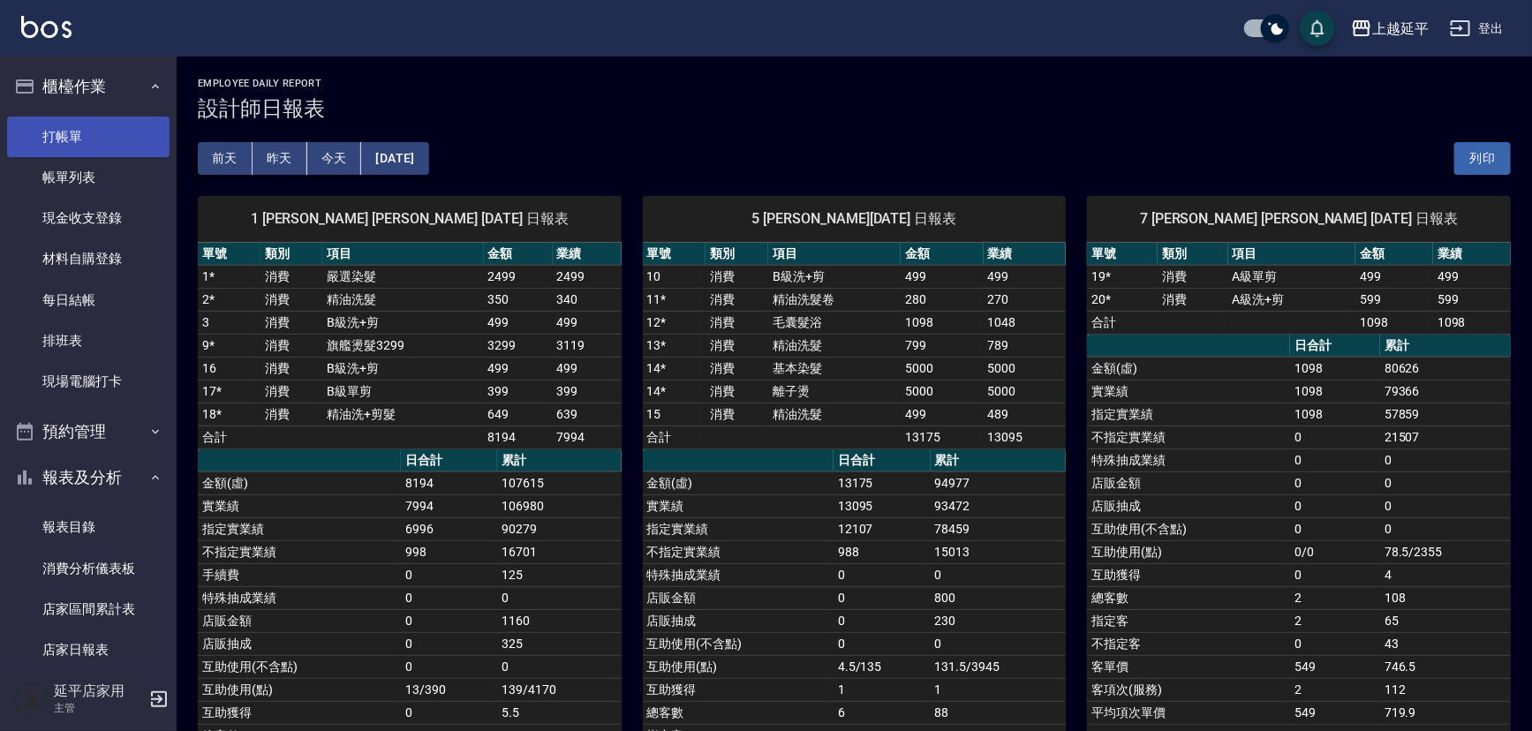
click at [62, 129] on link "打帳單" at bounding box center [88, 137] width 163 height 41
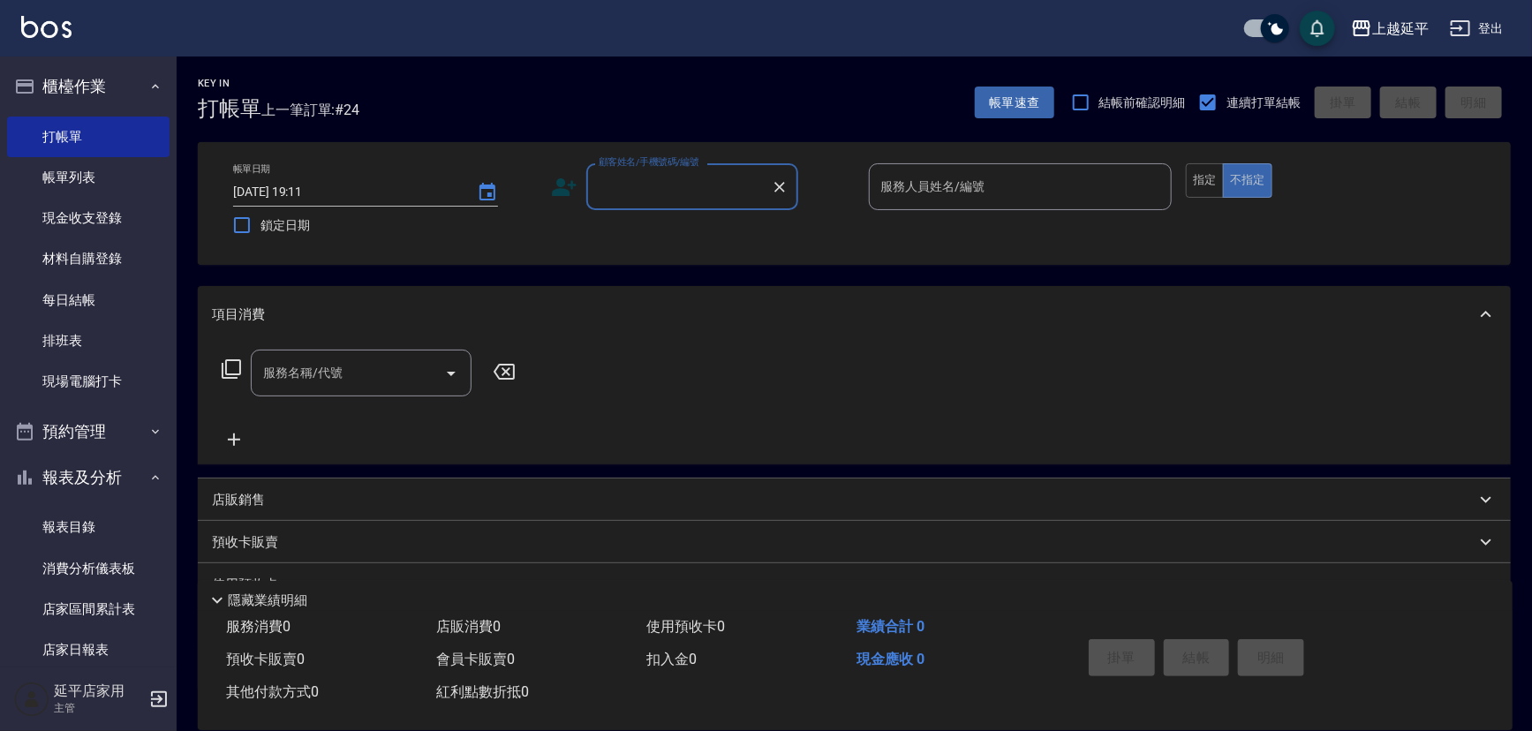
click at [634, 203] on div "顧客姓名/手機號碼/編號" at bounding box center [692, 186] width 212 height 47
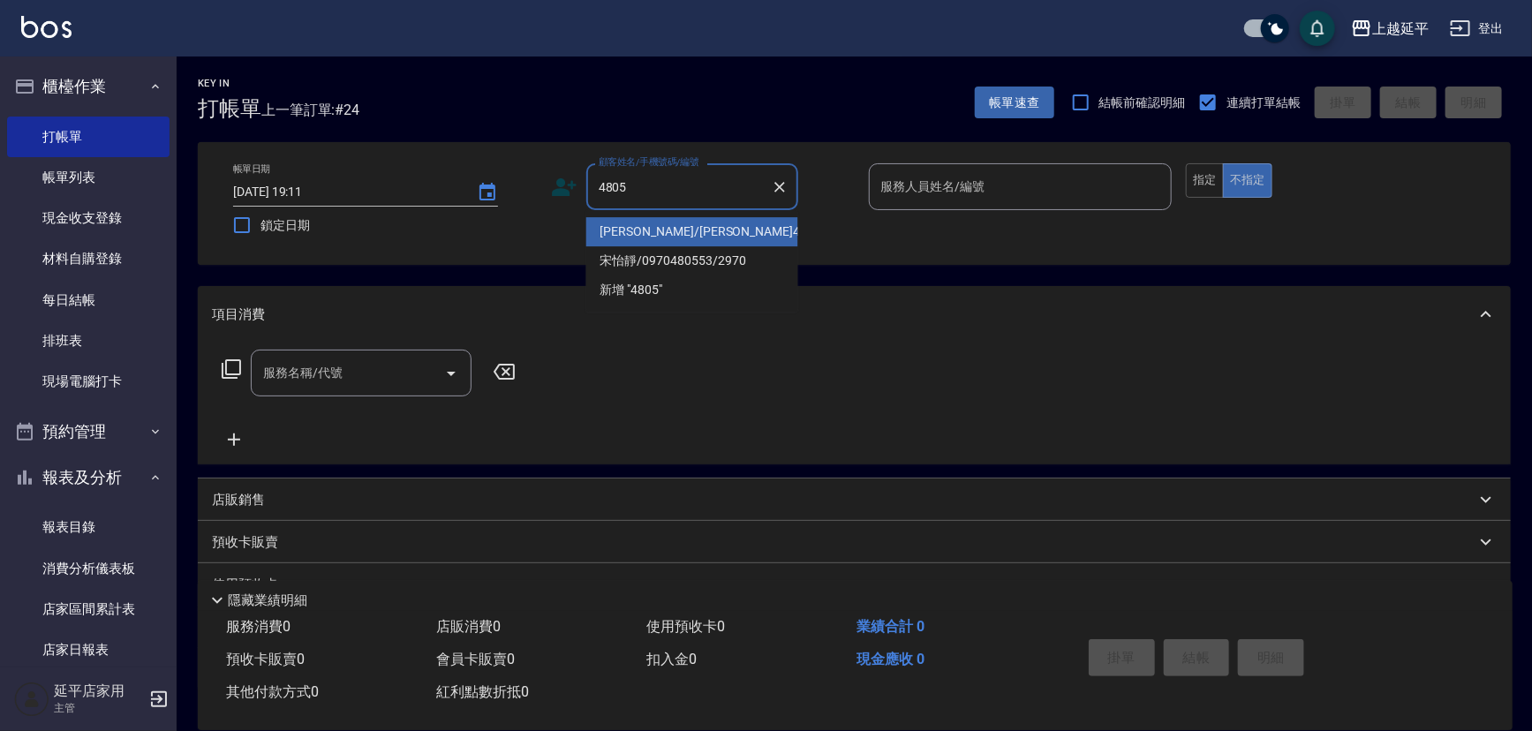
click at [666, 231] on li "[PERSON_NAME]/[PERSON_NAME]4805/4805" at bounding box center [692, 231] width 212 height 29
type input "[PERSON_NAME]/[PERSON_NAME]4805/4805"
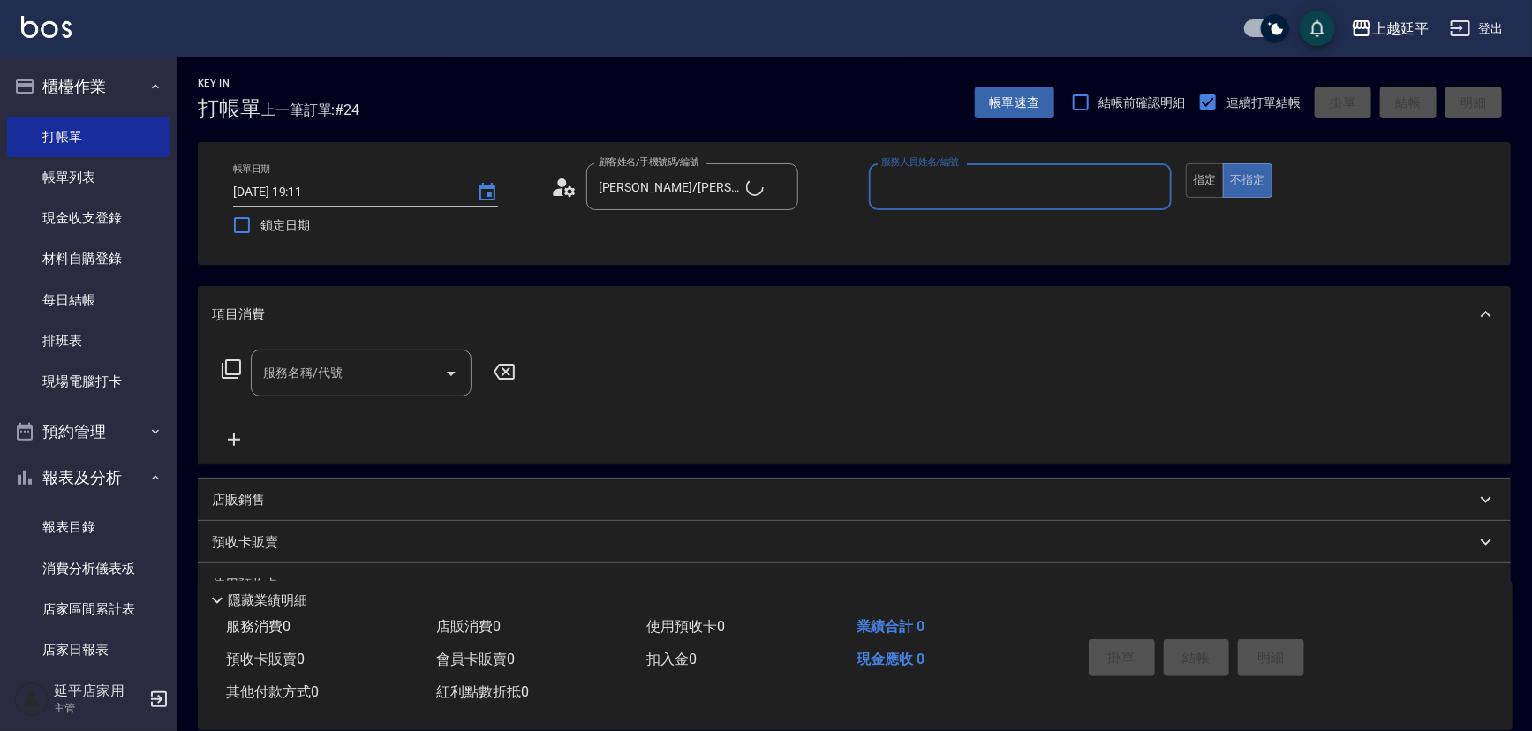
click at [918, 192] on input "服務人員姓名/編號" at bounding box center [1021, 186] width 288 height 31
click at [928, 223] on span "[PERSON_NAME] -12" at bounding box center [938, 232] width 111 height 19
type input "[PERSON_NAME]-12"
click at [1199, 183] on button "指定" at bounding box center [1205, 180] width 38 height 34
click at [225, 367] on icon at bounding box center [231, 368] width 19 height 19
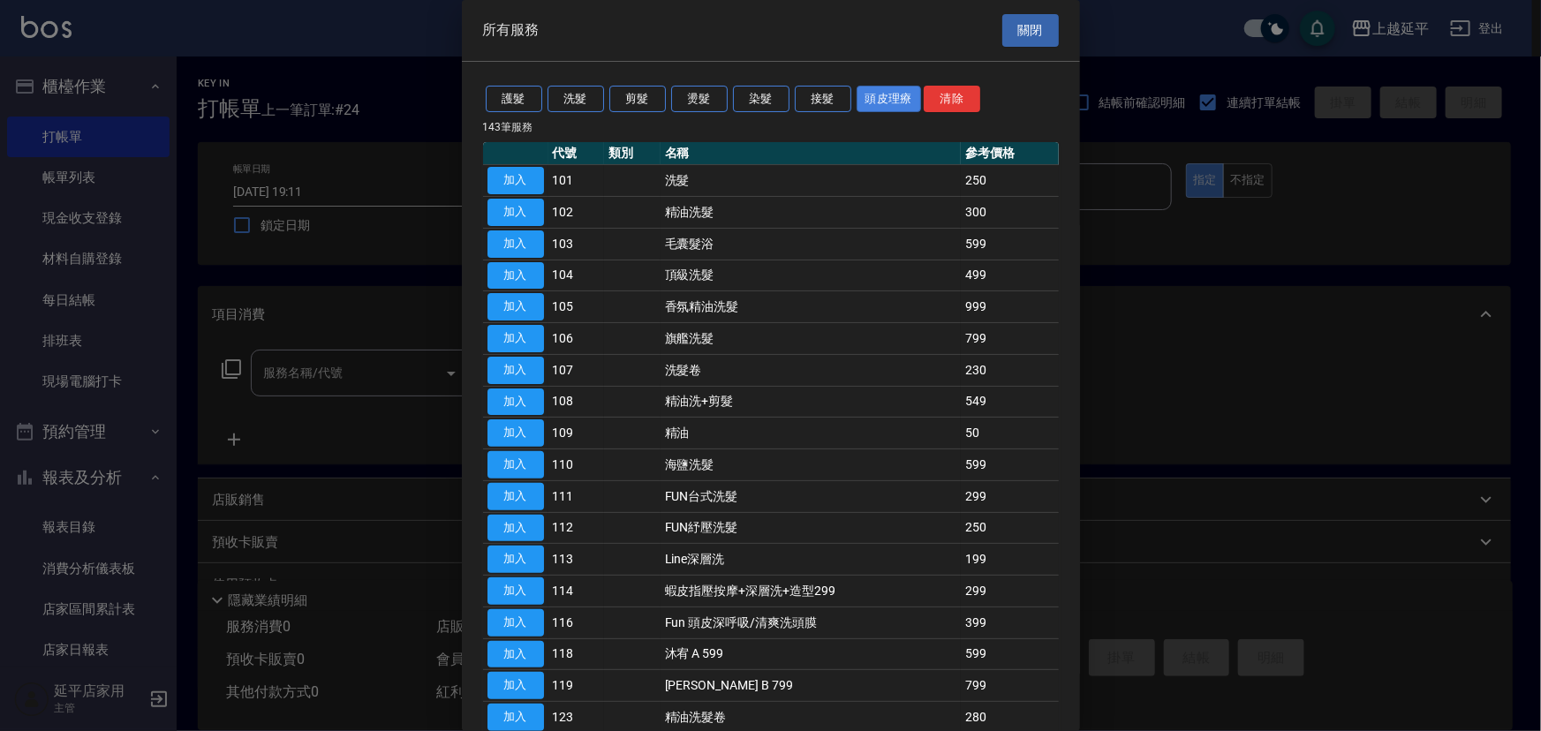
click at [867, 96] on button "頭皮理療" at bounding box center [889, 99] width 65 height 27
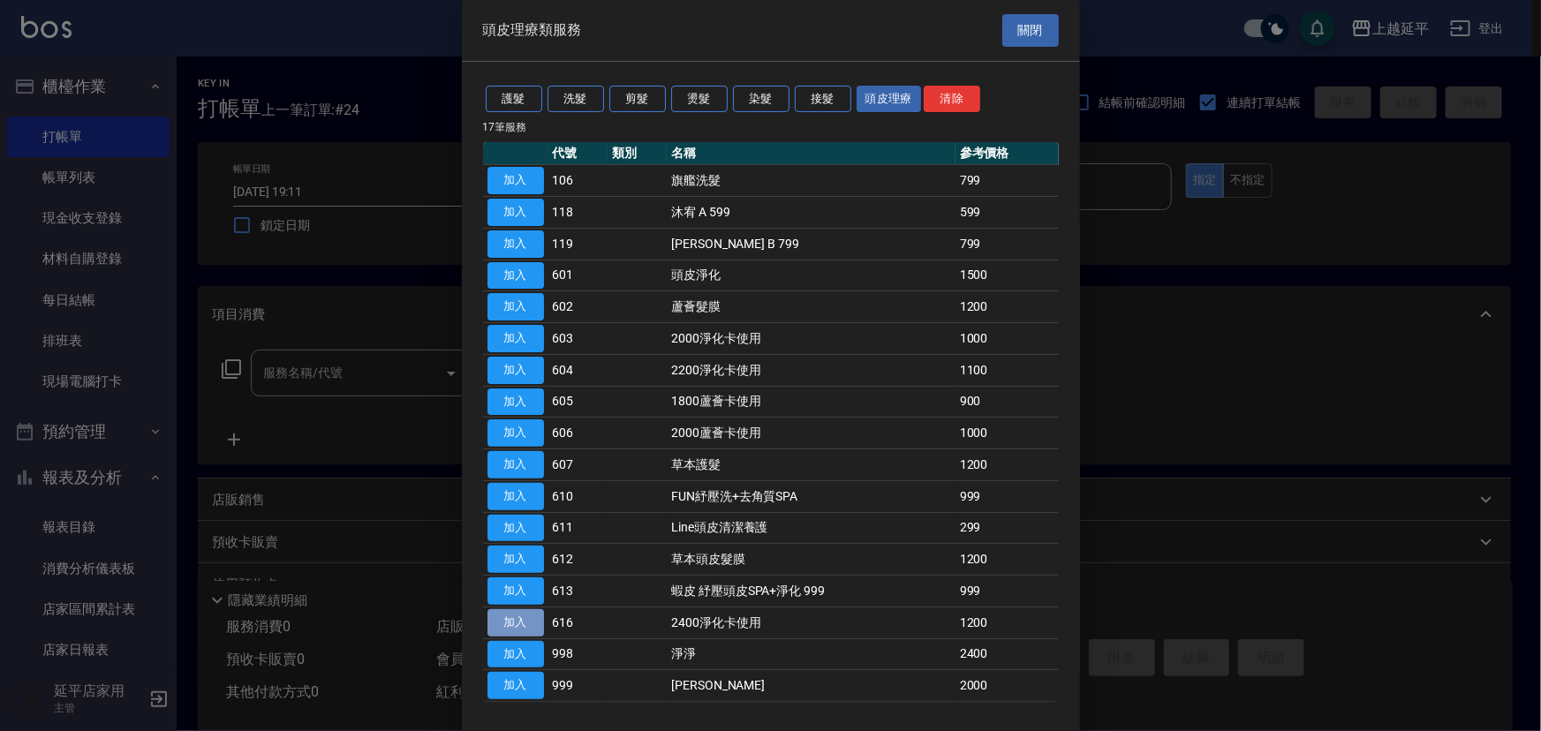
click at [514, 609] on button "加入" at bounding box center [516, 622] width 57 height 27
type input "2400淨化卡使用(616)"
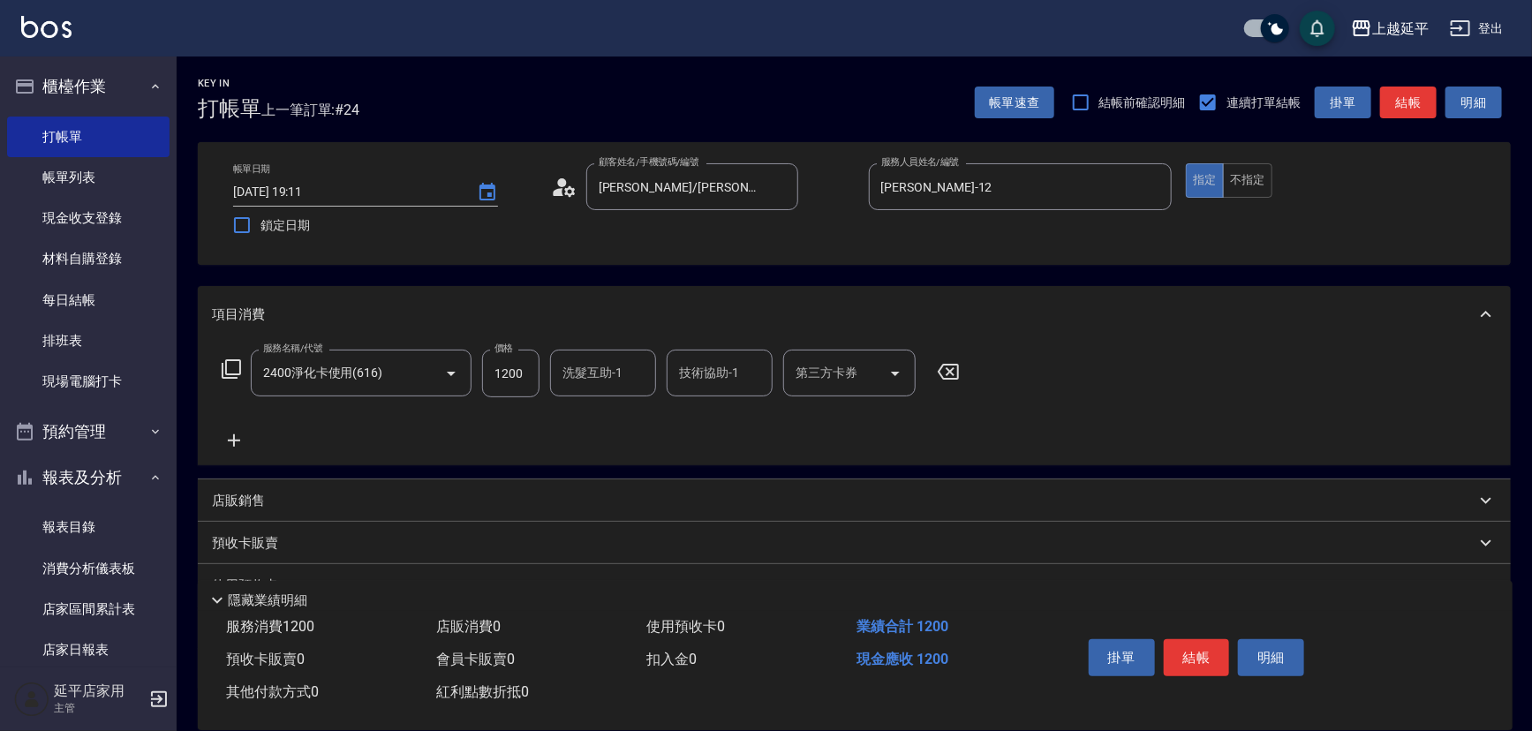
click at [229, 369] on icon at bounding box center [231, 369] width 21 height 21
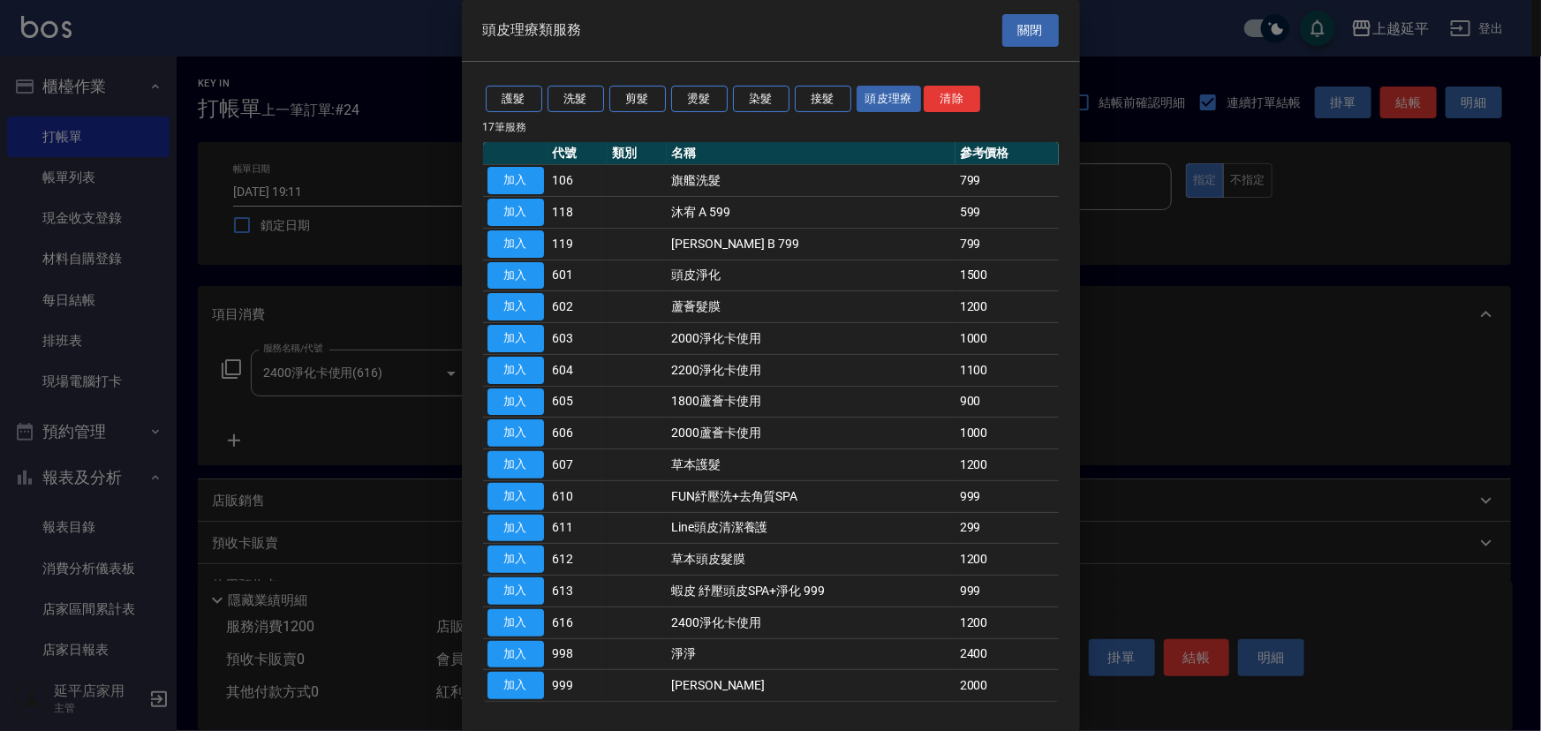
click at [521, 433] on button "加入" at bounding box center [516, 433] width 57 height 27
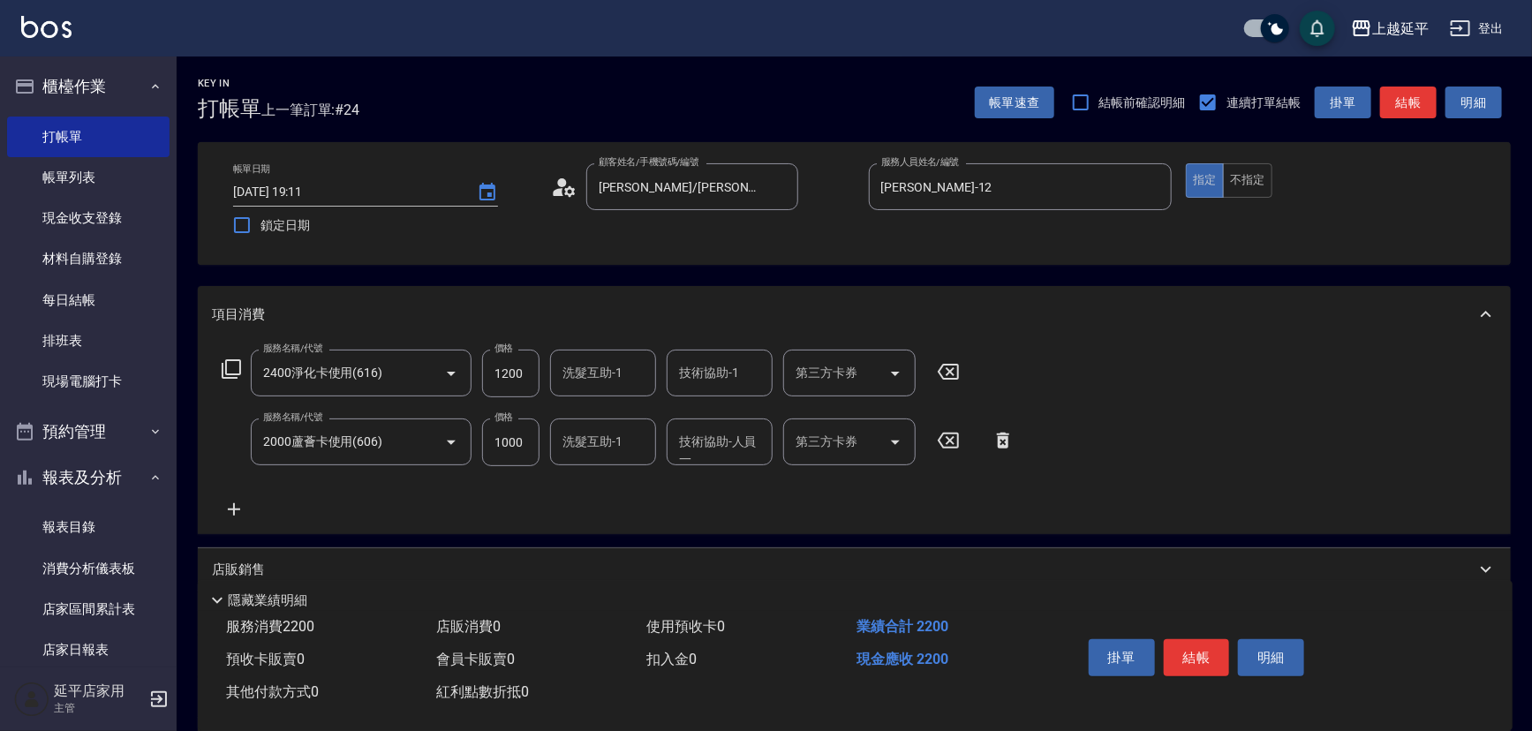
click at [232, 360] on icon at bounding box center [231, 368] width 19 height 19
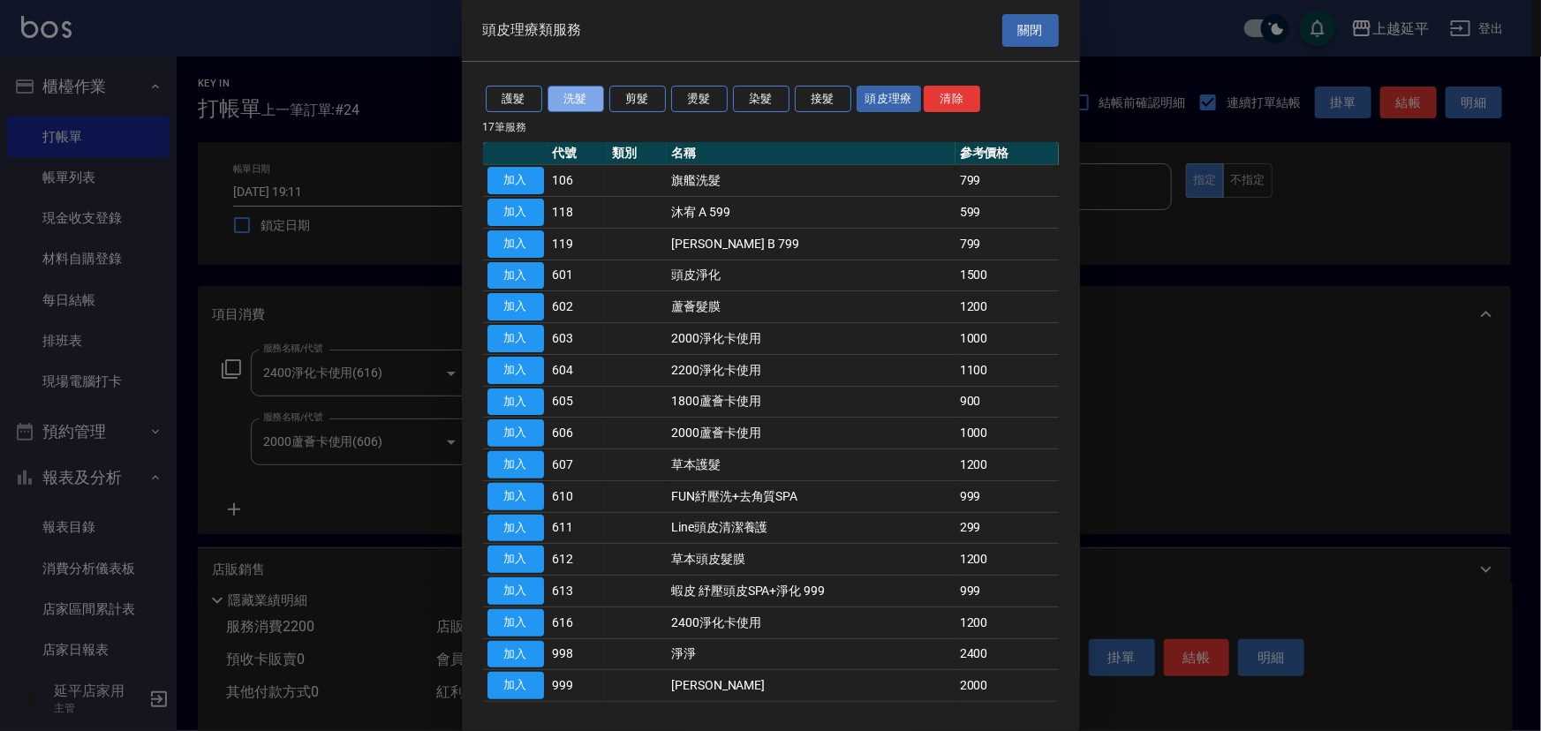
click at [575, 98] on button "洗髮" at bounding box center [576, 99] width 57 height 27
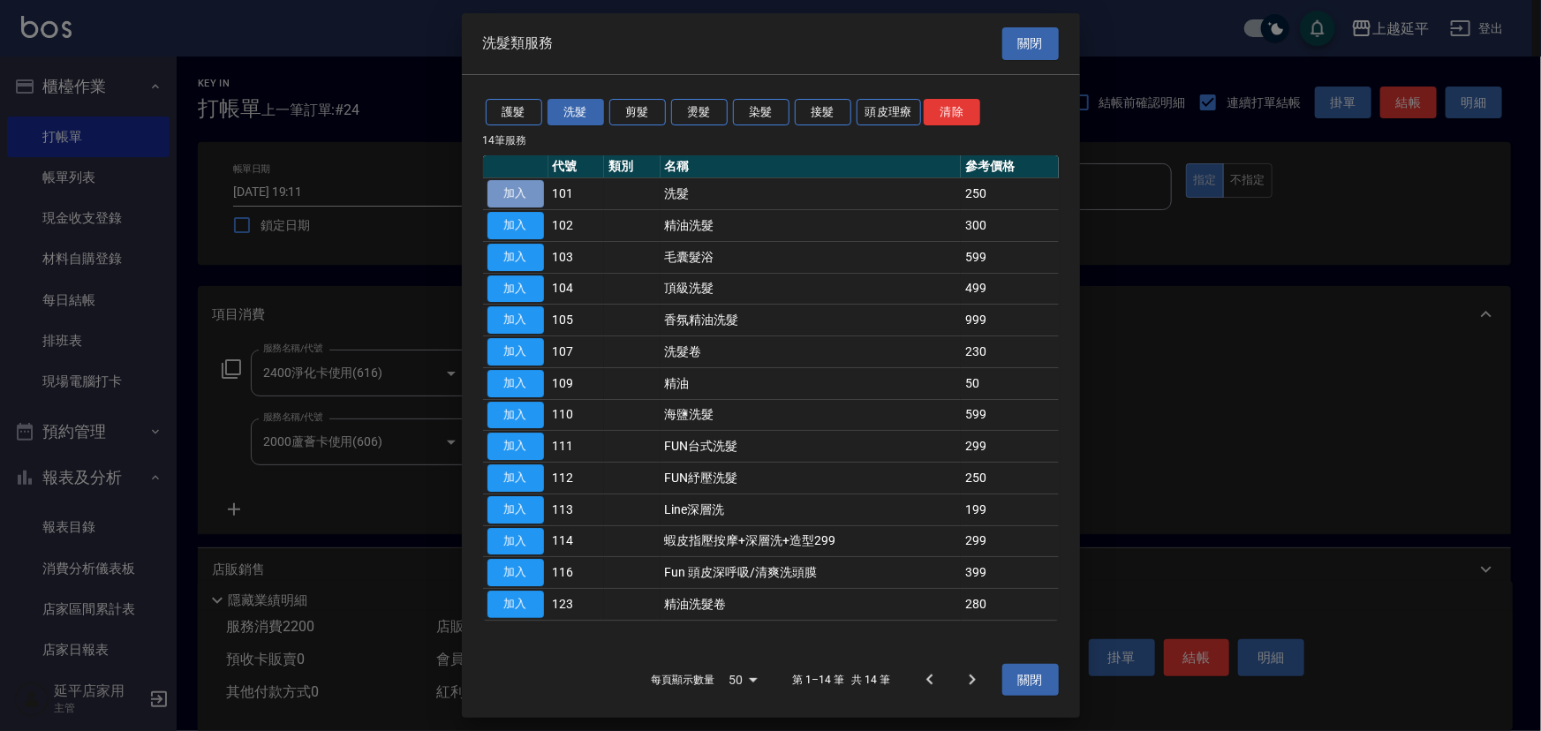
click at [526, 193] on button "加入" at bounding box center [516, 193] width 57 height 27
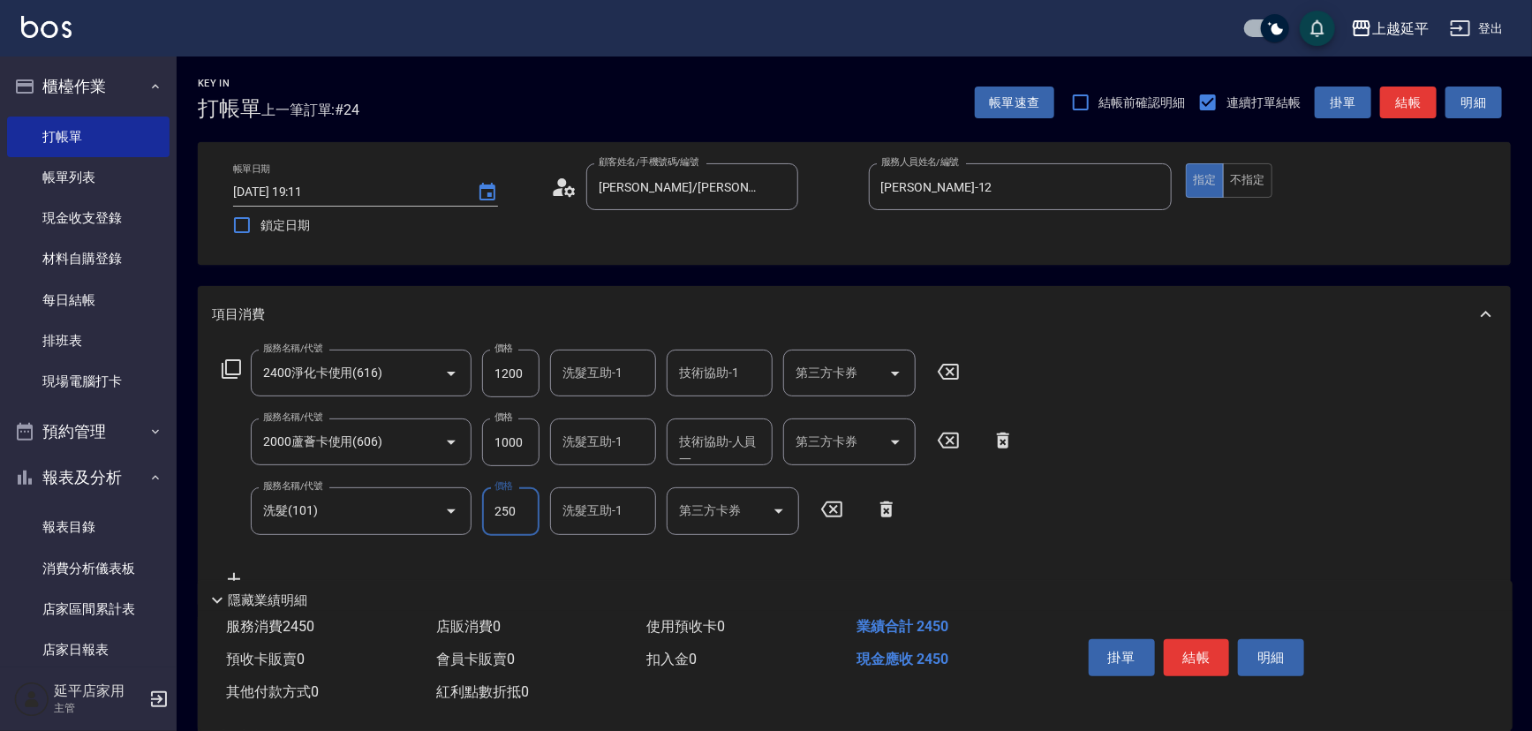
click at [528, 516] on input "250" at bounding box center [510, 512] width 57 height 48
type input "999"
click at [831, 377] on div "第三方卡券 第三方卡券" at bounding box center [849, 373] width 132 height 47
click at [829, 416] on span "舊有卡券" at bounding box center [849, 418] width 132 height 29
type input "舊有卡券"
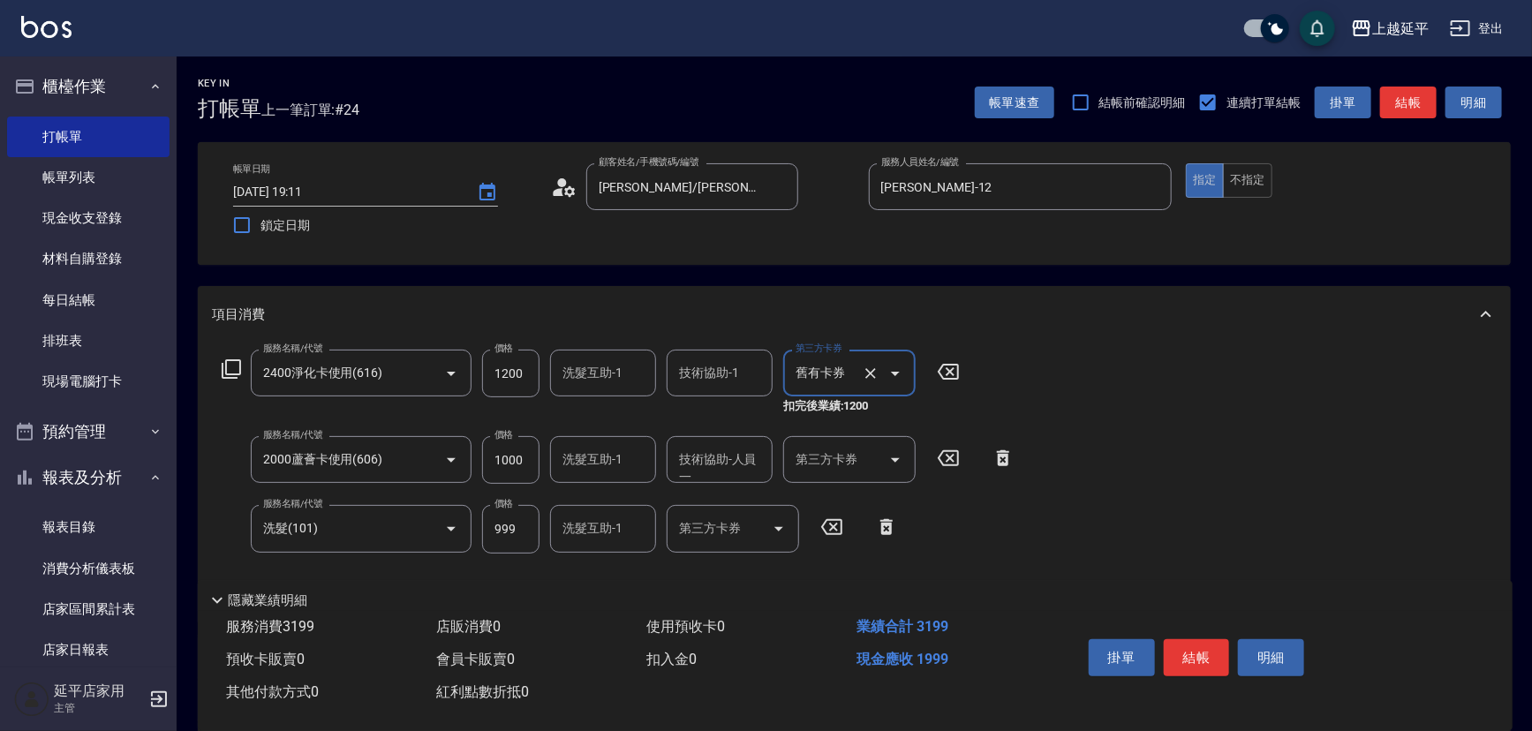
click at [837, 468] on input "第三方卡券" at bounding box center [836, 459] width 90 height 31
click at [843, 512] on span "舊有卡券" at bounding box center [849, 504] width 132 height 29
type input "舊有卡券"
click at [1200, 654] on button "結帳" at bounding box center [1197, 657] width 66 height 37
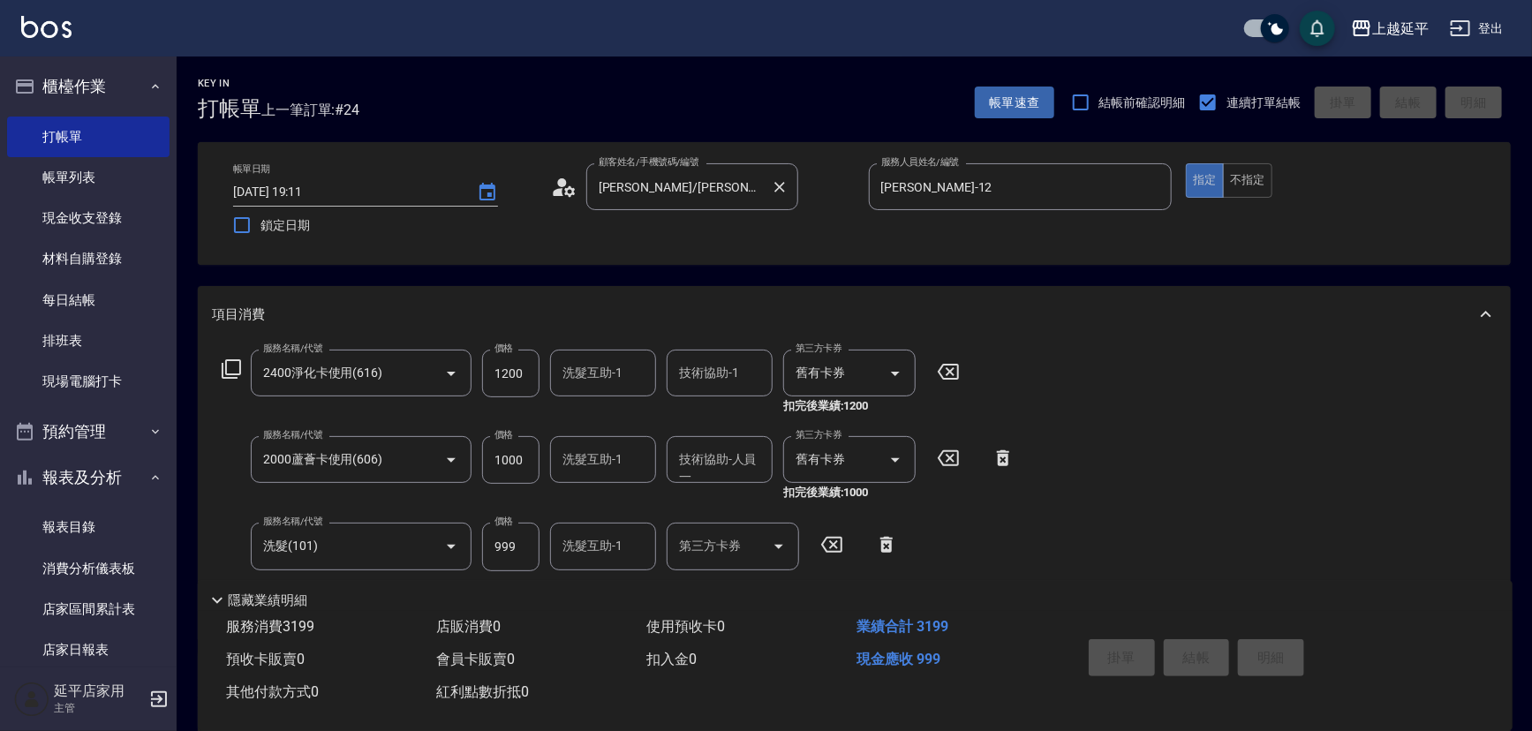
type input "[DATE] 19:14"
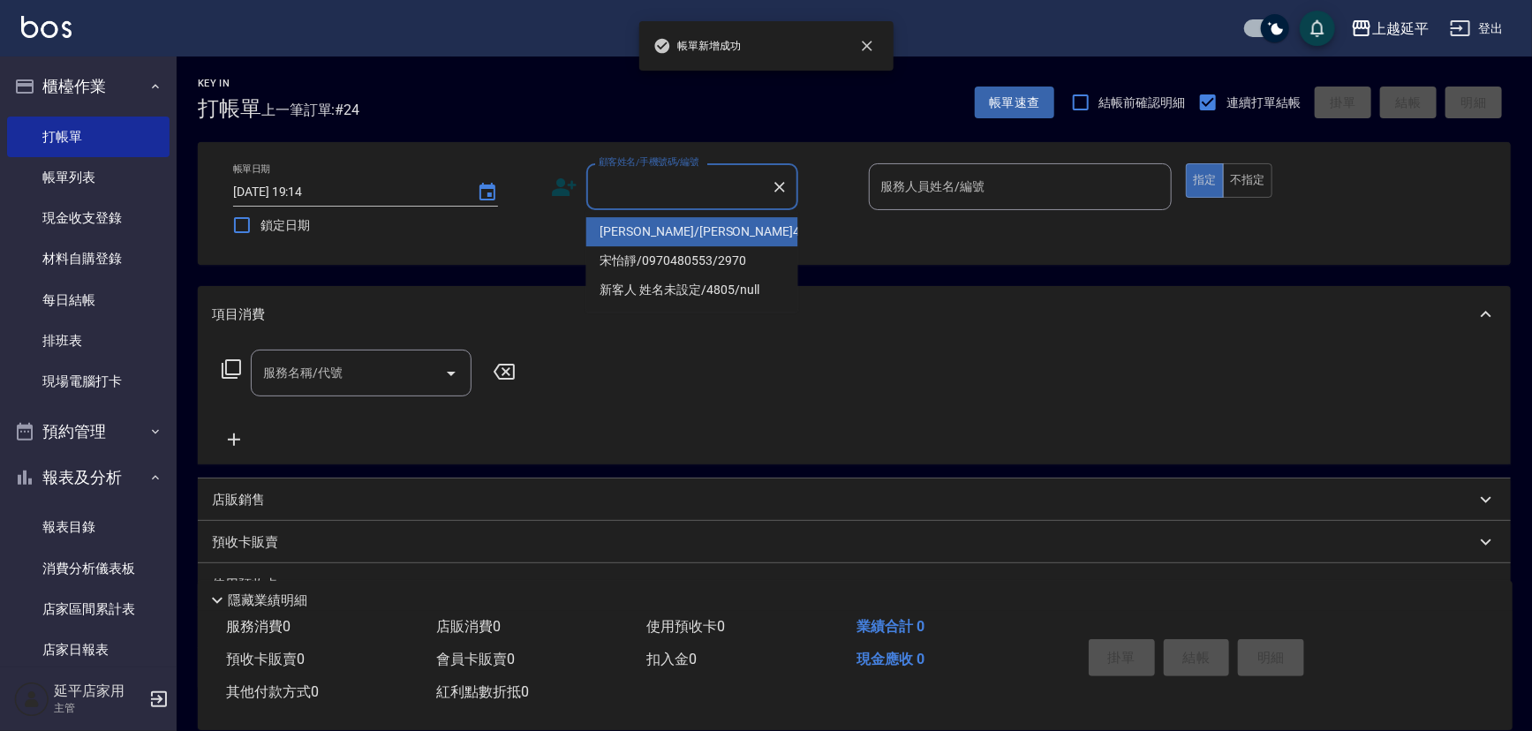
click at [683, 190] on input "顧客姓名/手機號碼/編號" at bounding box center [679, 186] width 170 height 31
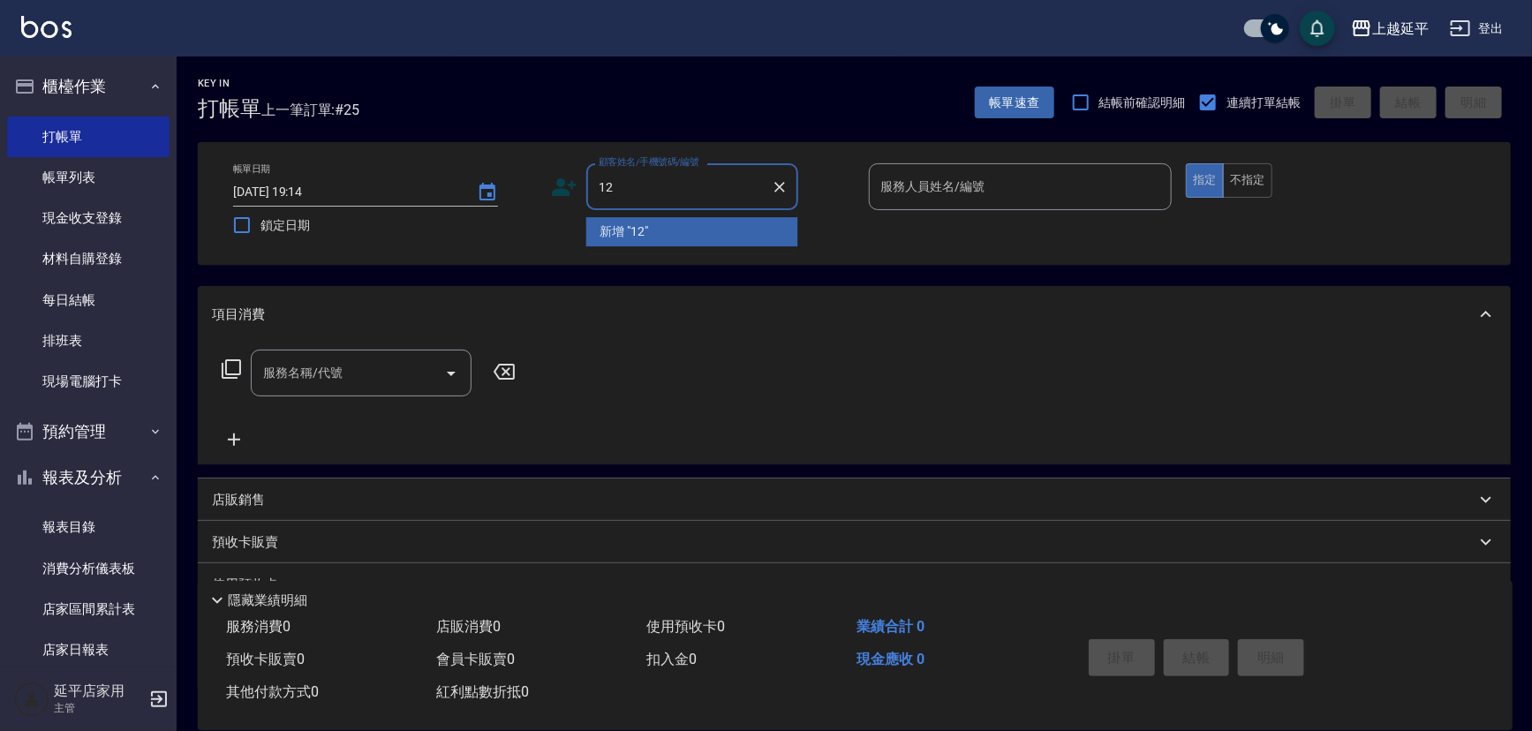
click at [676, 231] on li "新增 "12"" at bounding box center [692, 231] width 212 height 29
type input "12"
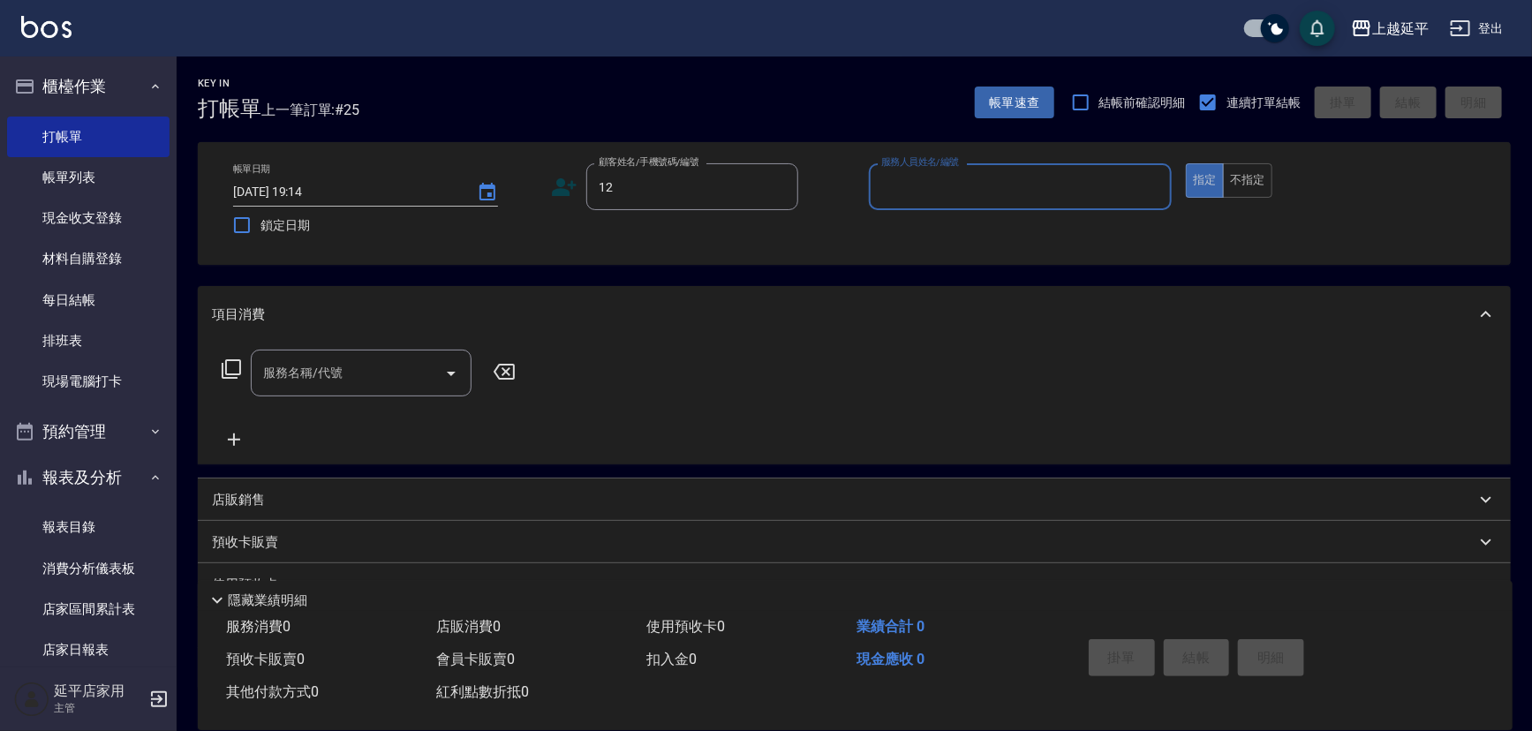
click at [983, 187] on input "服務人員姓名/編號" at bounding box center [1021, 186] width 288 height 31
click at [977, 227] on div "[PERSON_NAME] -12" at bounding box center [1021, 231] width 304 height 29
type input "[PERSON_NAME]-12"
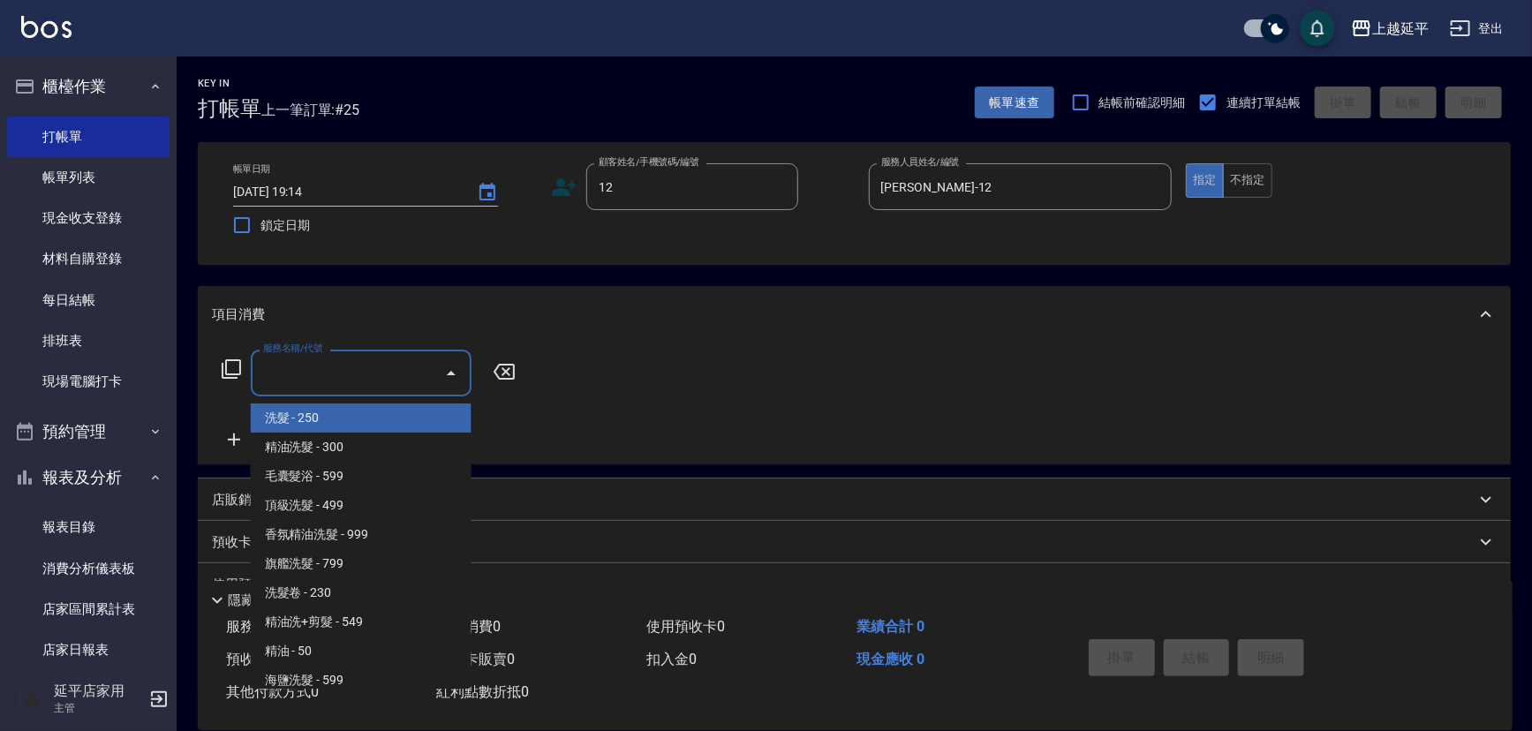
click at [367, 382] on input "服務名稱/代號" at bounding box center [348, 373] width 178 height 31
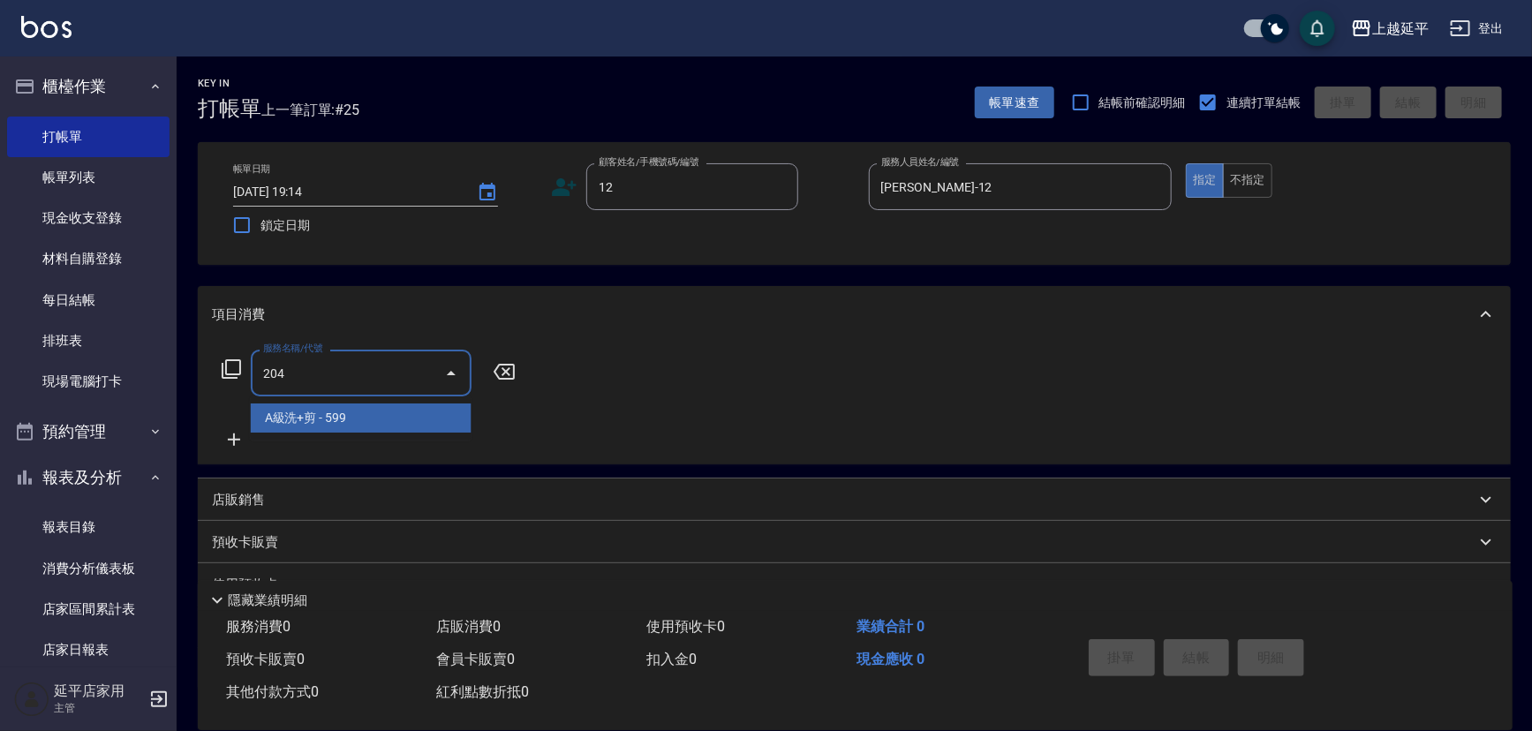
click at [387, 423] on span "A級洗+剪 - 599" at bounding box center [361, 418] width 221 height 29
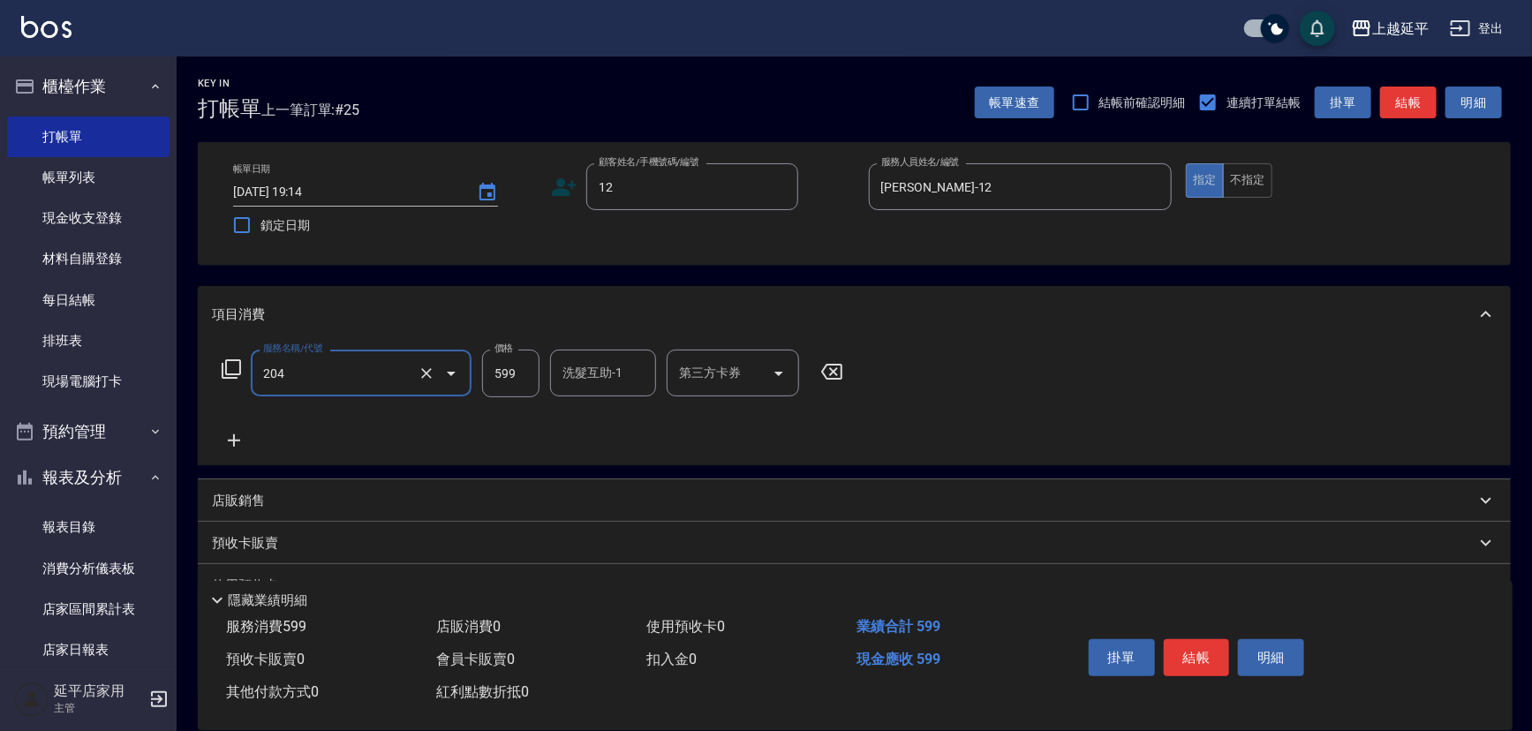
type input "A級洗+剪(204)"
click at [529, 375] on input "599" at bounding box center [510, 374] width 57 height 48
type input "499"
click at [1233, 185] on button "不指定" at bounding box center [1247, 180] width 49 height 34
click at [1206, 648] on button "結帳" at bounding box center [1197, 657] width 66 height 37
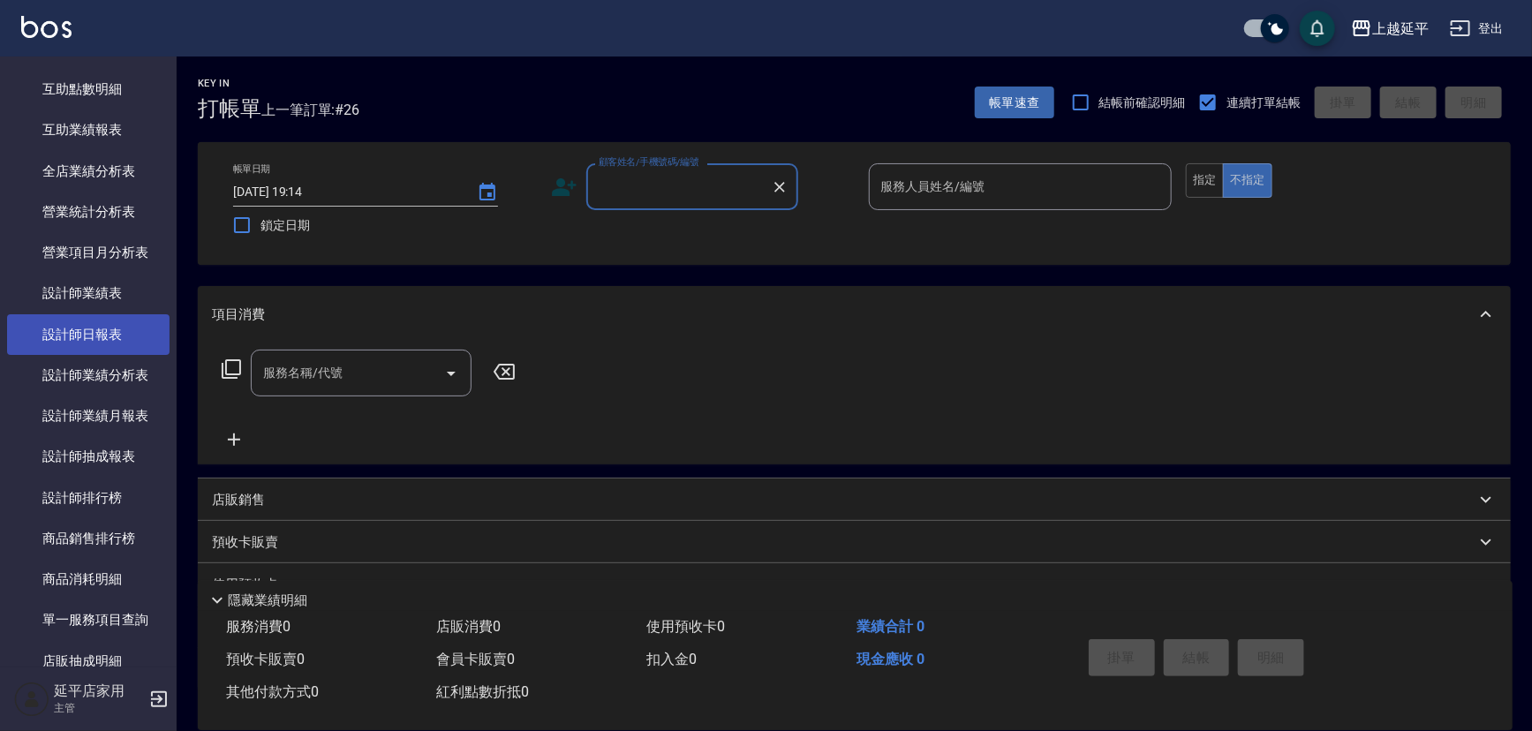
scroll to position [723, 0]
click at [100, 330] on link "設計師日報表" at bounding box center [88, 336] width 163 height 41
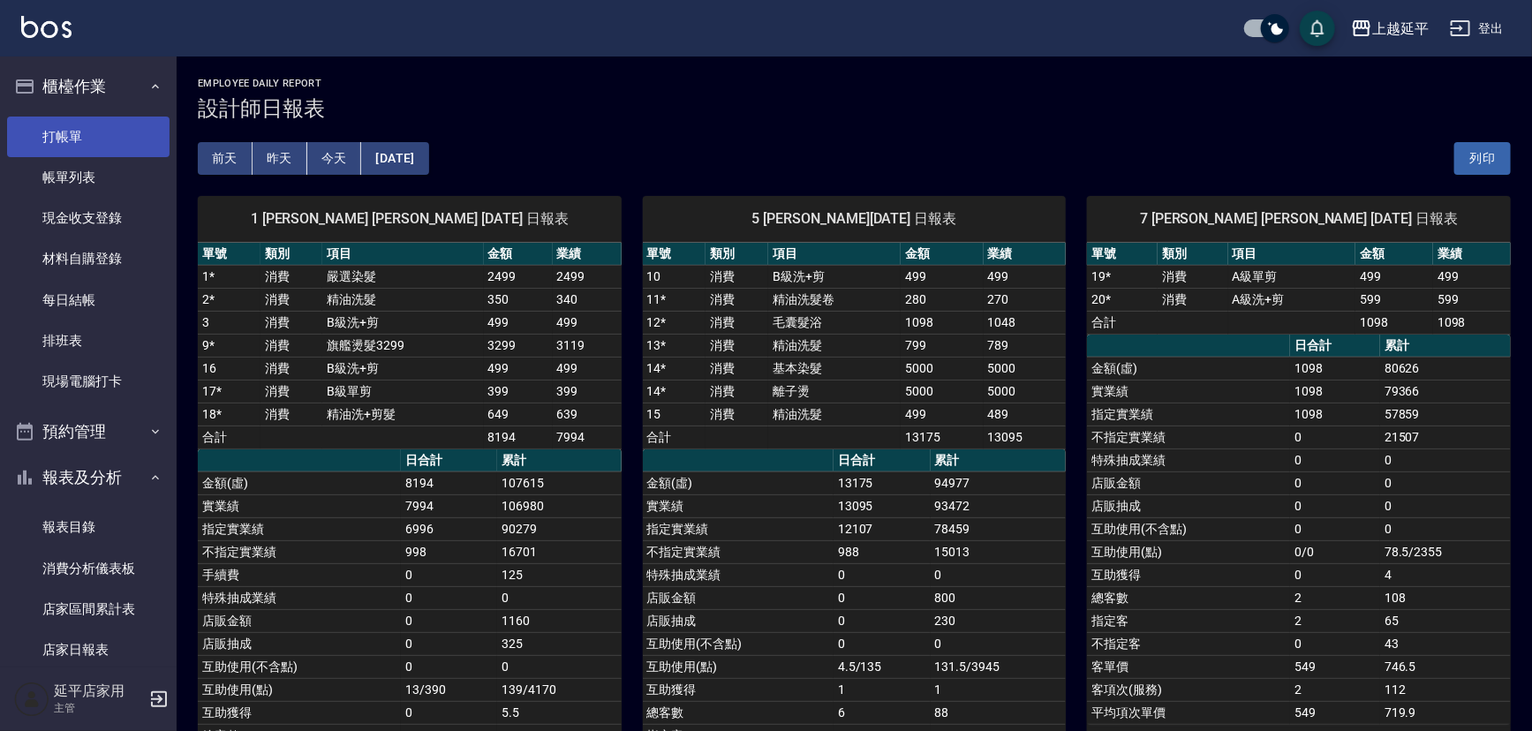
click at [60, 133] on link "打帳單" at bounding box center [88, 137] width 163 height 41
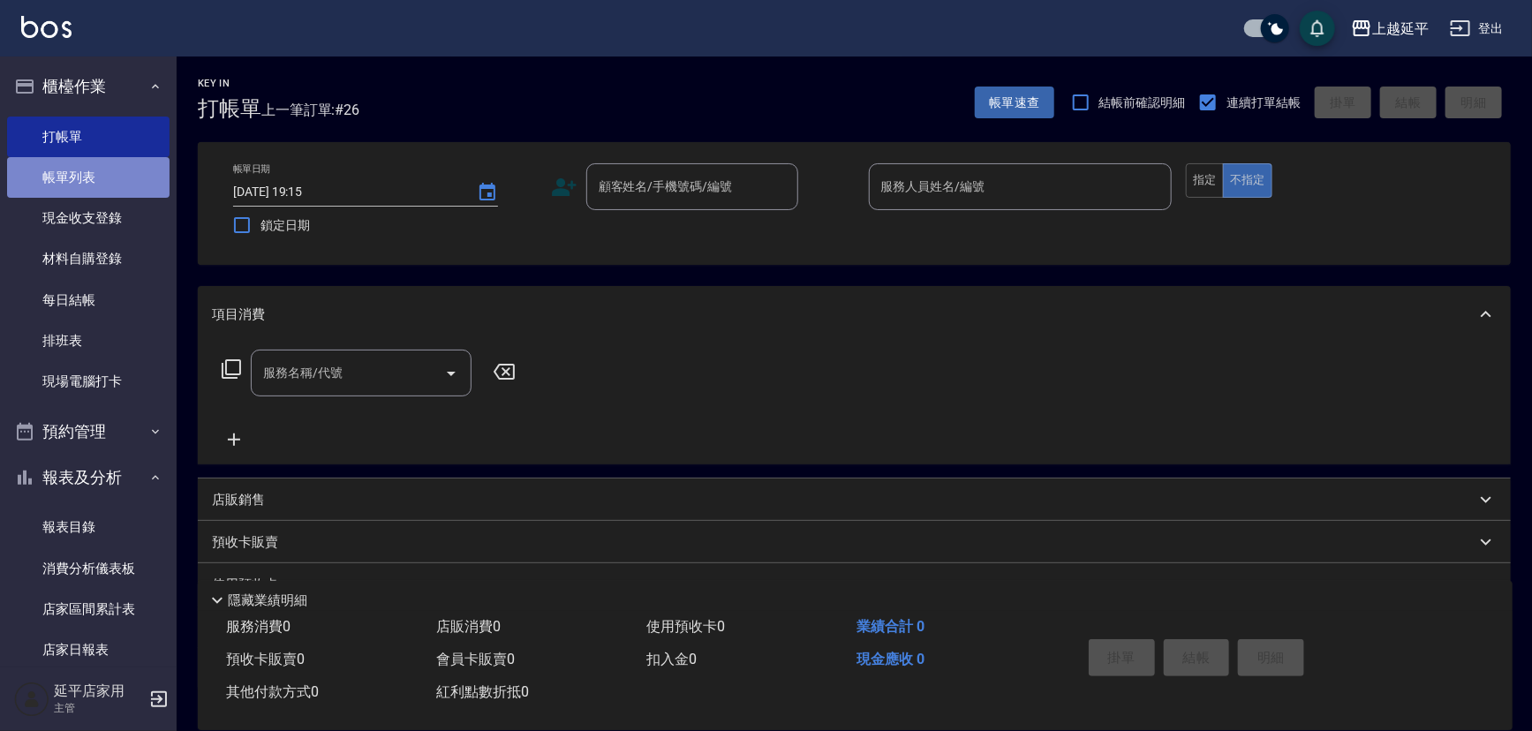
click at [92, 169] on link "帳單列表" at bounding box center [88, 177] width 163 height 41
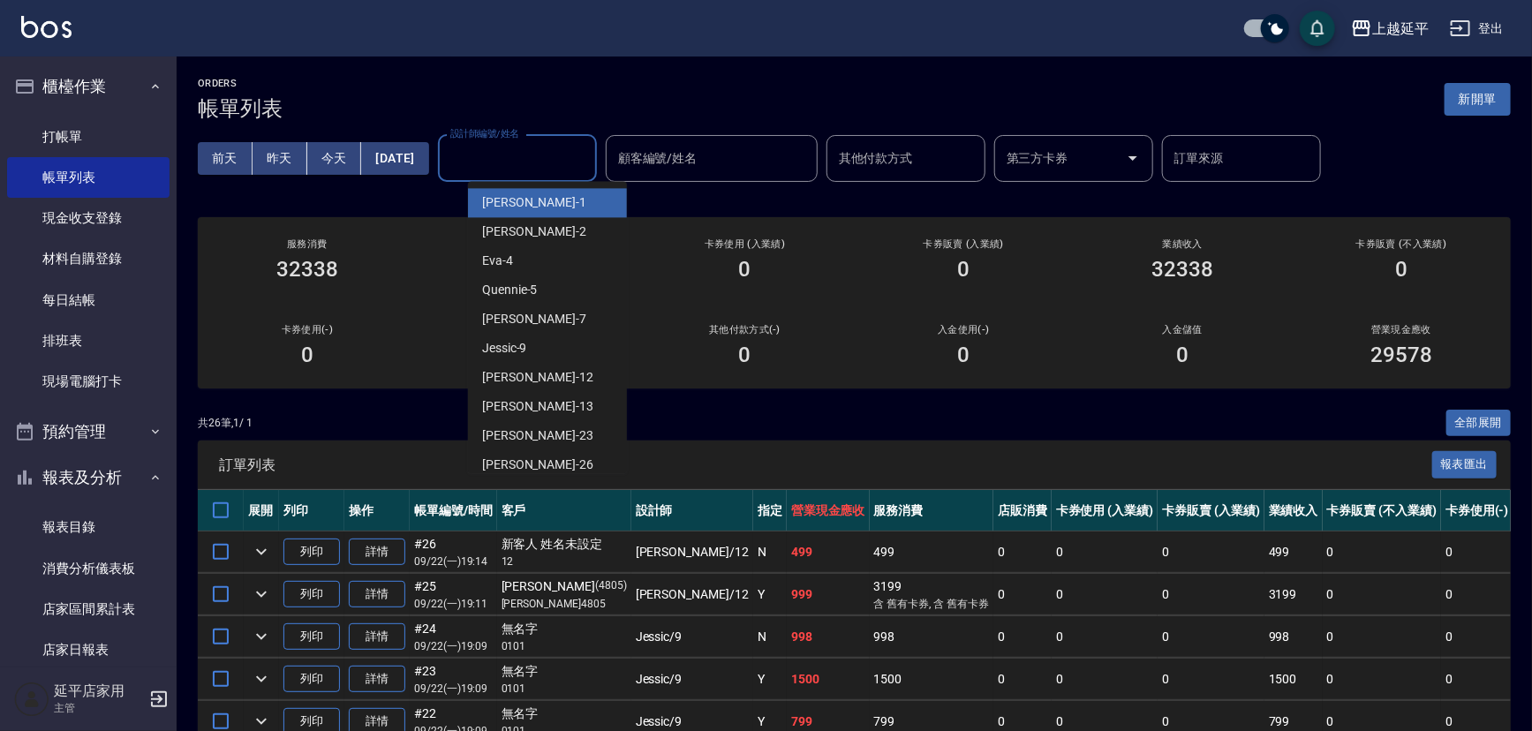
click at [523, 164] on input "設計師編號/姓名" at bounding box center [517, 158] width 143 height 31
click at [548, 204] on div "[PERSON_NAME]-1" at bounding box center [547, 202] width 159 height 29
type input "[PERSON_NAME]-1"
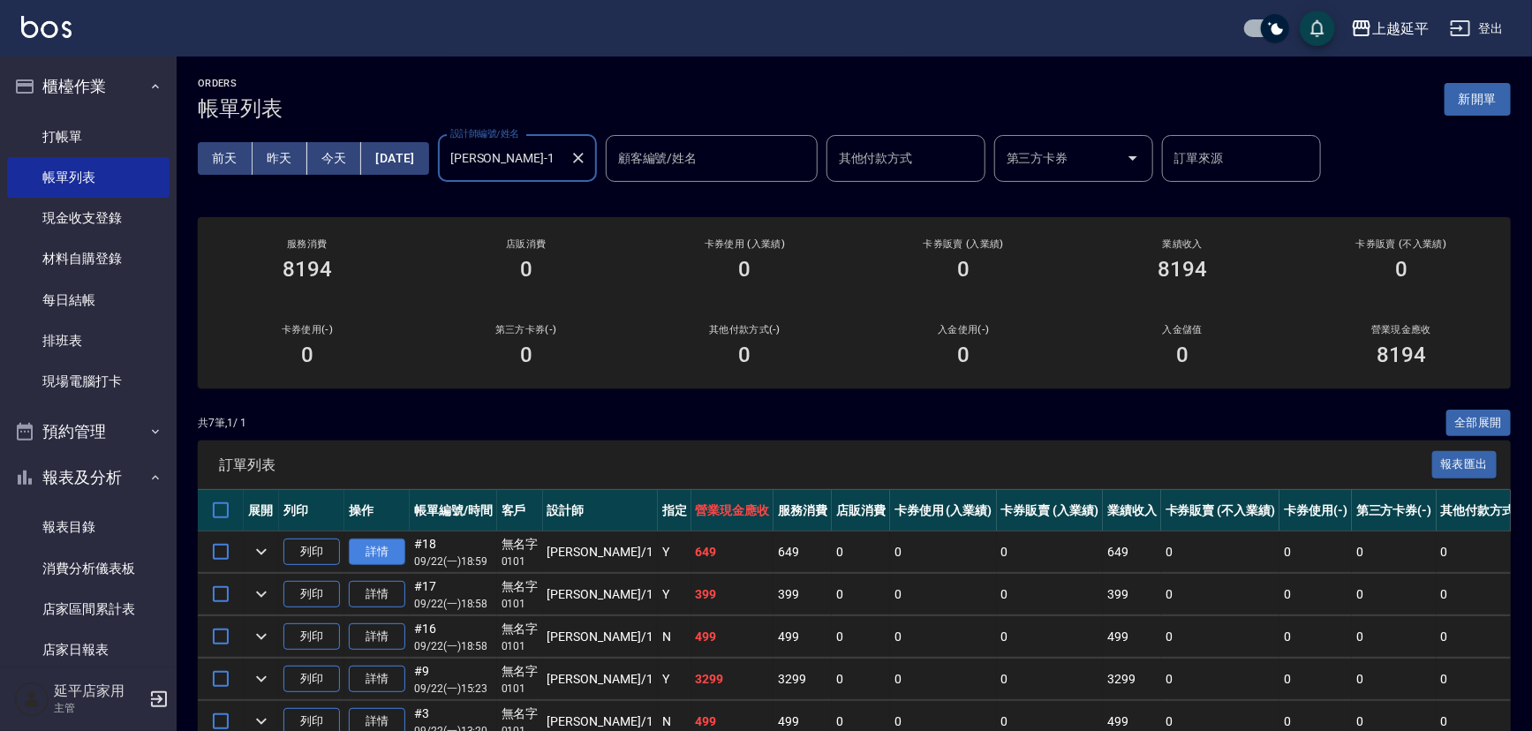
click at [389, 547] on link "詳情" at bounding box center [377, 552] width 57 height 27
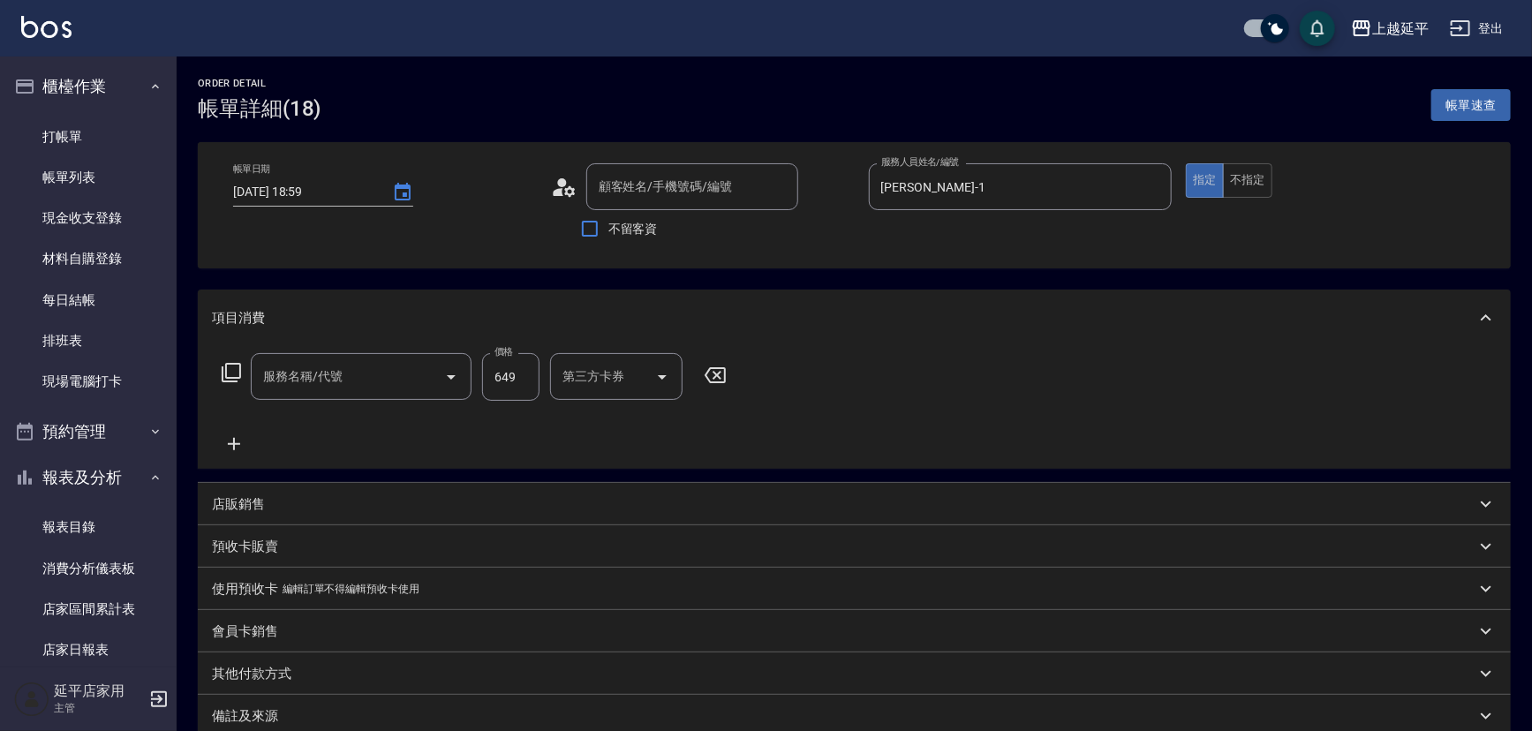
type input "[DATE] 18:59"
type input "[PERSON_NAME]-1"
type input "精油洗+剪髮(108)"
type input "無名字/ 0101/null"
click at [243, 505] on p "店販銷售" at bounding box center [238, 505] width 53 height 19
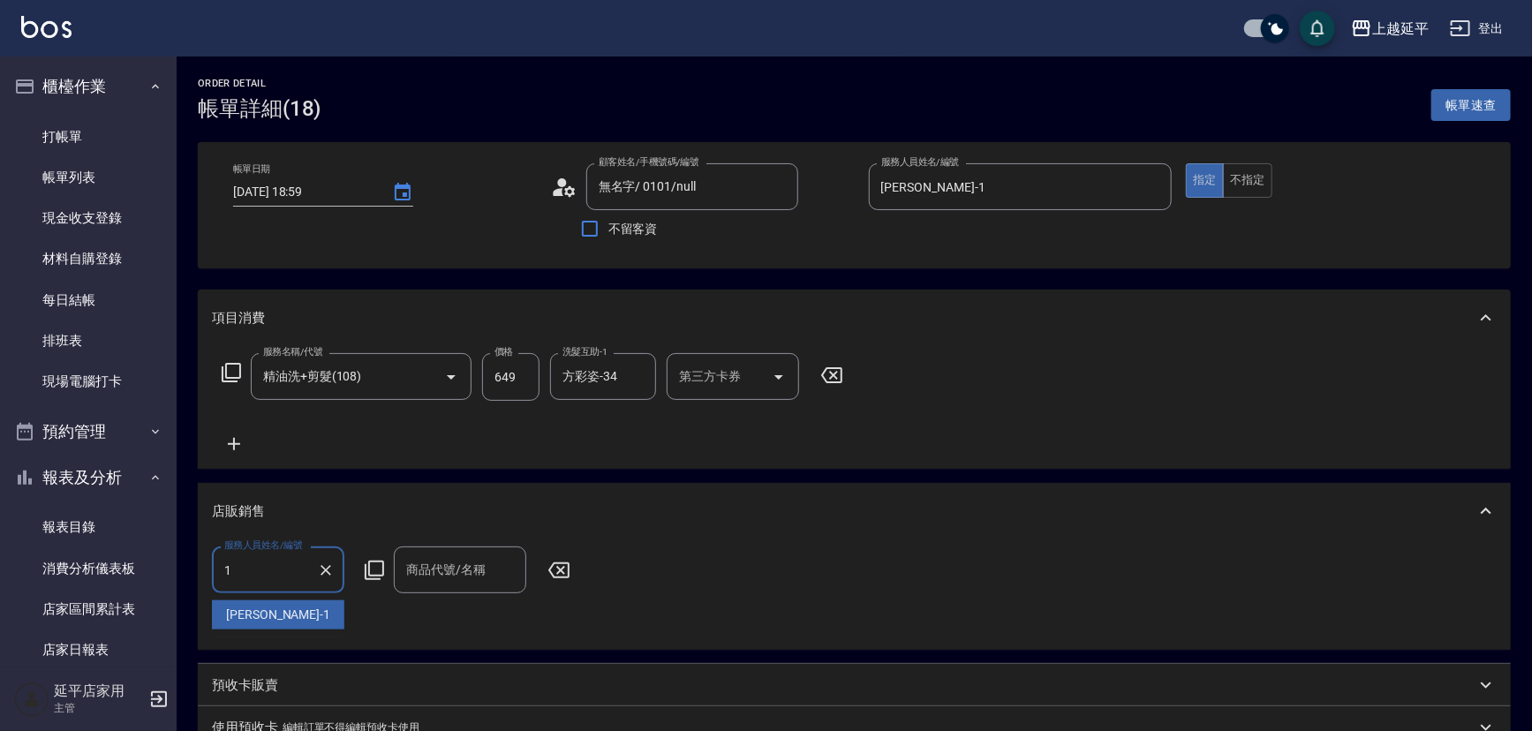
click at [318, 609] on div "[PERSON_NAME]-1" at bounding box center [278, 615] width 132 height 29
type input "[PERSON_NAME]-1"
click at [376, 582] on div "服務人員姓名/編號 [PERSON_NAME]1 服務人員姓名/編號 商品代號/名稱 商品代號/名稱" at bounding box center [396, 570] width 369 height 47
click at [374, 567] on icon at bounding box center [374, 570] width 21 height 21
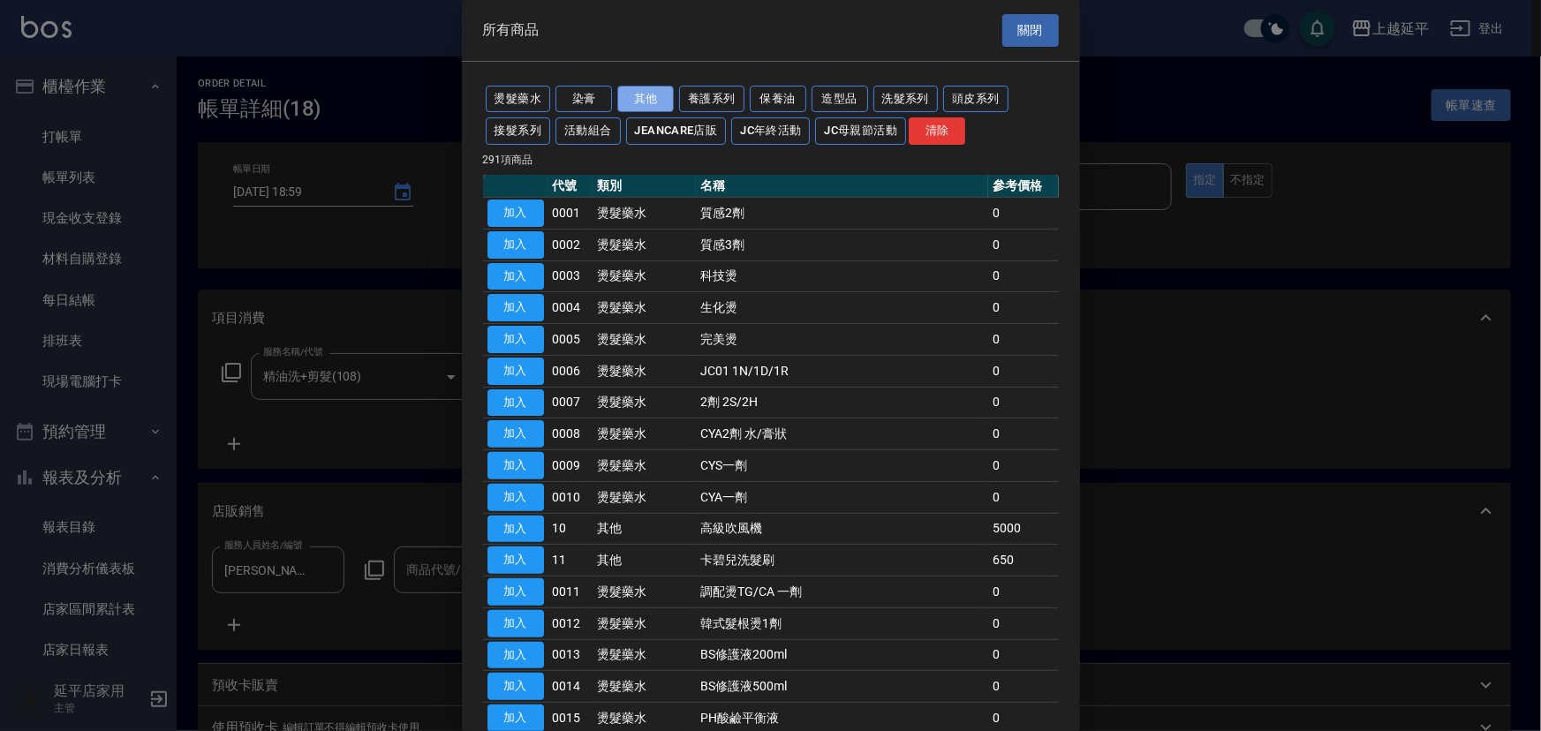
click at [662, 98] on button "其他" at bounding box center [645, 99] width 57 height 27
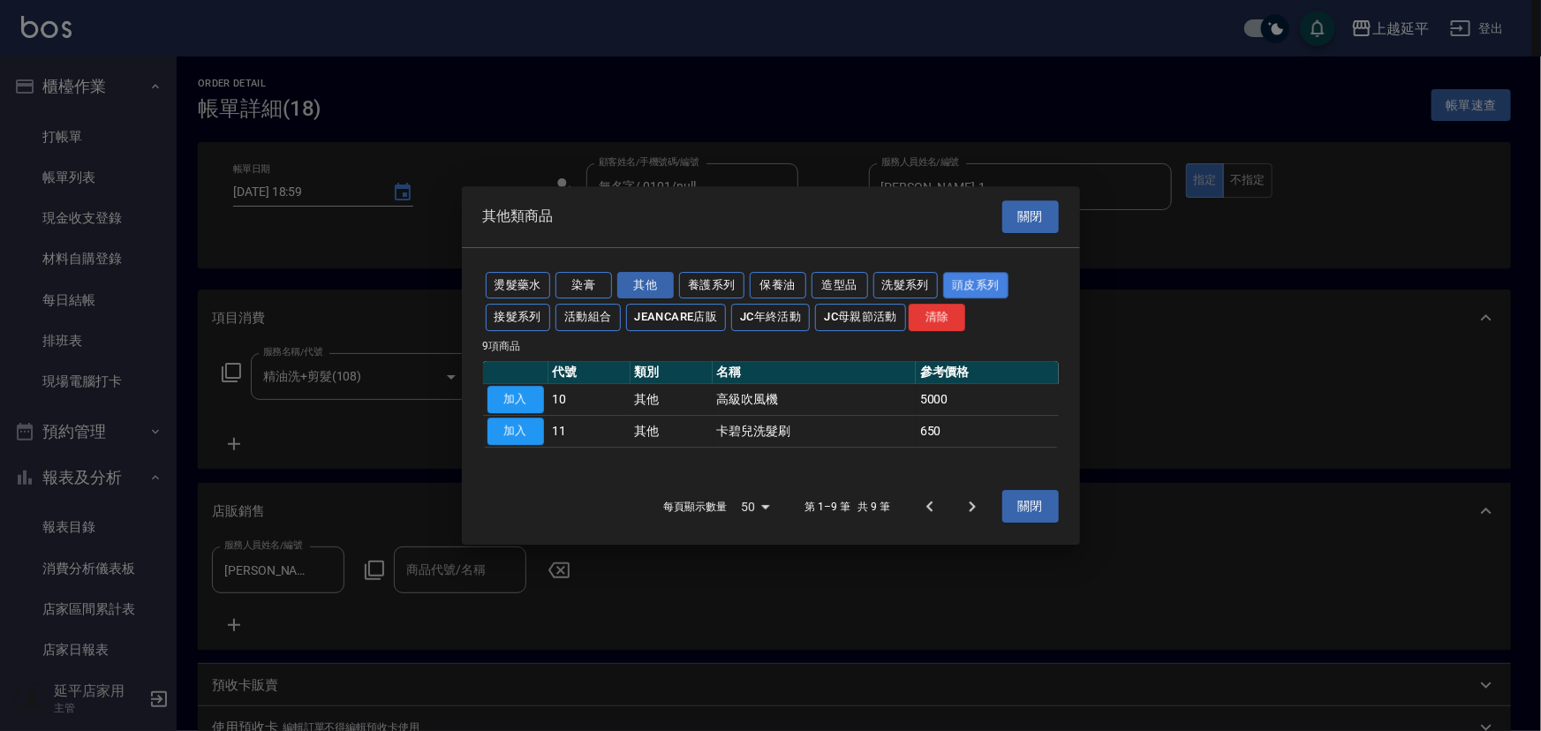
click at [981, 276] on button "頭皮系列" at bounding box center [975, 285] width 65 height 27
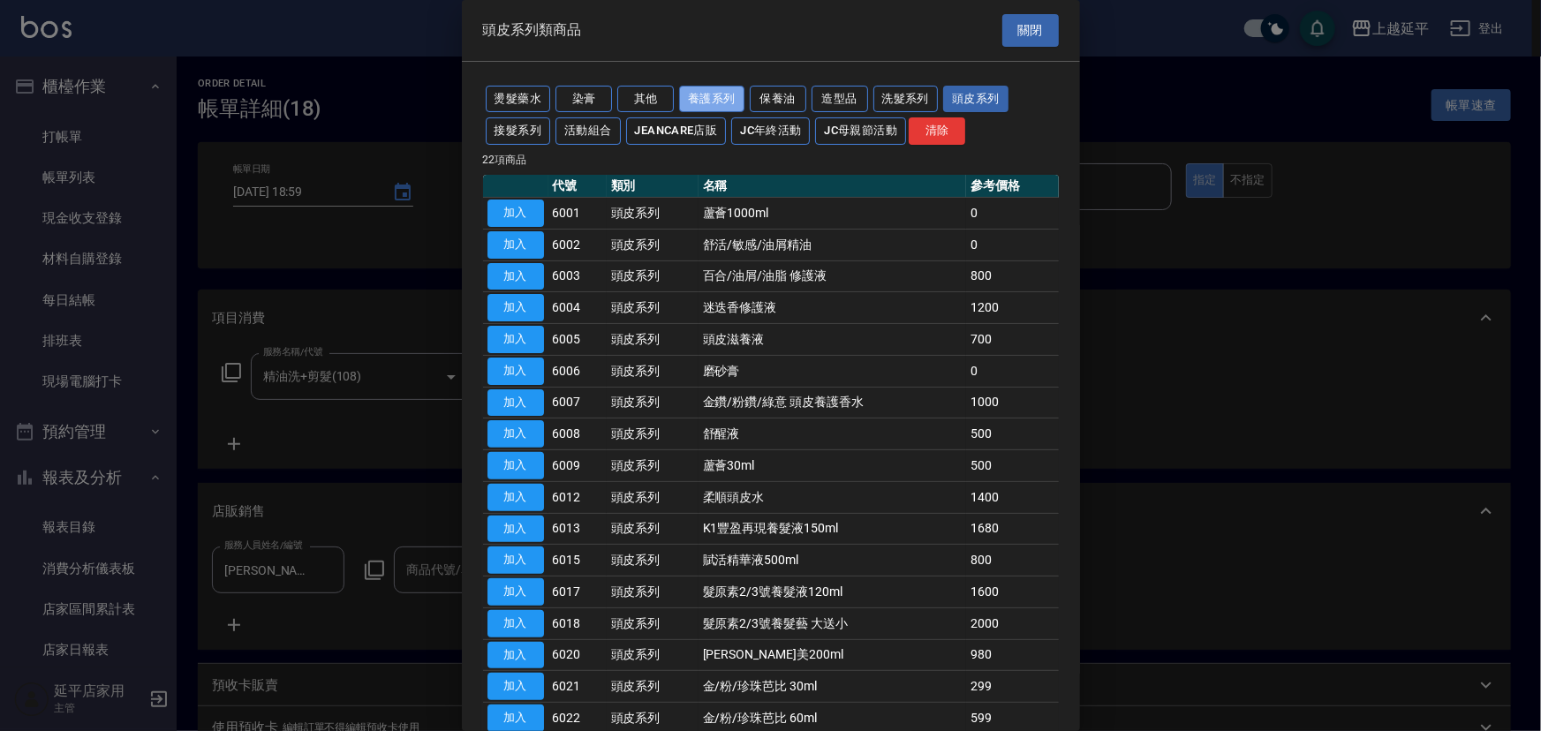
click at [708, 105] on button "養護系列" at bounding box center [711, 99] width 65 height 27
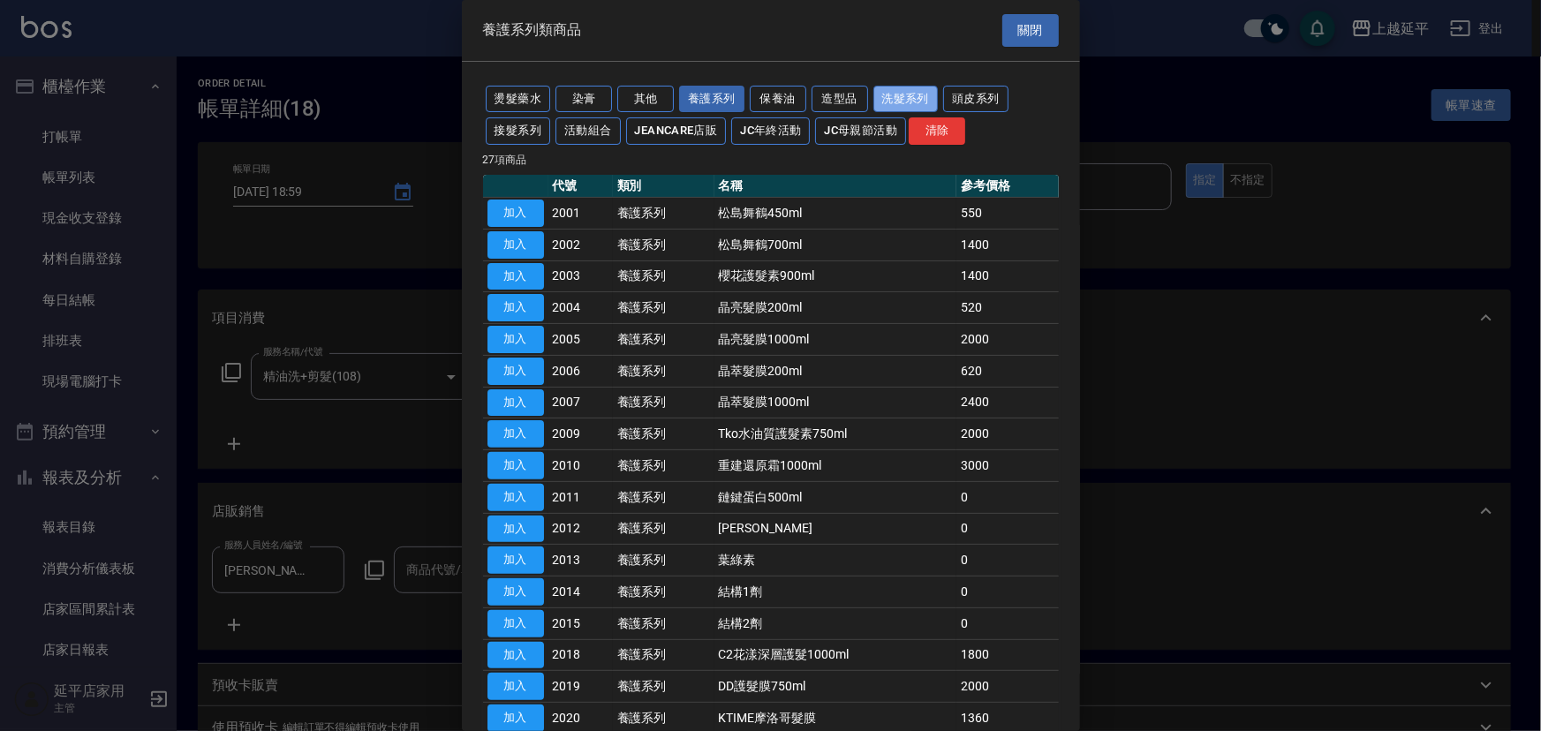
click at [905, 96] on button "洗髮系列" at bounding box center [906, 99] width 65 height 27
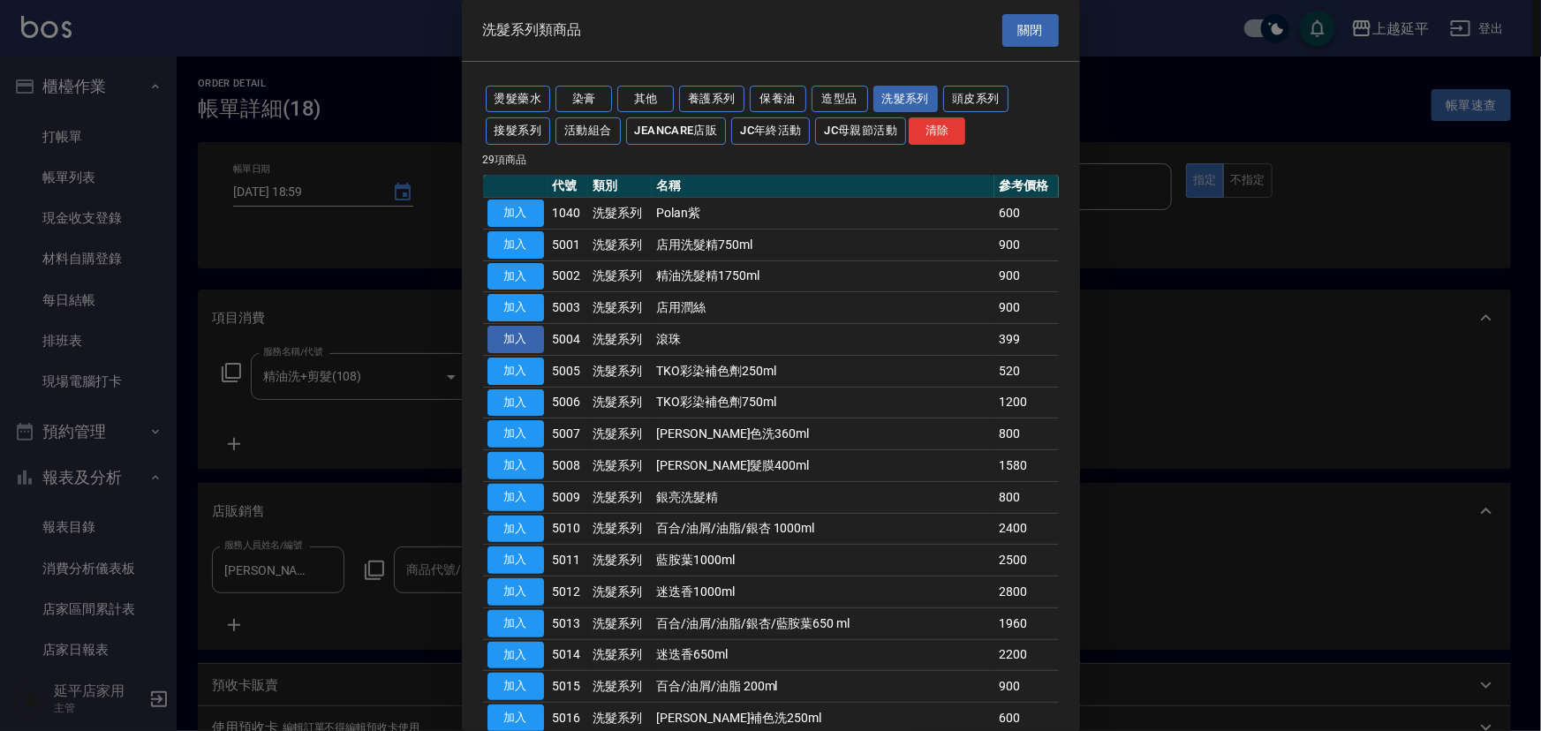
click at [534, 342] on button "加入" at bounding box center [516, 339] width 57 height 27
type input "滾珠"
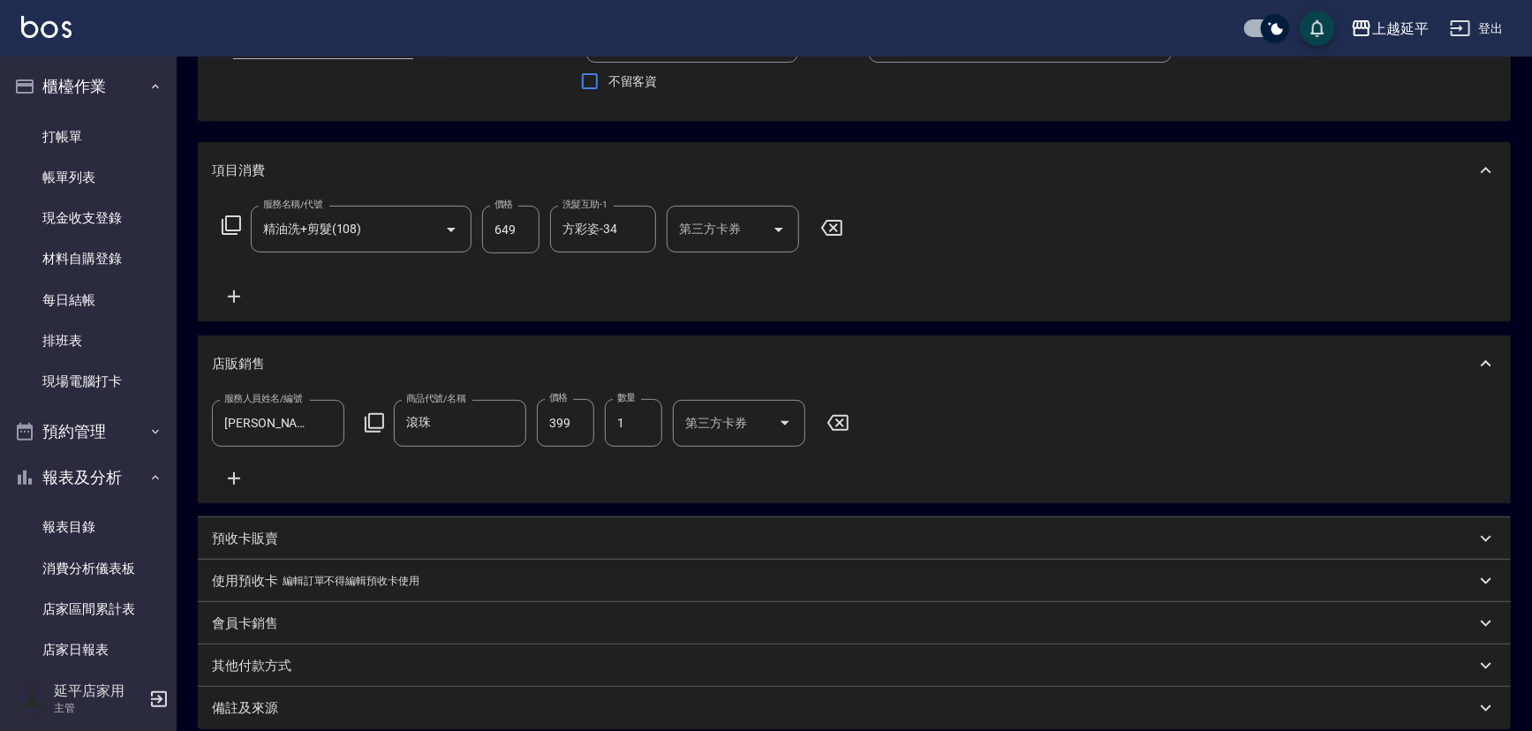
scroll to position [321, 0]
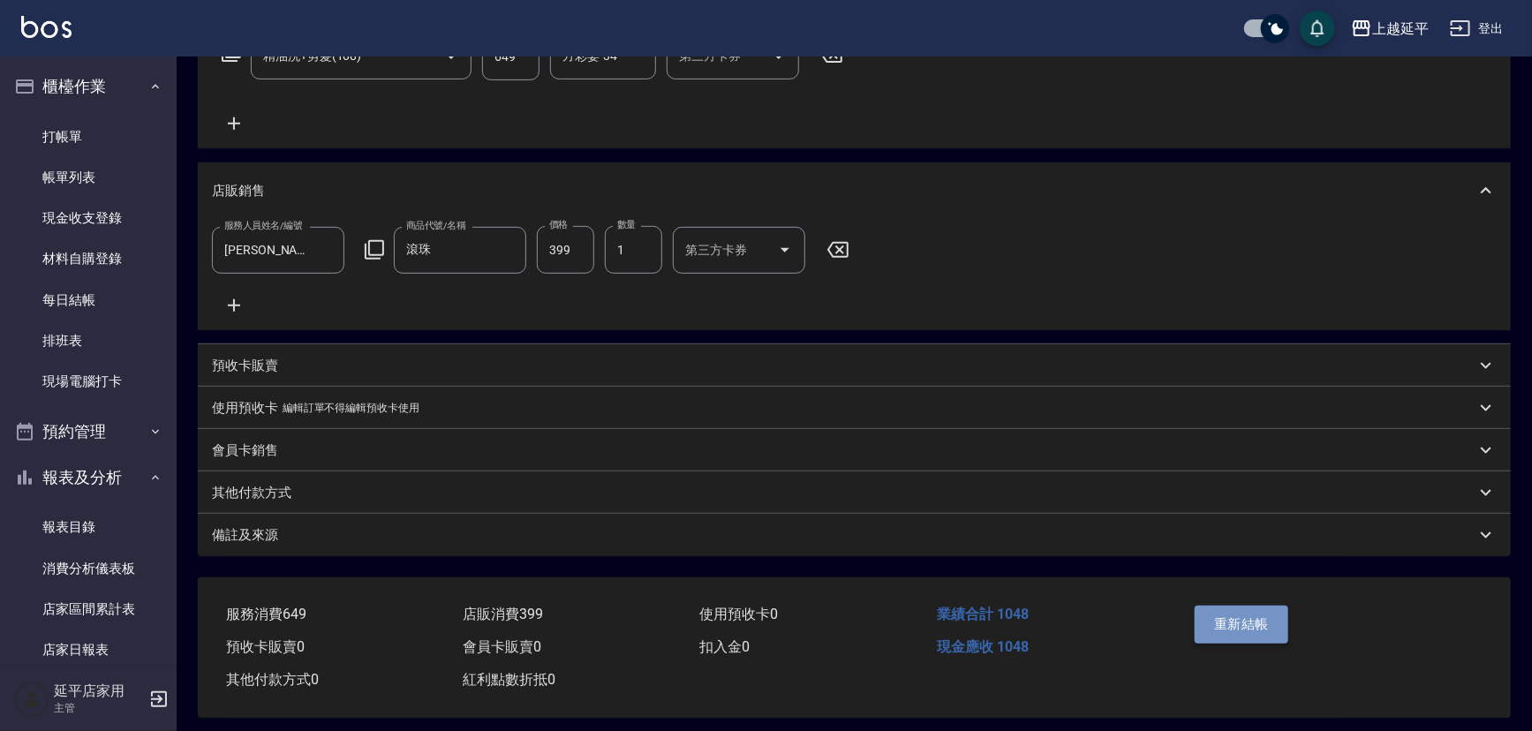
click at [1248, 636] on button "重新結帳" at bounding box center [1242, 624] width 94 height 37
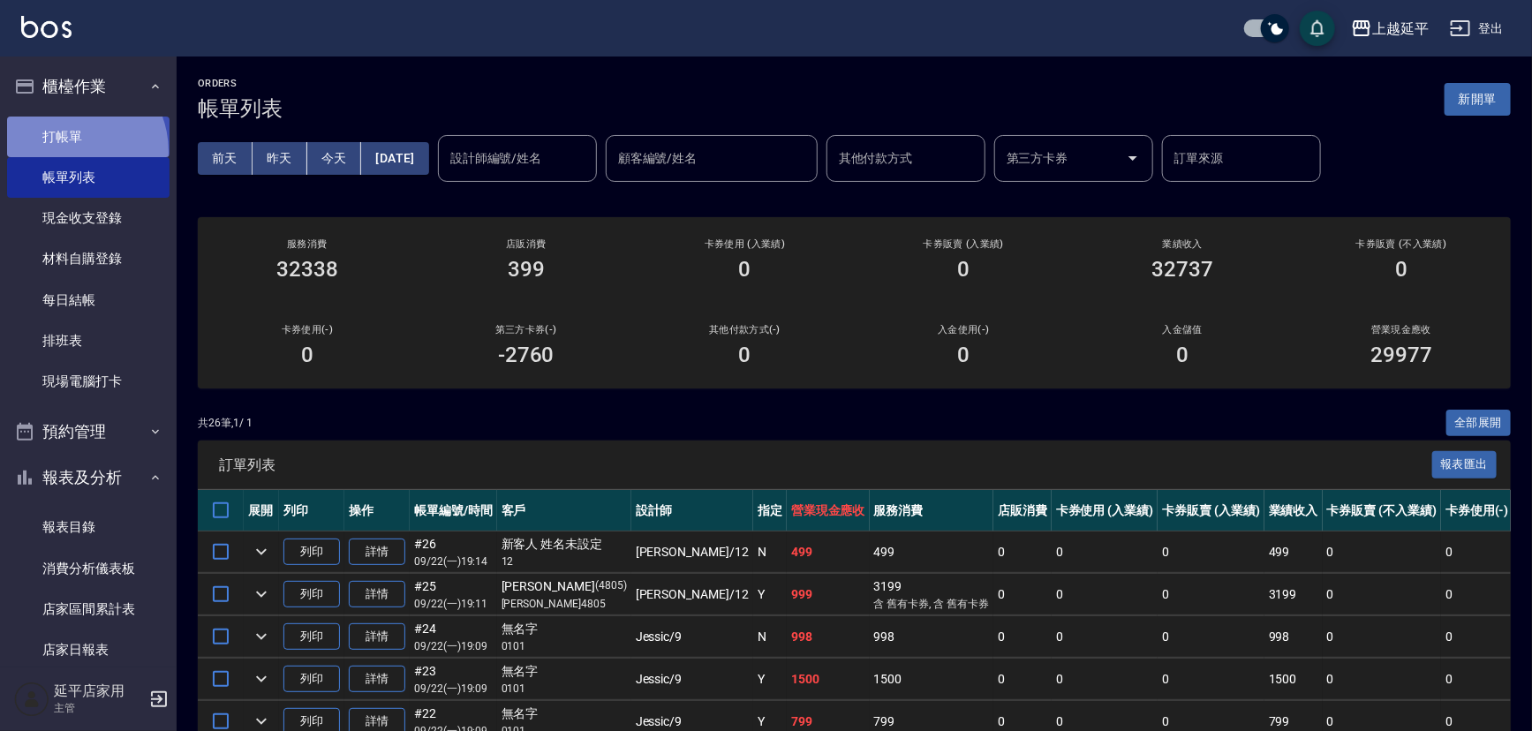
click at [66, 151] on link "打帳單" at bounding box center [88, 137] width 163 height 41
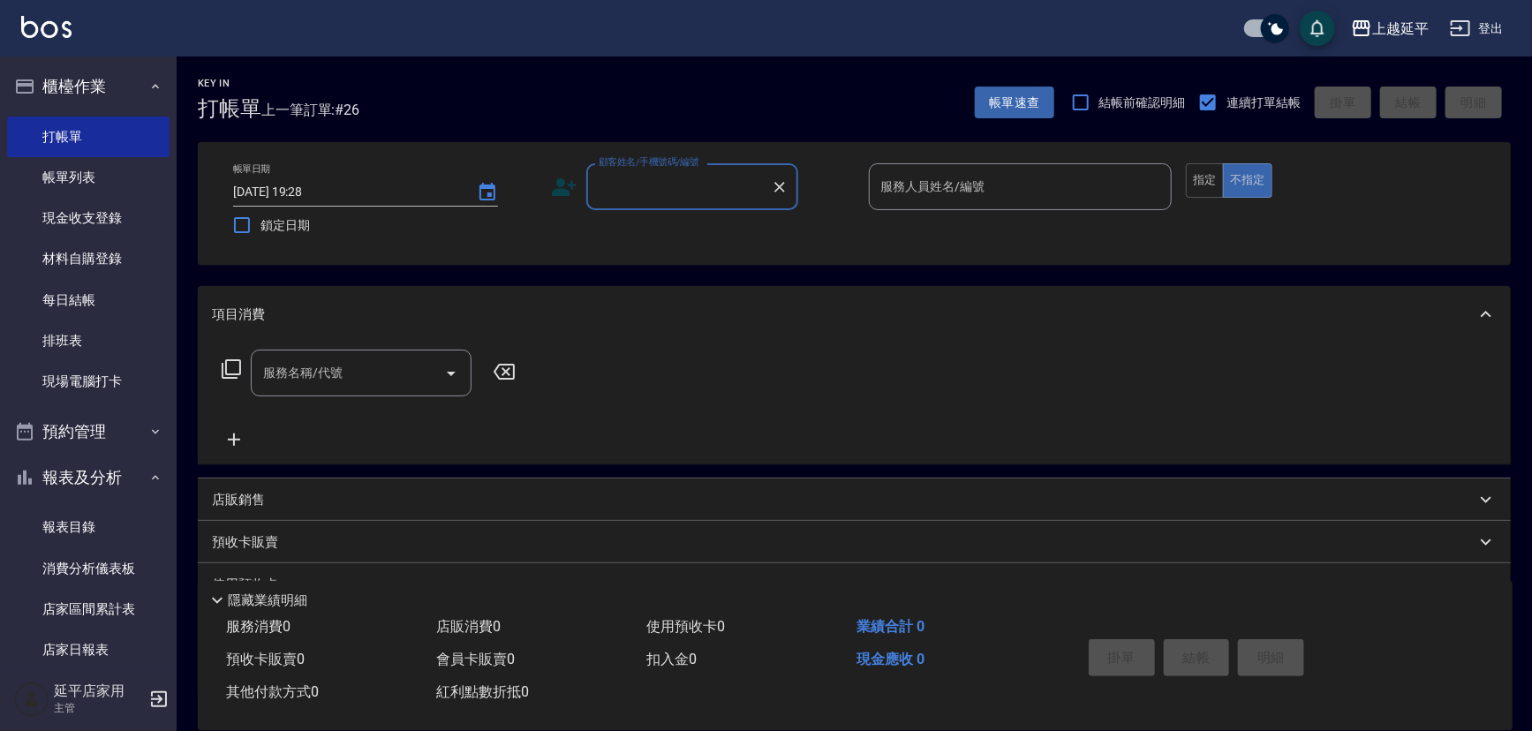
click at [679, 177] on input "顧客姓名/手機號碼/編號" at bounding box center [679, 186] width 170 height 31
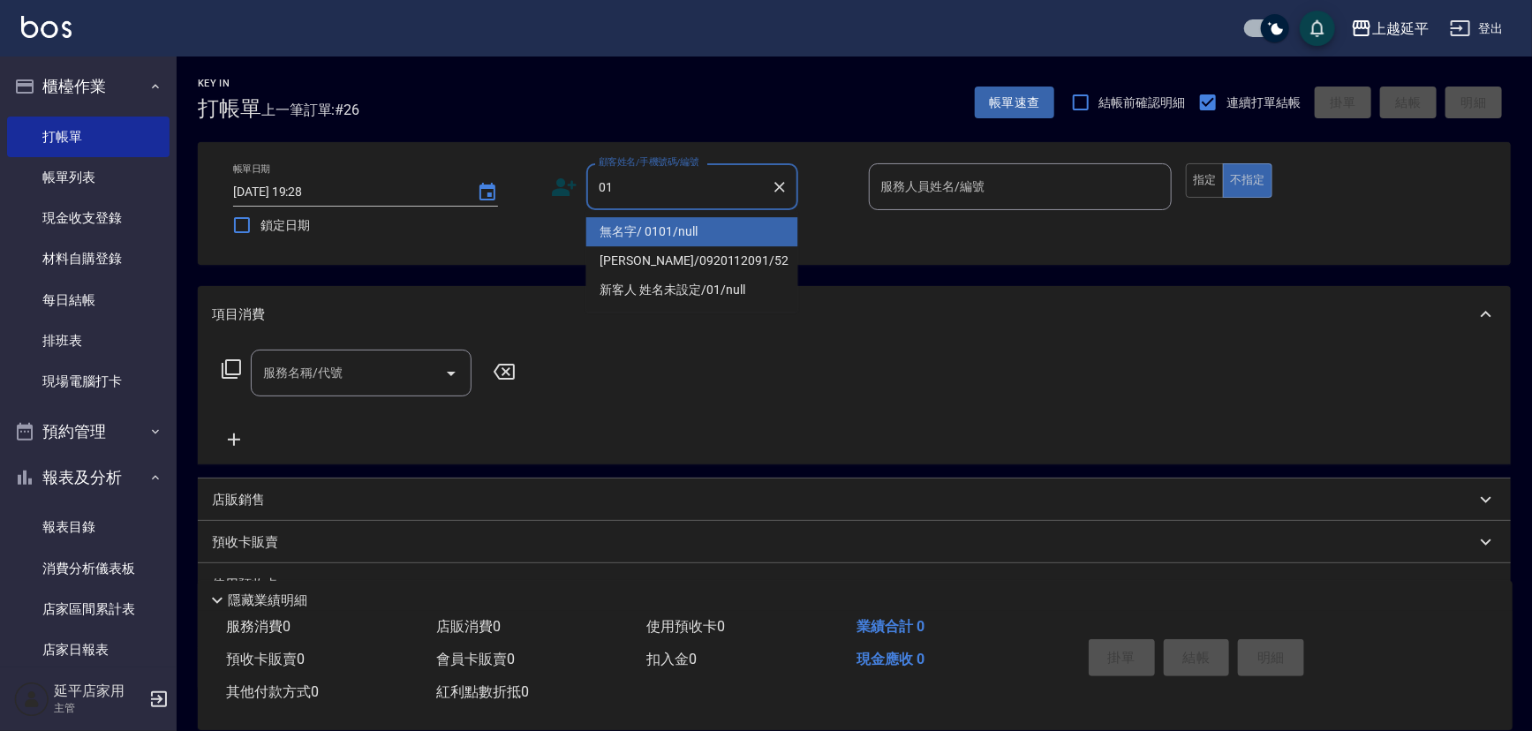
click at [683, 231] on li "無名字/ 0101/null" at bounding box center [692, 231] width 212 height 29
type input "無名字/ 0101/null"
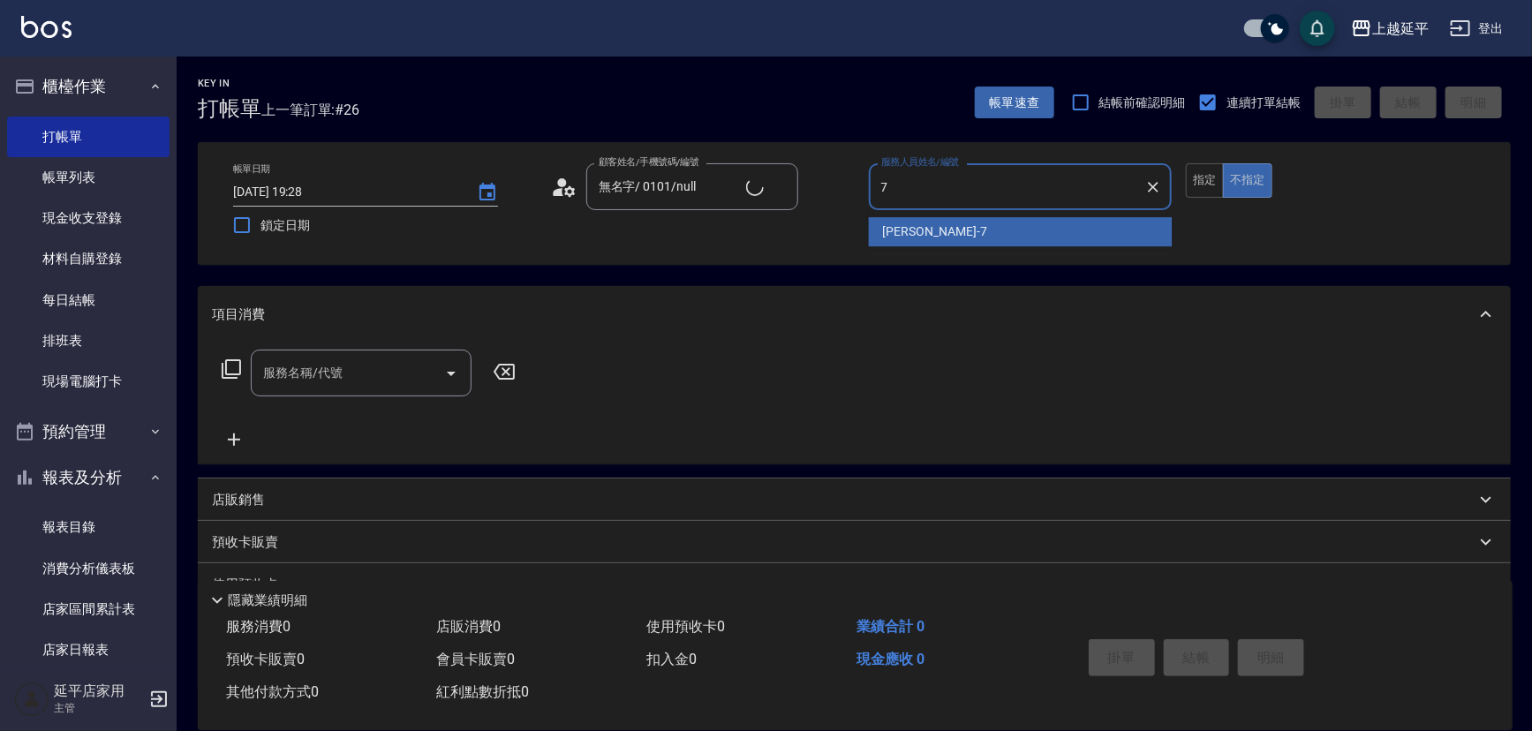
click at [940, 228] on div "[PERSON_NAME] -7" at bounding box center [1021, 231] width 304 height 29
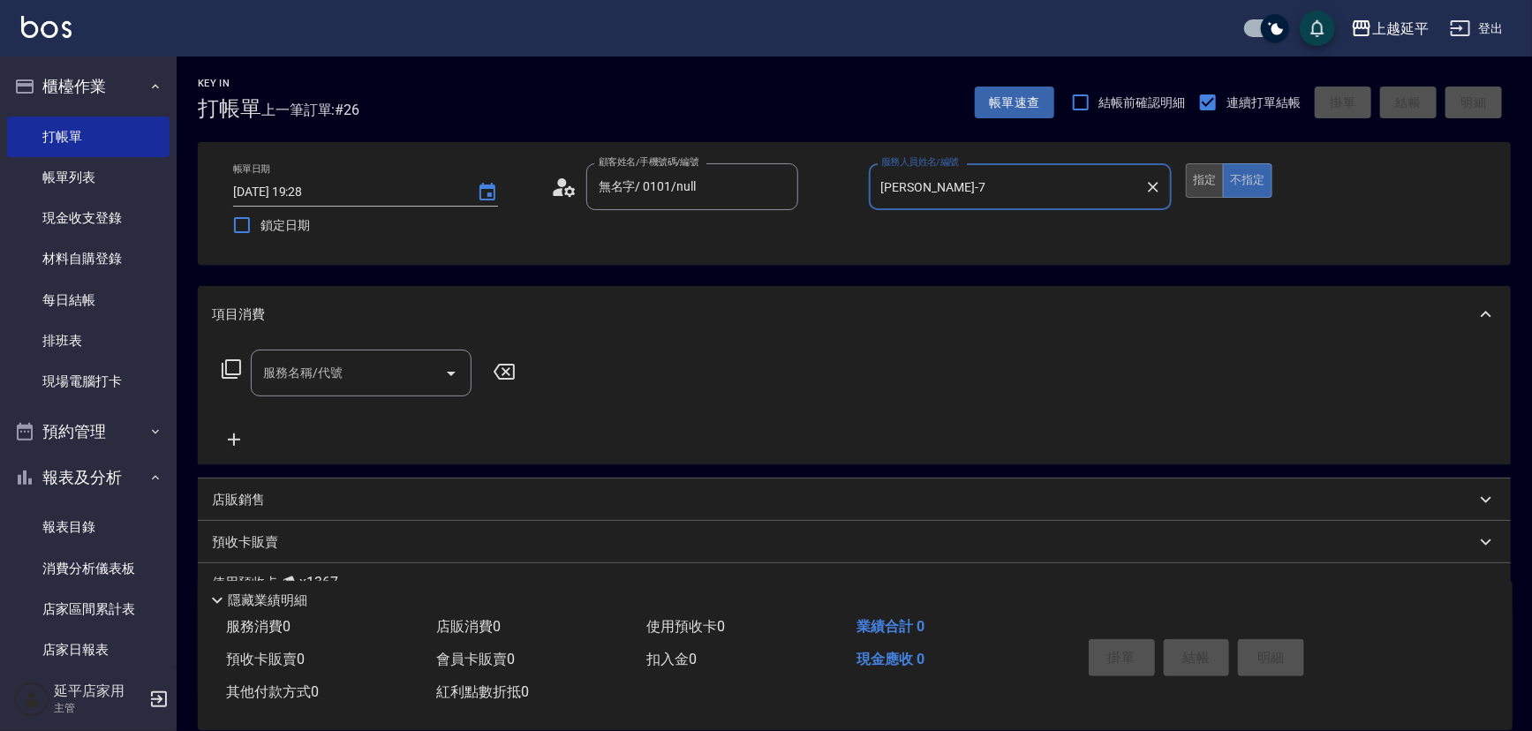
type input "[PERSON_NAME]-7"
click at [1201, 192] on button "指定" at bounding box center [1205, 180] width 38 height 34
click at [230, 371] on icon at bounding box center [231, 369] width 21 height 21
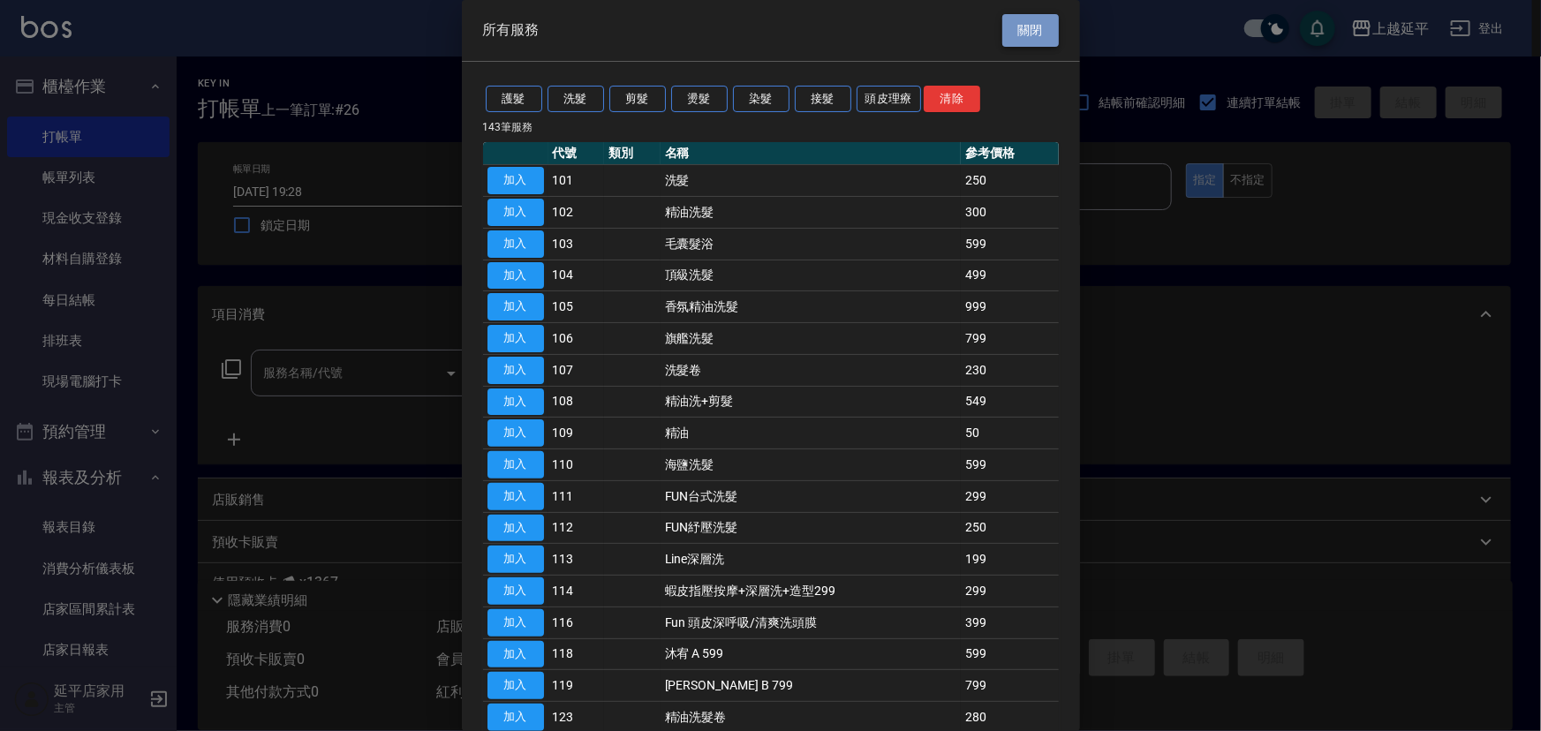
click at [1005, 23] on button "關閉" at bounding box center [1031, 30] width 57 height 33
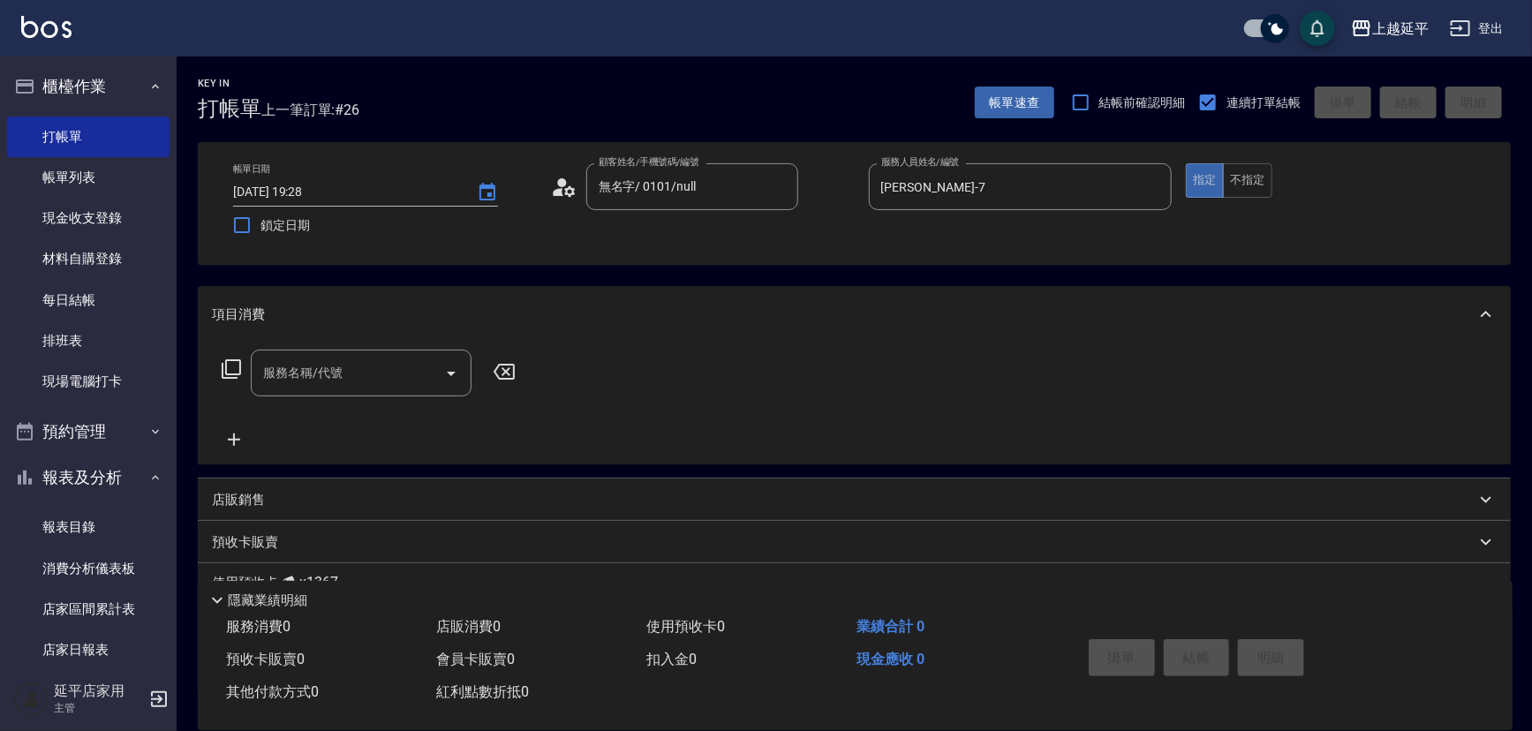
click at [281, 371] on div "服務名稱/代號 服務名稱/代號" at bounding box center [361, 373] width 221 height 47
click at [313, 415] on span "嚴選染髮 - 2499" at bounding box center [361, 418] width 221 height 29
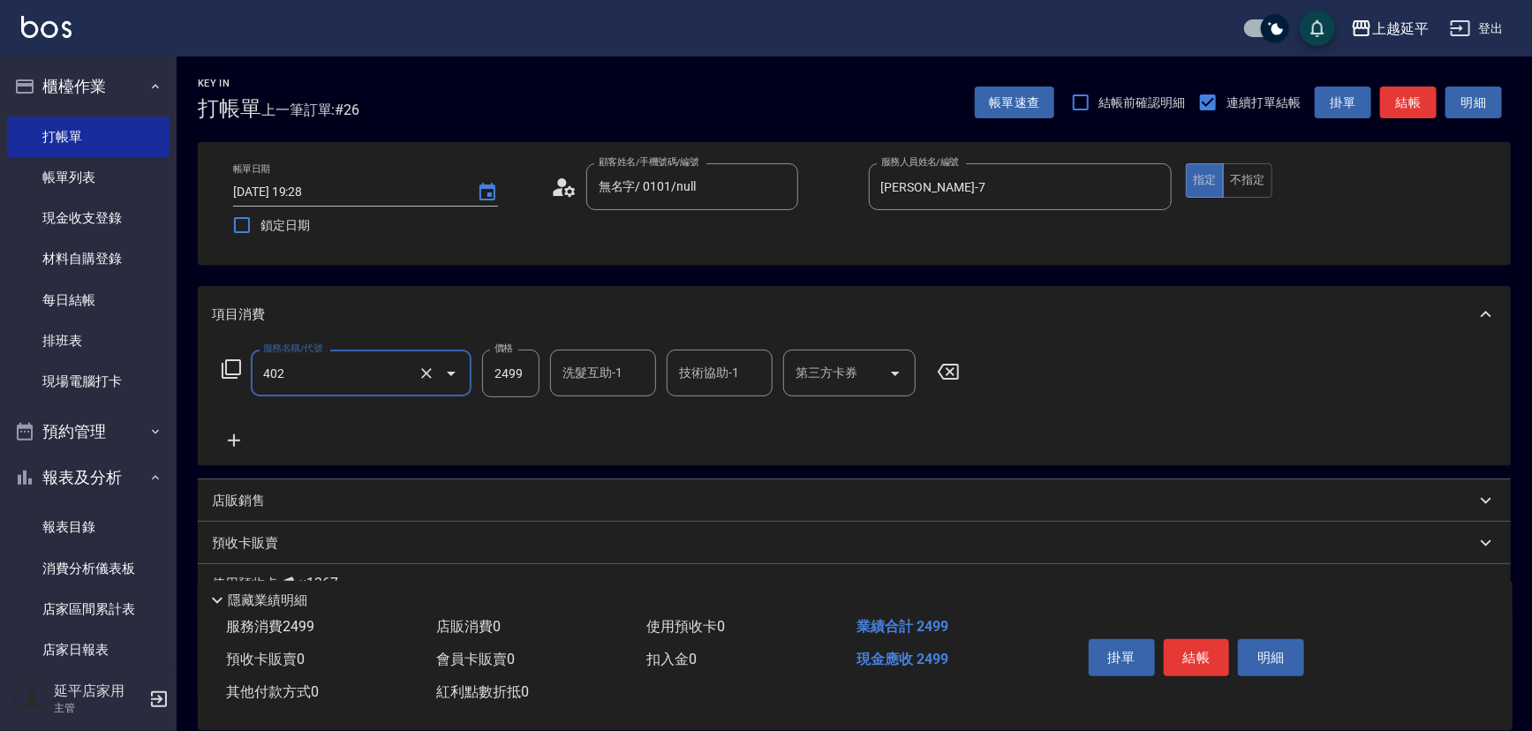
type input "嚴選染髮(402)"
click at [525, 371] on input "2499" at bounding box center [510, 374] width 57 height 48
type input "8000"
click at [1197, 649] on button "結帳" at bounding box center [1197, 657] width 66 height 37
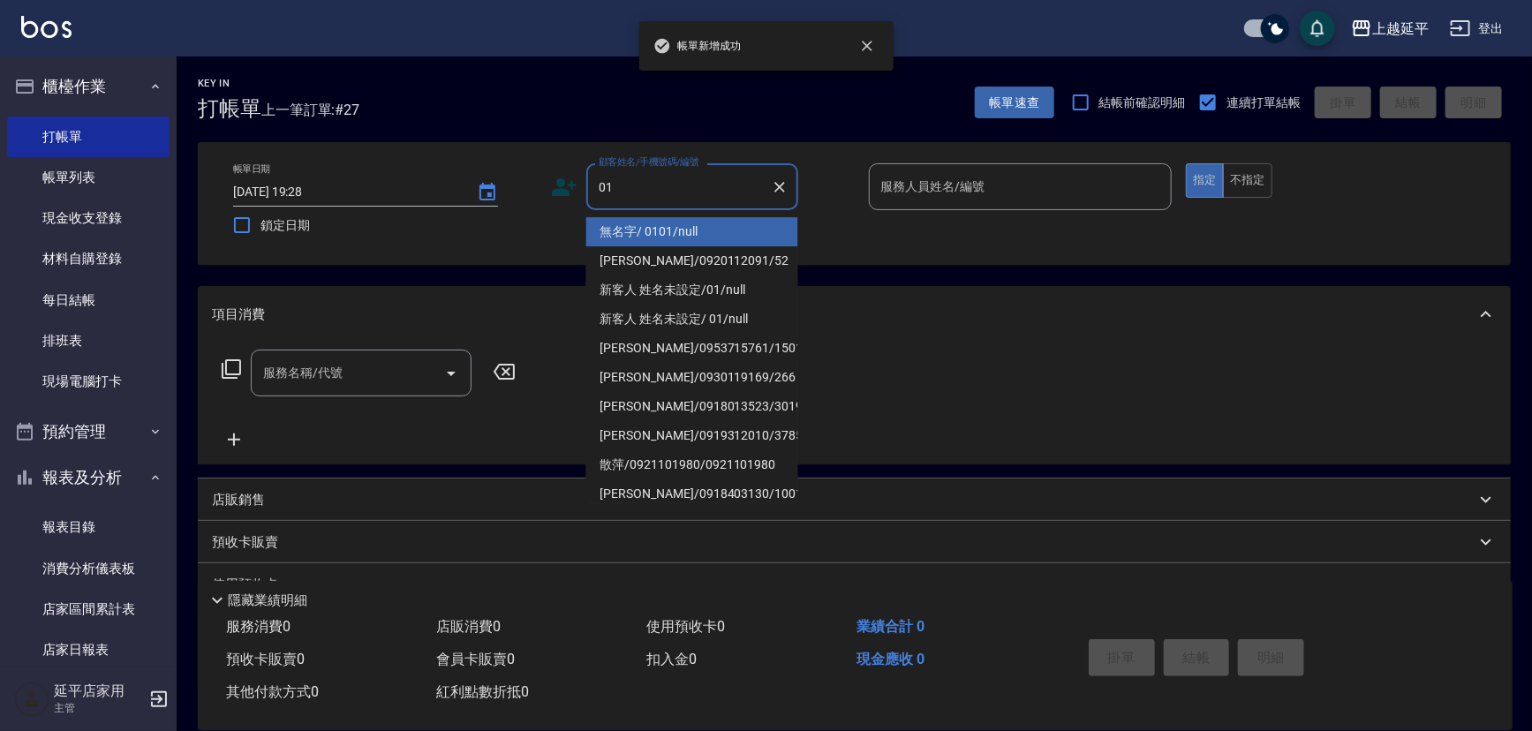
click at [671, 228] on li "無名字/ 0101/null" at bounding box center [692, 231] width 212 height 29
type input "無名字/ 0101/null"
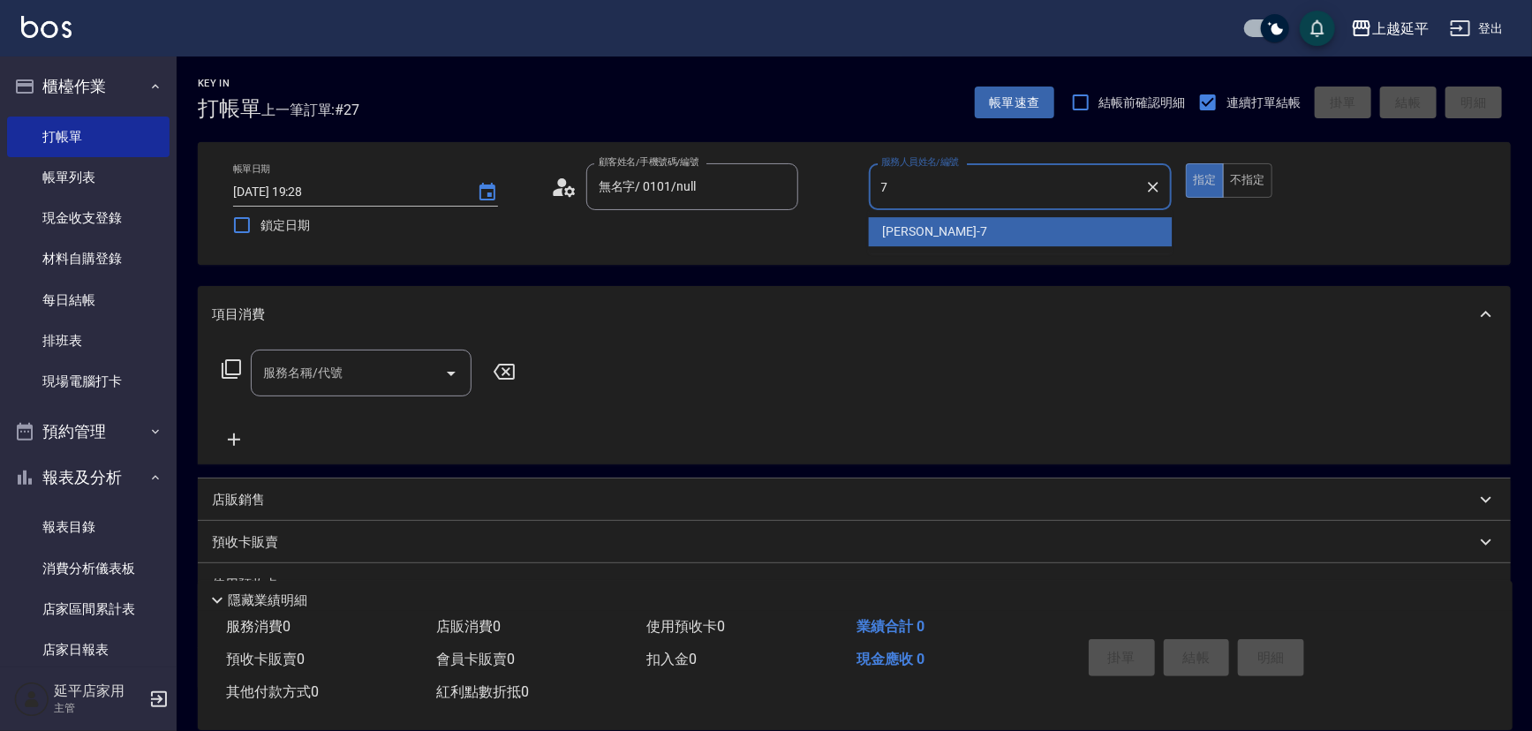
click at [945, 228] on div "[PERSON_NAME] -7" at bounding box center [1021, 231] width 304 height 29
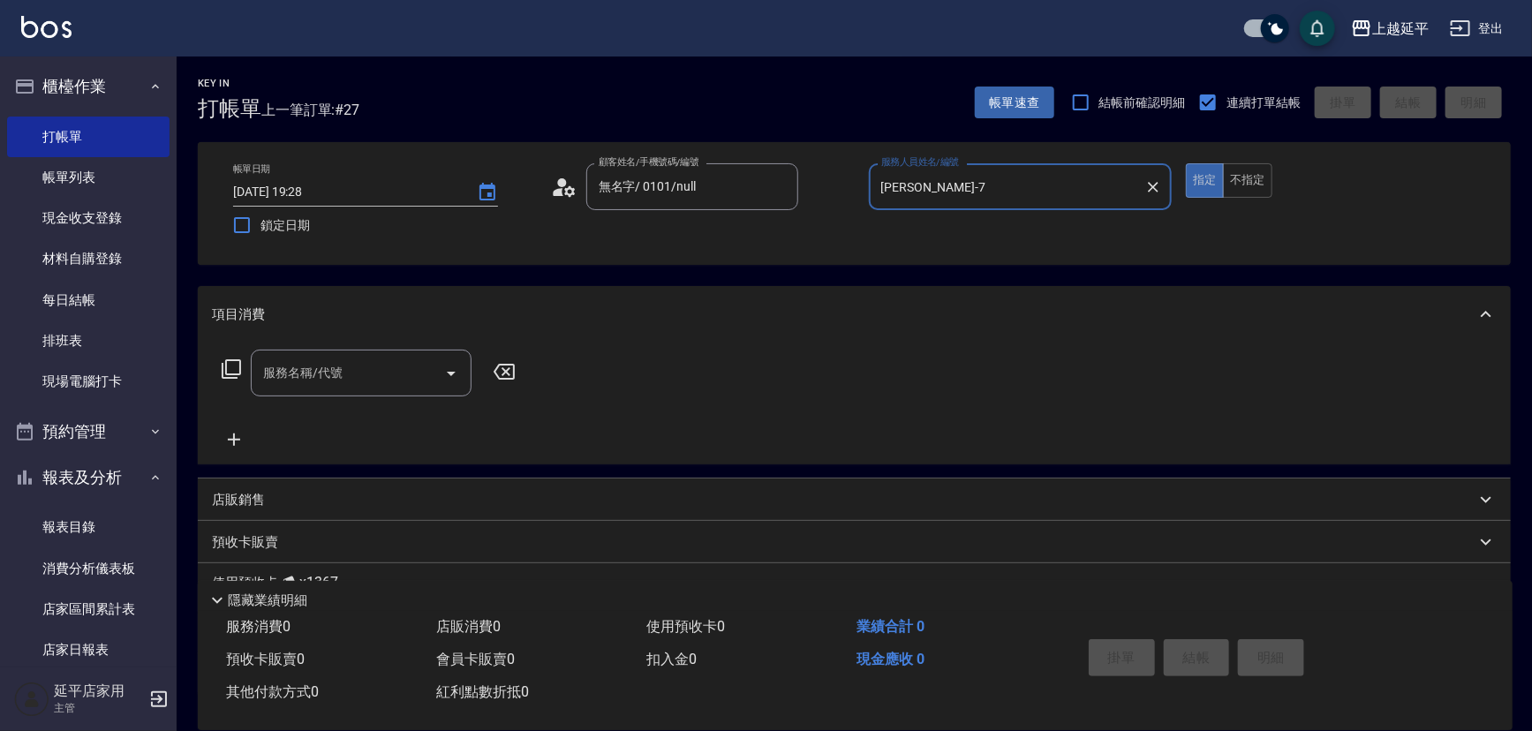
type input "[PERSON_NAME]-7"
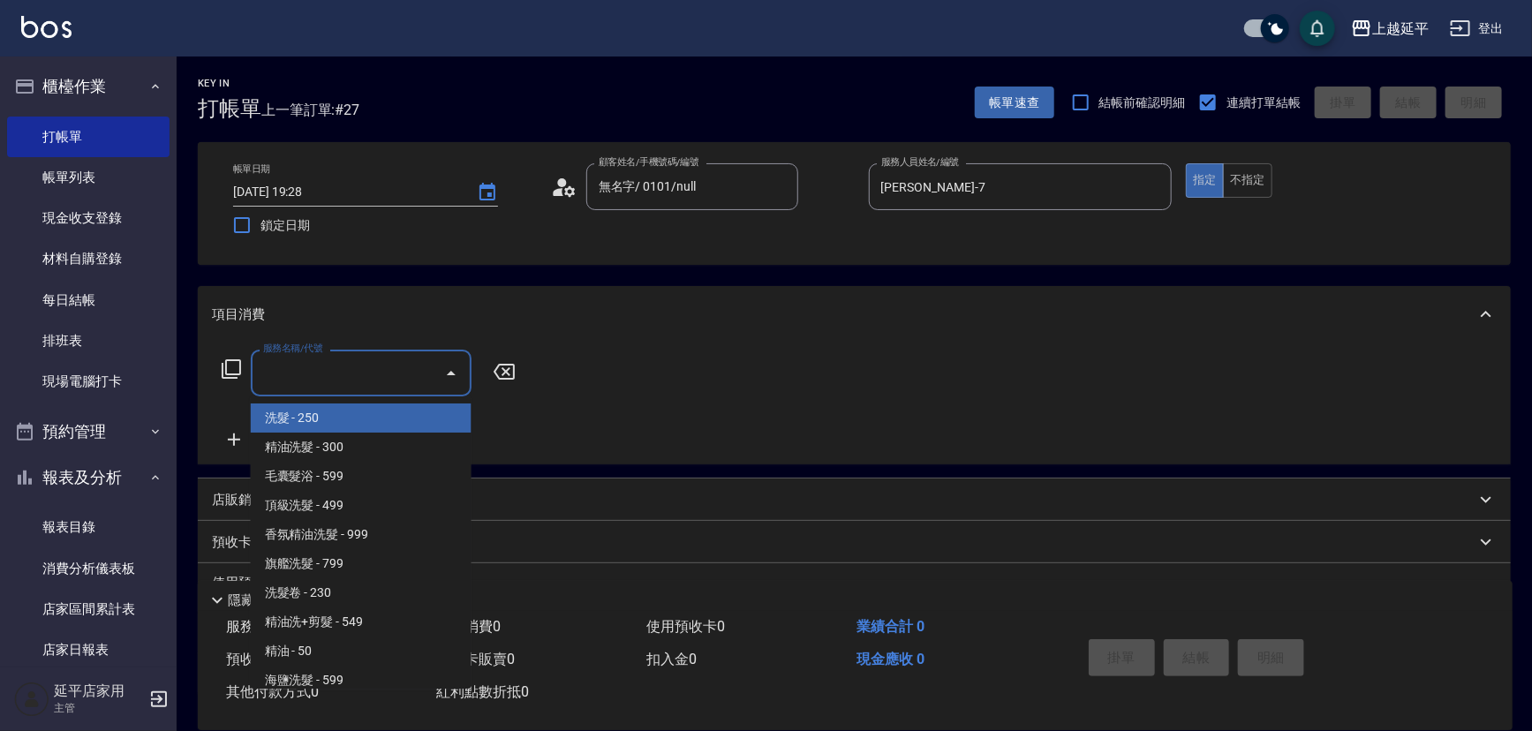
click at [393, 367] on input "服務名稱/代號" at bounding box center [348, 373] width 178 height 31
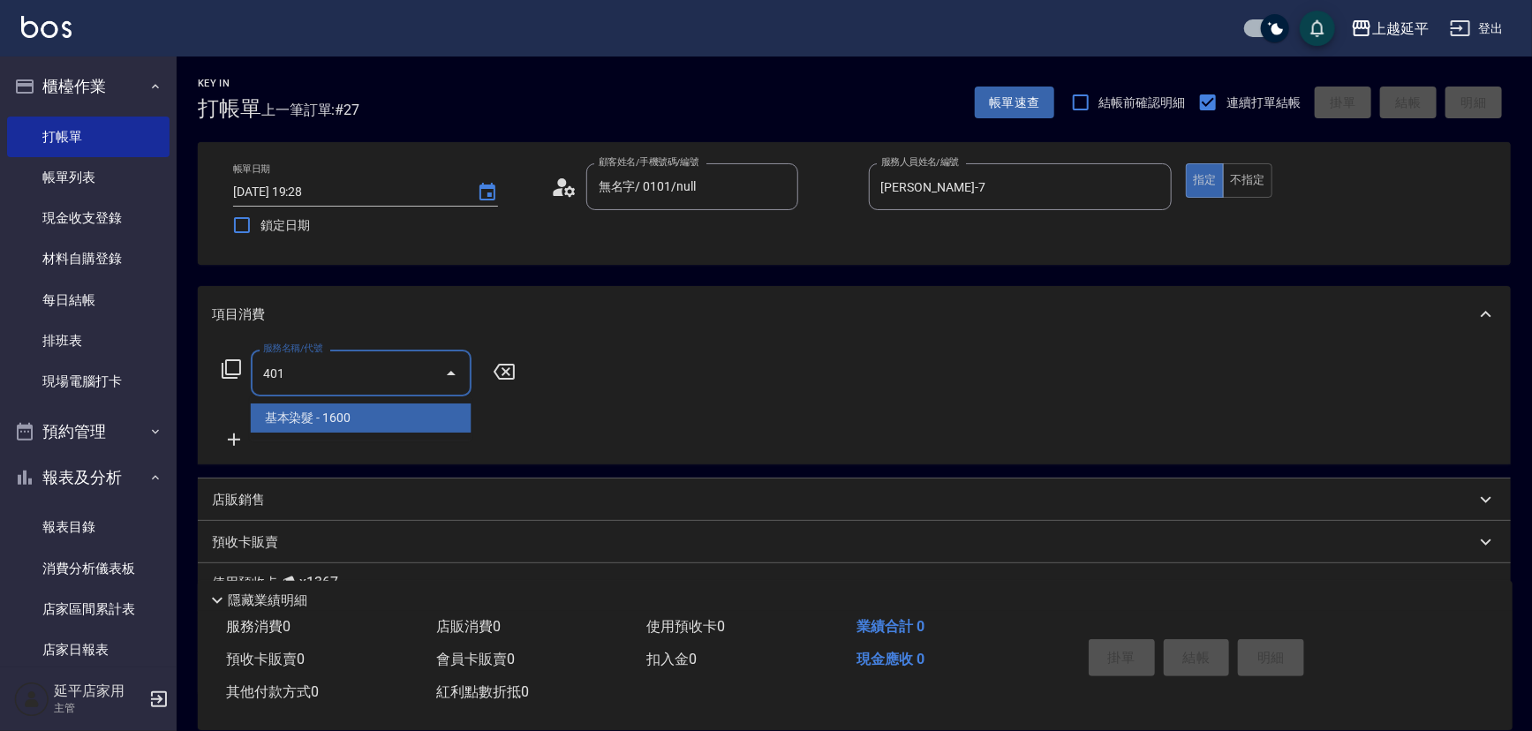
click at [437, 411] on span "基本染髮 - 1600" at bounding box center [361, 418] width 221 height 29
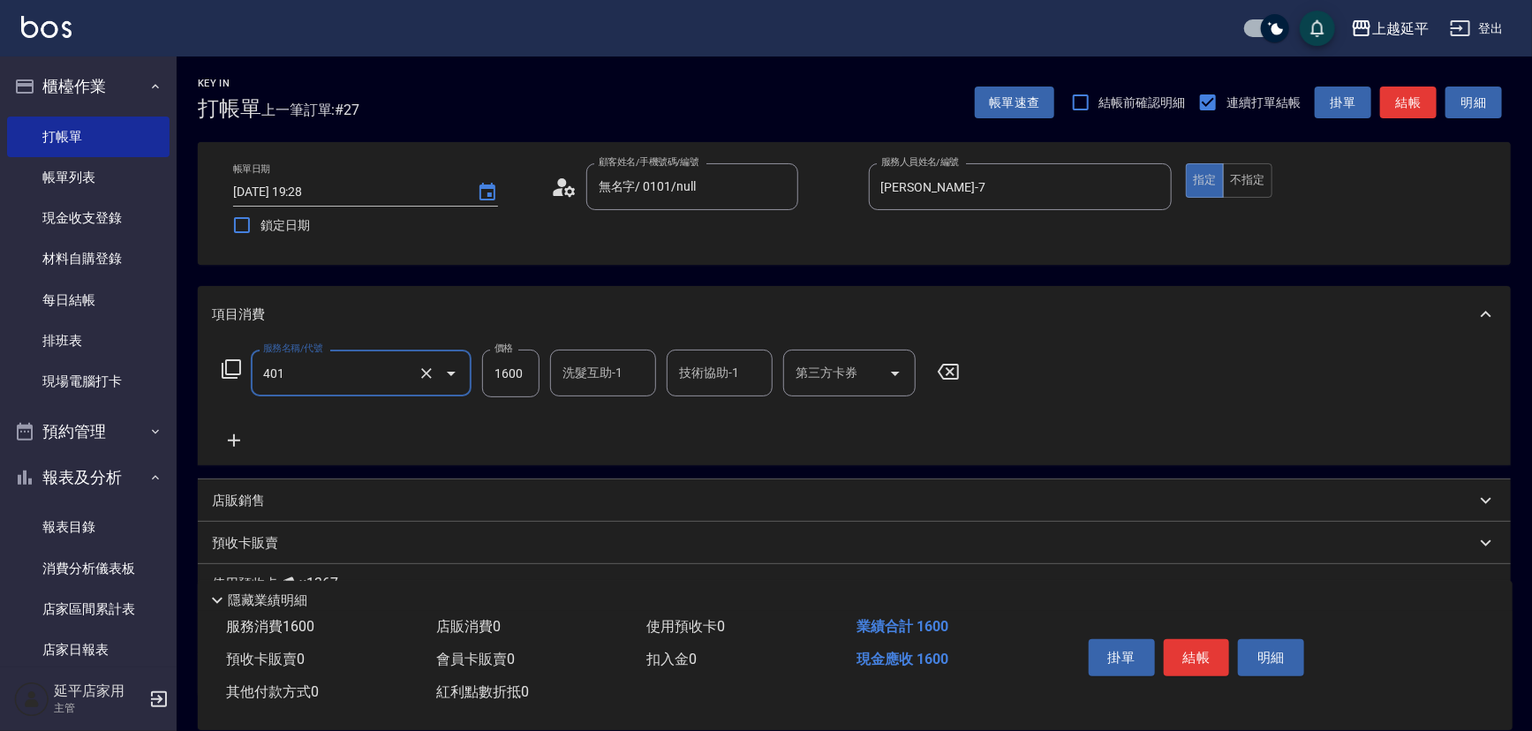
type input "基本染髮(401)"
click at [514, 383] on input "1600" at bounding box center [510, 374] width 57 height 48
type input "4000"
click at [1192, 663] on button "結帳" at bounding box center [1197, 657] width 66 height 37
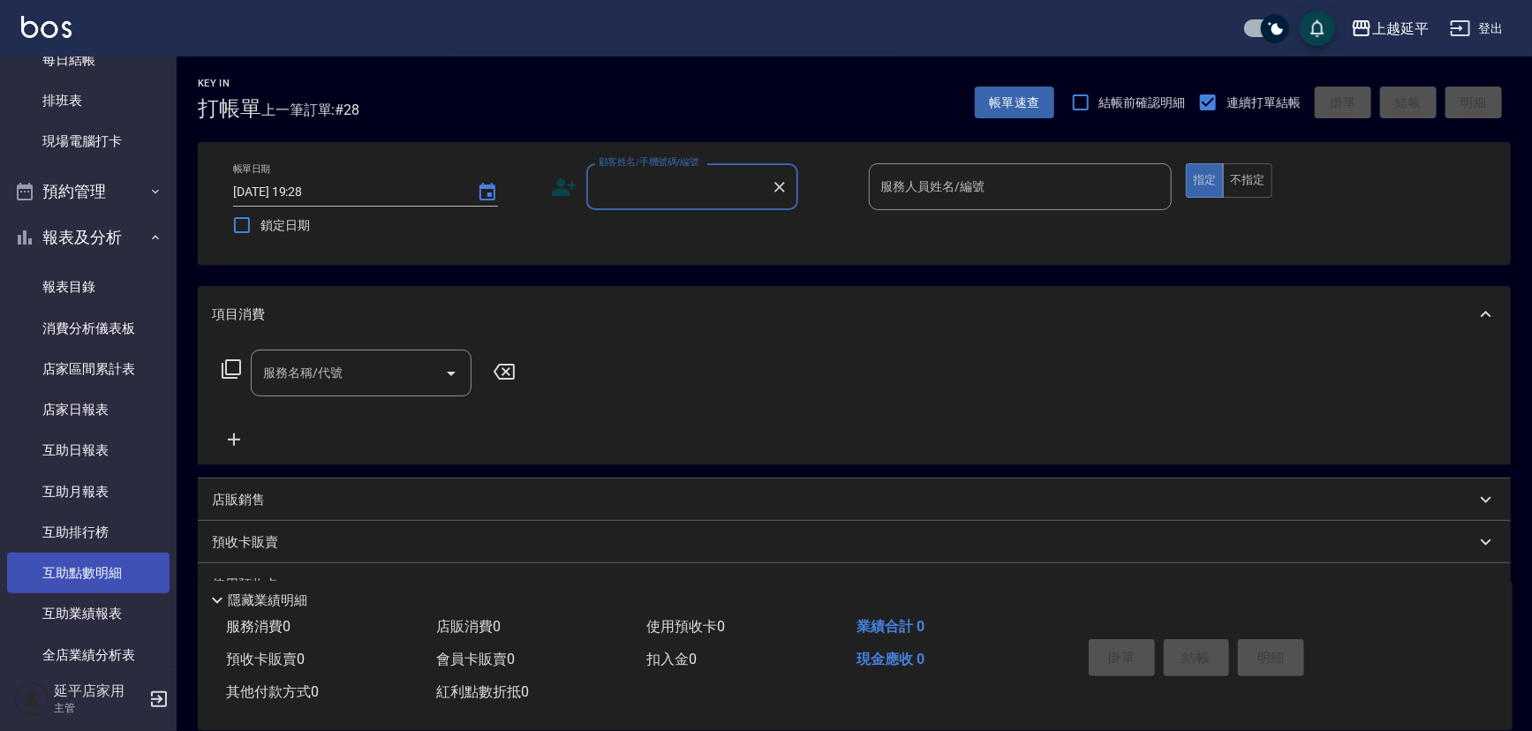
scroll to position [401, 0]
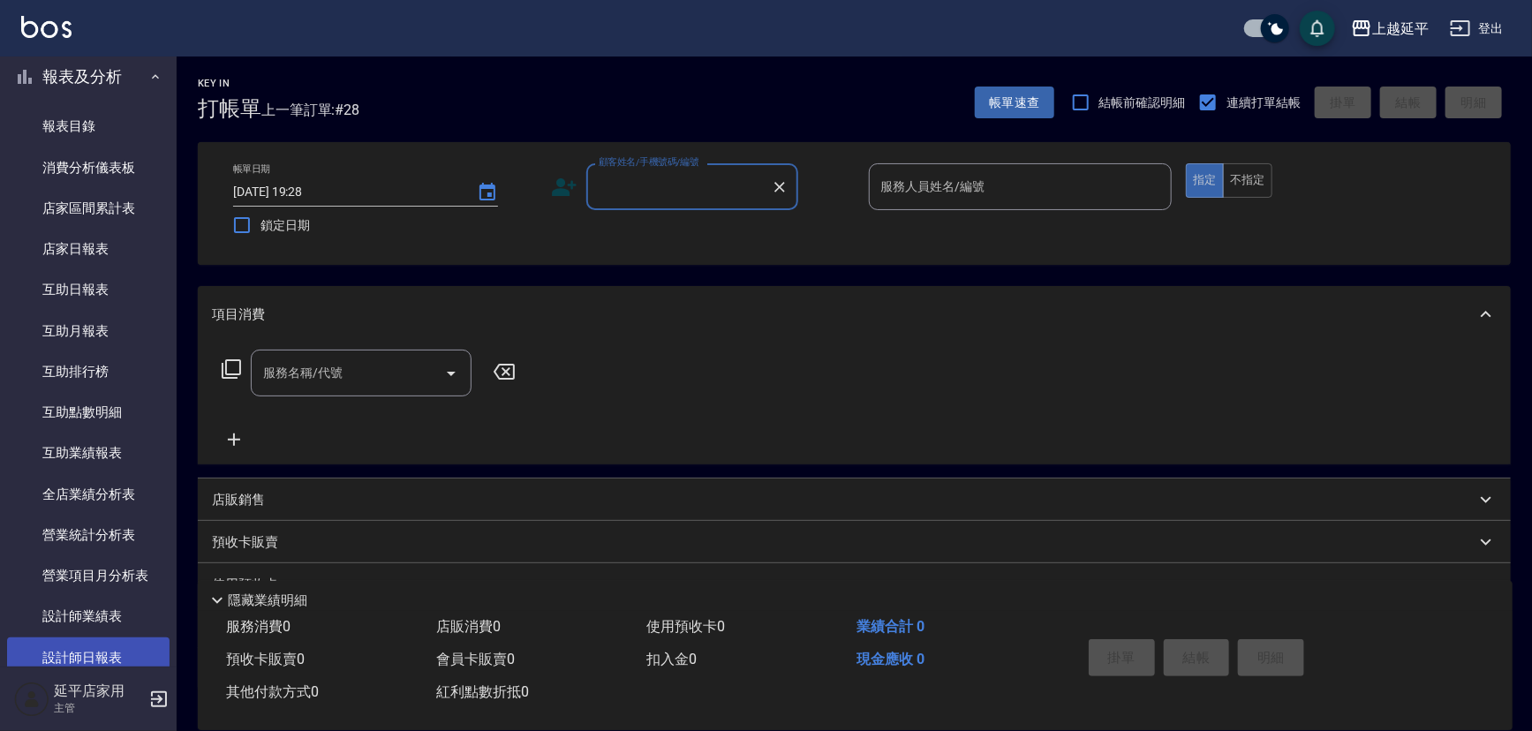
click at [101, 645] on link "設計師日報表" at bounding box center [88, 658] width 163 height 41
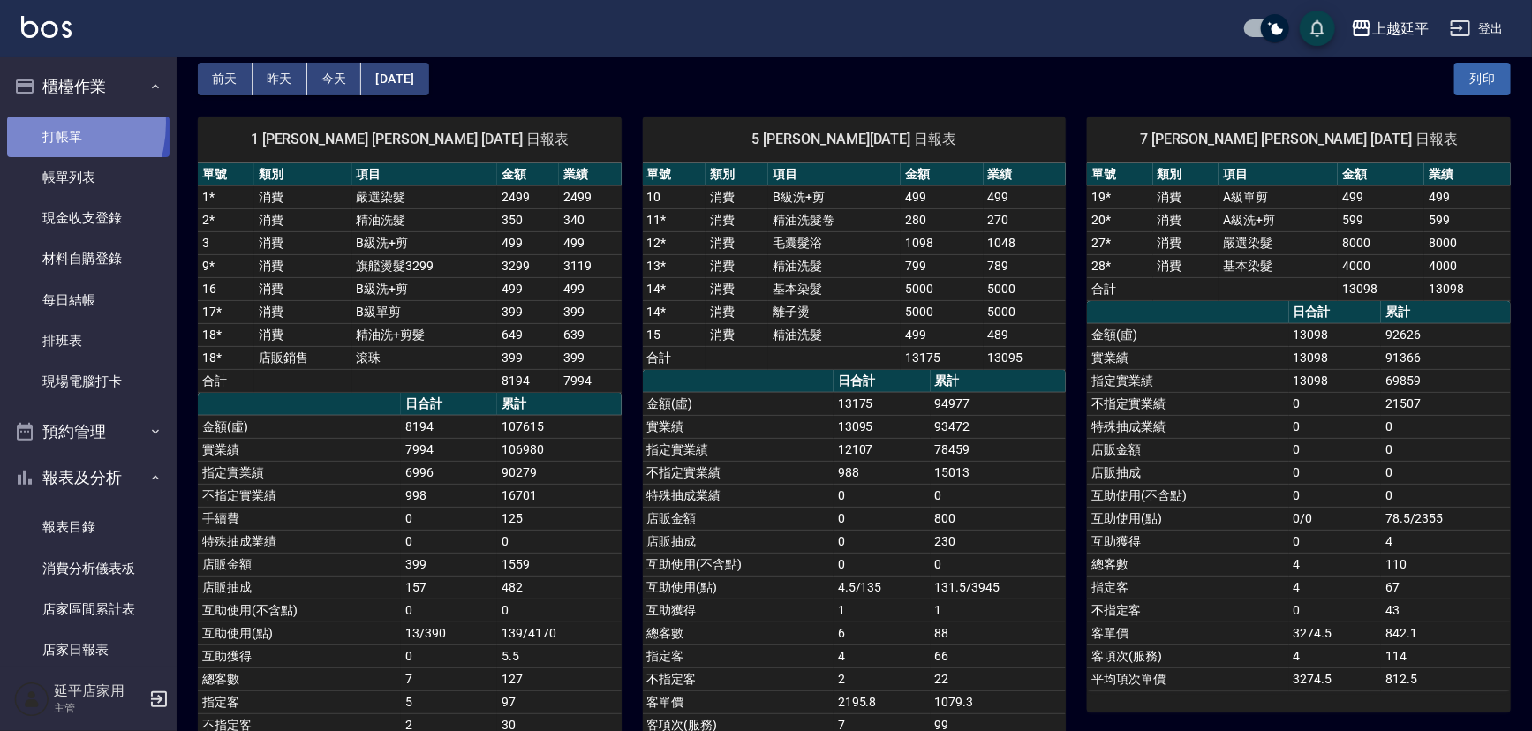
click at [36, 123] on link "打帳單" at bounding box center [88, 137] width 163 height 41
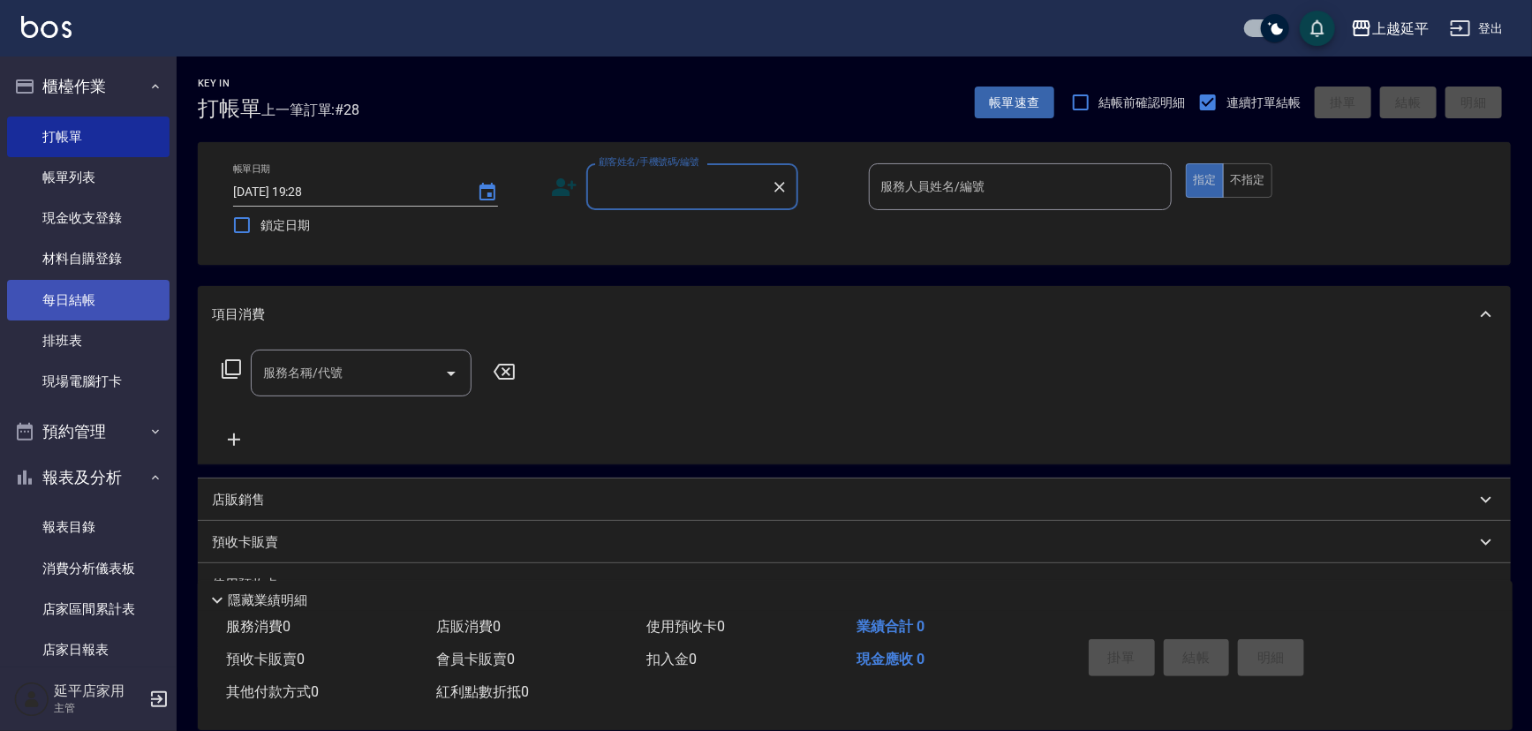
click at [59, 291] on link "每日結帳" at bounding box center [88, 300] width 163 height 41
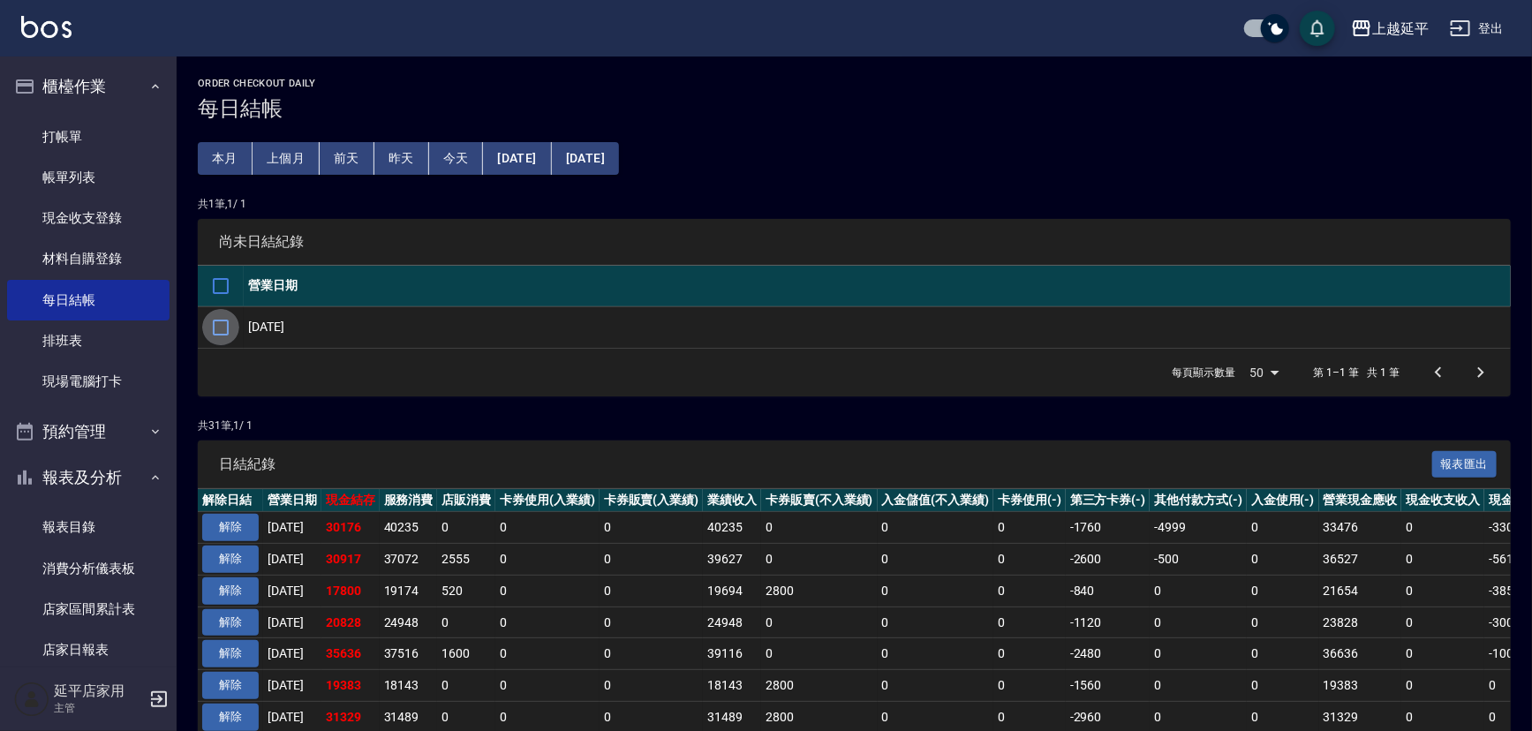
click at [223, 329] on input "checkbox" at bounding box center [220, 327] width 37 height 37
checkbox input "true"
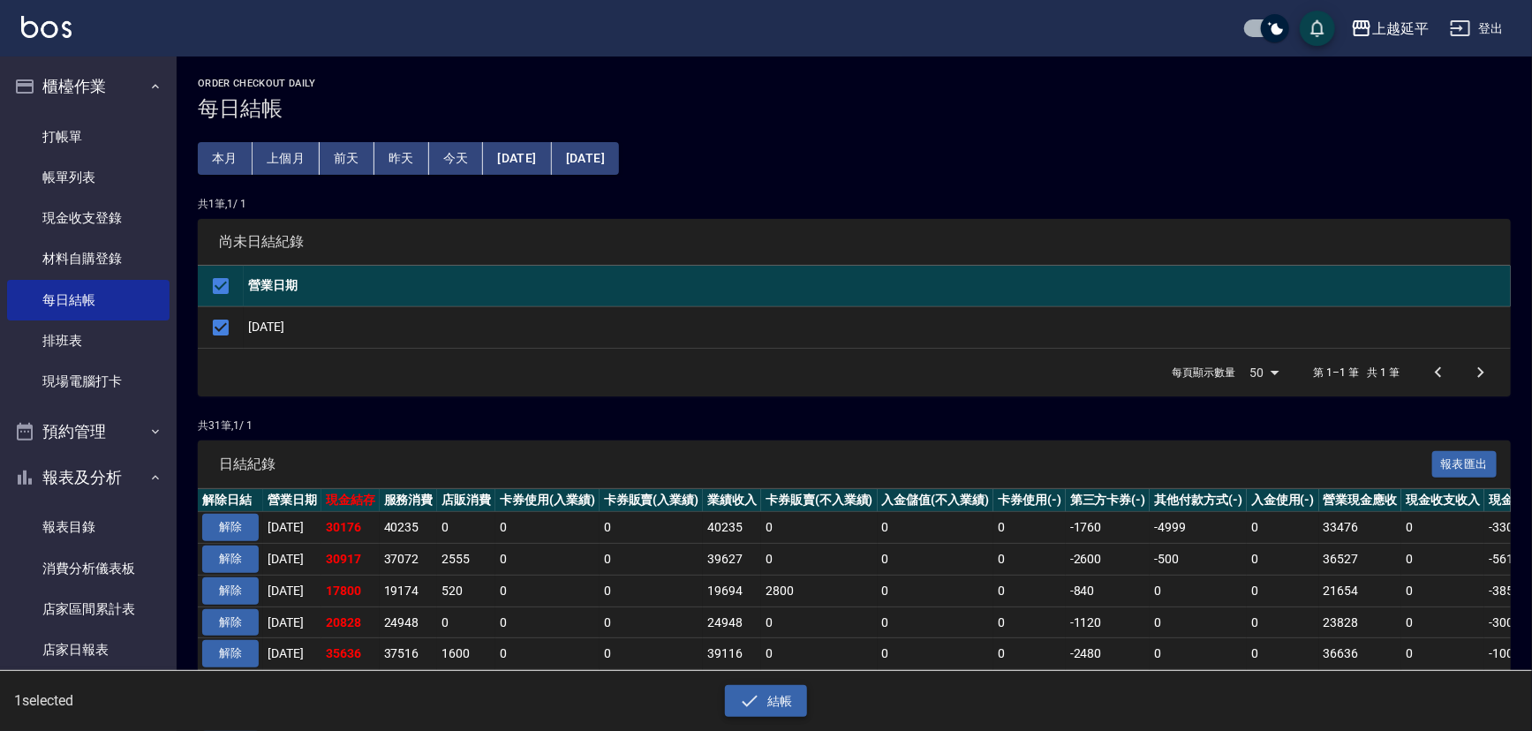
click at [785, 699] on button "結帳" at bounding box center [766, 701] width 82 height 33
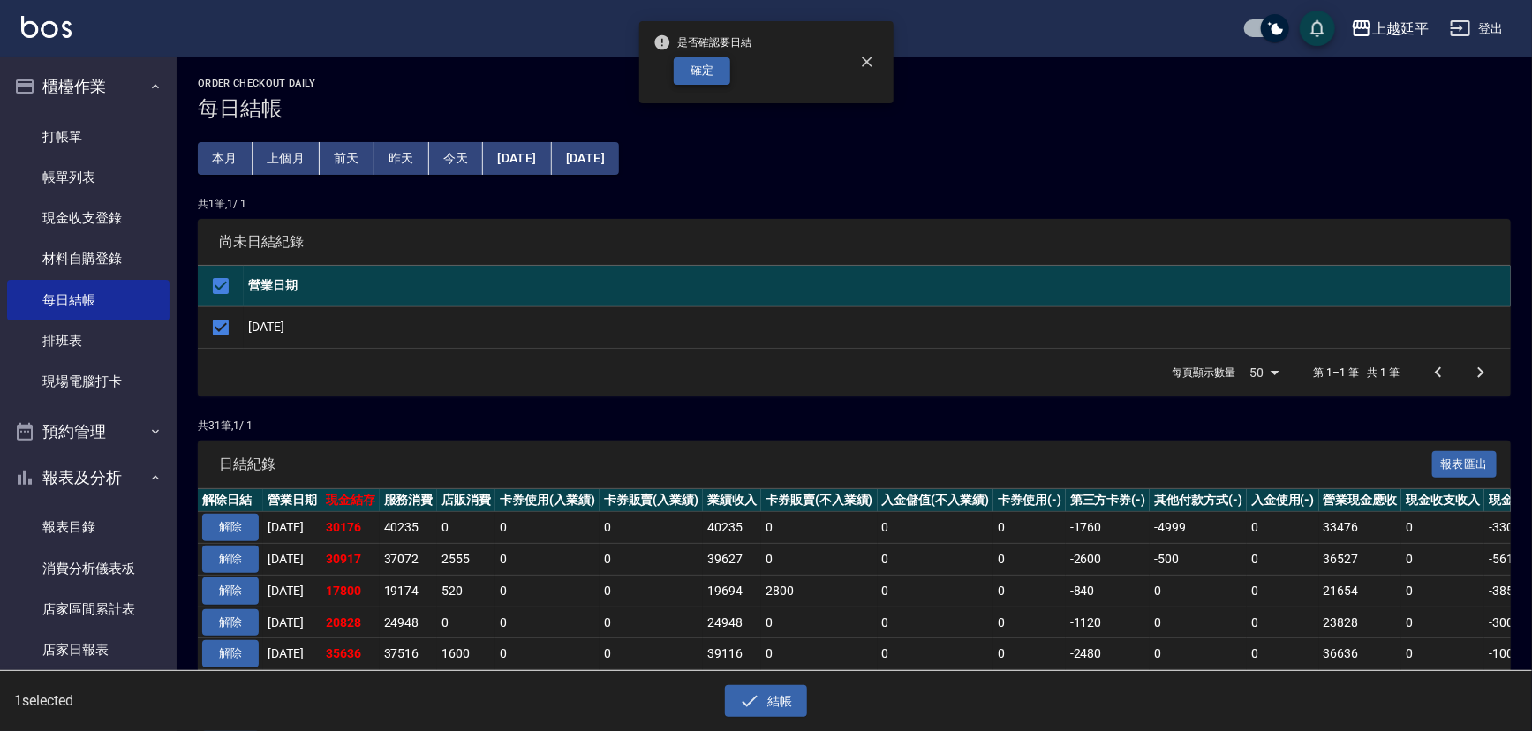
click at [716, 74] on button "確定" at bounding box center [702, 70] width 57 height 27
checkbox input "false"
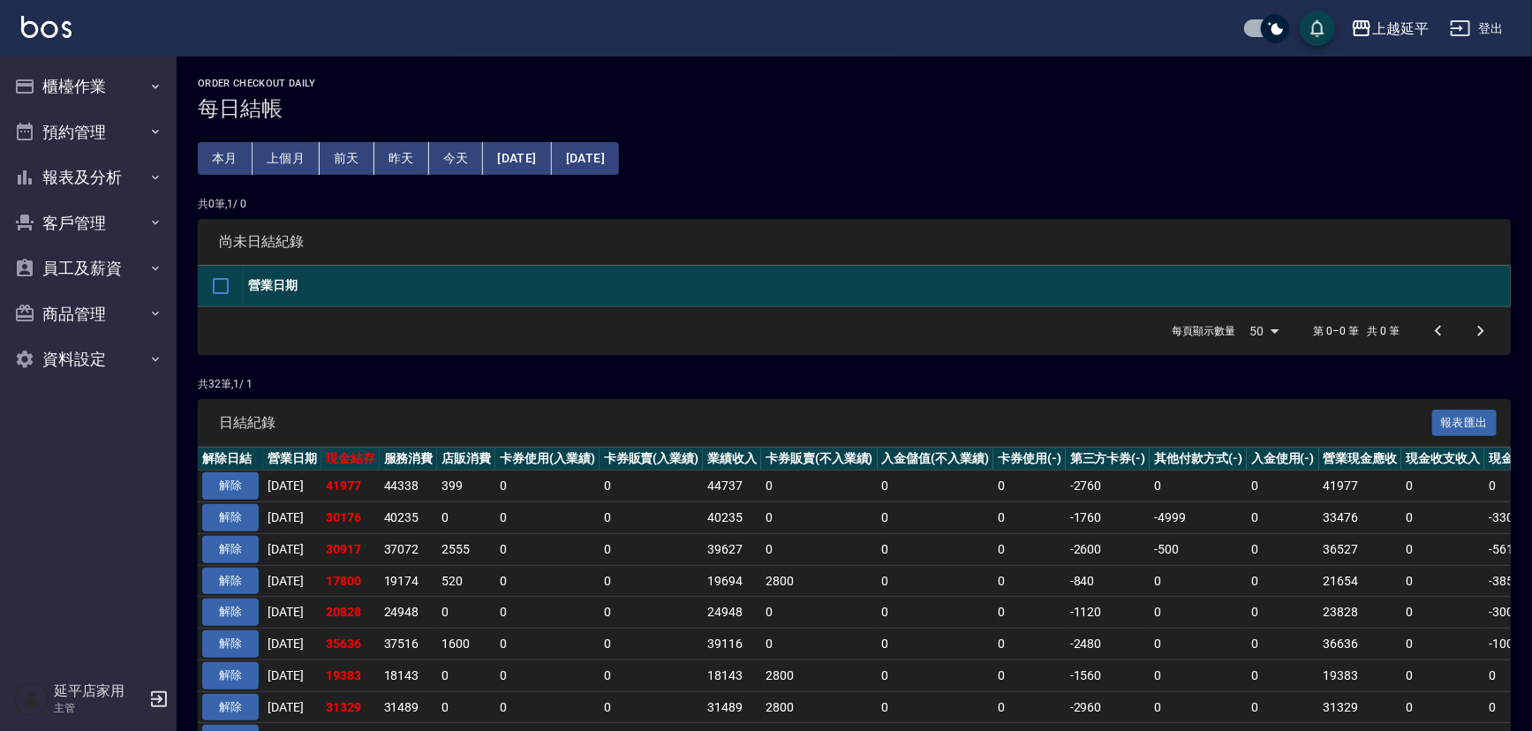
click at [64, 79] on button "櫃檯作業" at bounding box center [88, 87] width 163 height 46
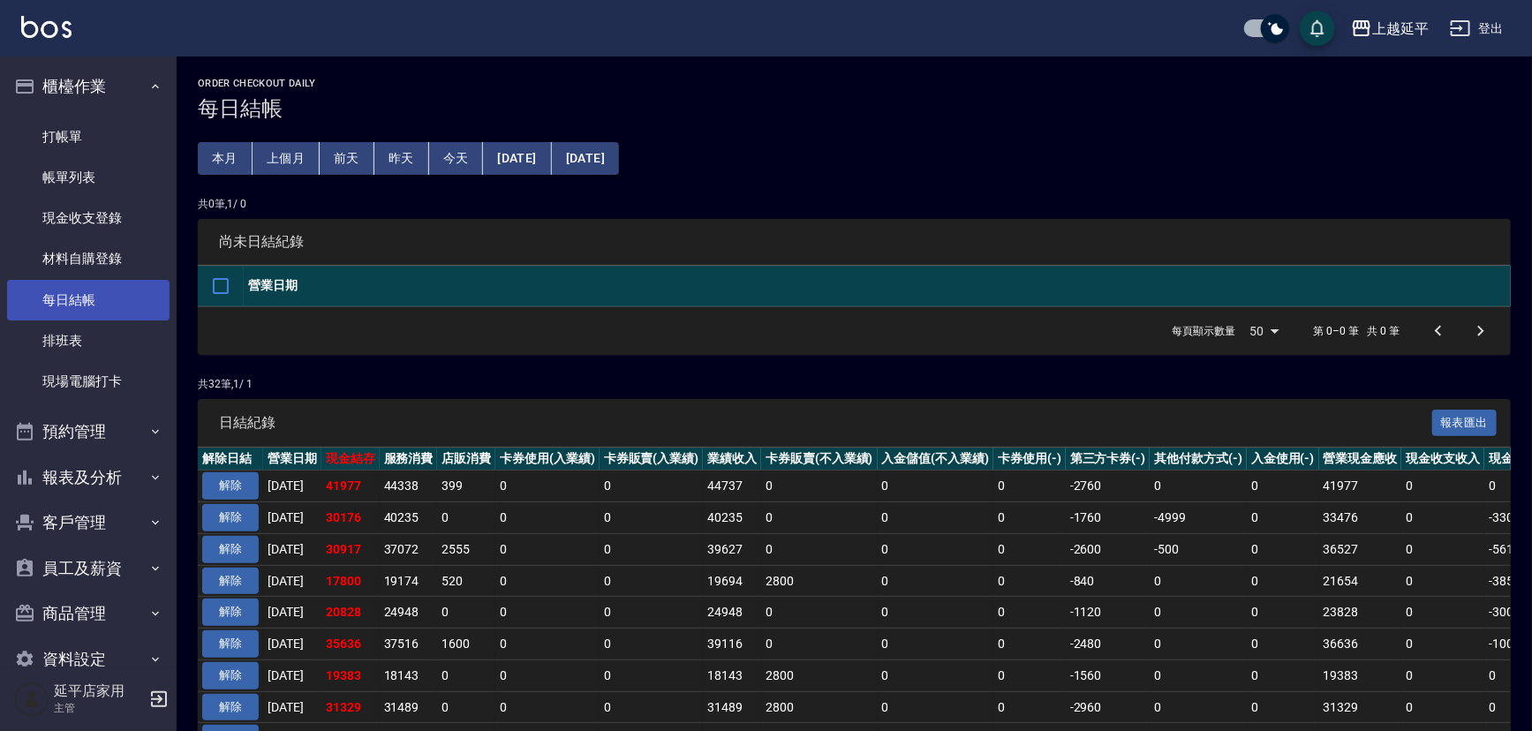
click at [93, 295] on link "每日結帳" at bounding box center [88, 300] width 163 height 41
click at [75, 295] on link "每日結帳" at bounding box center [88, 300] width 163 height 41
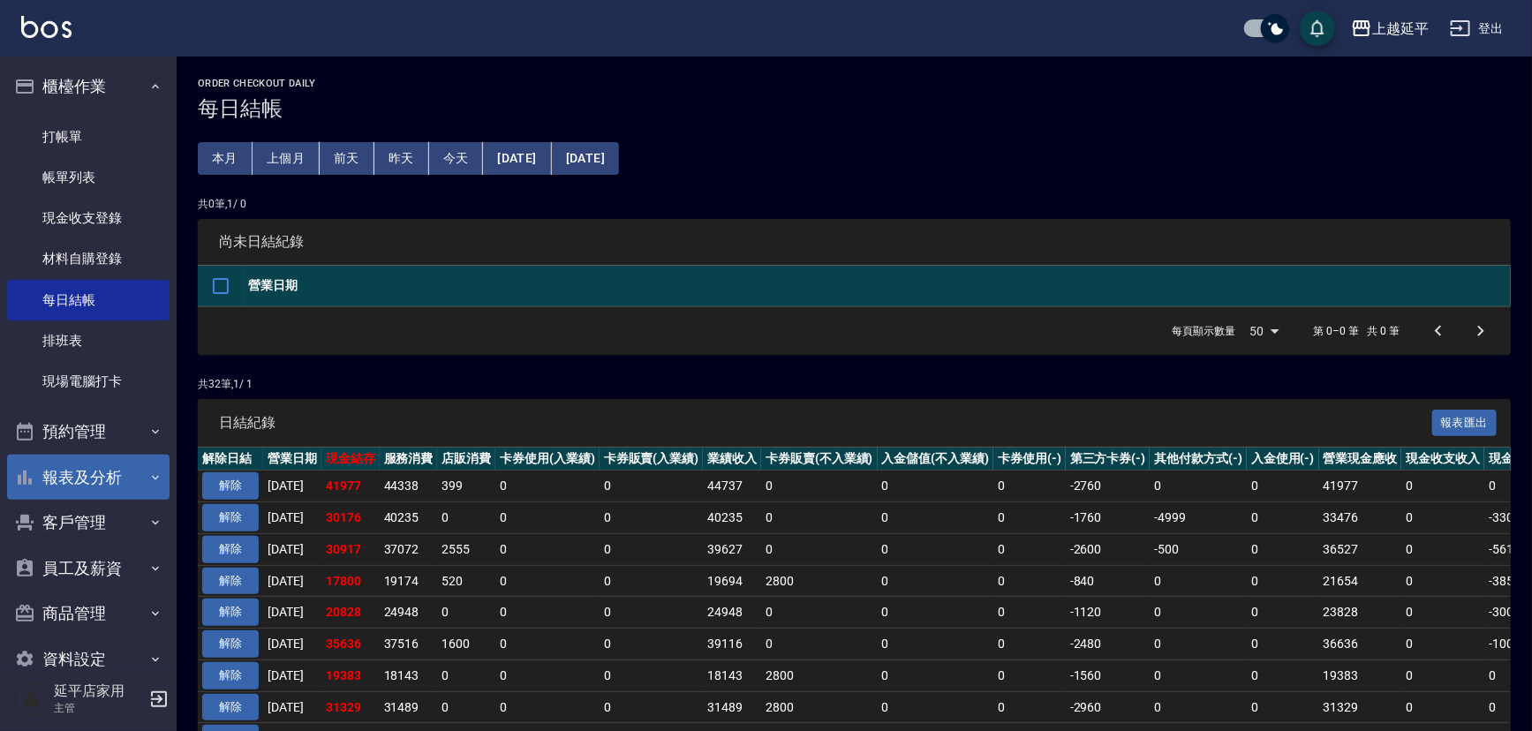
click at [89, 479] on button "報表及分析" at bounding box center [88, 478] width 163 height 46
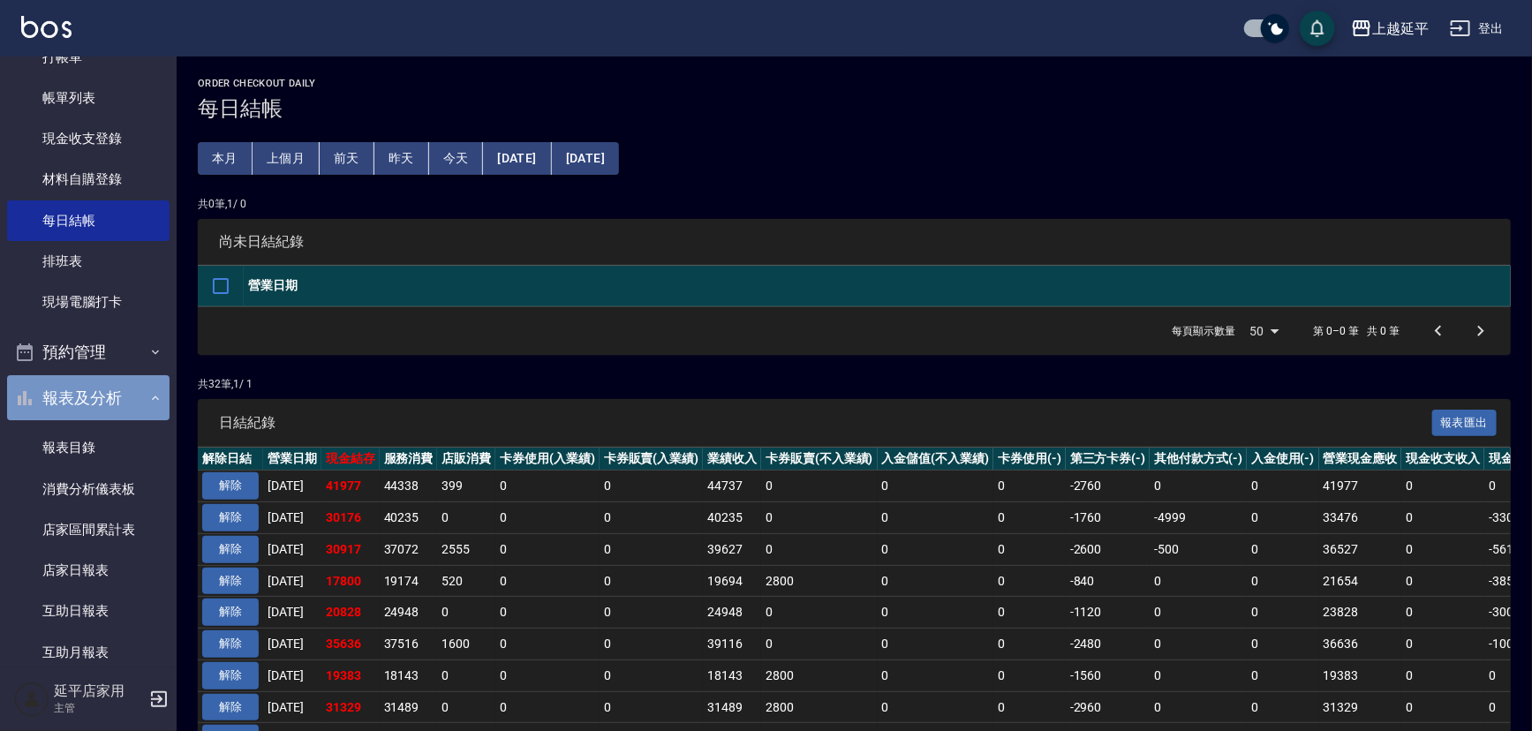
click at [88, 393] on button "報表及分析" at bounding box center [88, 398] width 163 height 46
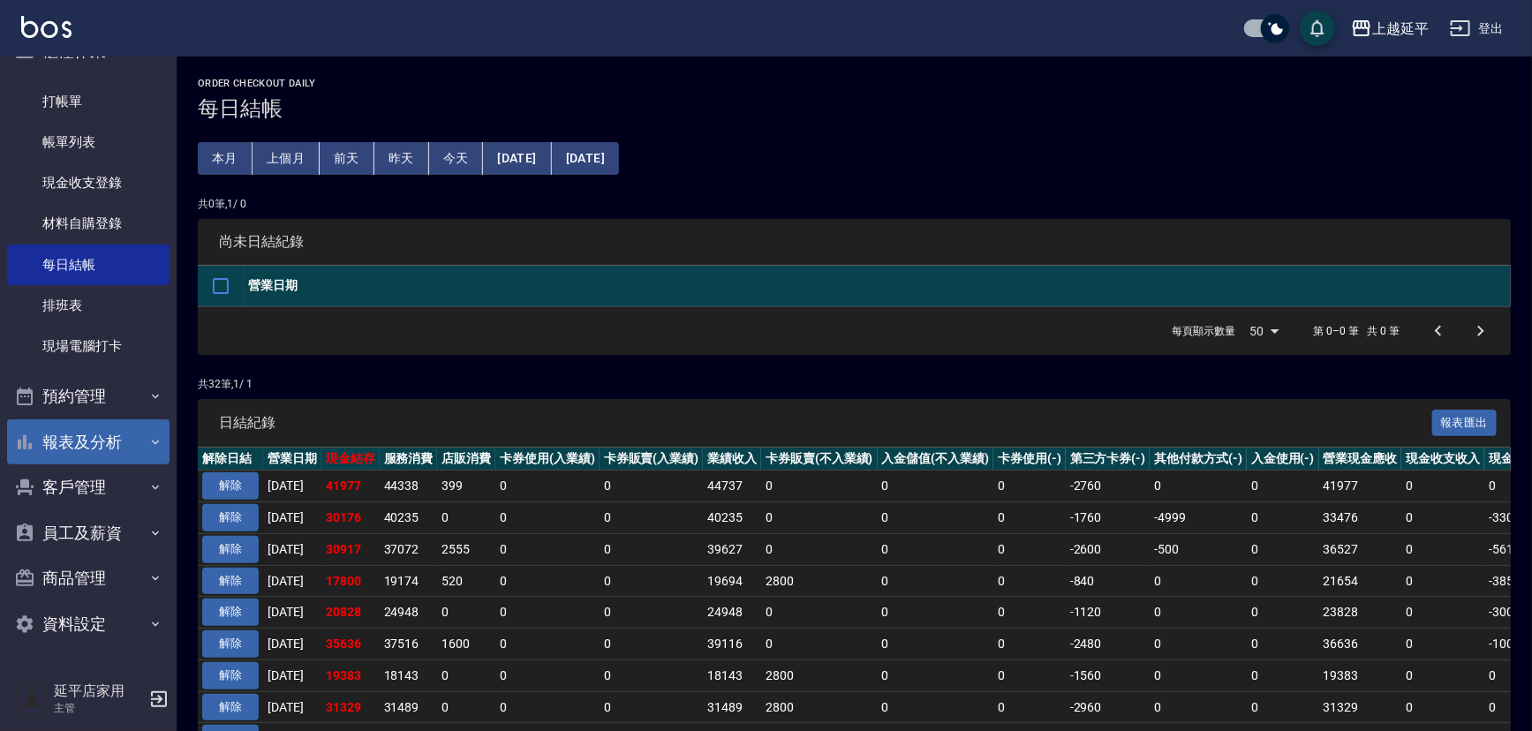
click at [80, 438] on button "報表及分析" at bounding box center [88, 443] width 163 height 46
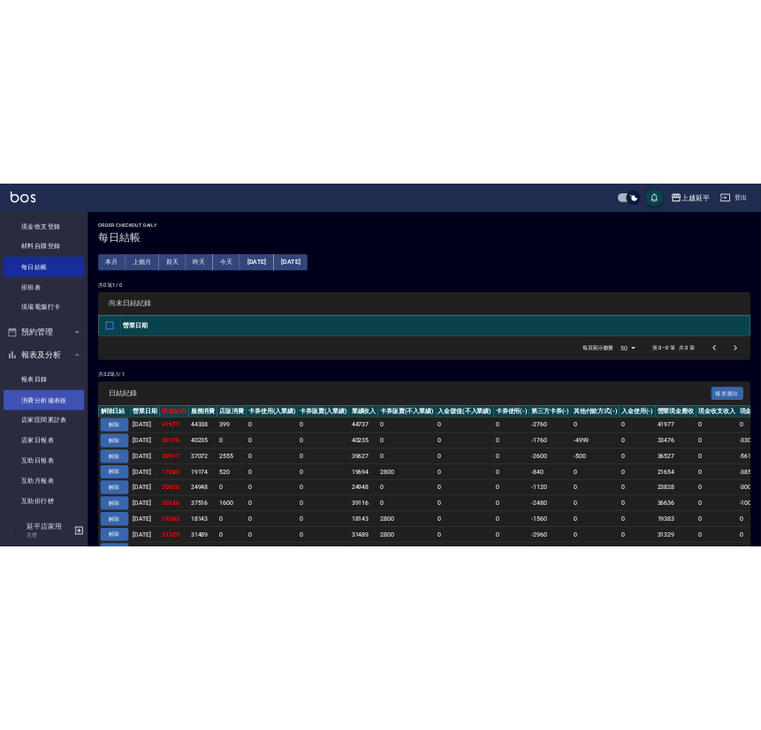
scroll to position [160, 0]
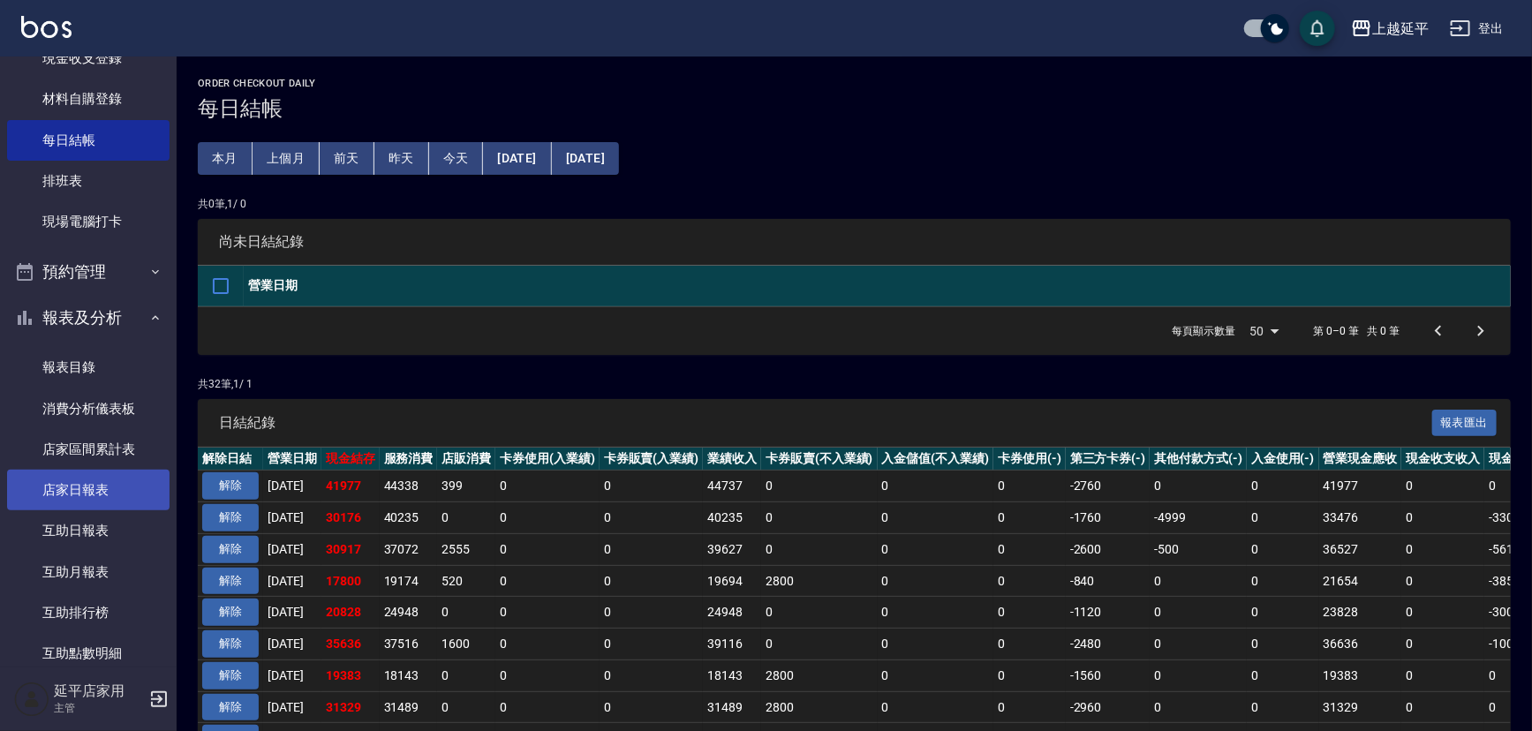
click at [77, 488] on link "店家日報表" at bounding box center [88, 490] width 163 height 41
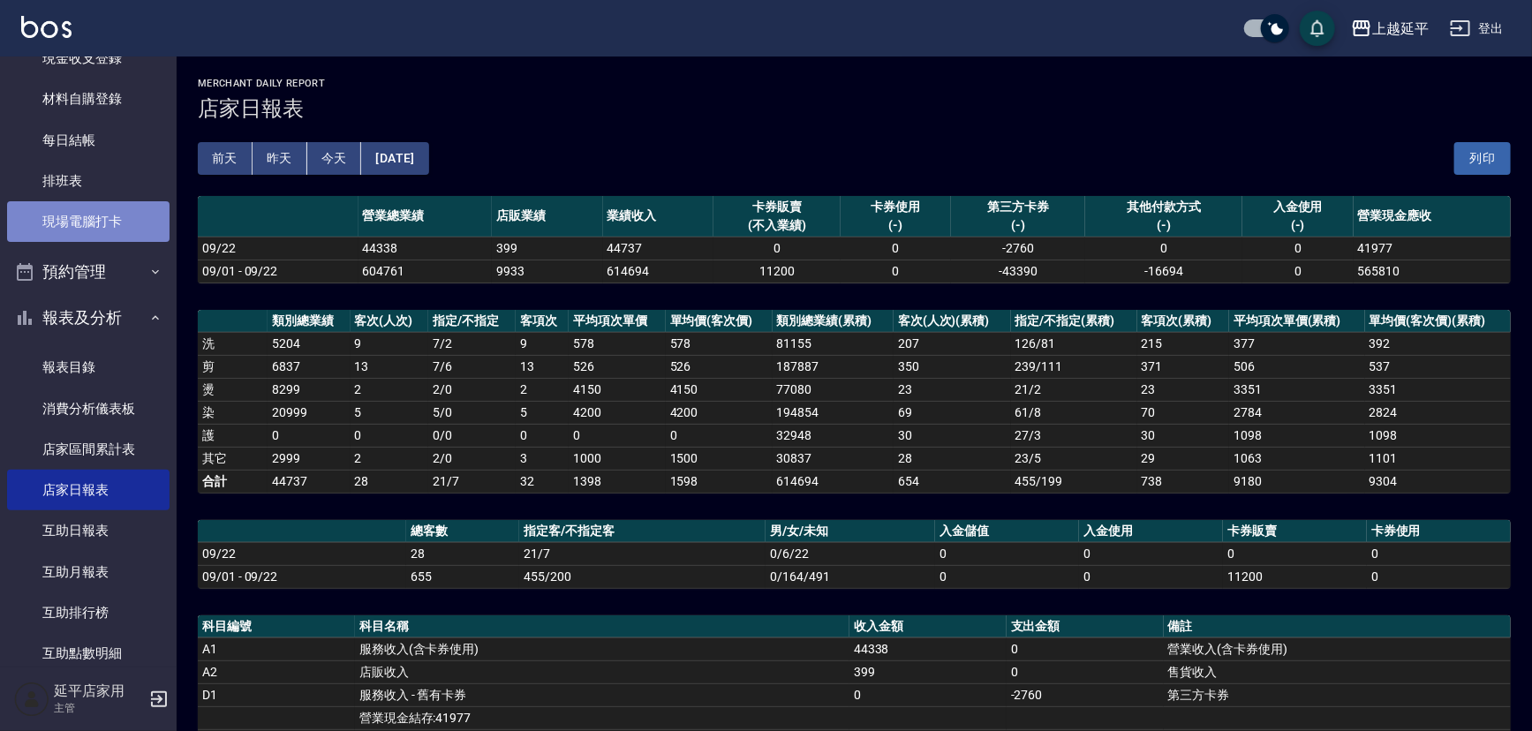
click at [99, 224] on link "現場電腦打卡" at bounding box center [88, 221] width 163 height 41
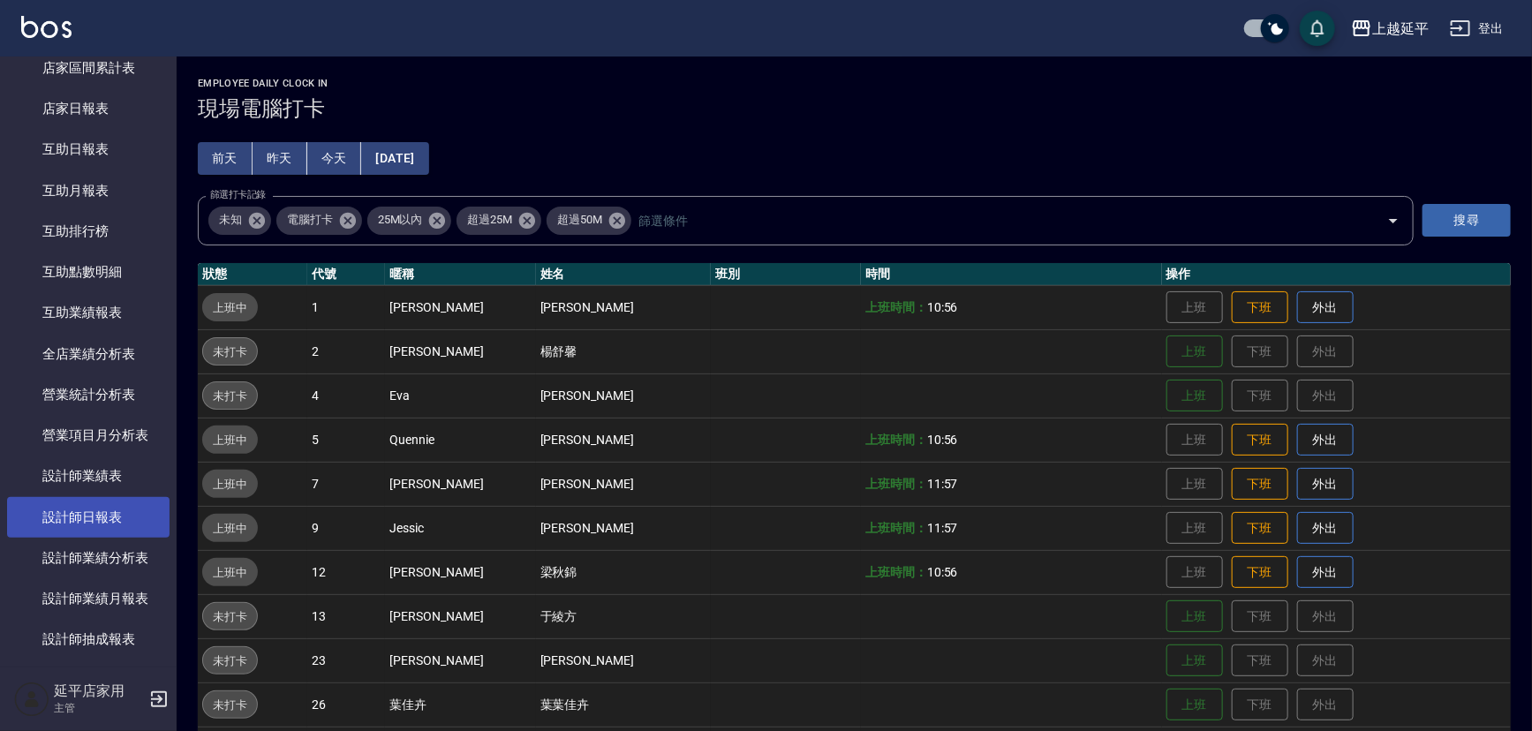
scroll to position [562, 0]
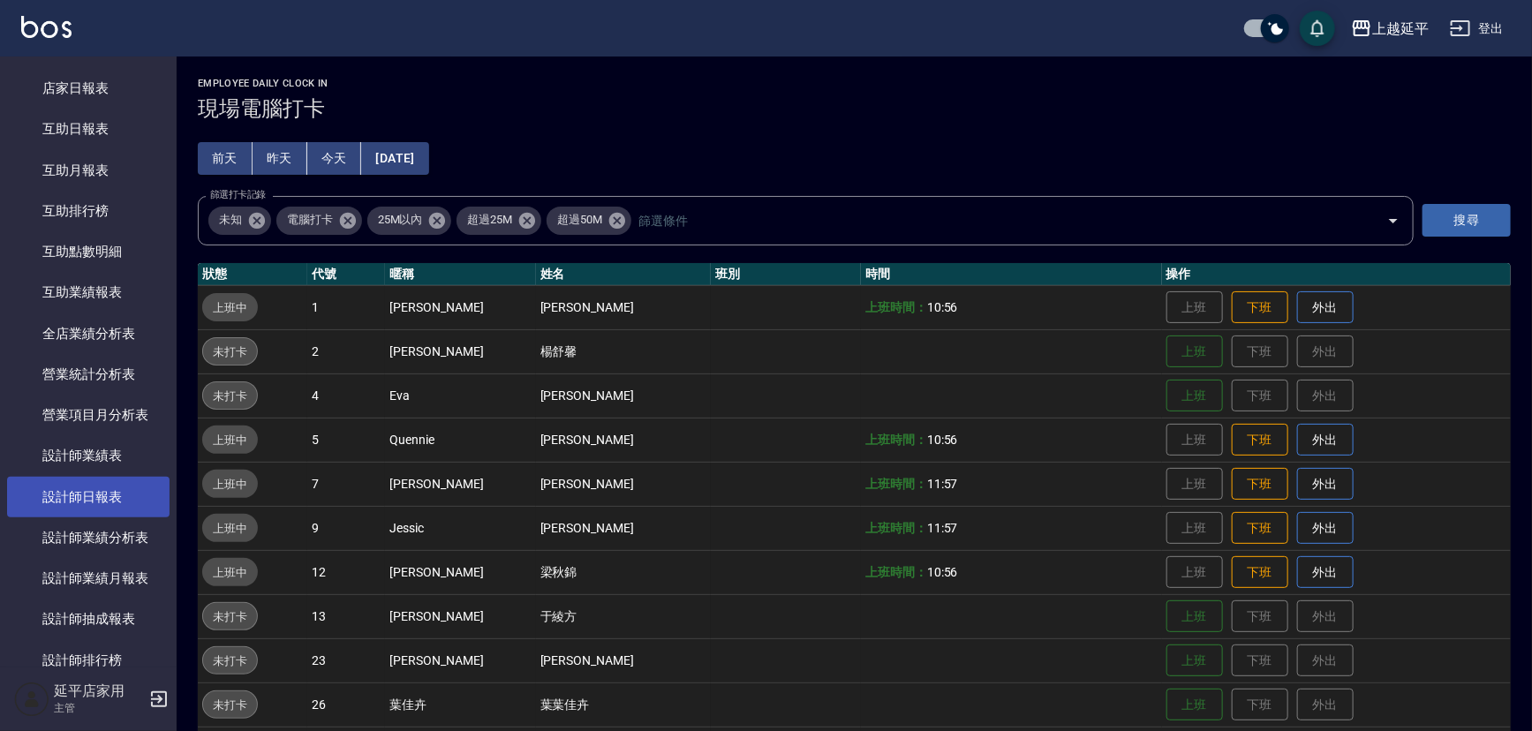
click at [85, 495] on link "設計師日報表" at bounding box center [88, 497] width 163 height 41
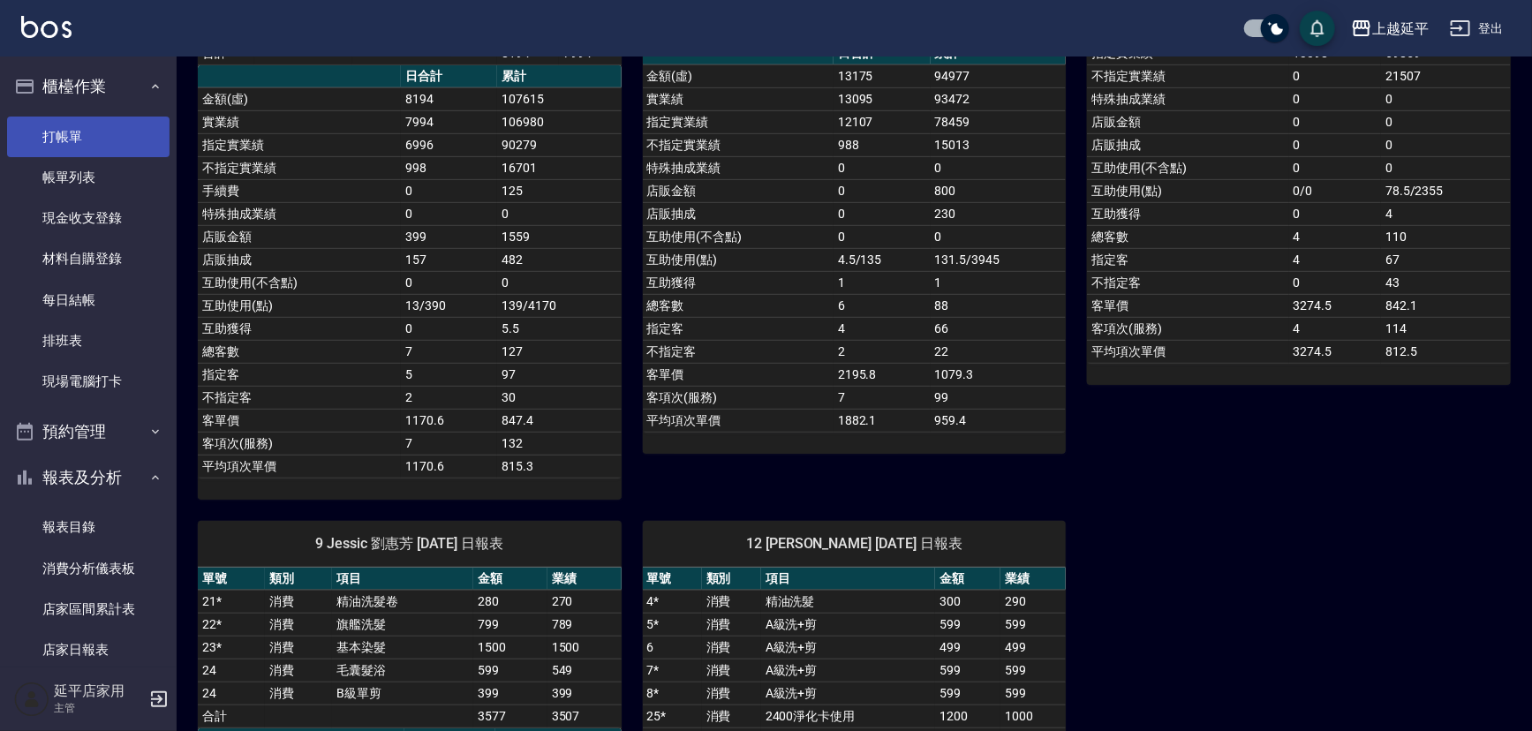
scroll to position [401, 0]
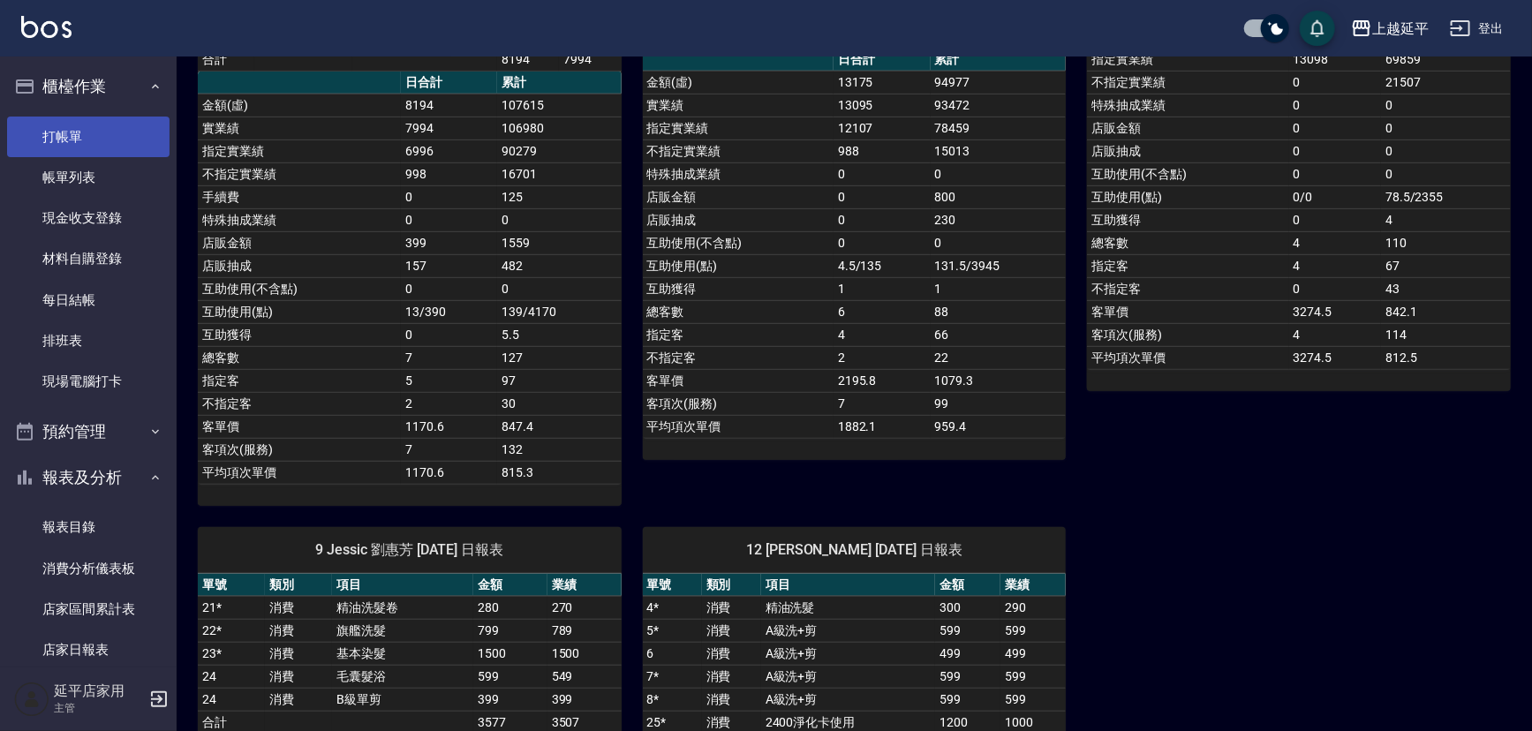
click at [52, 144] on link "打帳單" at bounding box center [88, 137] width 163 height 41
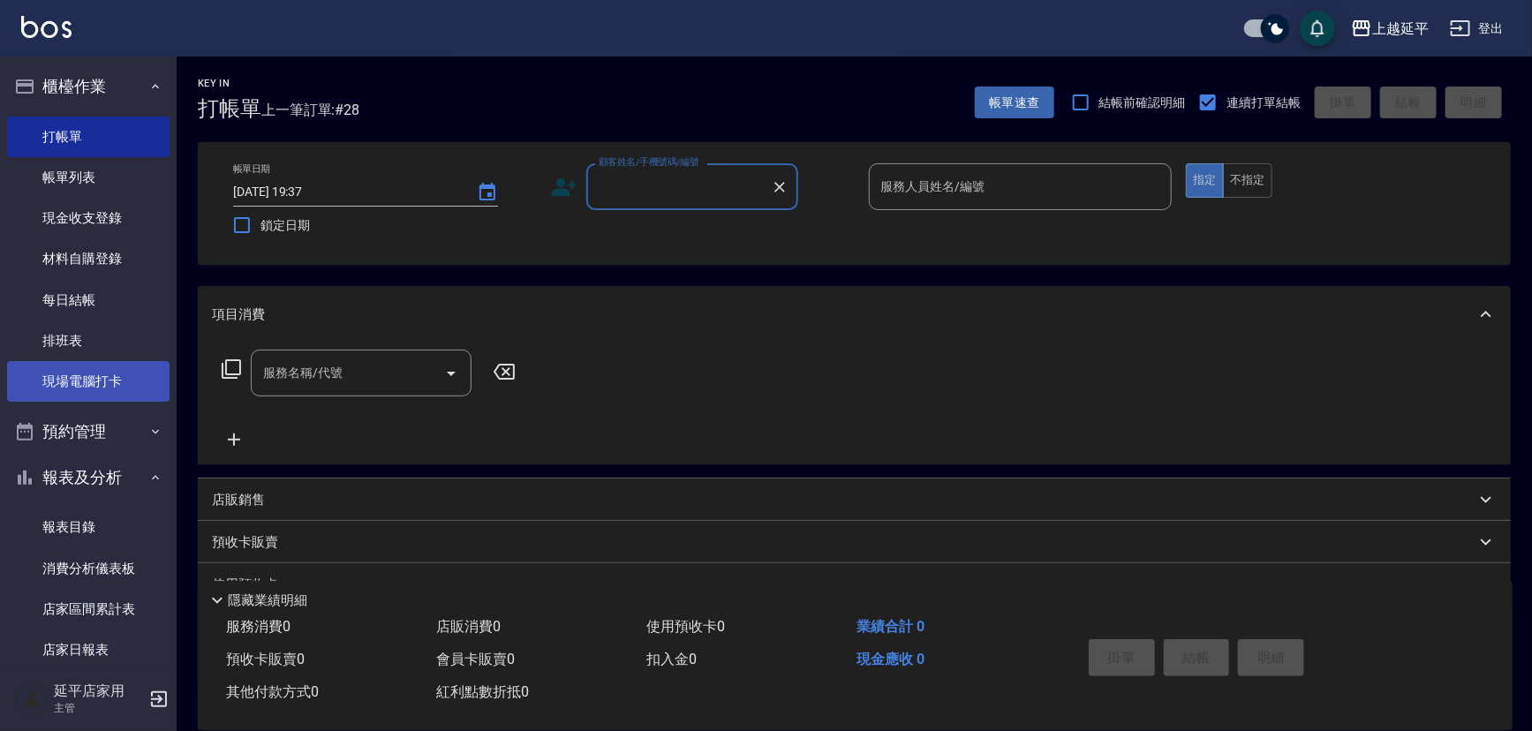
click at [69, 371] on link "現場電腦打卡" at bounding box center [88, 381] width 163 height 41
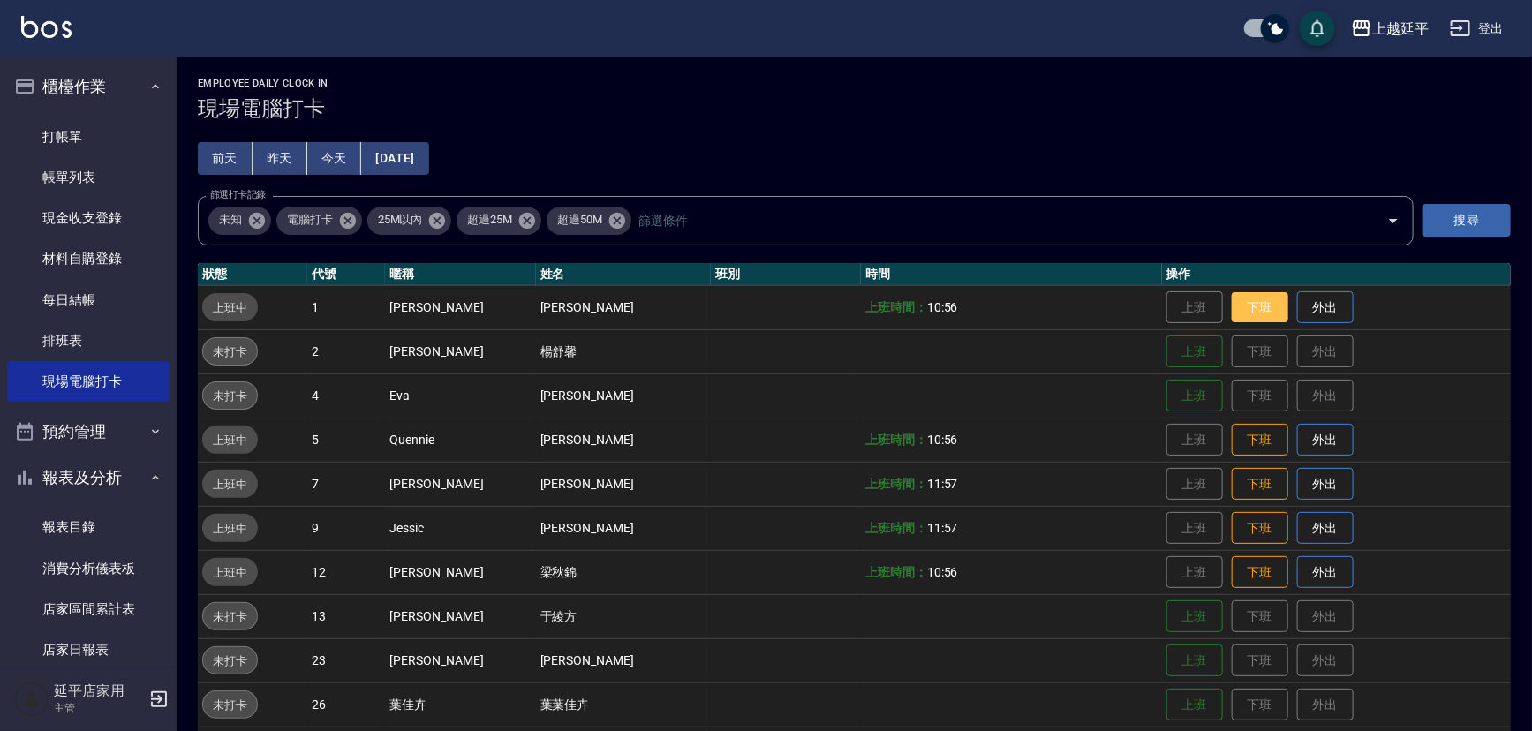
click at [1235, 311] on button "下班" at bounding box center [1260, 307] width 57 height 31
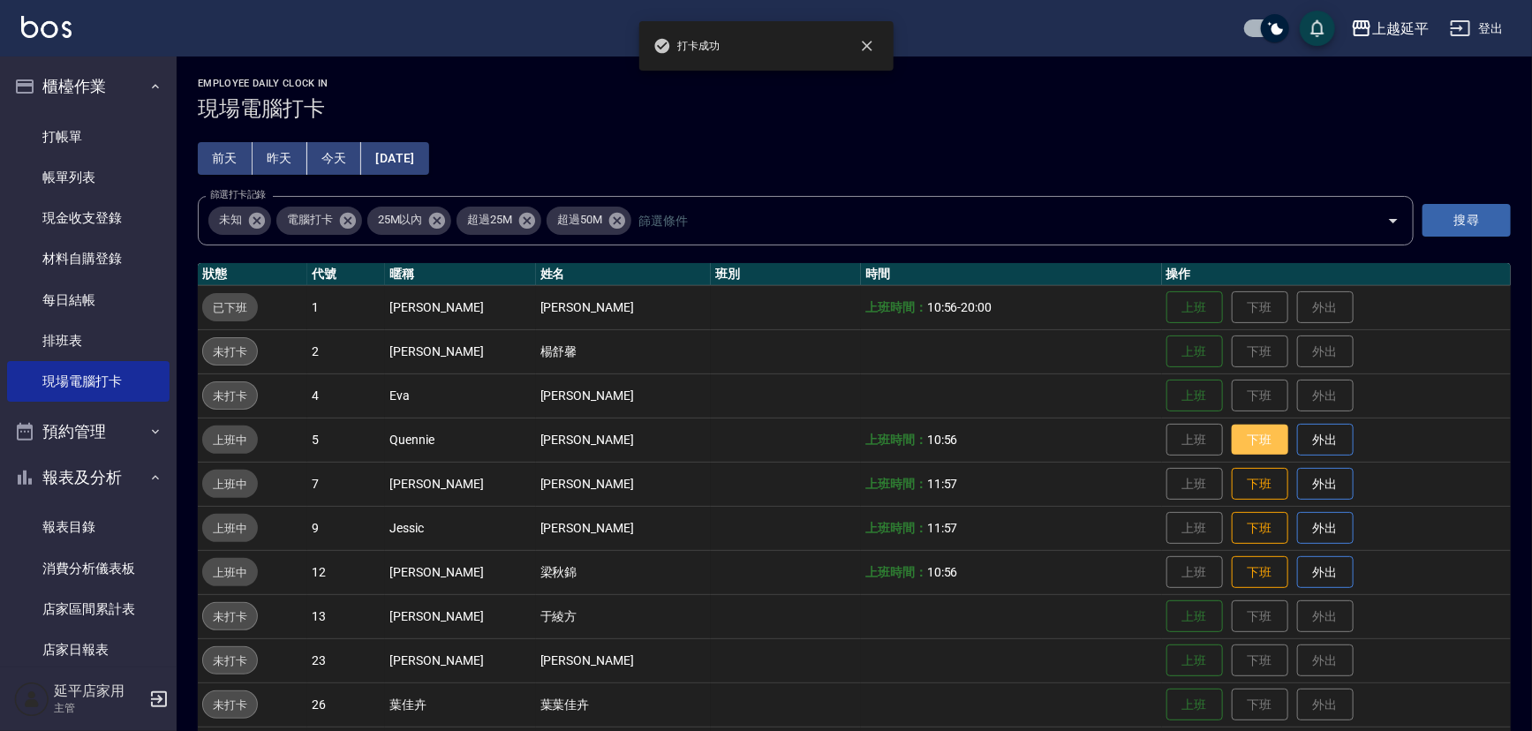
click at [1243, 432] on button "下班" at bounding box center [1260, 440] width 57 height 31
click at [1239, 483] on button "下班" at bounding box center [1260, 484] width 57 height 31
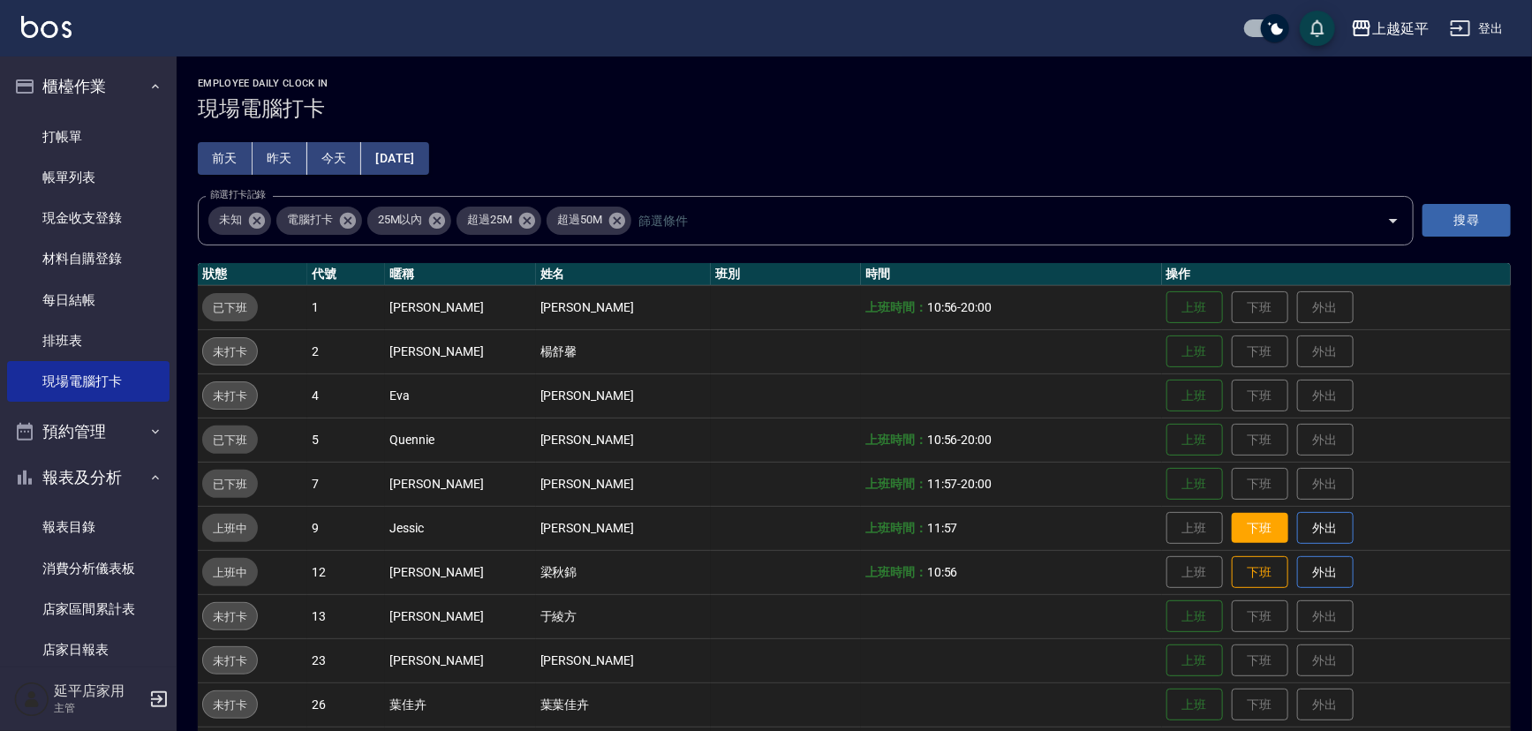
click at [1246, 521] on button "下班" at bounding box center [1260, 528] width 57 height 31
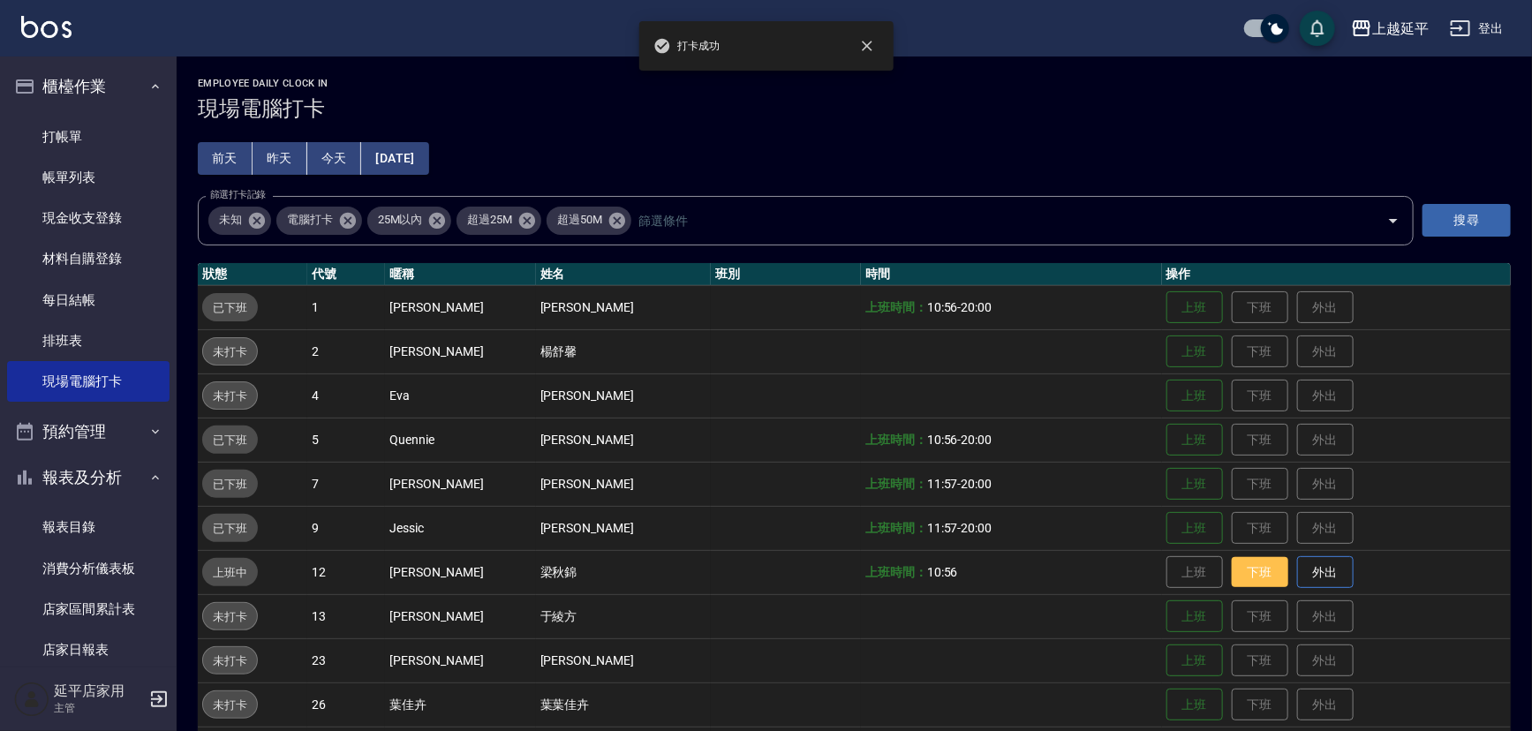
click at [1249, 565] on button "下班" at bounding box center [1260, 572] width 57 height 31
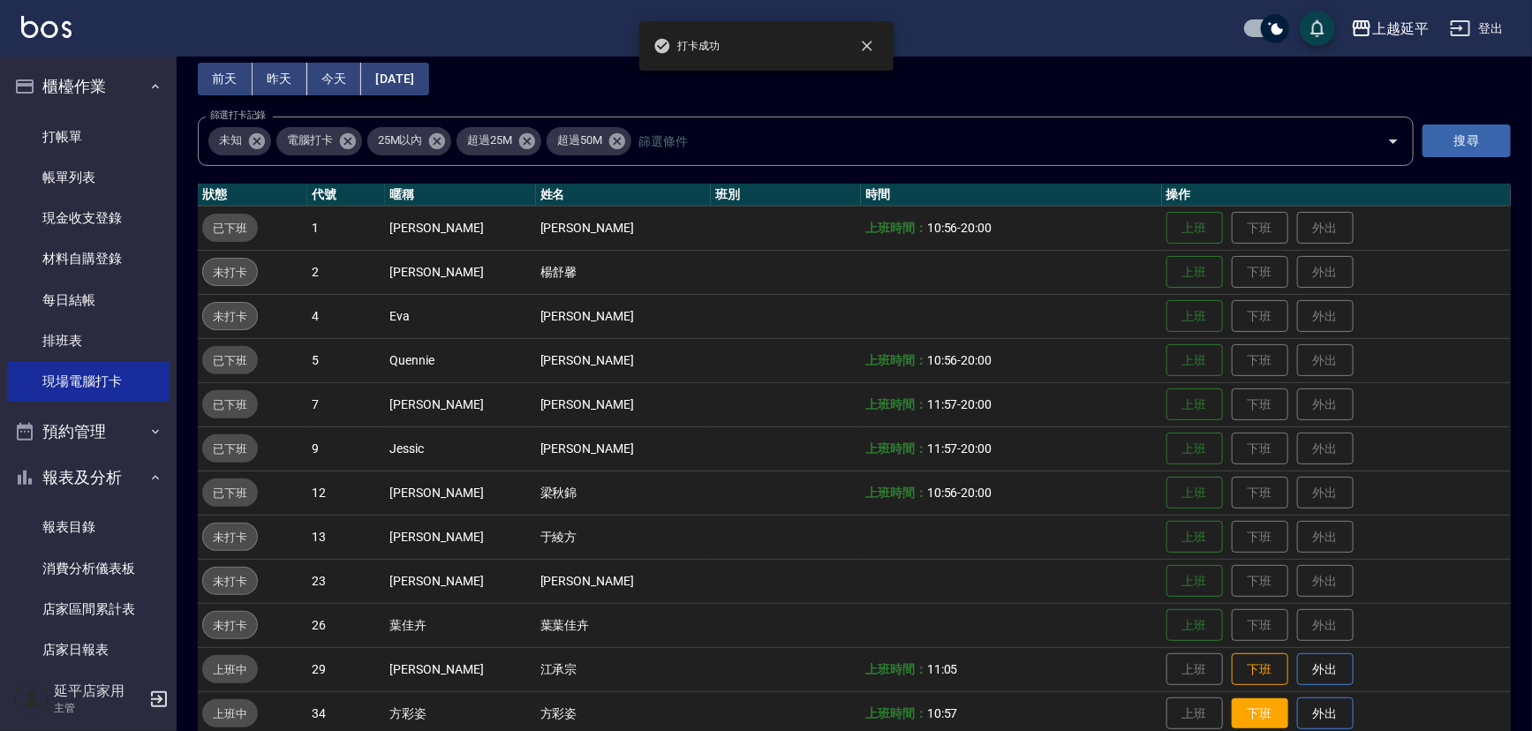
scroll to position [240, 0]
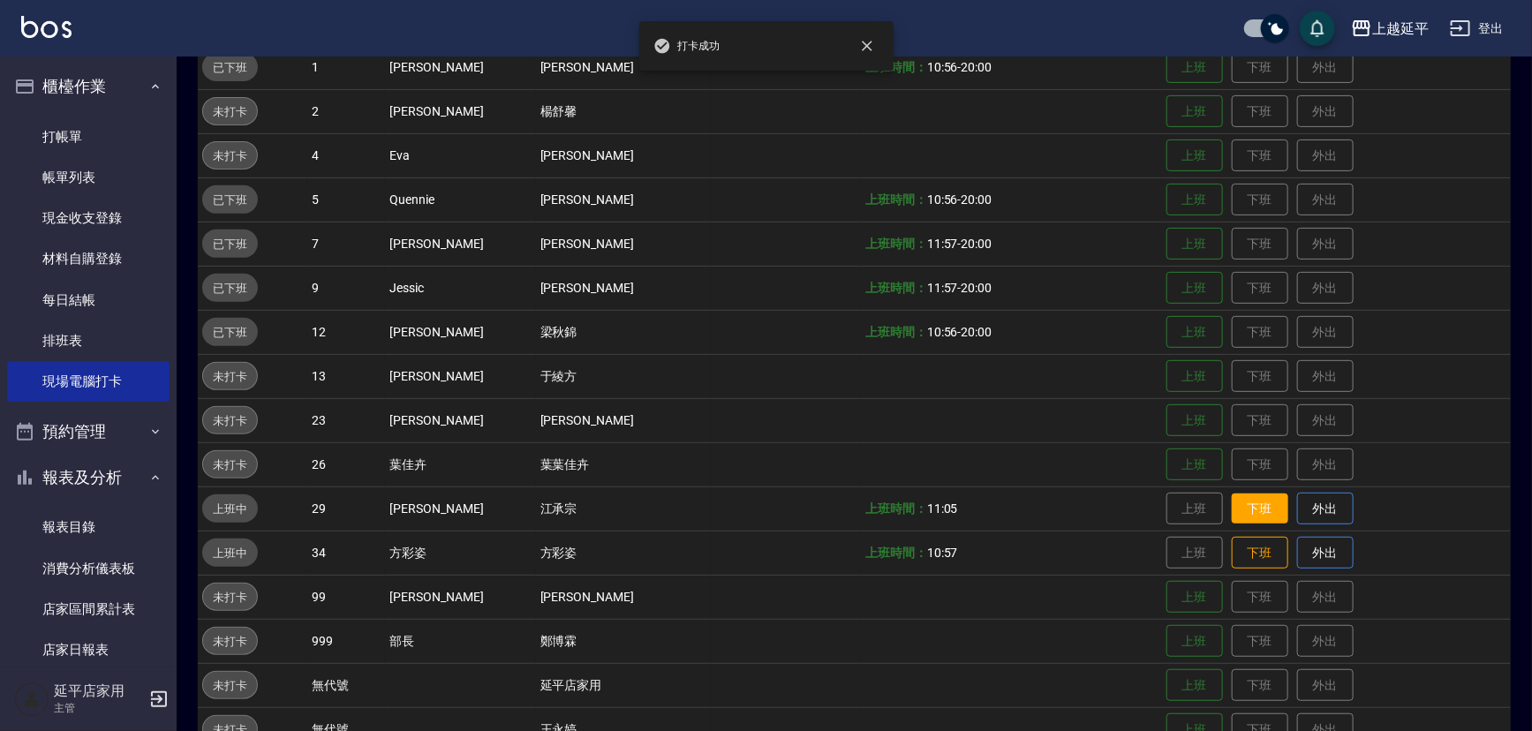
click at [1235, 509] on button "下班" at bounding box center [1260, 509] width 57 height 31
click at [1232, 549] on button "下班" at bounding box center [1260, 553] width 57 height 31
